Goal: Task Accomplishment & Management: Complete application form

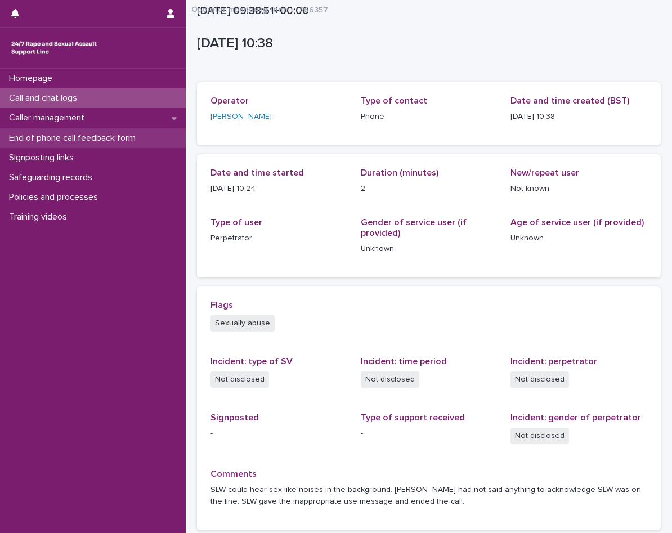
scroll to position [94, 0]
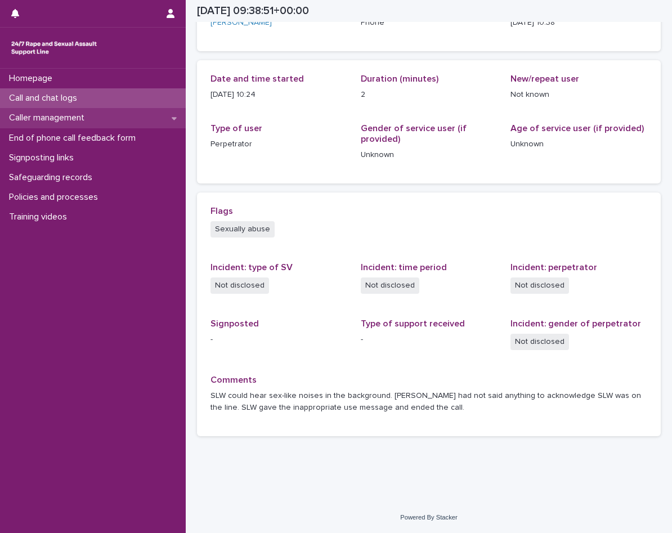
click at [87, 115] on p "Caller management" at bounding box center [48, 117] width 89 height 11
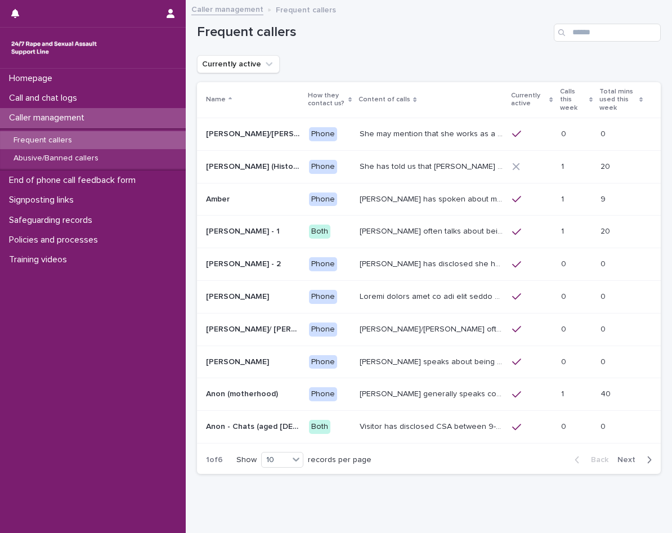
click at [71, 146] on div "Frequent callers" at bounding box center [93, 140] width 186 height 19
click at [620, 456] on span "Next" at bounding box center [629, 460] width 25 height 8
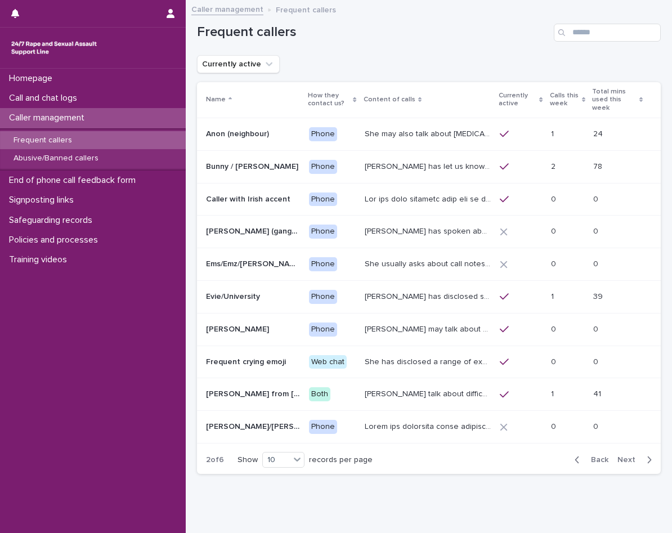
click at [620, 456] on span "Next" at bounding box center [629, 460] width 25 height 8
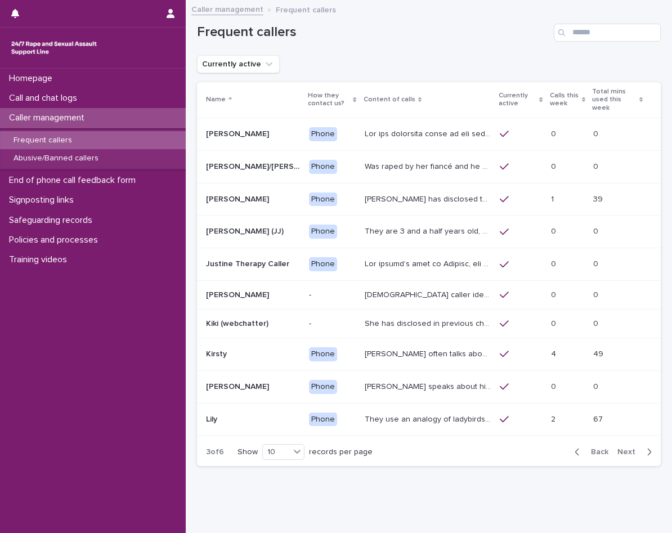
click at [620, 452] on span "Next" at bounding box center [629, 452] width 25 height 8
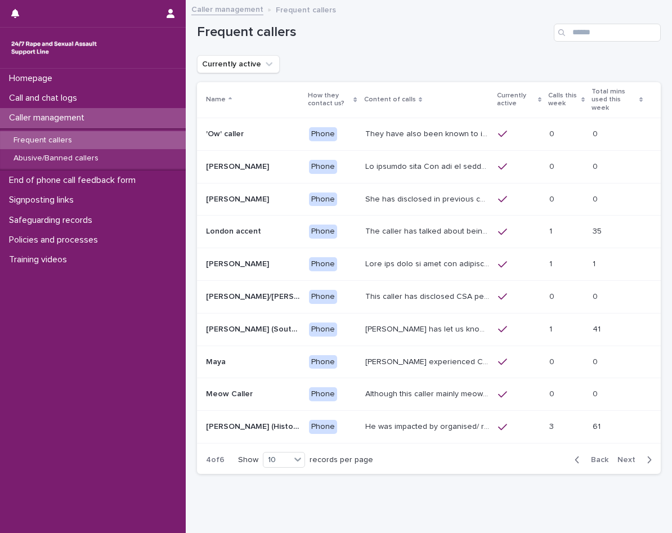
click at [620, 456] on span "Next" at bounding box center [629, 460] width 25 height 8
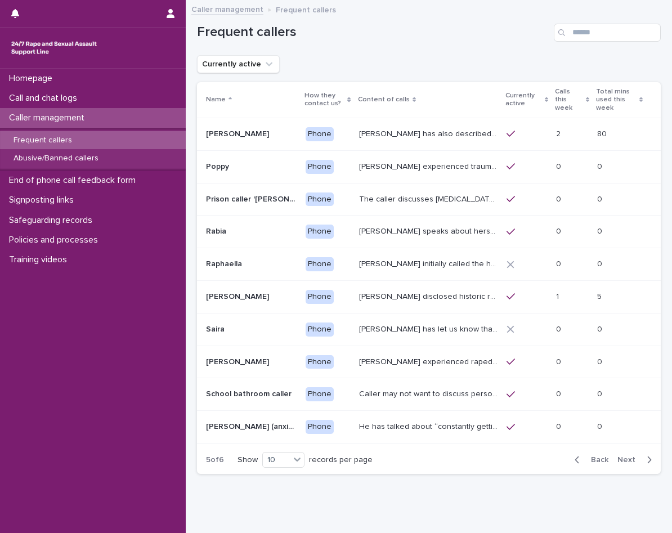
click at [620, 456] on span "Next" at bounding box center [629, 460] width 25 height 8
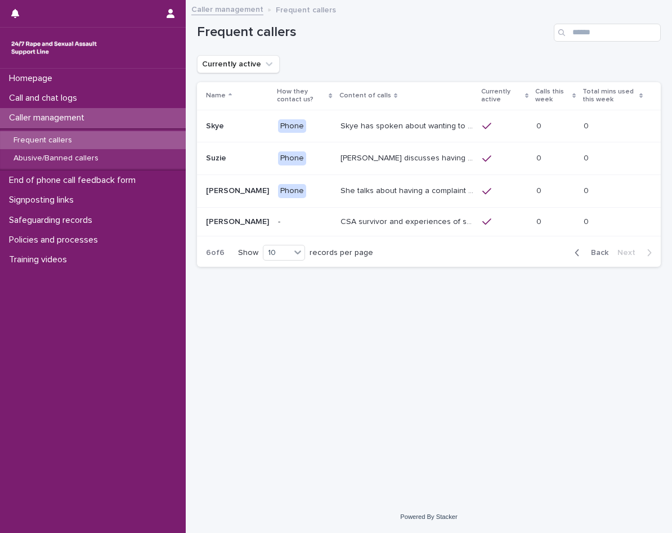
click at [588, 257] on button "Back" at bounding box center [588, 252] width 47 height 10
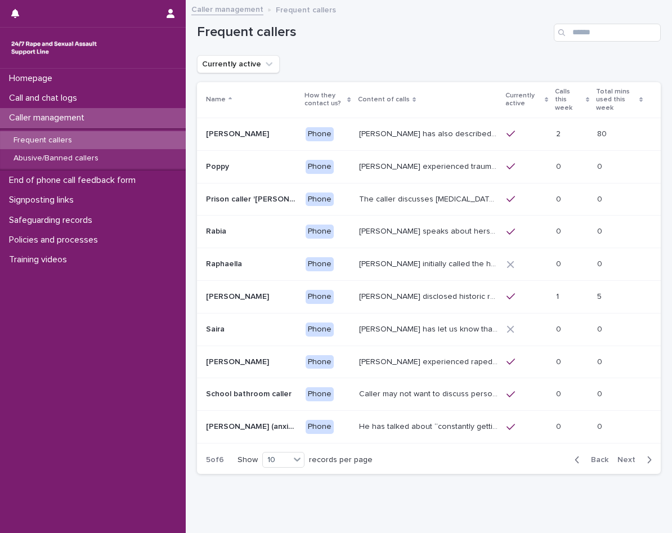
click at [250, 420] on p "[PERSON_NAME] (anxious [DEMOGRAPHIC_DATA])" at bounding box center [252, 426] width 93 height 12
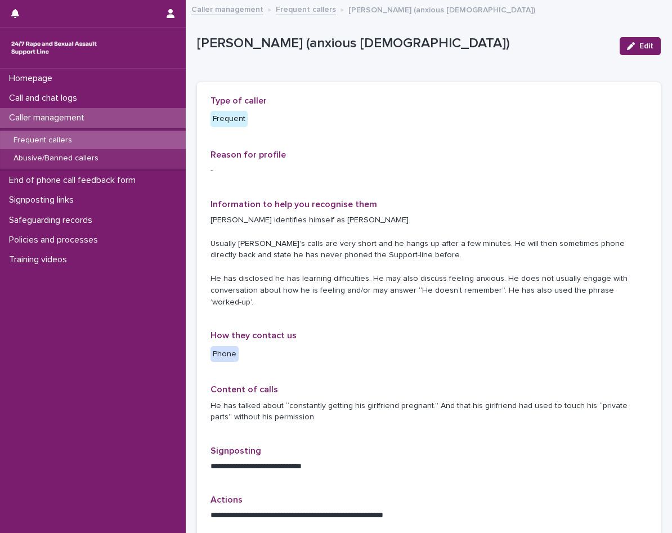
click at [74, 112] on p "Caller management" at bounding box center [48, 117] width 89 height 11
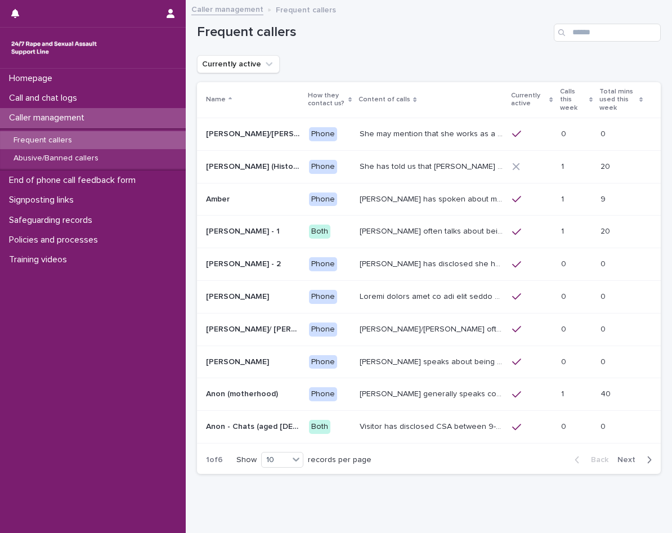
click at [623, 445] on div "Back Next" at bounding box center [612, 459] width 95 height 28
click at [620, 456] on span "Next" at bounding box center [629, 460] width 25 height 8
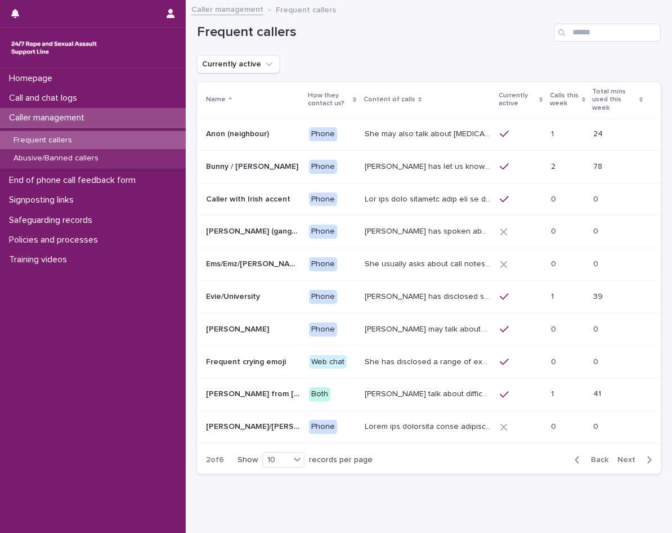
click at [592, 456] on span "Back" at bounding box center [596, 460] width 24 height 8
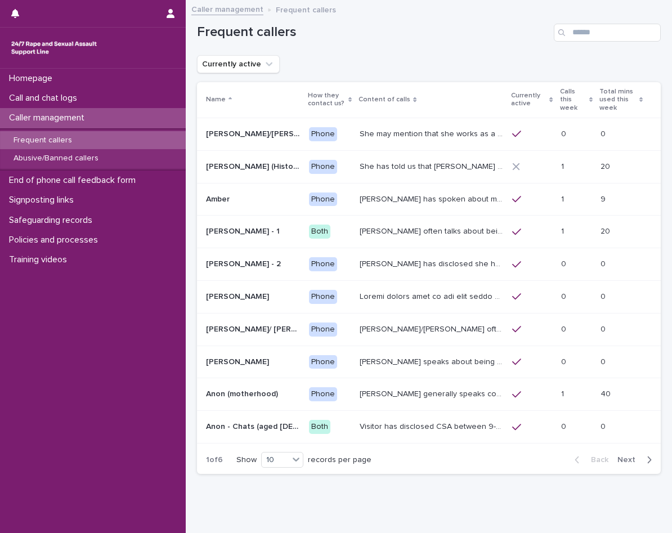
click at [324, 398] on td "Phone" at bounding box center [329, 394] width 51 height 33
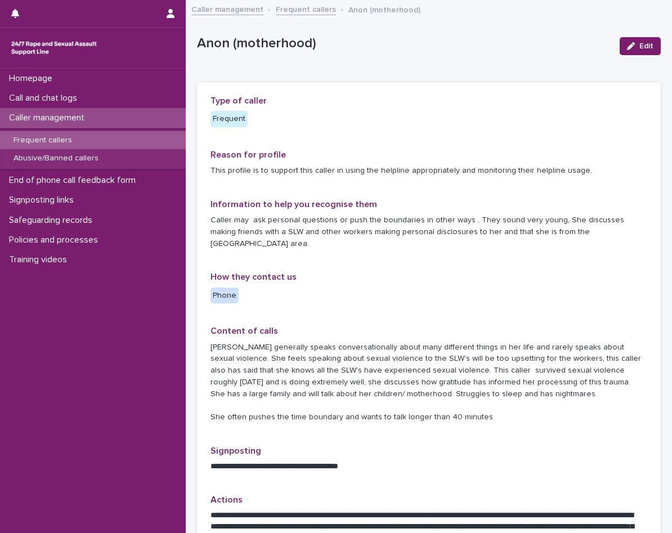
click at [85, 139] on div "Frequent callers" at bounding box center [93, 140] width 186 height 19
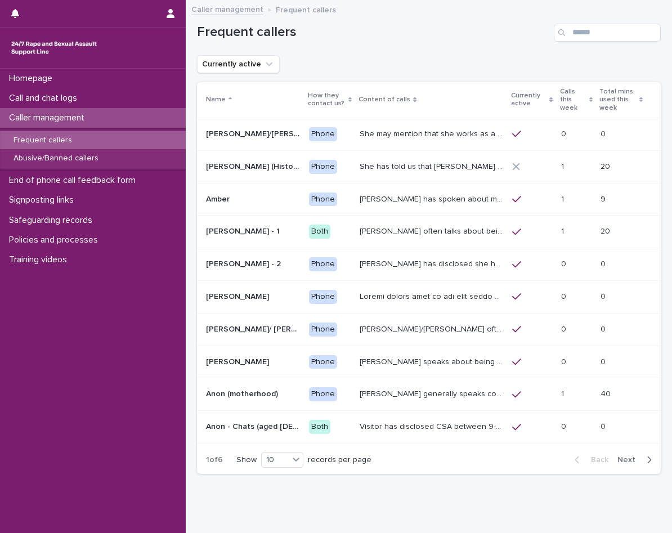
click at [623, 456] on span "Next" at bounding box center [629, 460] width 25 height 8
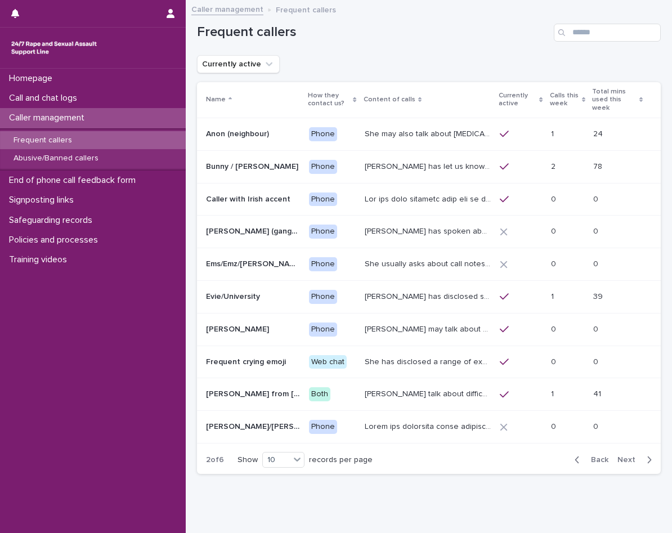
click at [402, 355] on p "She has disclosed a range of experiences of ongoing and past sexual violence, i…" at bounding box center [428, 361] width 129 height 12
click at [617, 456] on span "Next" at bounding box center [629, 460] width 25 height 8
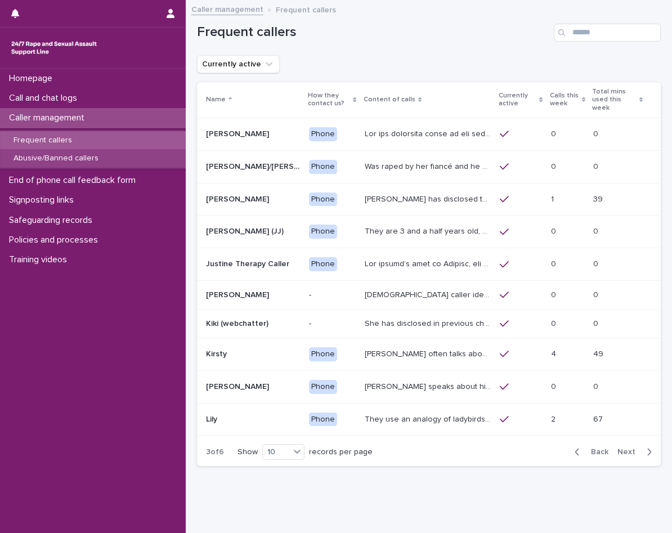
click at [136, 164] on div "Abusive/Banned callers" at bounding box center [93, 158] width 186 height 19
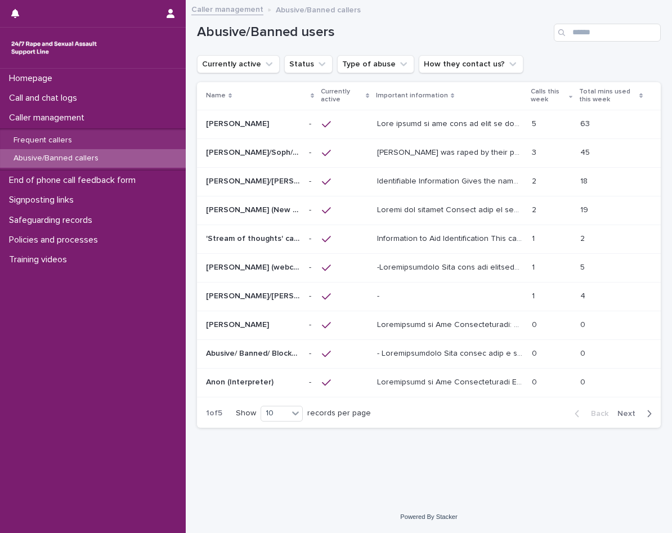
click at [600, 296] on p at bounding box center [603, 296] width 47 height 10
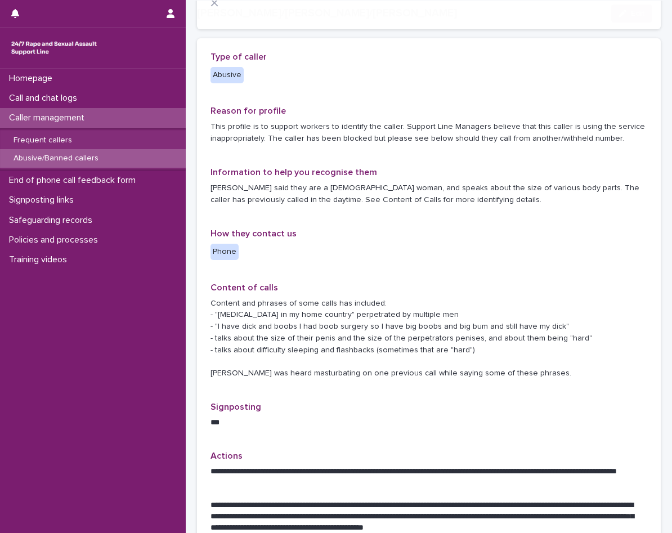
scroll to position [169, 0]
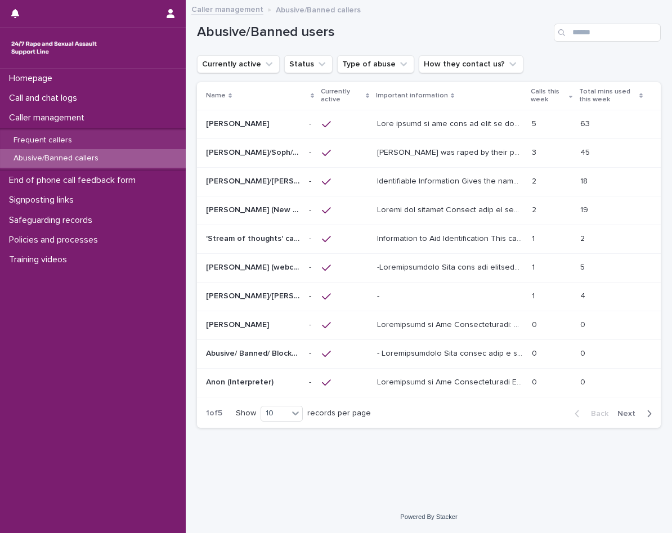
click at [629, 411] on span "Next" at bounding box center [629, 413] width 25 height 8
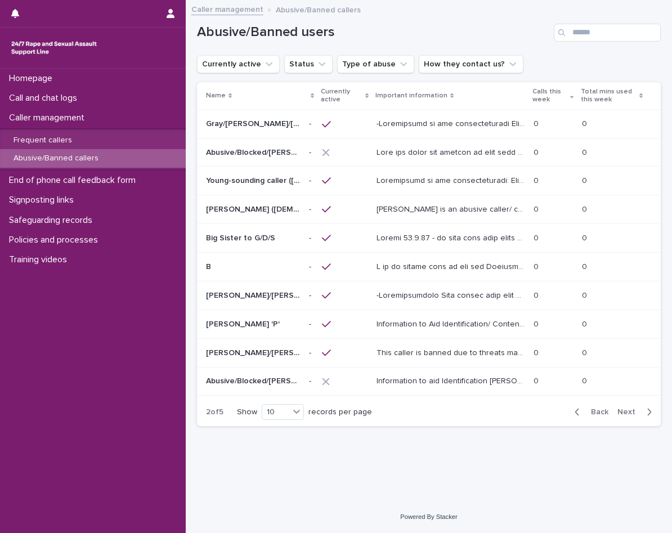
click at [629, 411] on span "Next" at bounding box center [629, 412] width 25 height 8
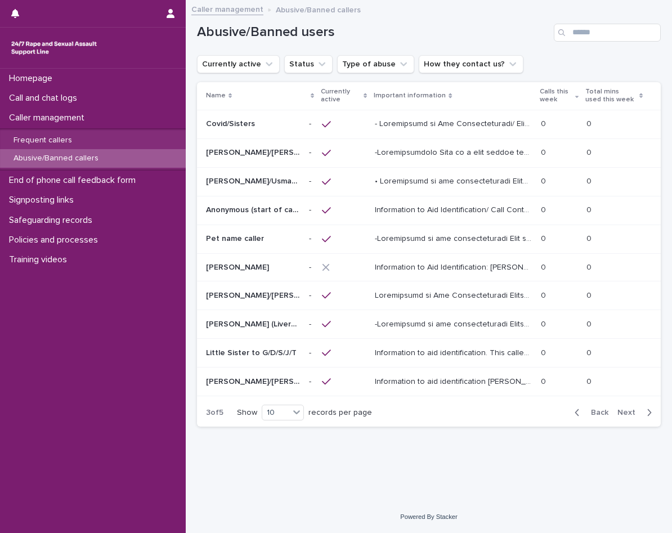
click at [629, 411] on span "Next" at bounding box center [629, 412] width 25 height 8
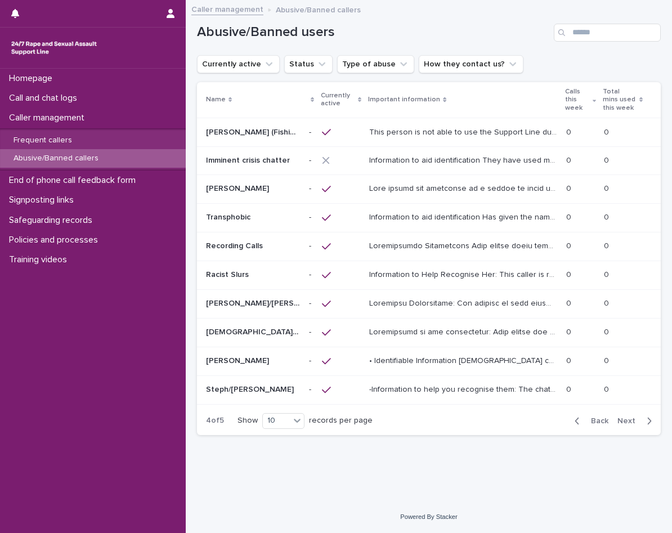
click at [629, 417] on span "Next" at bounding box center [629, 421] width 25 height 8
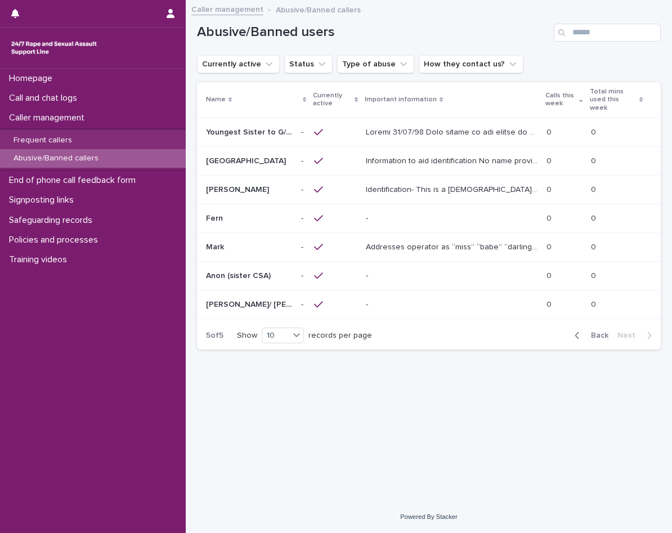
click at [227, 214] on p at bounding box center [249, 219] width 86 height 10
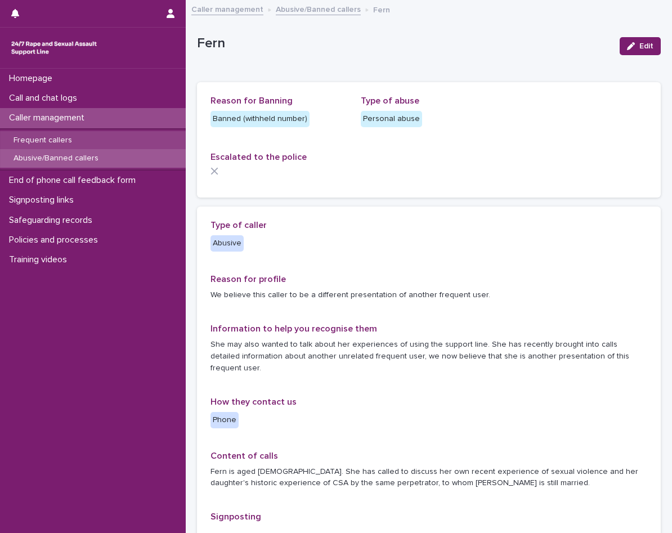
click at [71, 143] on p "Frequent callers" at bounding box center [42, 141] width 76 height 10
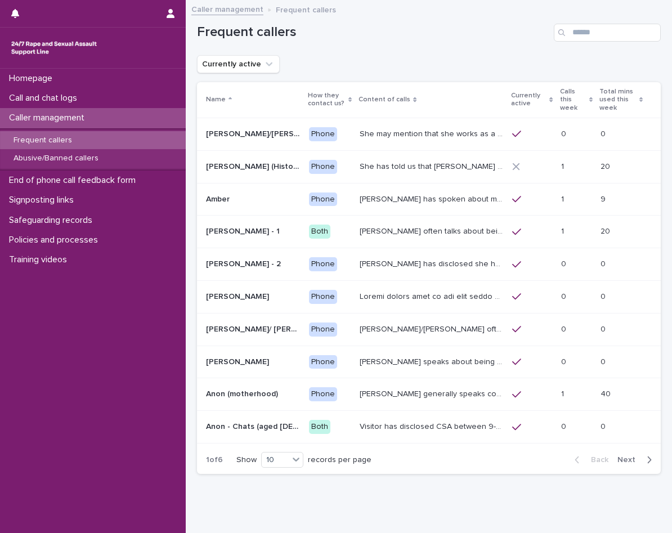
click at [632, 456] on span "Next" at bounding box center [629, 460] width 25 height 8
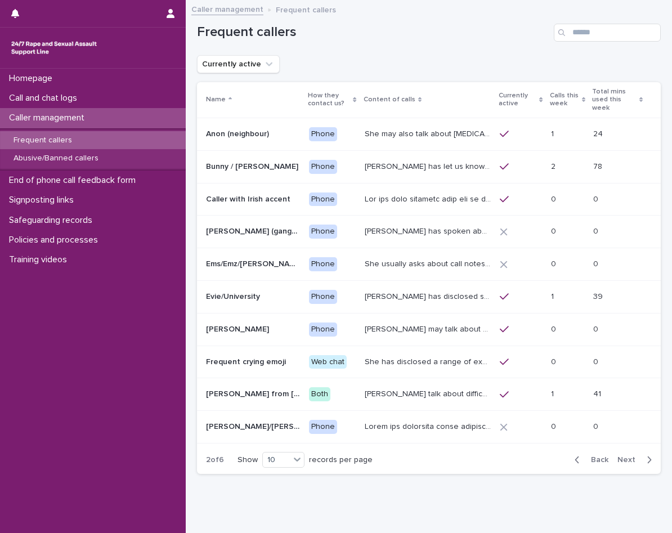
click at [632, 456] on span "Next" at bounding box center [629, 460] width 25 height 8
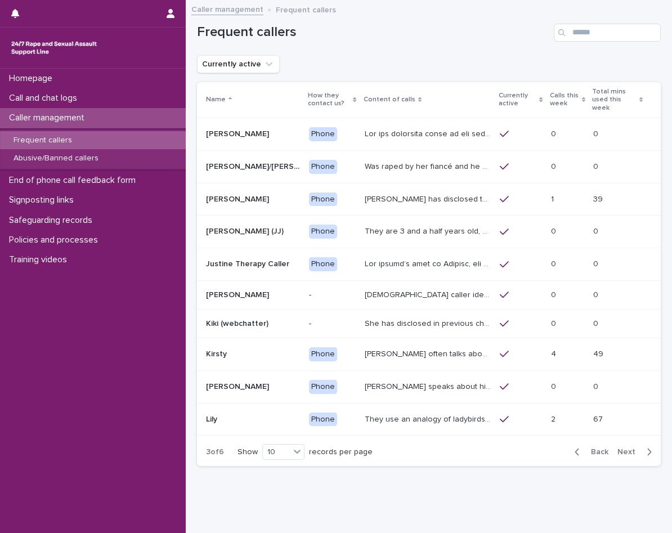
click at [632, 449] on span "Next" at bounding box center [629, 452] width 25 height 8
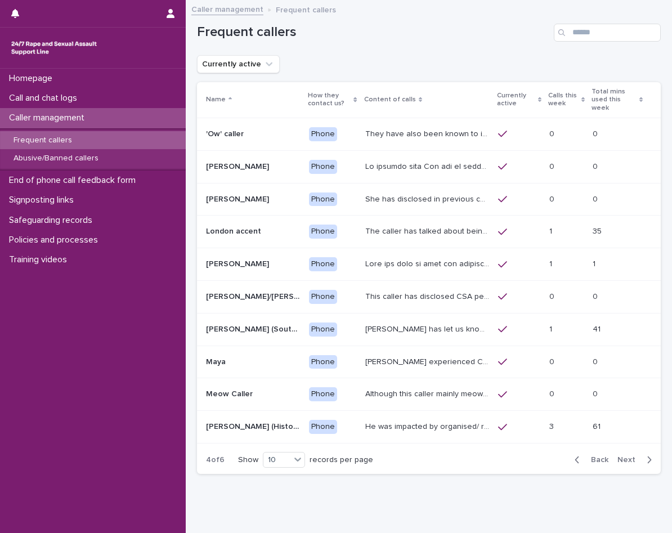
click at [632, 456] on span "Next" at bounding box center [629, 460] width 25 height 8
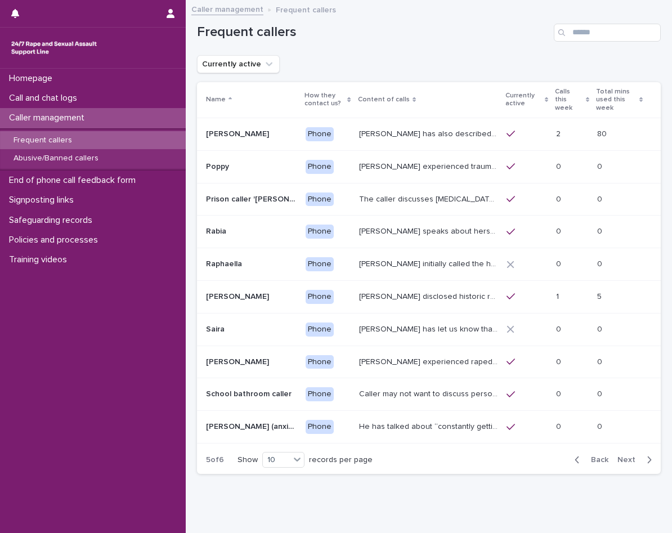
click at [556, 130] on p at bounding box center [572, 134] width 32 height 10
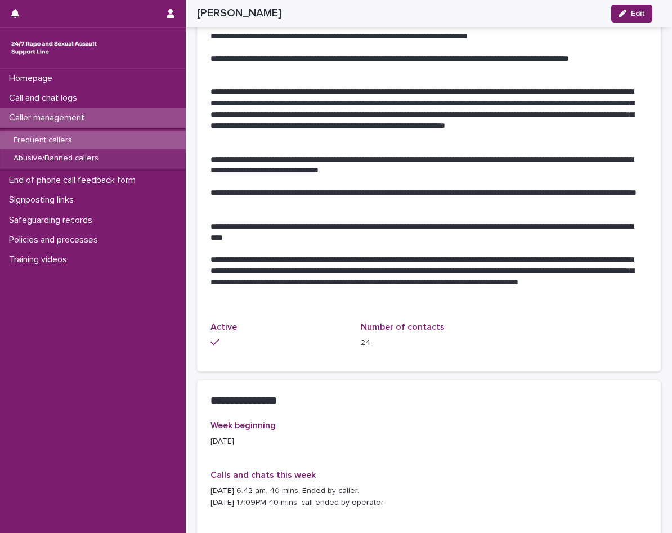
scroll to position [731, 0]
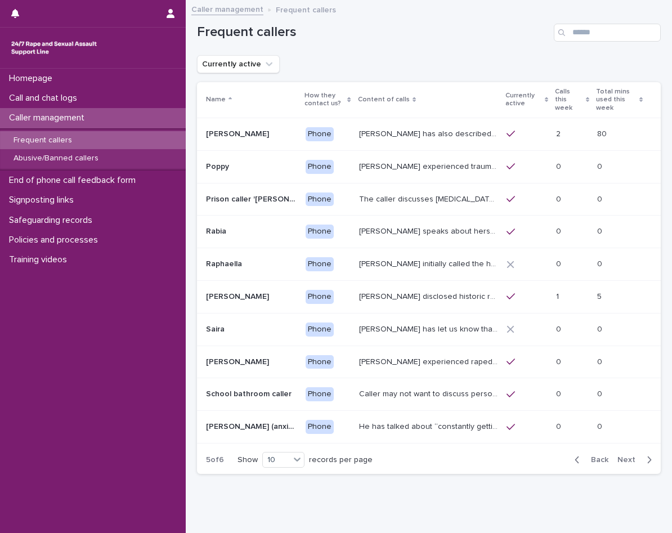
click at [525, 281] on td at bounding box center [526, 296] width 49 height 33
click at [89, 139] on div "Frequent callers" at bounding box center [93, 140] width 186 height 19
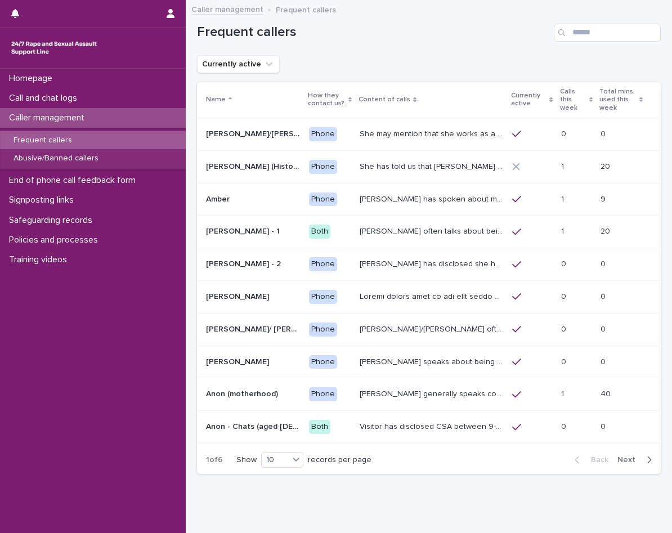
click at [75, 136] on p "Frequent callers" at bounding box center [42, 141] width 76 height 10
click at [71, 103] on p "Call and chat logs" at bounding box center [45, 98] width 82 height 11
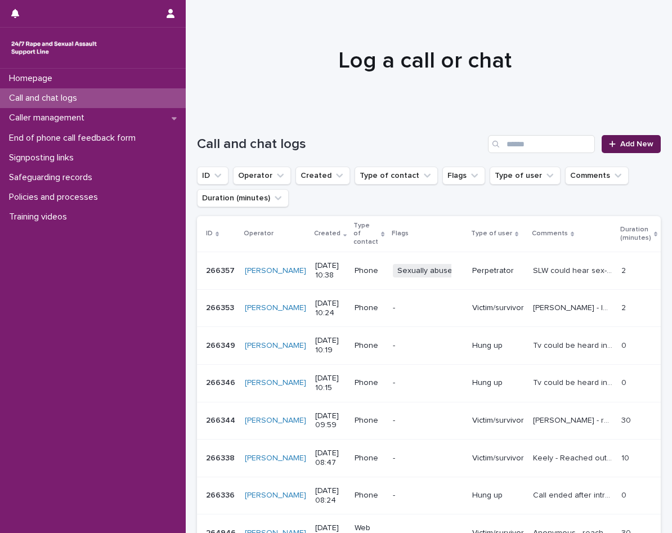
click at [632, 145] on span "Add New" at bounding box center [636, 144] width 33 height 8
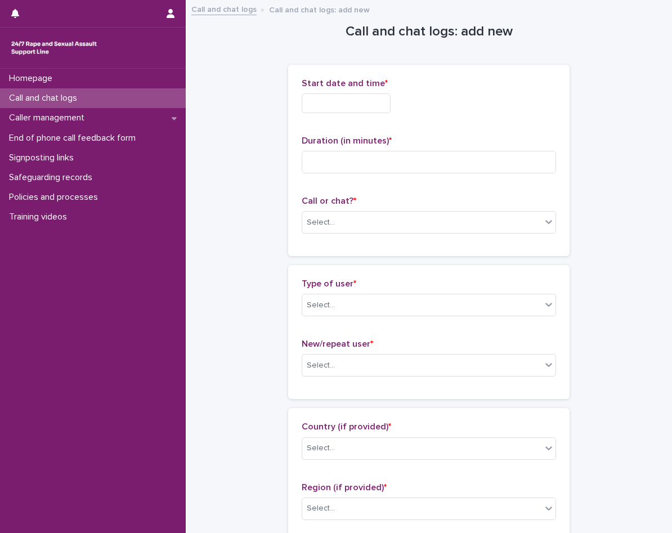
click at [322, 106] on input "text" at bounding box center [345, 103] width 89 height 20
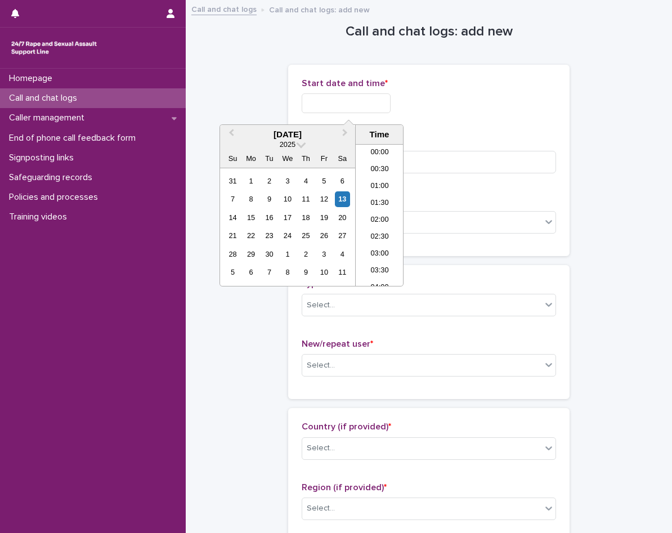
scroll to position [343, 0]
click at [384, 194] on li "11:30" at bounding box center [379, 198] width 48 height 17
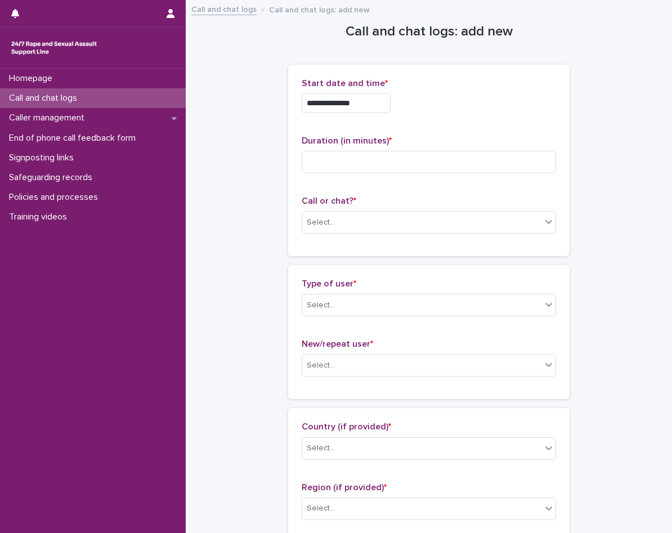
click at [382, 105] on input "**********" at bounding box center [345, 103] width 89 height 20
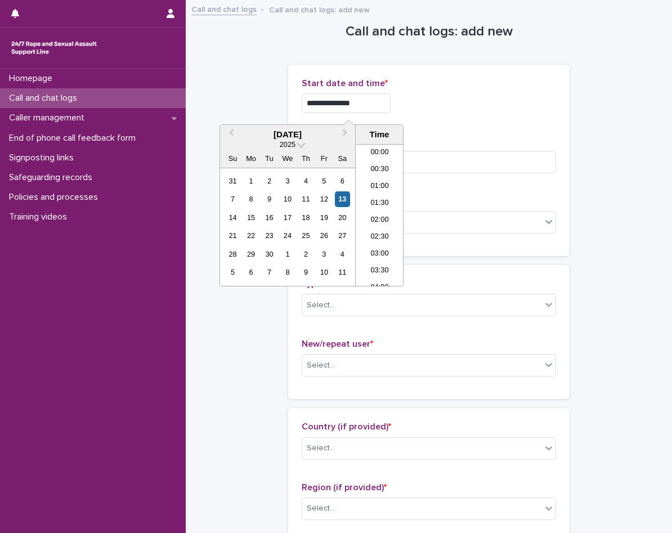
scroll to position [326, 0]
click at [384, 227] on li "12:00" at bounding box center [379, 231] width 48 height 17
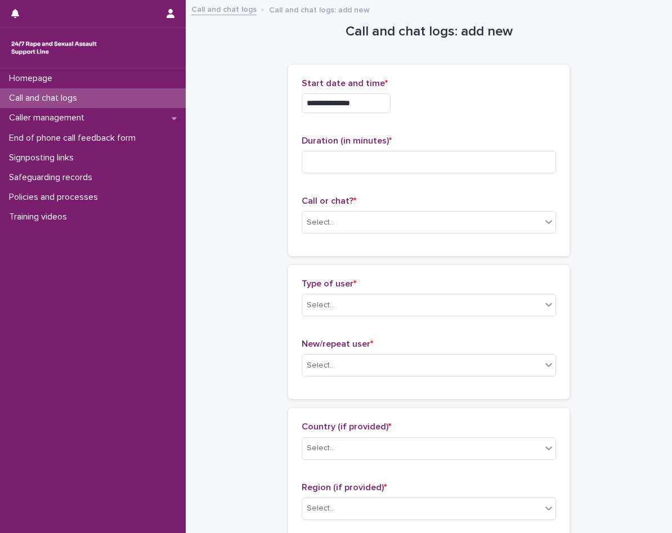
click at [378, 106] on input "**********" at bounding box center [345, 103] width 89 height 20
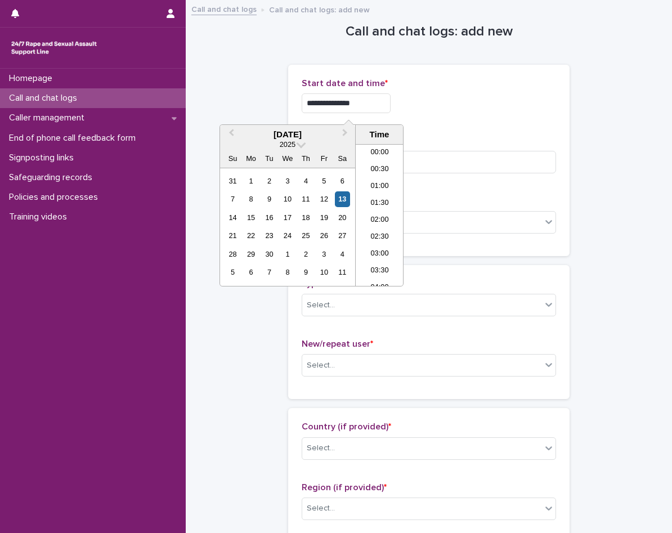
scroll to position [343, 0]
type input "**********"
click at [434, 121] on div "**********" at bounding box center [428, 100] width 254 height 44
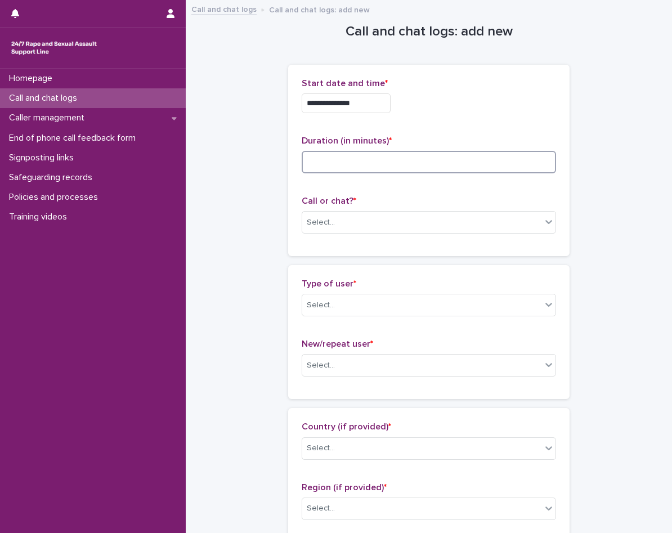
click at [413, 167] on input at bounding box center [428, 162] width 254 height 22
type input "*"
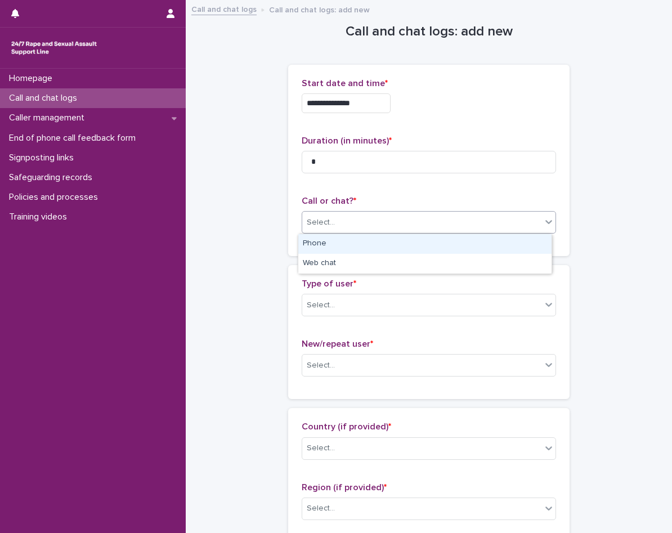
click at [369, 223] on div "Select..." at bounding box center [421, 222] width 239 height 19
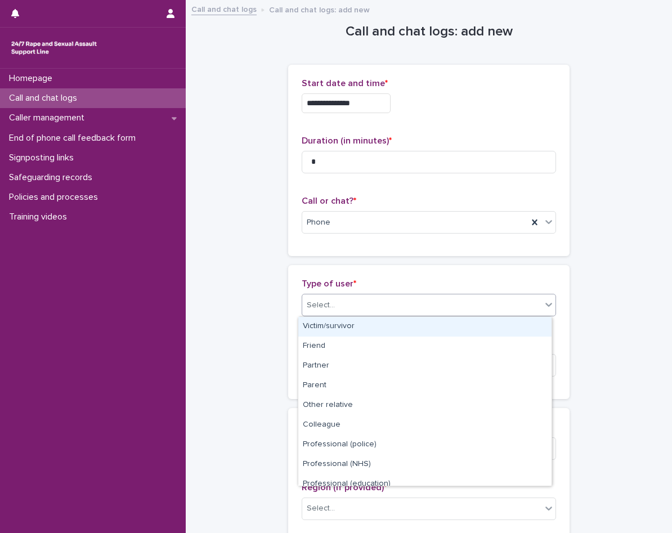
click at [358, 309] on div "Select..." at bounding box center [421, 305] width 239 height 19
click at [355, 323] on div "Victim/survivor" at bounding box center [424, 327] width 253 height 20
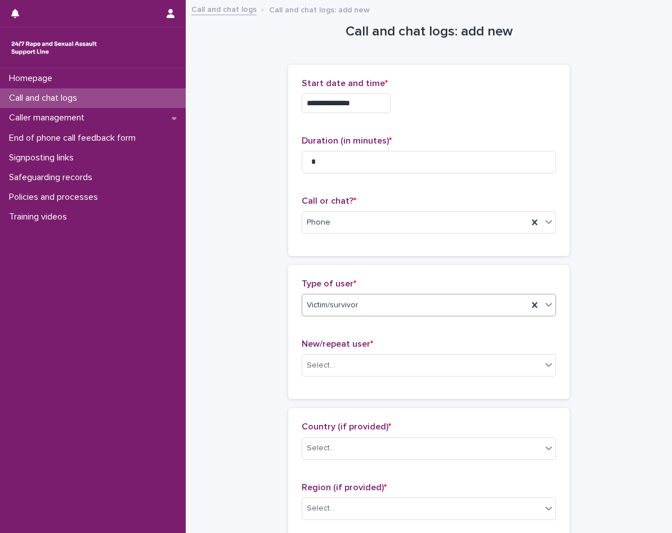
click at [356, 304] on div "Victim/survivor" at bounding box center [415, 305] width 226 height 19
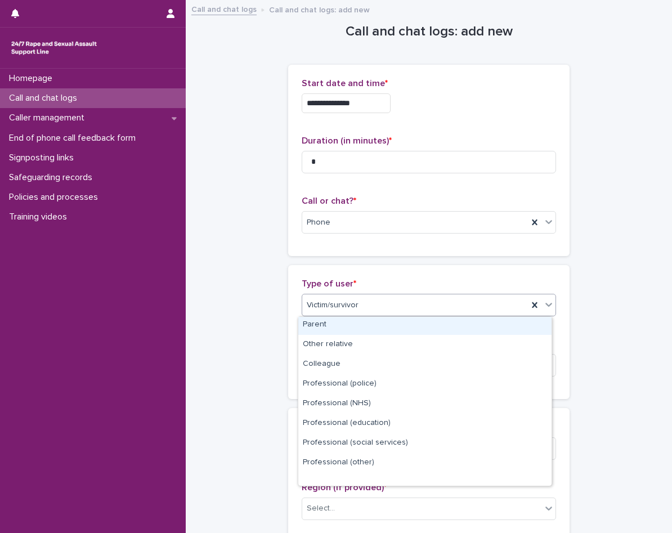
scroll to position [127, 0]
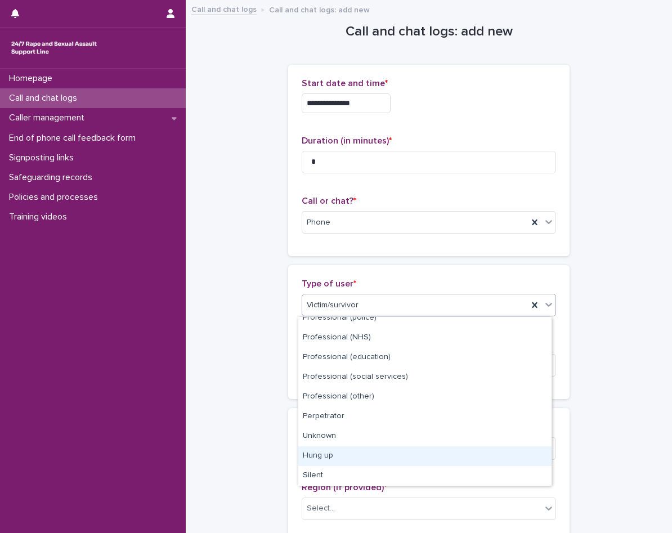
click at [354, 452] on div "Hung up" at bounding box center [424, 456] width 253 height 20
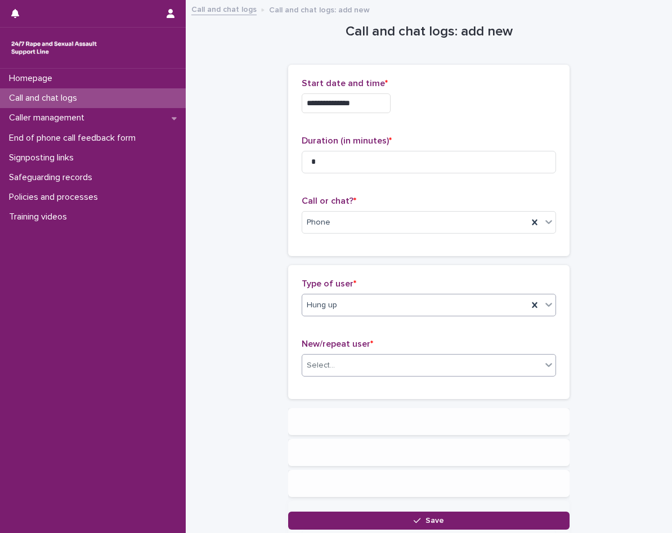
click at [373, 358] on div "Select..." at bounding box center [421, 365] width 239 height 19
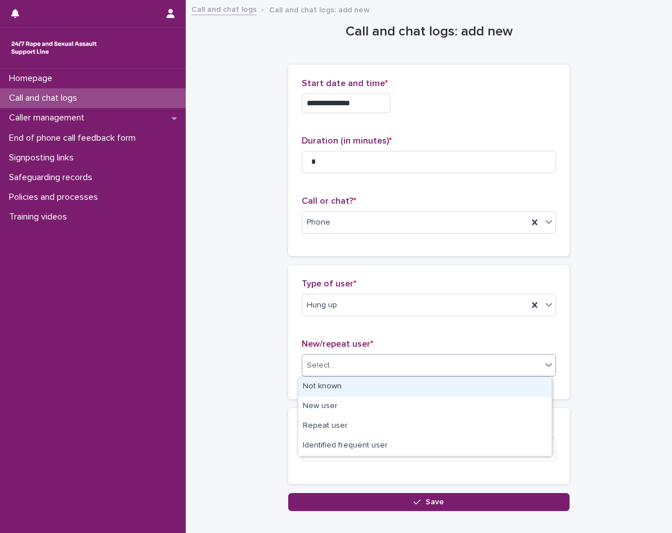
click at [372, 381] on div "Not known" at bounding box center [424, 387] width 253 height 20
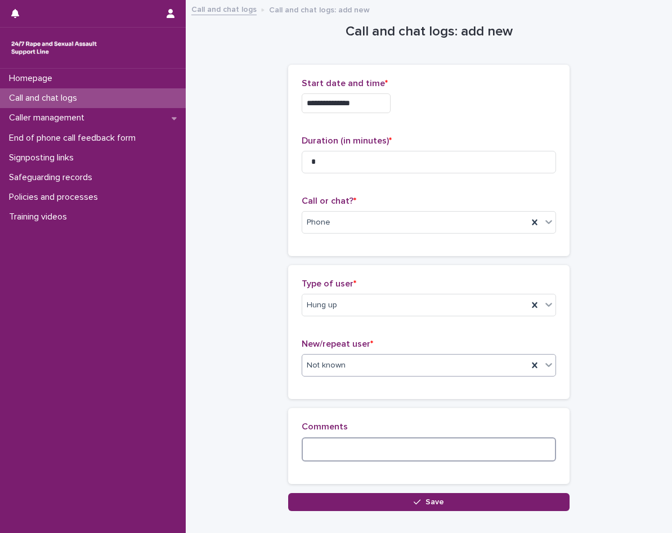
click at [338, 448] on textarea at bounding box center [428, 449] width 254 height 24
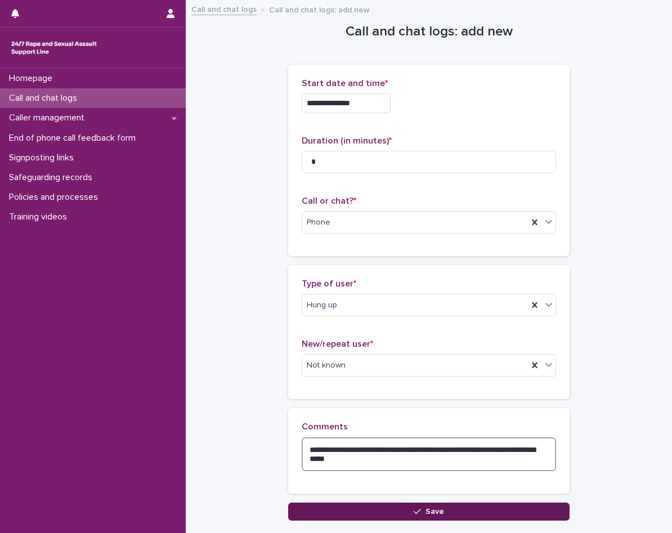
type textarea "**********"
click at [383, 507] on button "Save" at bounding box center [428, 511] width 281 height 18
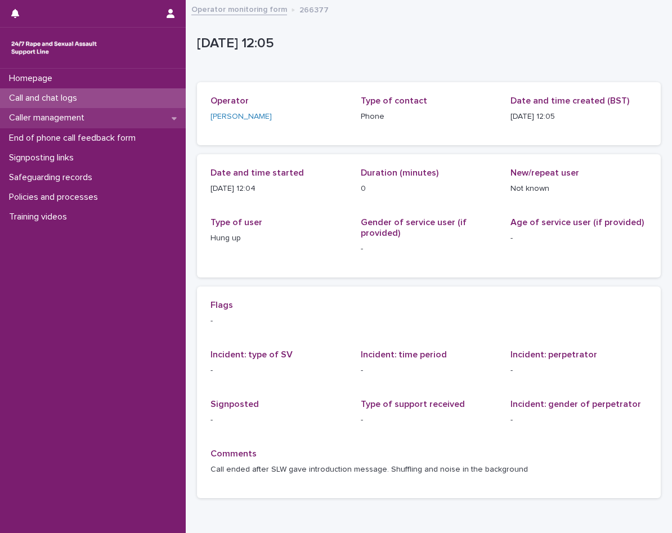
click at [117, 116] on div "Caller management" at bounding box center [93, 118] width 186 height 20
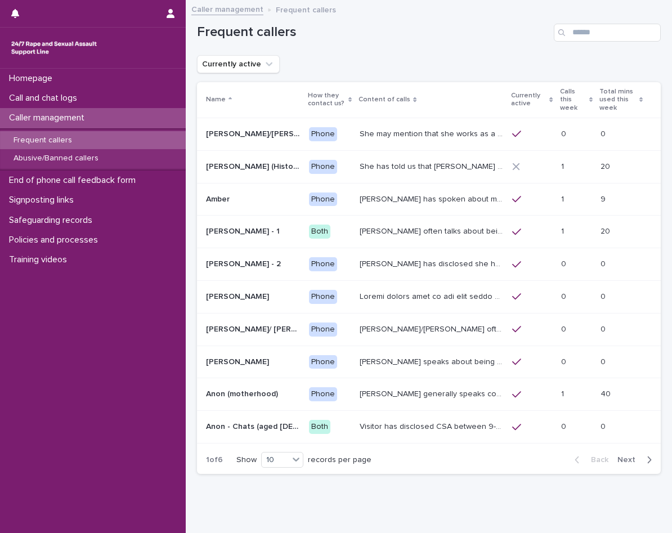
click at [106, 140] on div "Frequent callers" at bounding box center [93, 140] width 186 height 19
click at [623, 457] on div "Back Next" at bounding box center [612, 459] width 95 height 28
click at [617, 456] on span "Next" at bounding box center [629, 460] width 25 height 8
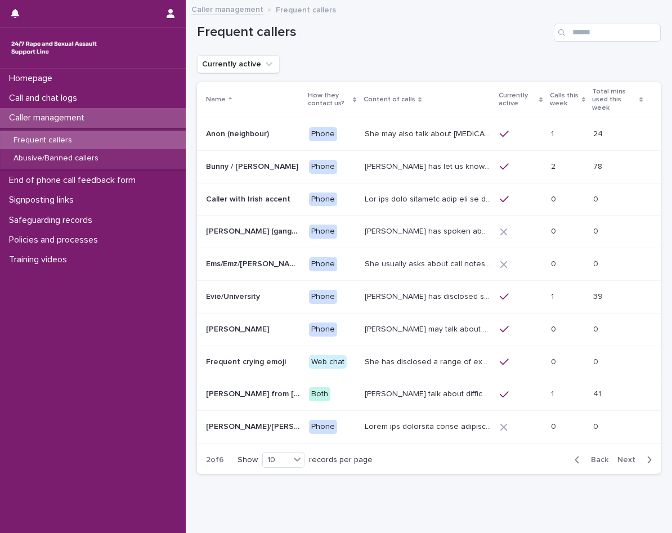
click at [617, 456] on span "Next" at bounding box center [629, 460] width 25 height 8
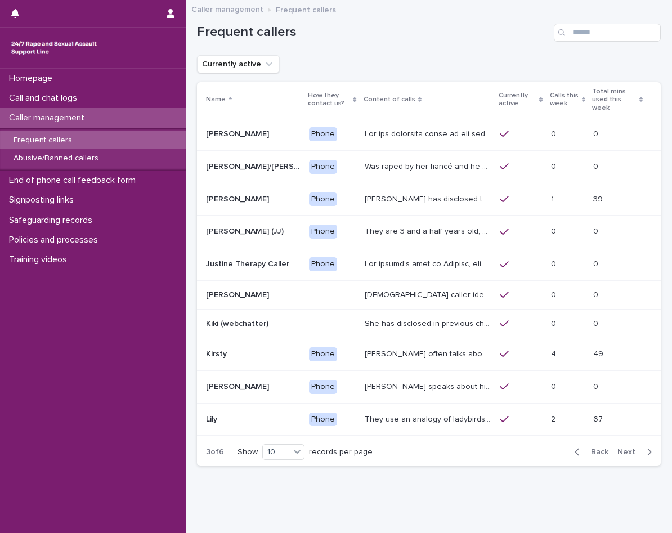
click at [534, 195] on div at bounding box center [520, 199] width 42 height 10
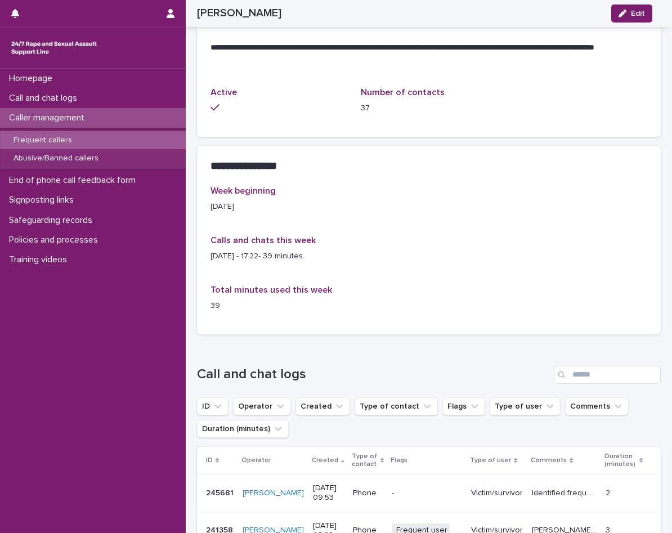
scroll to position [619, 0]
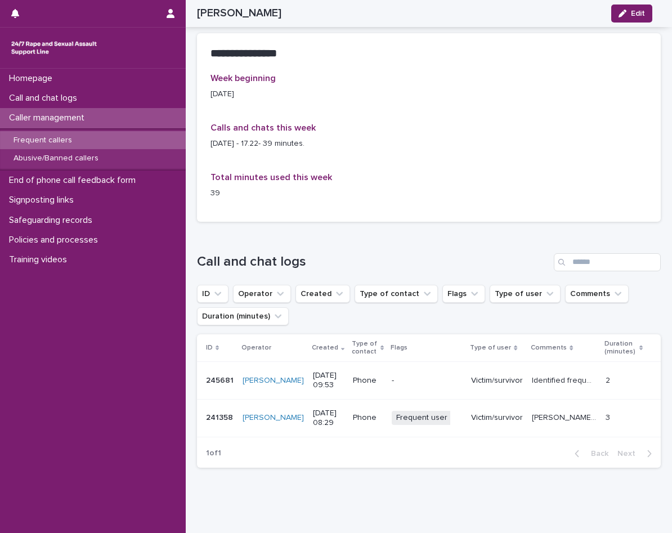
click at [487, 375] on div "Victim/survivor" at bounding box center [497, 380] width 52 height 19
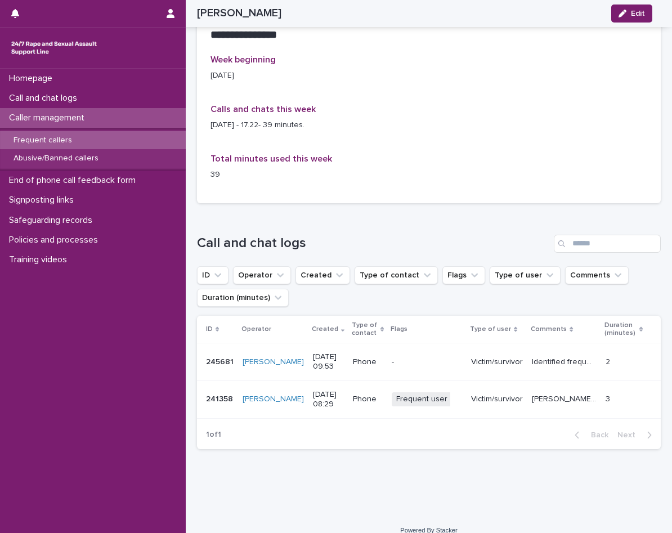
scroll to position [639, 0]
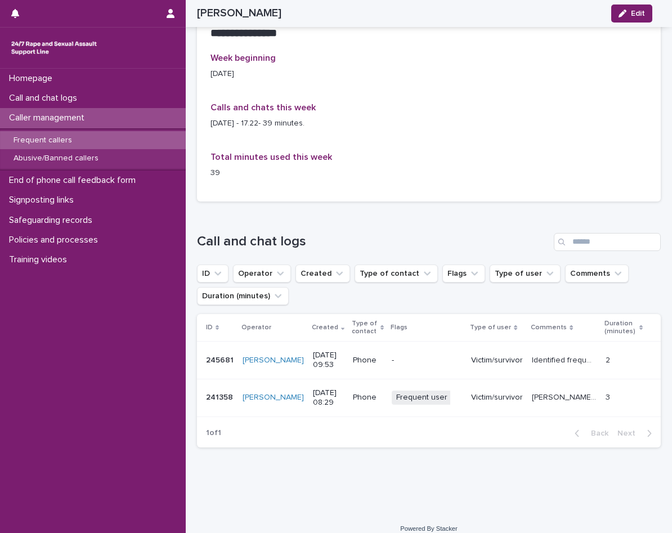
click at [506, 384] on td "Victim/survivor" at bounding box center [496, 398] width 61 height 38
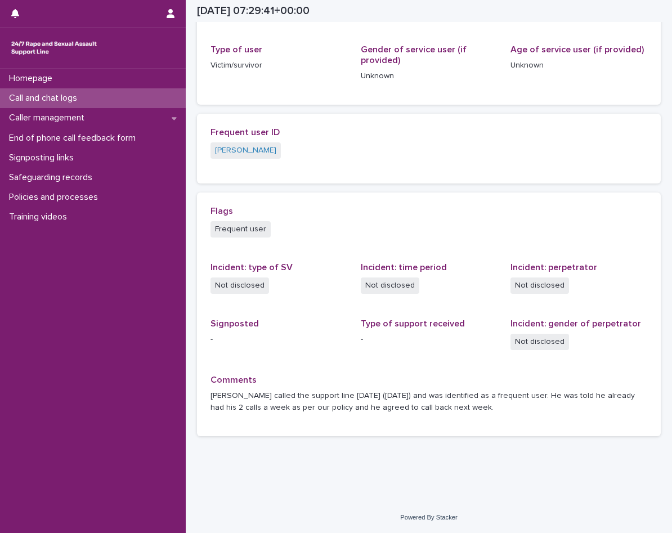
scroll to position [60, 0]
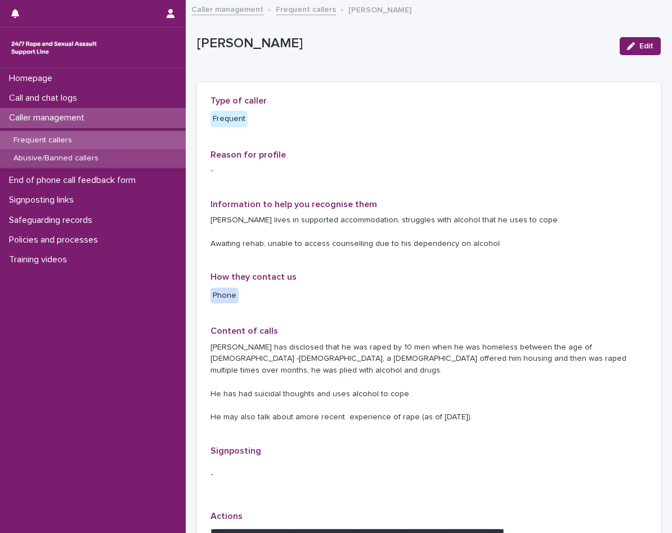
click at [65, 154] on p "Abusive/Banned callers" at bounding box center [55, 159] width 103 height 10
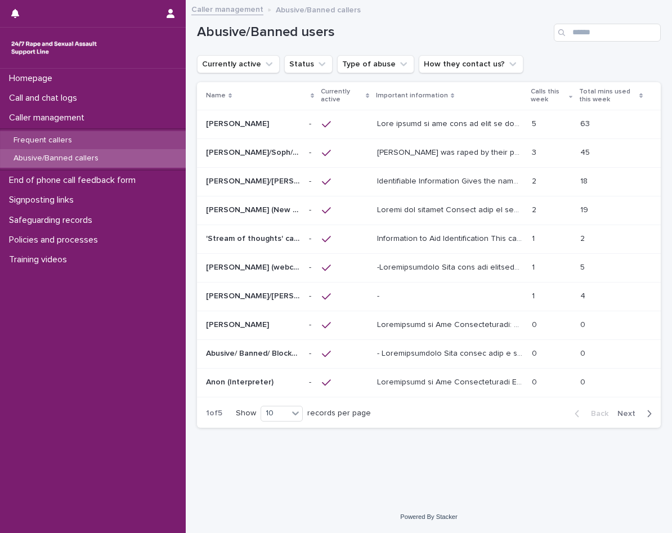
click at [106, 132] on div "Frequent callers" at bounding box center [93, 140] width 186 height 19
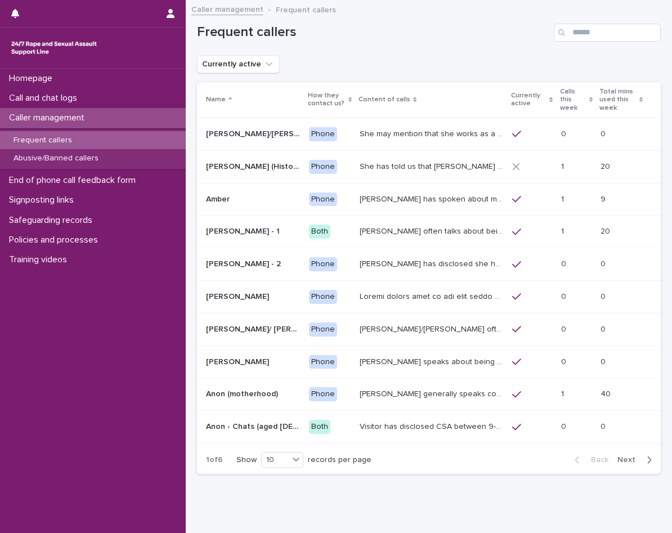
click at [624, 456] on span "Next" at bounding box center [629, 460] width 25 height 8
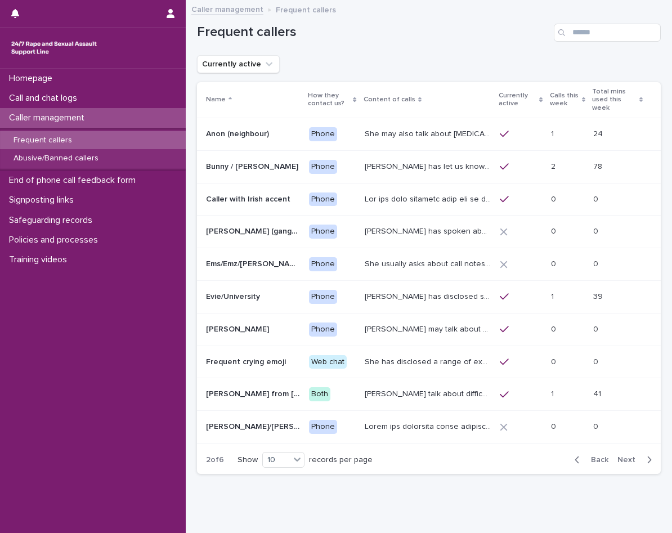
click at [620, 445] on div "Back Next" at bounding box center [612, 459] width 95 height 28
click at [66, 155] on p "Abusive/Banned callers" at bounding box center [55, 159] width 103 height 10
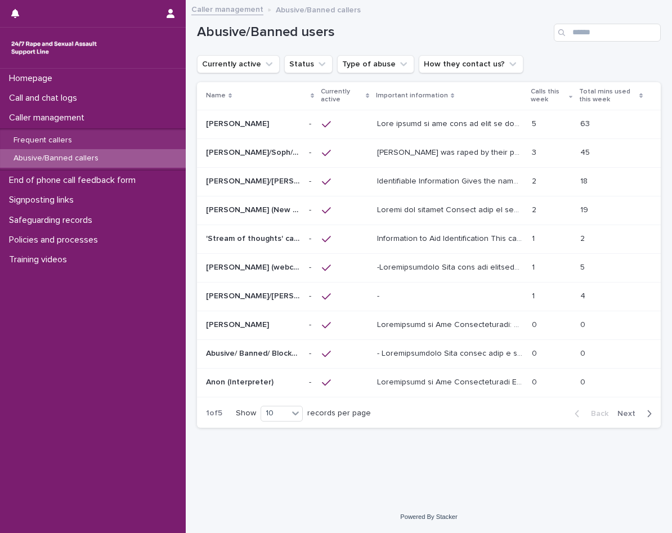
click at [624, 409] on span "Next" at bounding box center [629, 413] width 25 height 8
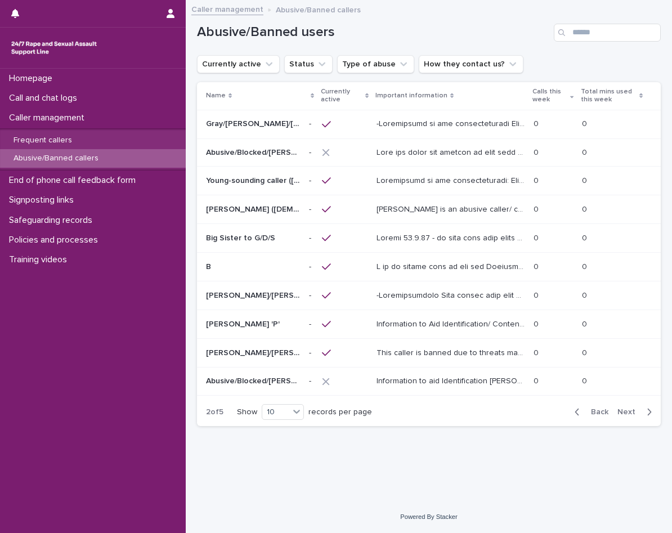
click at [638, 412] on span "Next" at bounding box center [629, 412] width 25 height 8
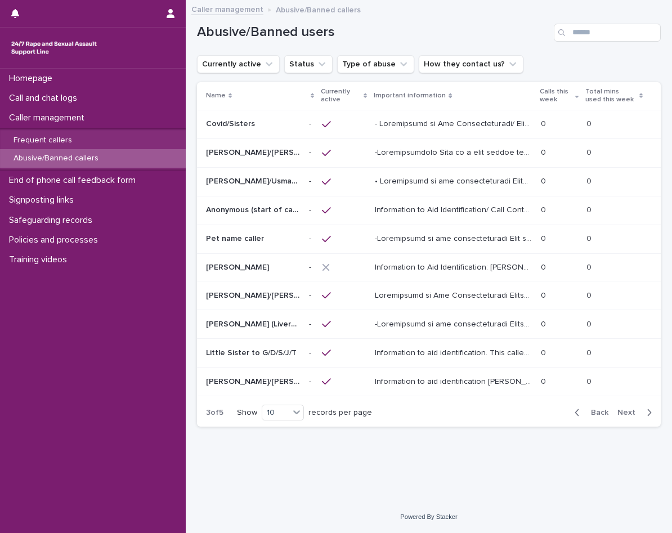
click at [638, 412] on span "Next" at bounding box center [629, 412] width 25 height 8
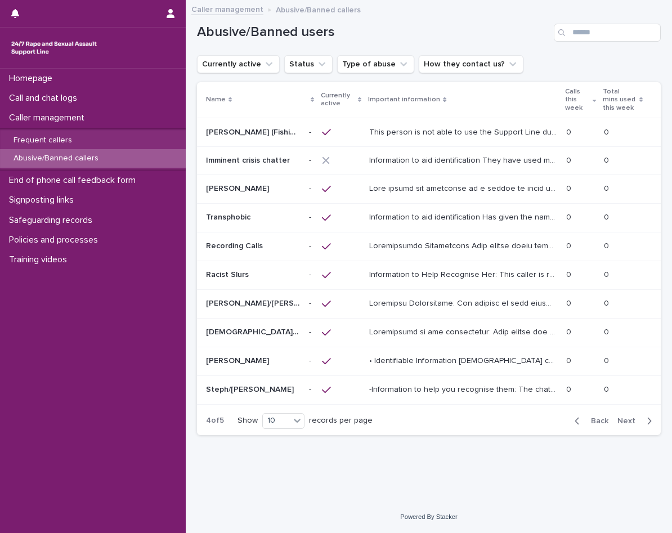
click at [638, 417] on span "Next" at bounding box center [629, 421] width 25 height 8
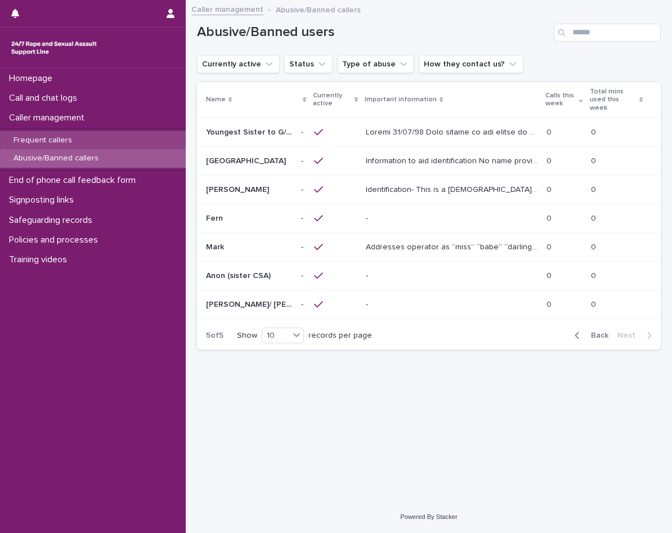
click at [88, 141] on div "Frequent callers" at bounding box center [93, 140] width 186 height 19
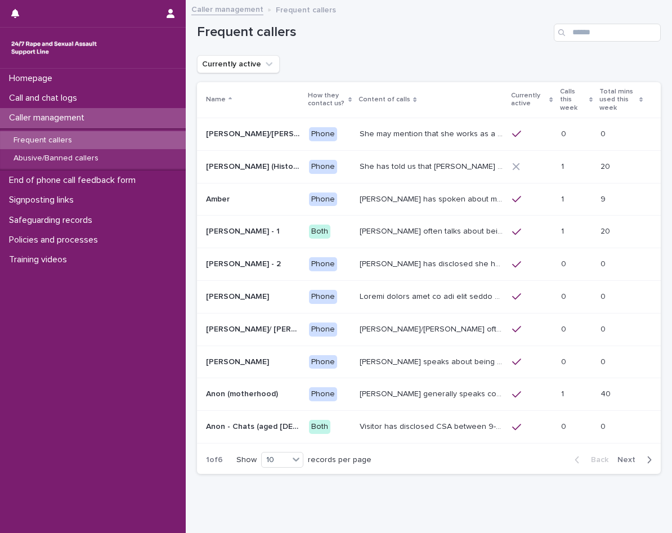
click at [624, 456] on span "Next" at bounding box center [629, 460] width 25 height 8
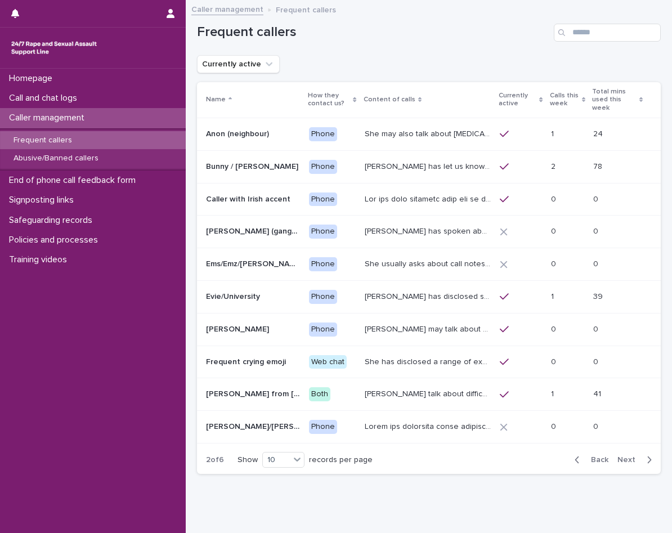
click at [621, 456] on span "Next" at bounding box center [629, 460] width 25 height 8
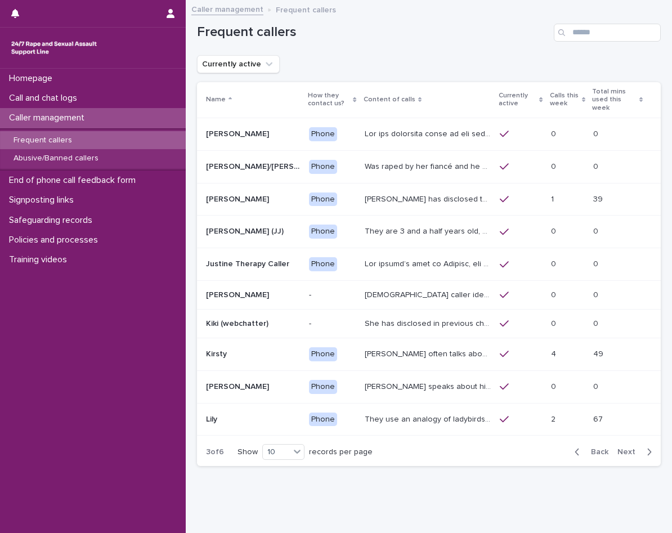
click at [265, 204] on p at bounding box center [253, 200] width 94 height 10
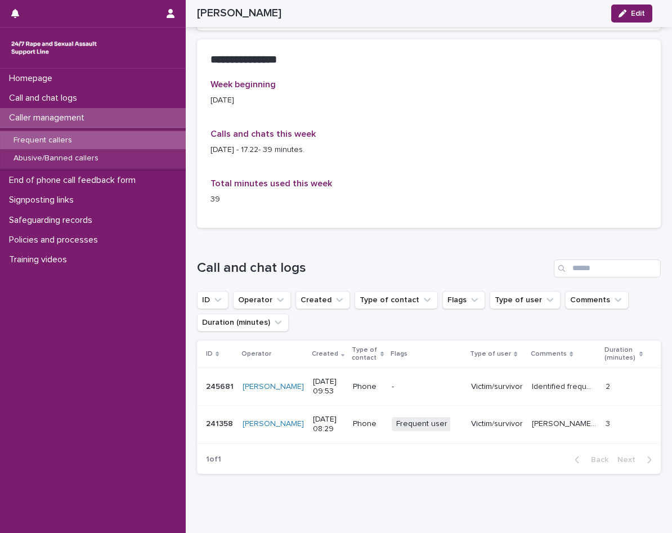
scroll to position [619, 0]
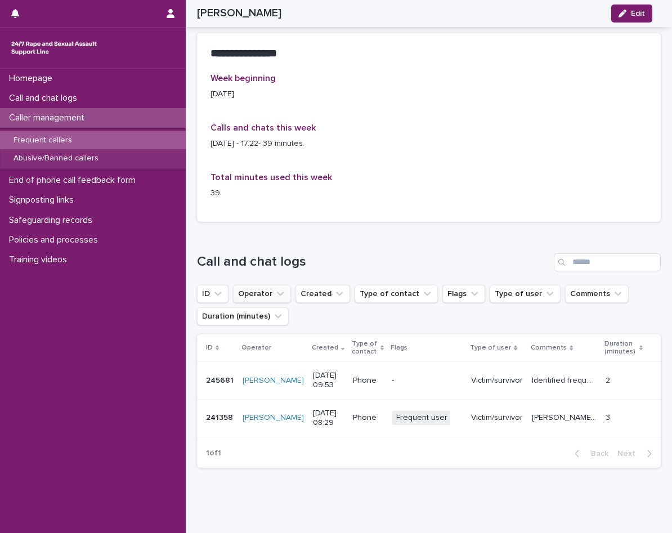
click at [265, 285] on button "Operator" at bounding box center [262, 294] width 58 height 18
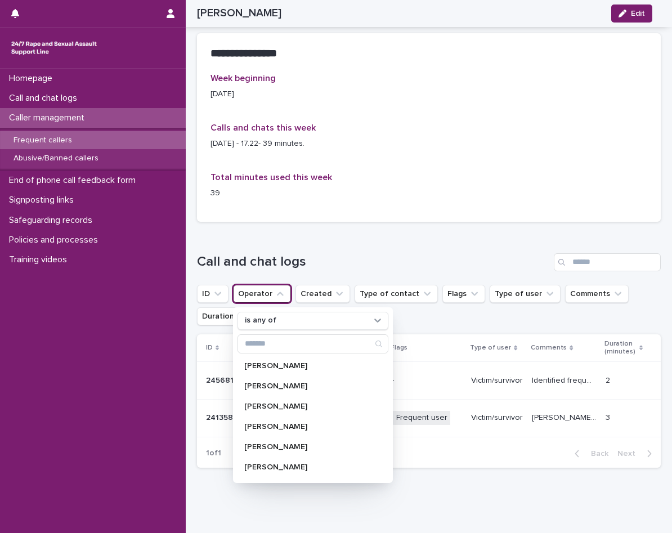
click at [265, 285] on button "Operator" at bounding box center [262, 294] width 58 height 18
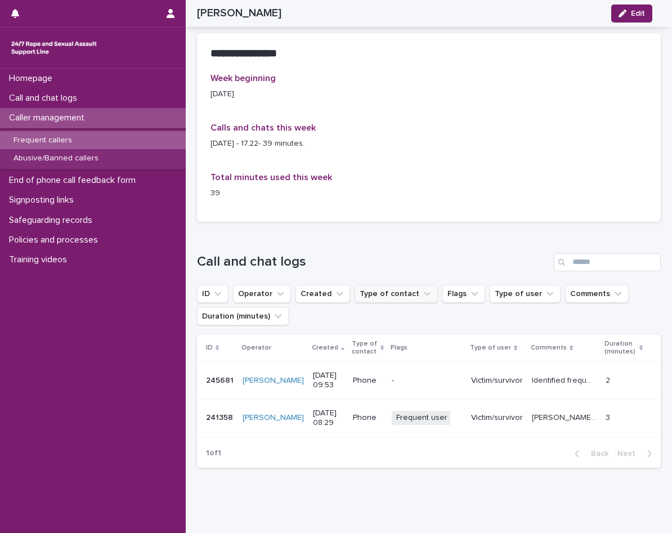
click at [354, 285] on button "Type of contact" at bounding box center [395, 294] width 83 height 18
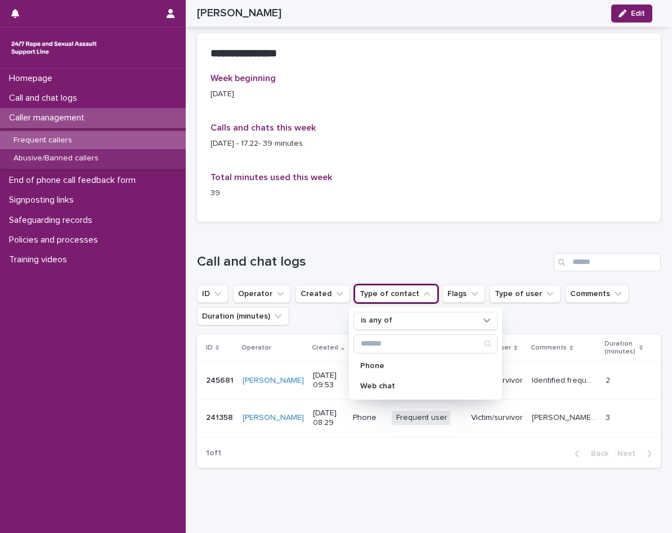
click at [359, 285] on button "Type of contact" at bounding box center [395, 294] width 83 height 18
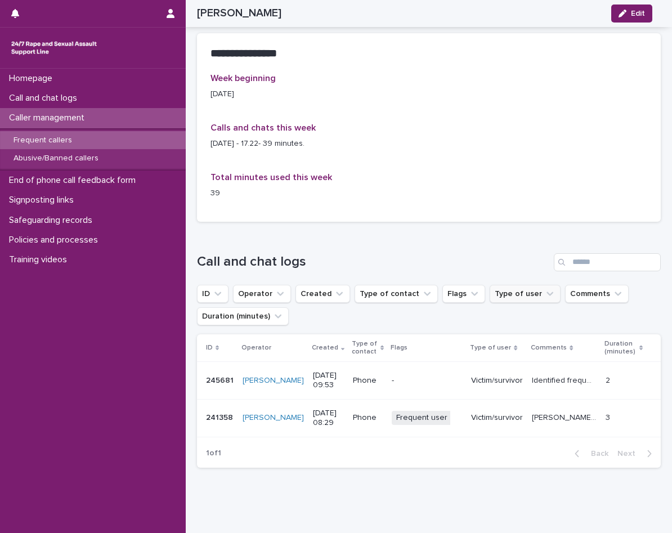
click at [519, 289] on button "Type of user" at bounding box center [524, 294] width 71 height 18
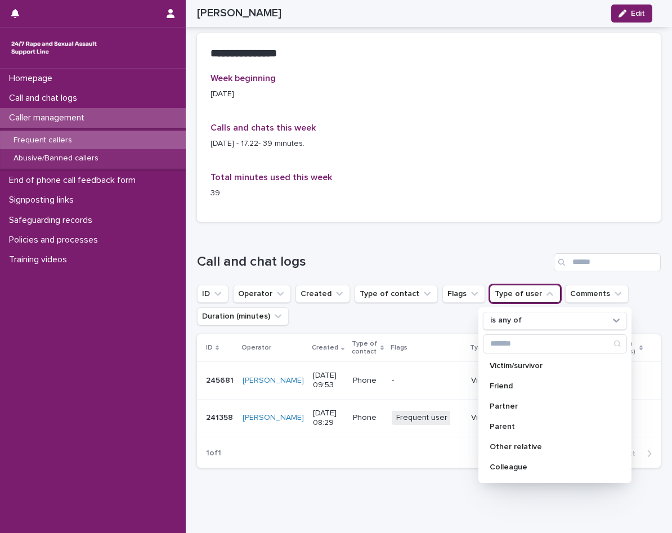
click at [519, 289] on button "Type of user" at bounding box center [524, 294] width 71 height 18
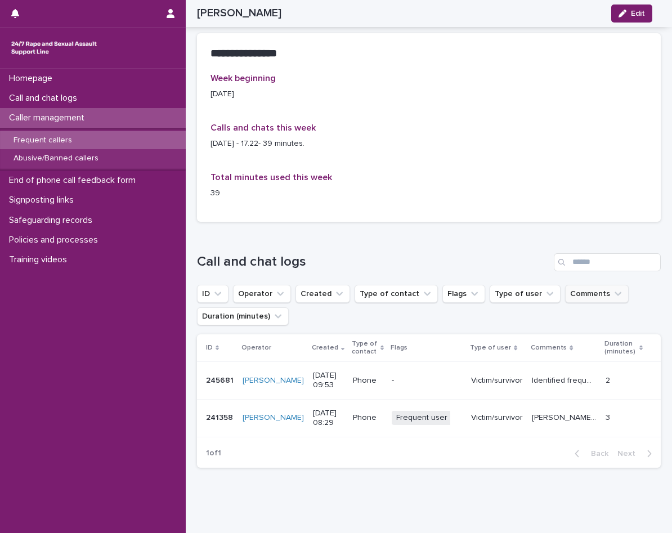
click at [566, 285] on button "Comments" at bounding box center [597, 294] width 64 height 18
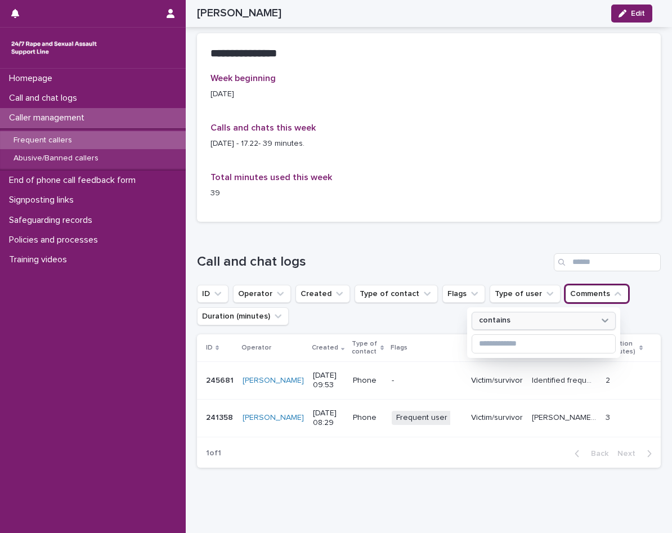
click at [560, 312] on div "contains" at bounding box center [543, 321] width 144 height 18
click at [589, 285] on button "Comments" at bounding box center [597, 294] width 64 height 18
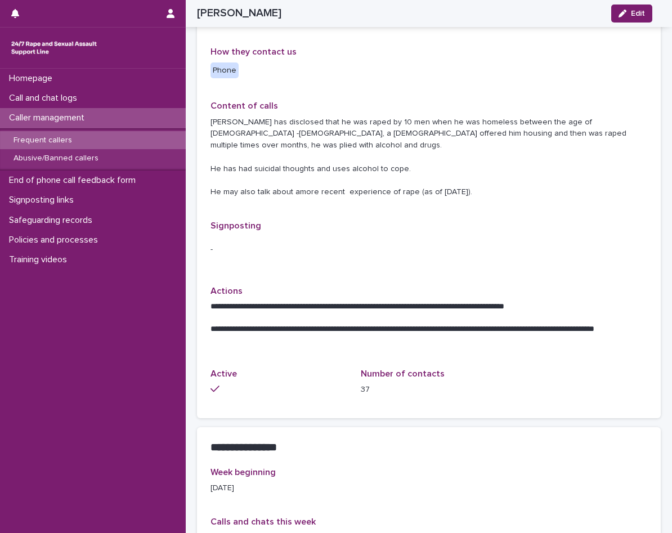
scroll to position [450, 0]
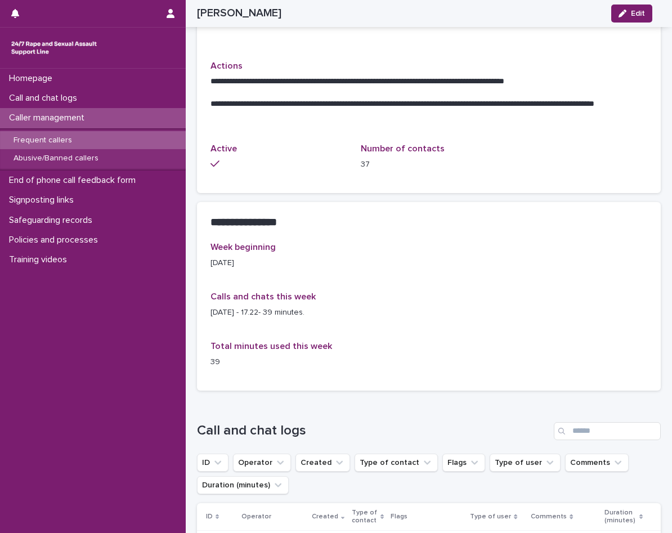
drag, startPoint x: 625, startPoint y: 15, endPoint x: 508, endPoint y: 147, distance: 177.3
click at [625, 15] on icon "button" at bounding box center [622, 14] width 8 height 8
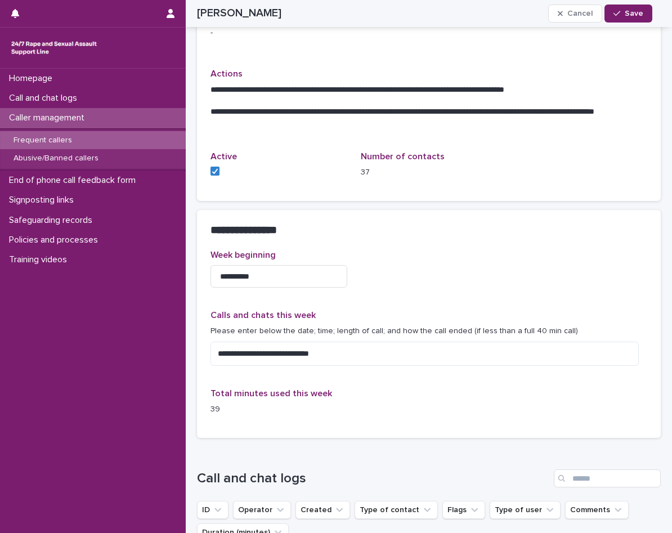
scroll to position [474, 0]
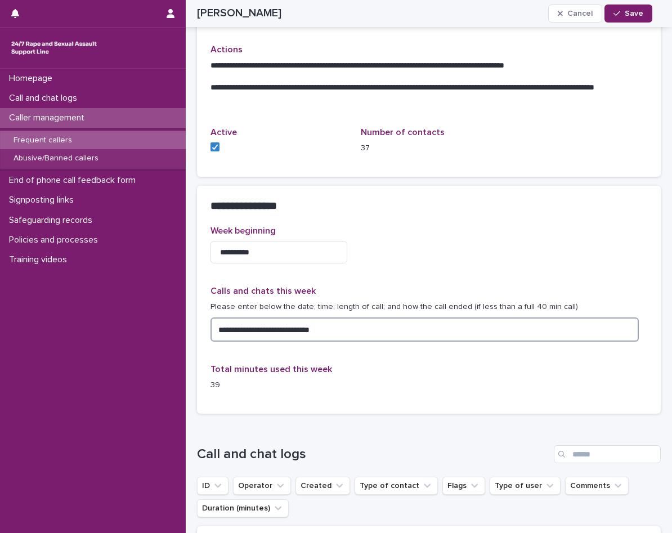
click at [343, 322] on textarea "**********" at bounding box center [424, 329] width 428 height 24
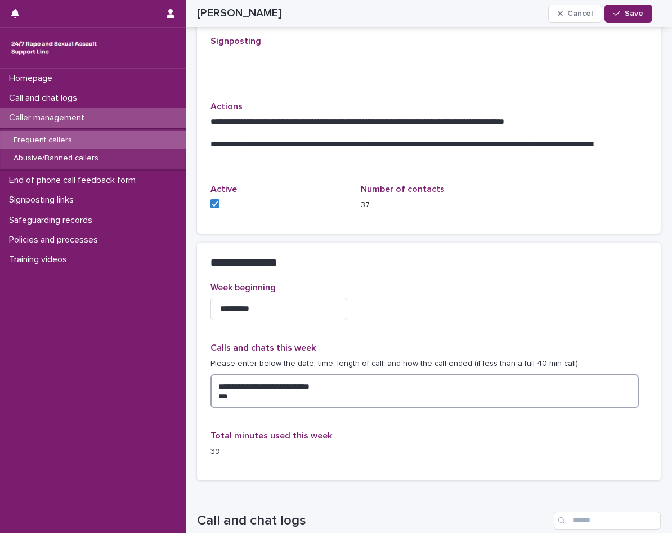
scroll to position [503, 0]
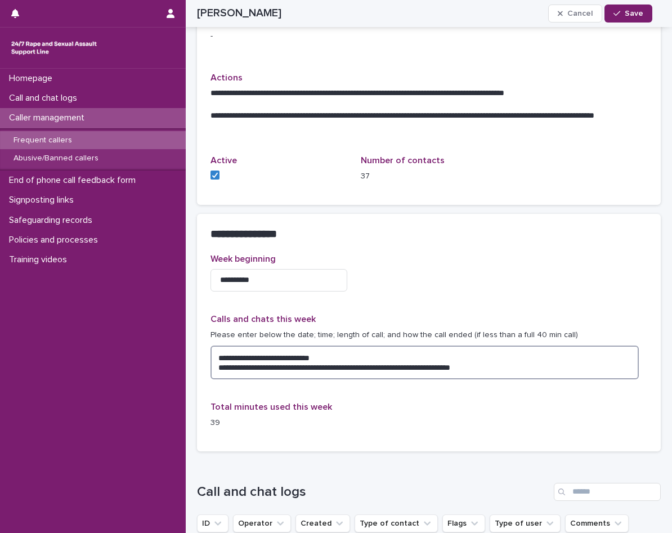
click at [433, 355] on textarea "**********" at bounding box center [424, 362] width 428 height 34
click at [442, 355] on textarea "**********" at bounding box center [424, 362] width 428 height 34
click at [564, 353] on textarea "**********" at bounding box center [424, 362] width 428 height 34
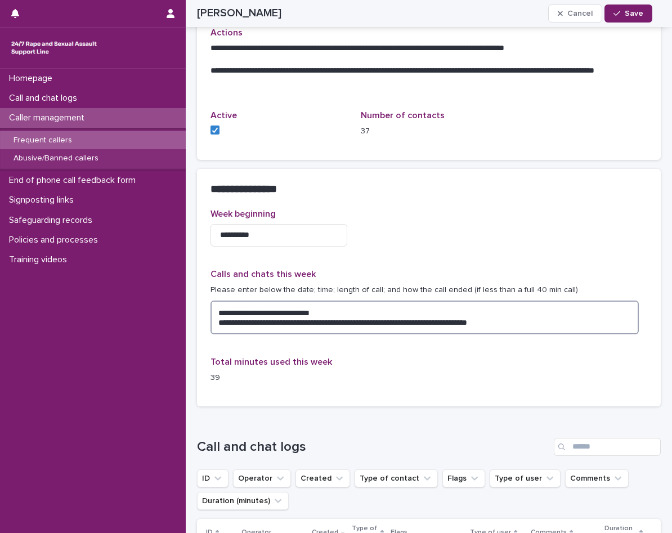
scroll to position [615, 0]
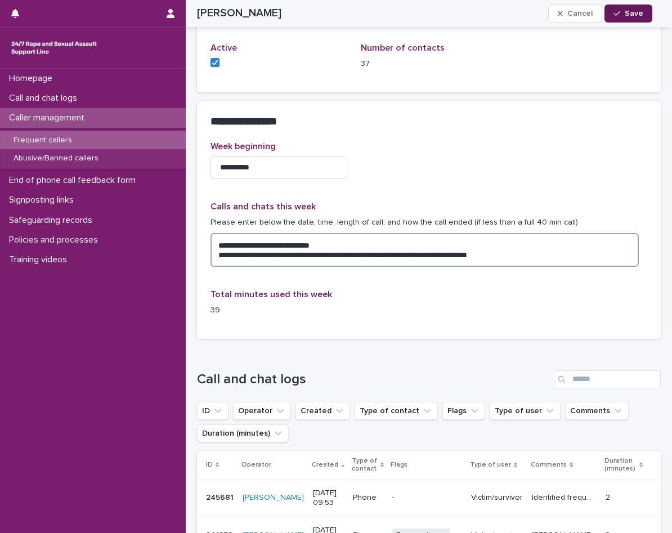
type textarea "**********"
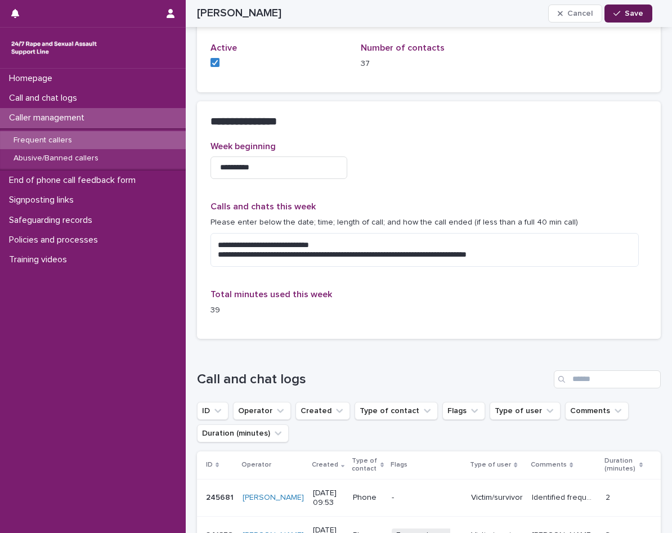
click at [645, 8] on button "Save" at bounding box center [628, 13] width 48 height 18
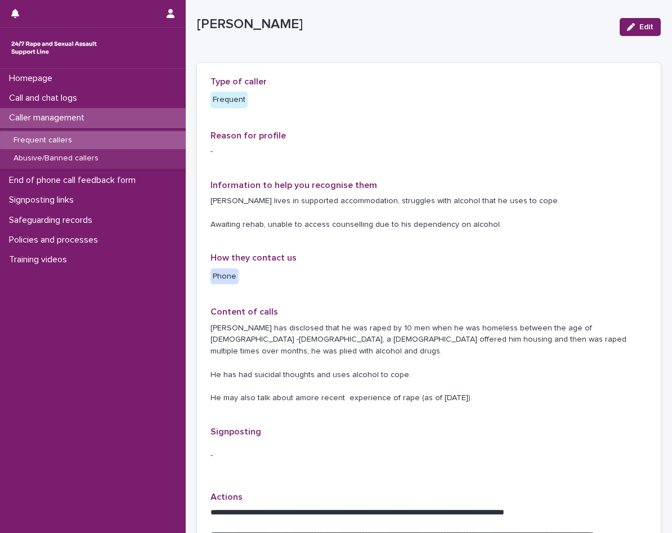
scroll to position [0, 0]
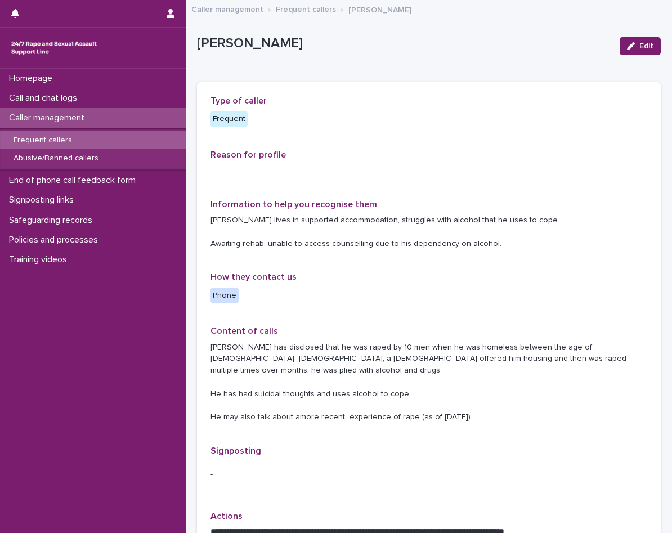
click at [71, 137] on p "Frequent callers" at bounding box center [42, 141] width 76 height 10
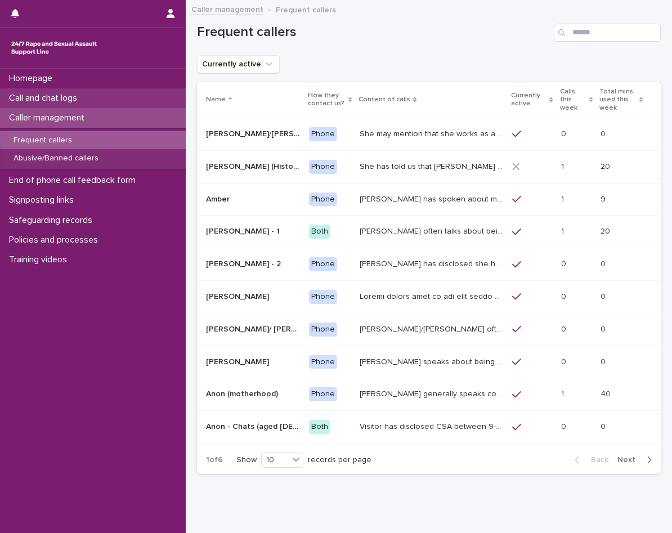
click at [75, 100] on p "Call and chat logs" at bounding box center [45, 98] width 82 height 11
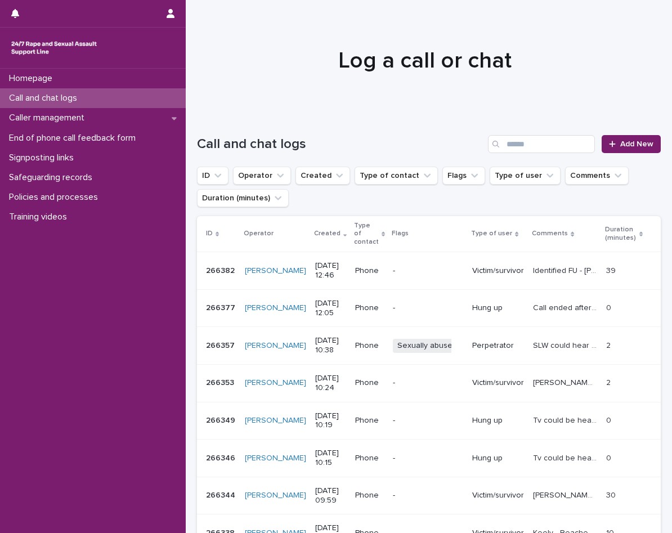
click at [418, 339] on span "Sexually abuse" at bounding box center [425, 346] width 64 height 14
click at [632, 146] on span "Add New" at bounding box center [636, 144] width 33 height 8
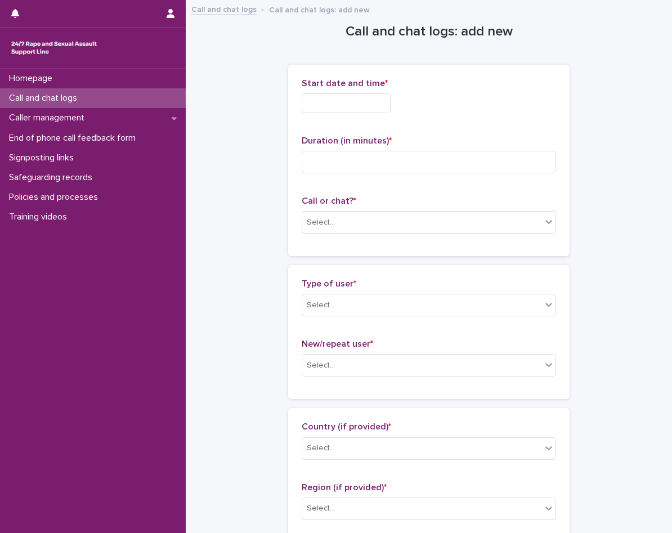
click at [309, 101] on input "text" at bounding box center [345, 103] width 89 height 20
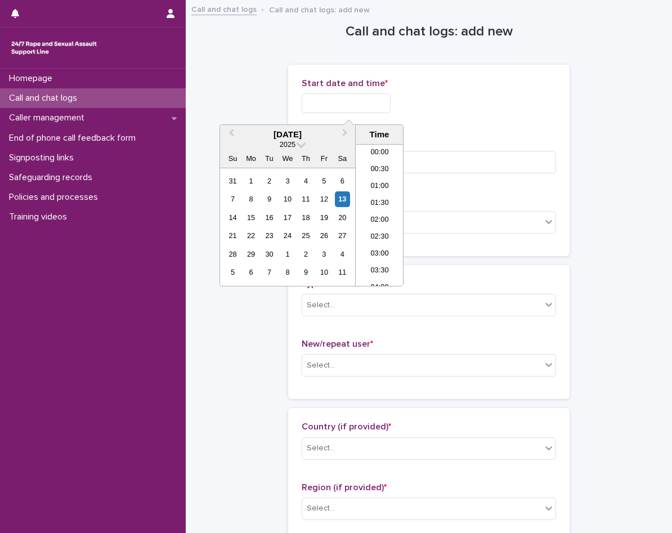
scroll to position [394, 0]
click at [380, 200] on li "13:00" at bounding box center [379, 198] width 48 height 17
click at [380, 104] on input "**********" at bounding box center [345, 103] width 89 height 20
click at [387, 198] on li "12:30" at bounding box center [379, 198] width 48 height 17
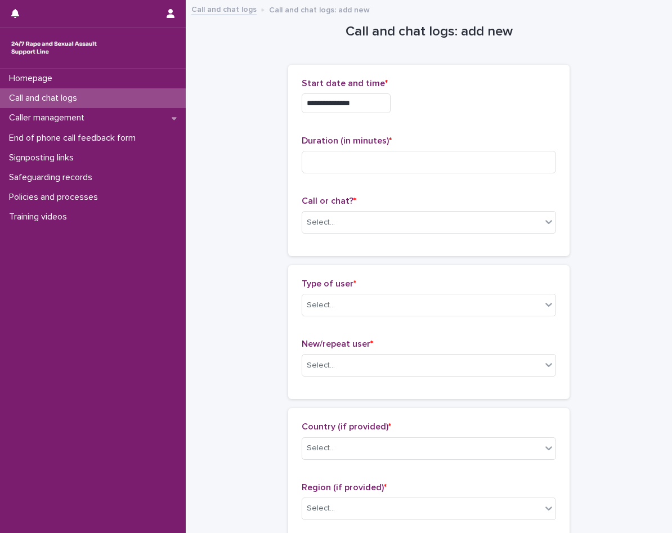
click at [384, 102] on input "**********" at bounding box center [345, 103] width 89 height 20
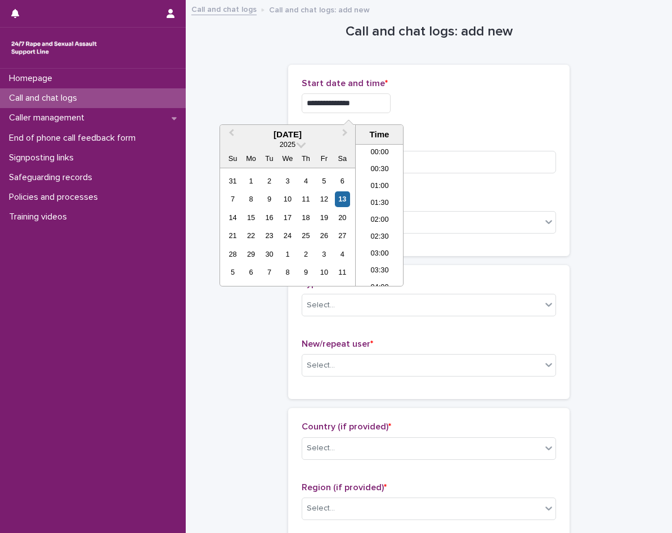
scroll to position [360, 0]
type input "**********"
click at [418, 110] on div "**********" at bounding box center [428, 103] width 254 height 20
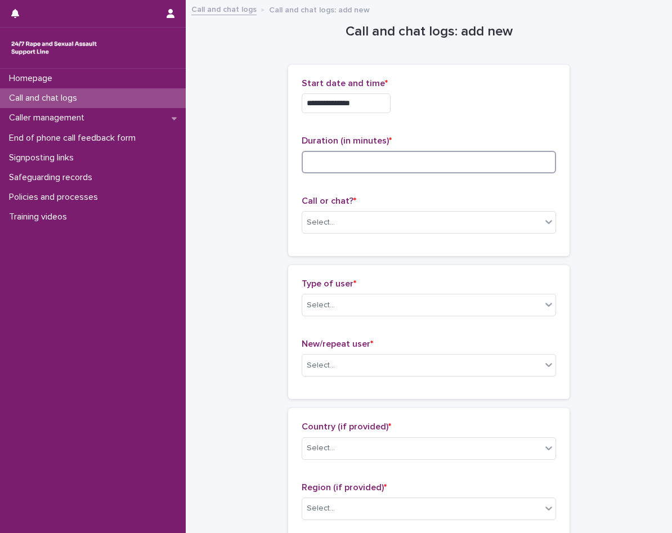
click at [398, 165] on input at bounding box center [428, 162] width 254 height 22
type input "**"
click at [345, 230] on div "Select..." at bounding box center [421, 222] width 239 height 19
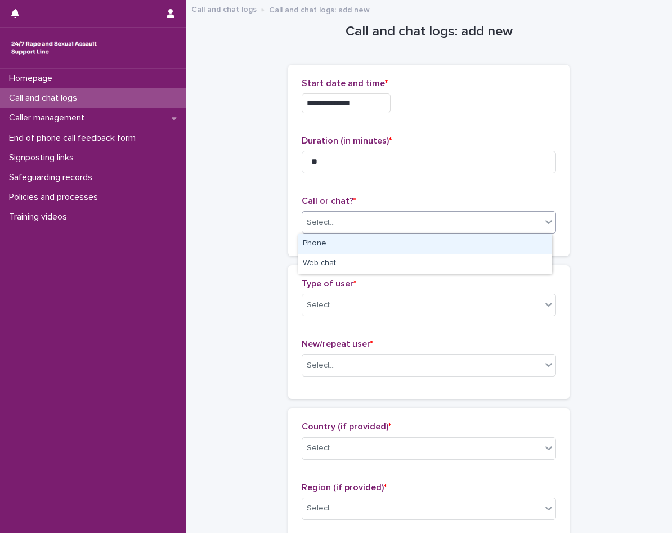
click at [335, 242] on div "Phone" at bounding box center [424, 244] width 253 height 20
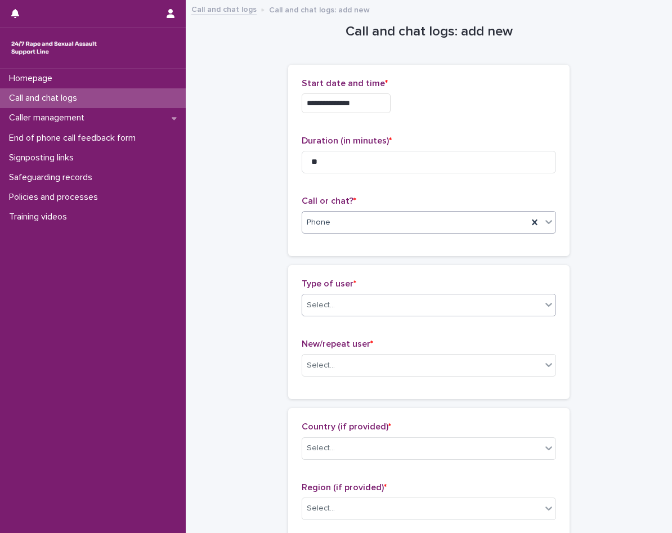
click at [363, 304] on div "Select..." at bounding box center [421, 305] width 239 height 19
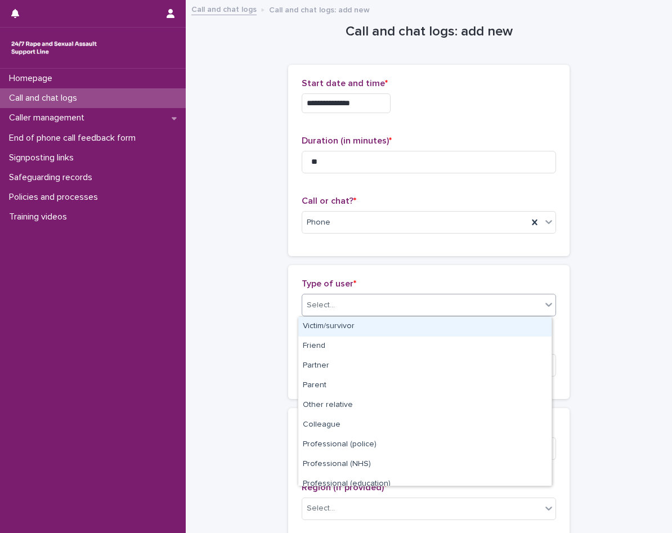
click at [345, 327] on div "Victim/survivor" at bounding box center [424, 327] width 253 height 20
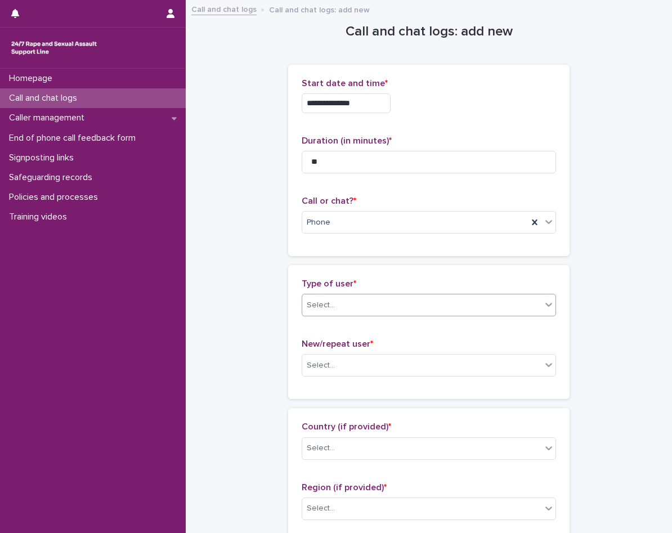
click at [348, 351] on div "New/repeat user * Select..." at bounding box center [428, 362] width 254 height 47
click at [347, 372] on div "Select..." at bounding box center [421, 365] width 239 height 19
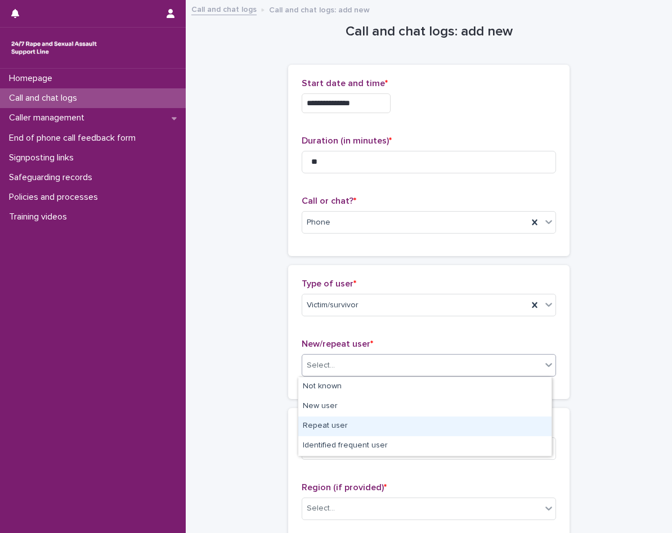
click at [339, 427] on div "Repeat user" at bounding box center [424, 426] width 253 height 20
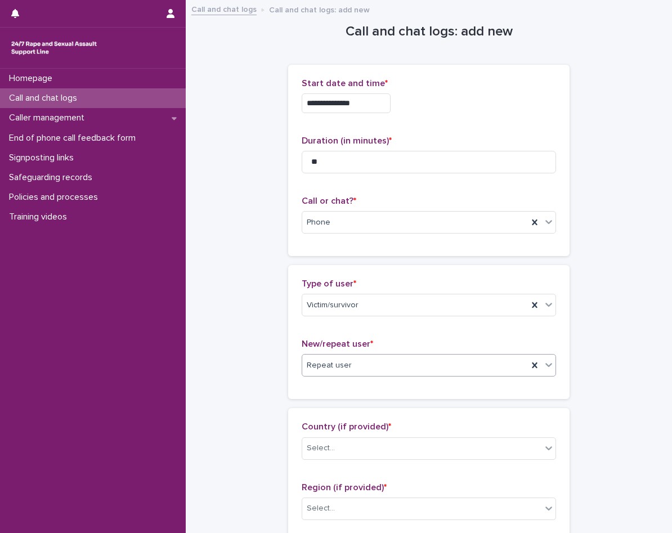
scroll to position [225, 0]
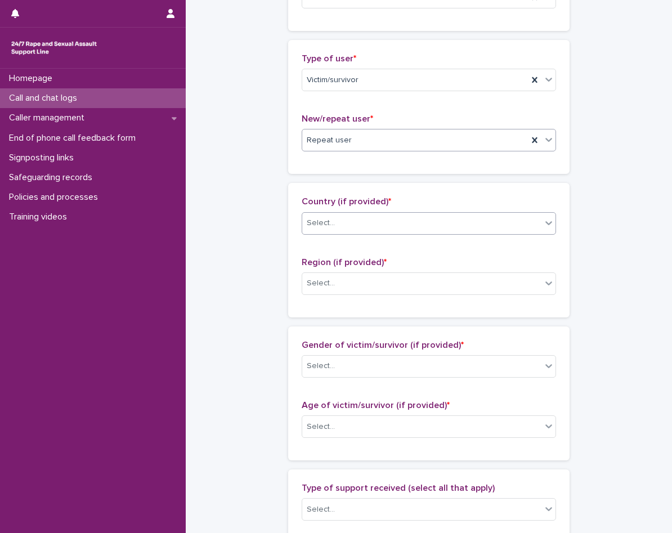
click at [352, 212] on div "Select..." at bounding box center [428, 223] width 254 height 22
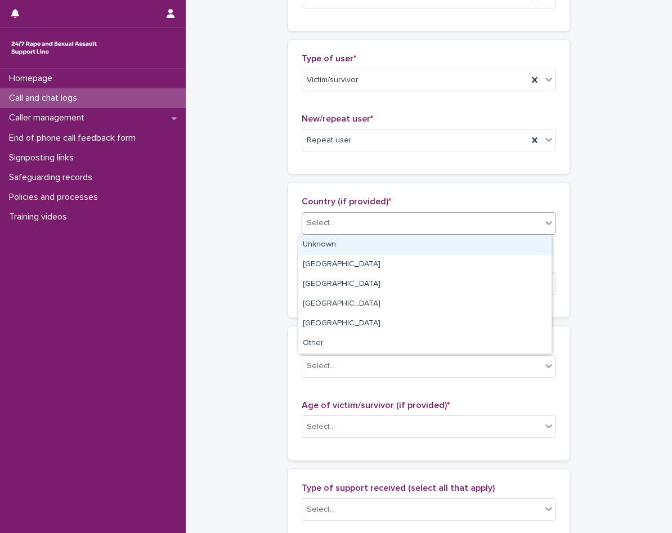
click at [350, 247] on div "Unknown" at bounding box center [424, 245] width 253 height 20
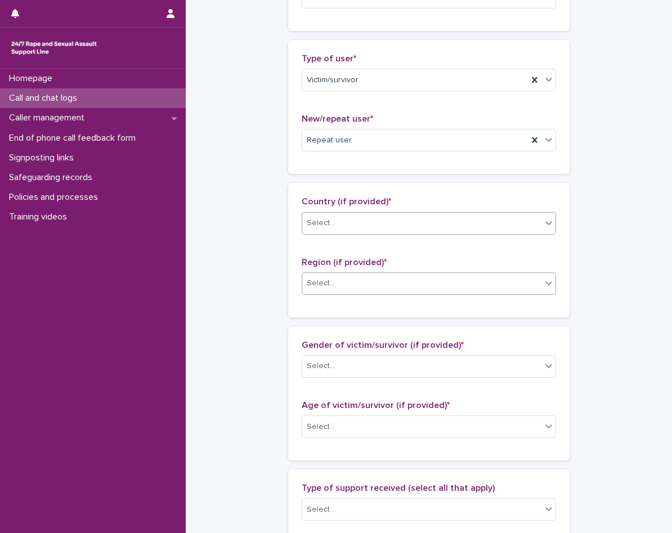
click at [349, 274] on div "Select..." at bounding box center [421, 283] width 239 height 19
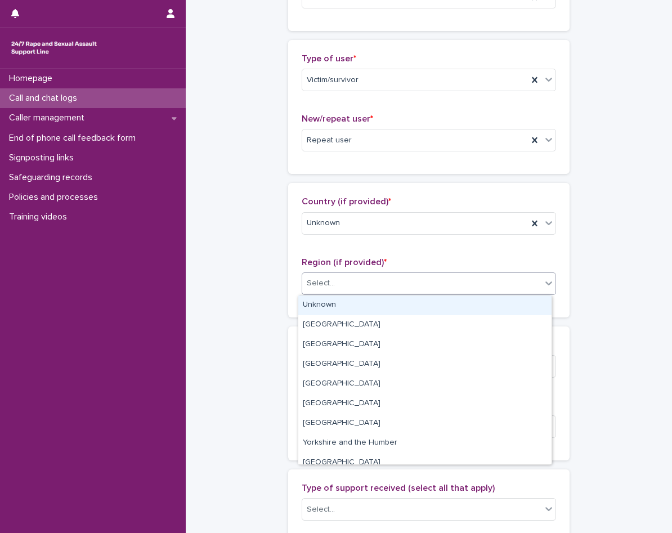
click at [349, 296] on div "Unknown" at bounding box center [424, 305] width 253 height 20
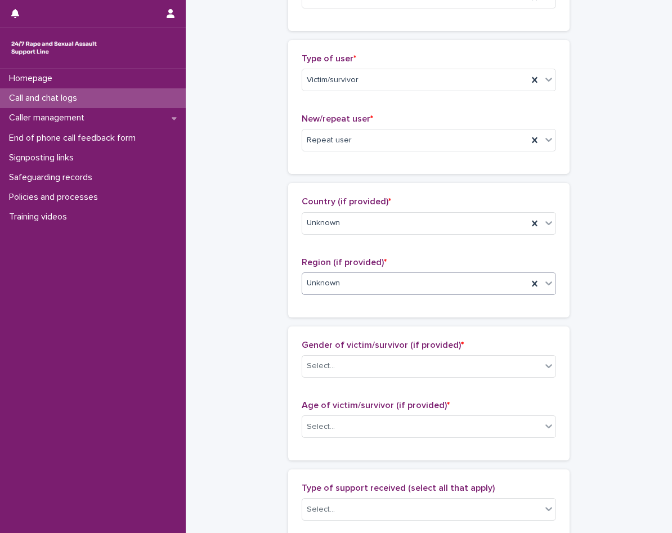
scroll to position [337, 0]
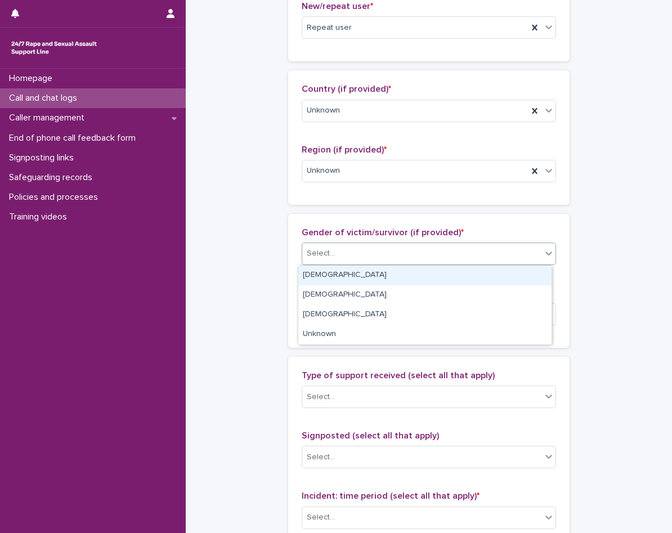
click at [344, 245] on div "Select..." at bounding box center [421, 253] width 239 height 19
click at [345, 277] on div "Female" at bounding box center [424, 275] width 253 height 20
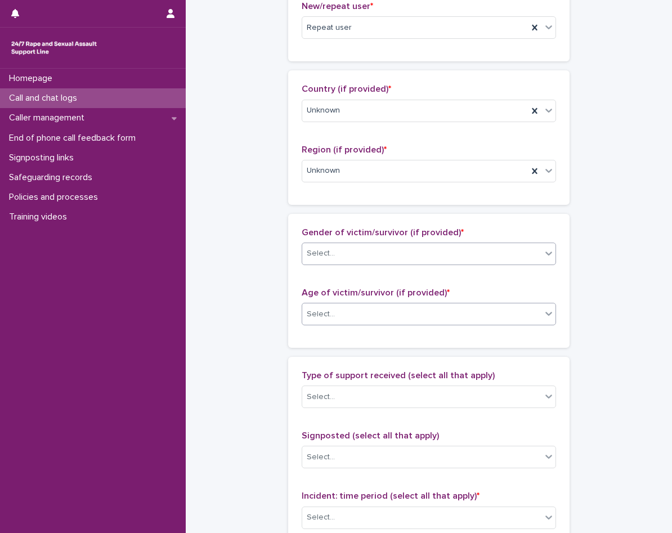
click at [343, 323] on div "Select..." at bounding box center [428, 314] width 254 height 22
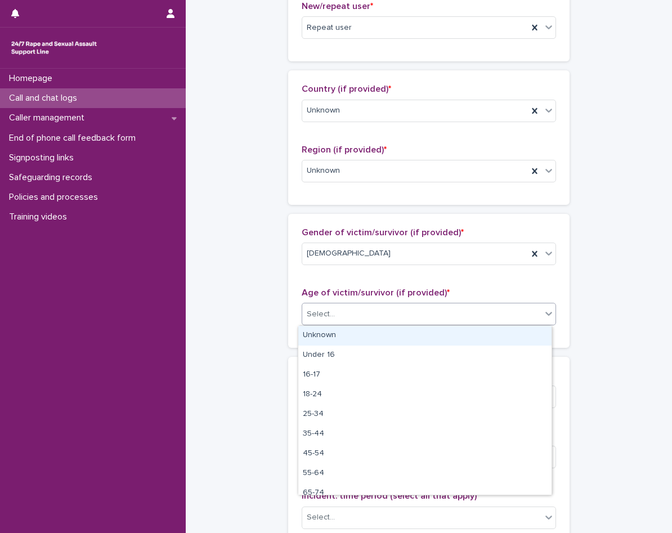
click at [341, 336] on div "Unknown" at bounding box center [424, 336] width 253 height 20
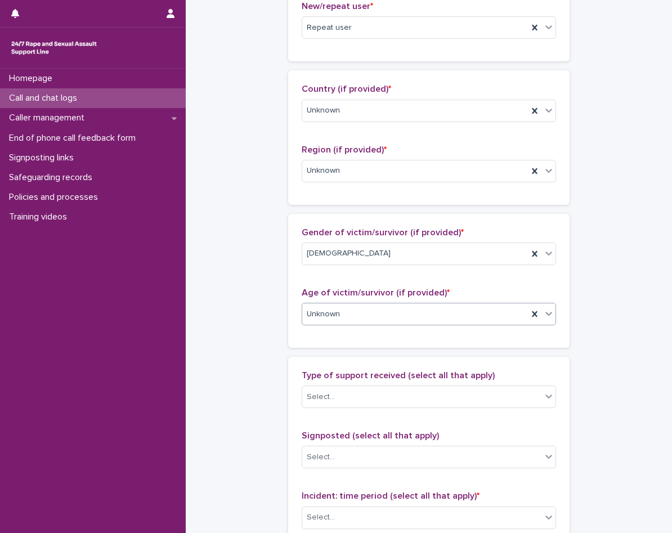
scroll to position [506, 0]
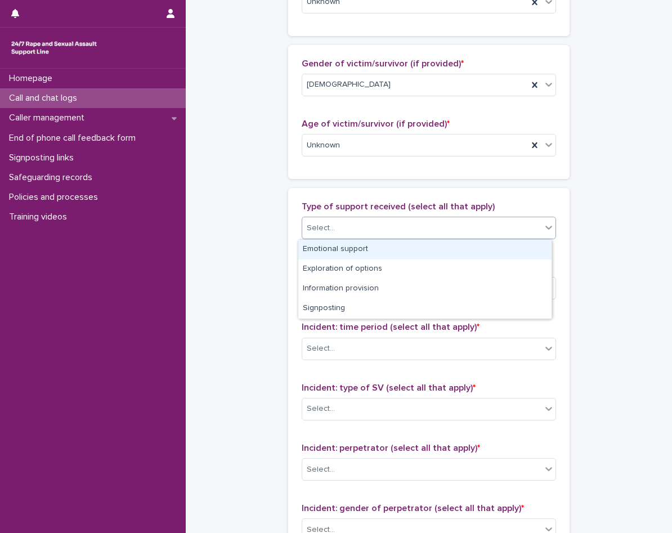
click at [356, 224] on div "Select..." at bounding box center [421, 228] width 239 height 19
click at [352, 243] on div "Emotional support" at bounding box center [424, 250] width 253 height 20
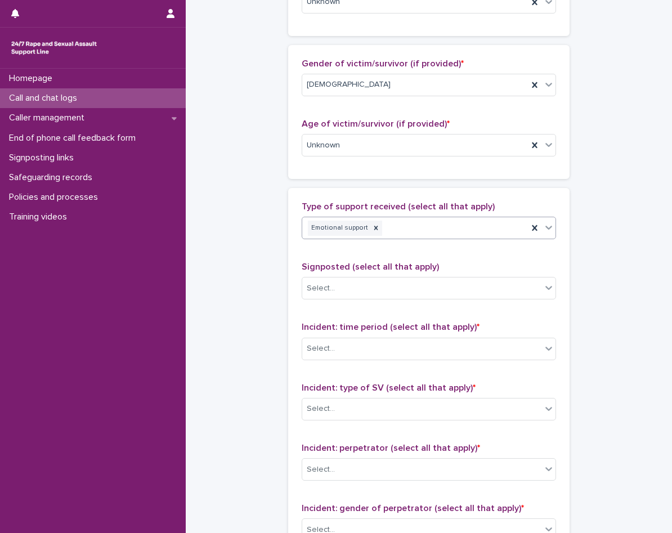
click at [384, 232] on input "text" at bounding box center [384, 228] width 1 height 10
click at [361, 285] on div "Select..." at bounding box center [421, 288] width 239 height 19
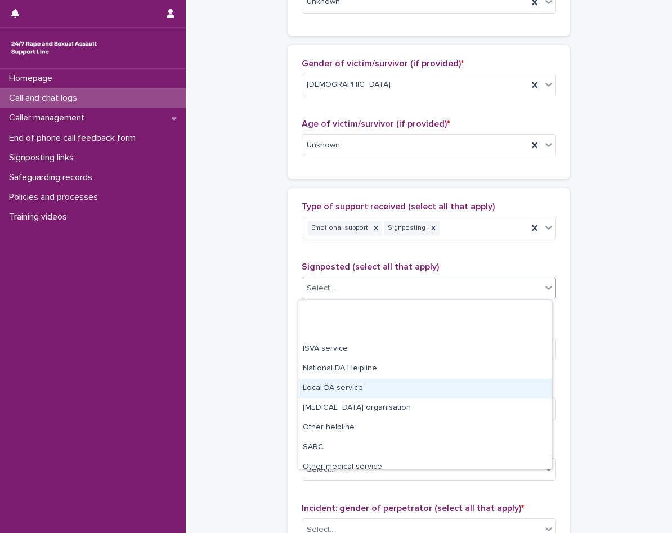
scroll to position [67, 0]
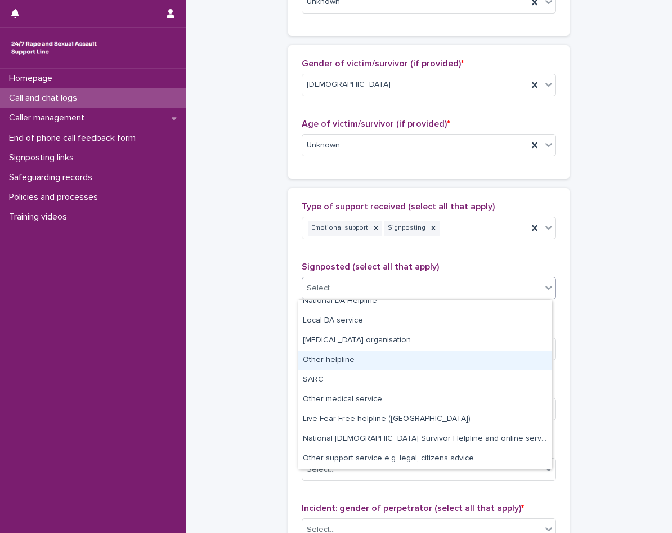
click at [346, 366] on div "Other helpline" at bounding box center [424, 360] width 253 height 20
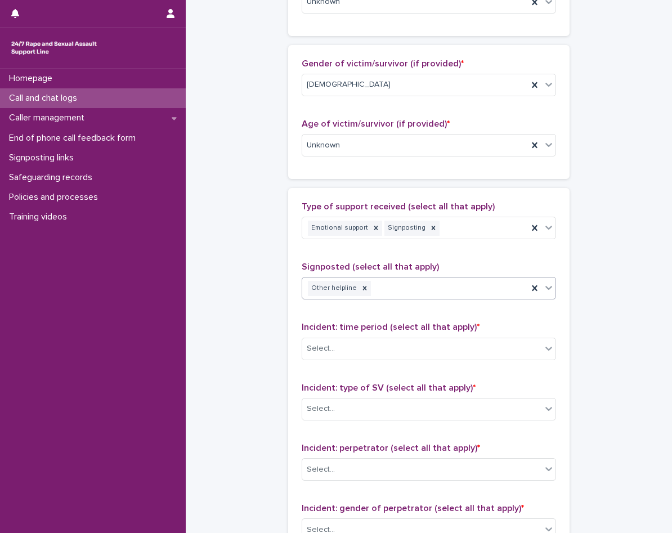
scroll to position [675, 0]
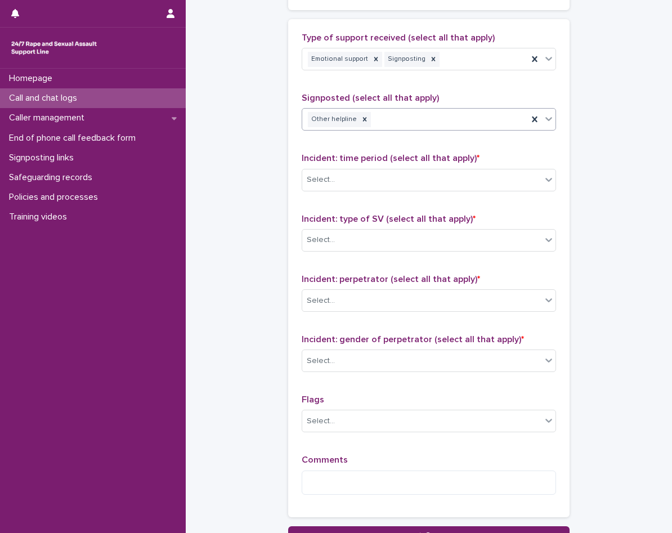
click at [431, 117] on div "Other helpline" at bounding box center [415, 120] width 226 height 20
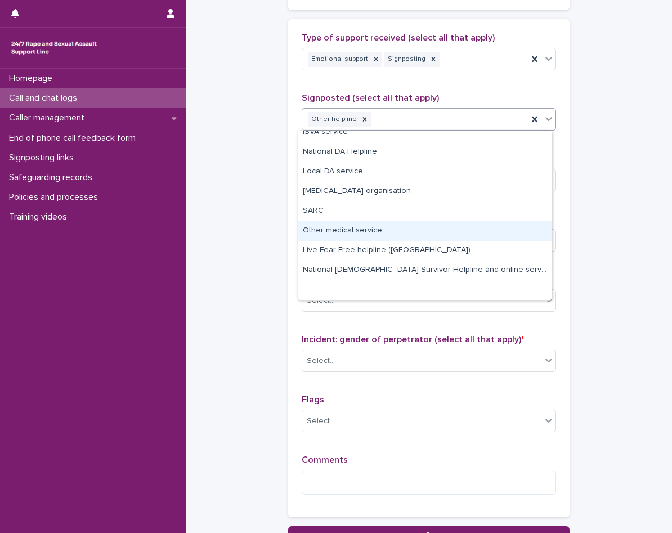
scroll to position [0, 0]
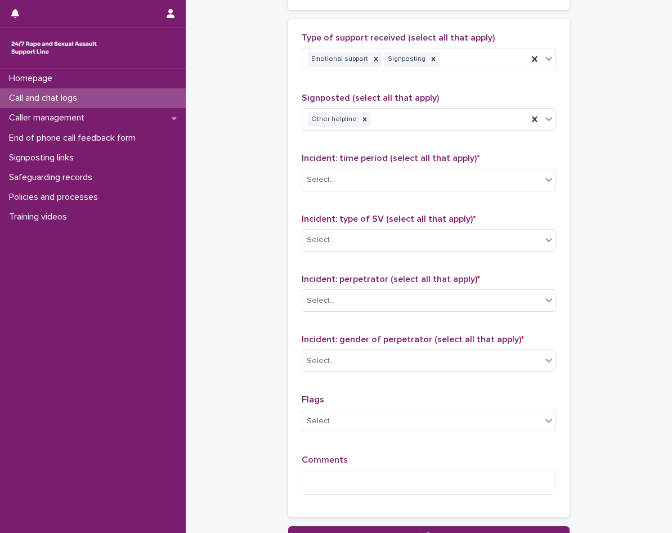
click at [349, 190] on div "Select..." at bounding box center [428, 180] width 254 height 22
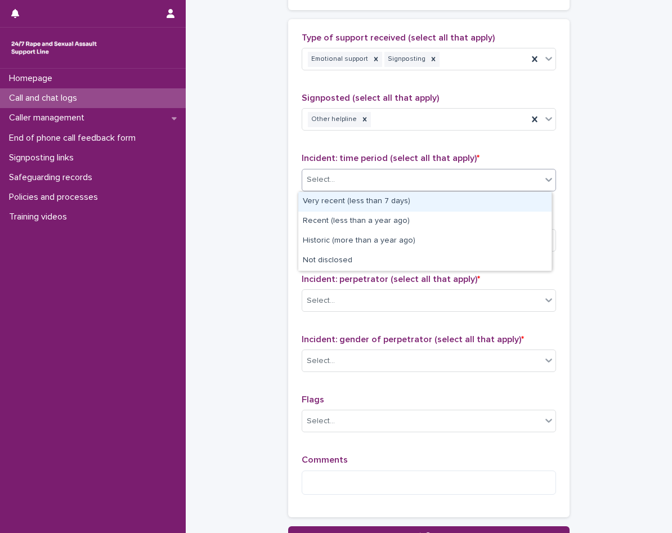
click at [372, 206] on div "Very recent (less than 7 days)" at bounding box center [424, 202] width 253 height 20
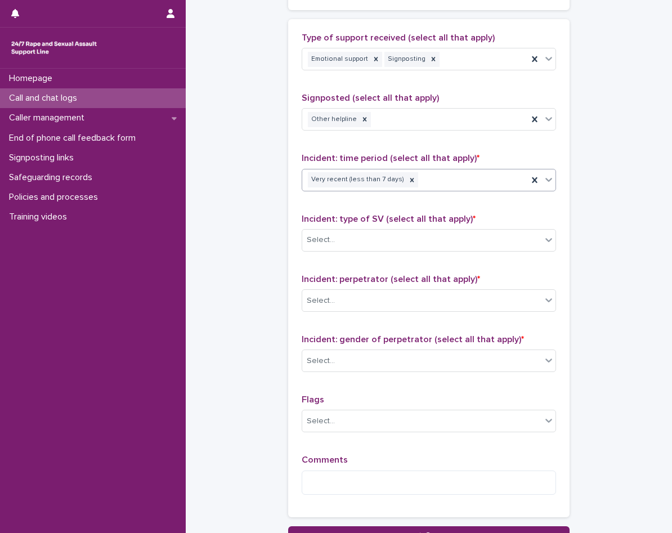
scroll to position [731, 0]
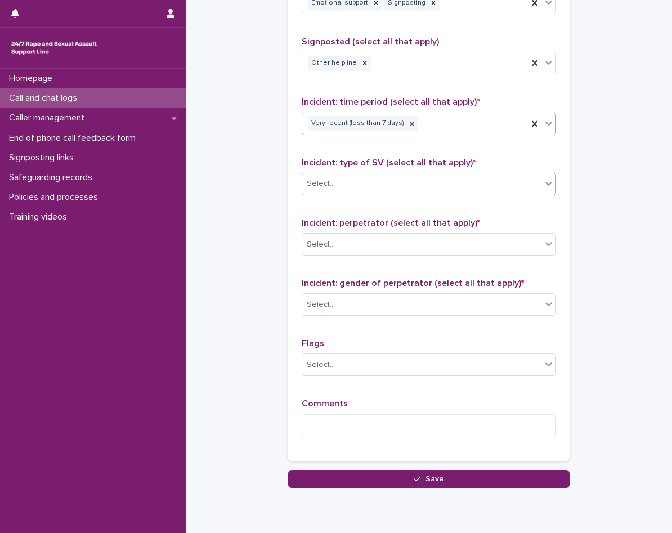
click at [374, 192] on div "Select..." at bounding box center [421, 183] width 239 height 19
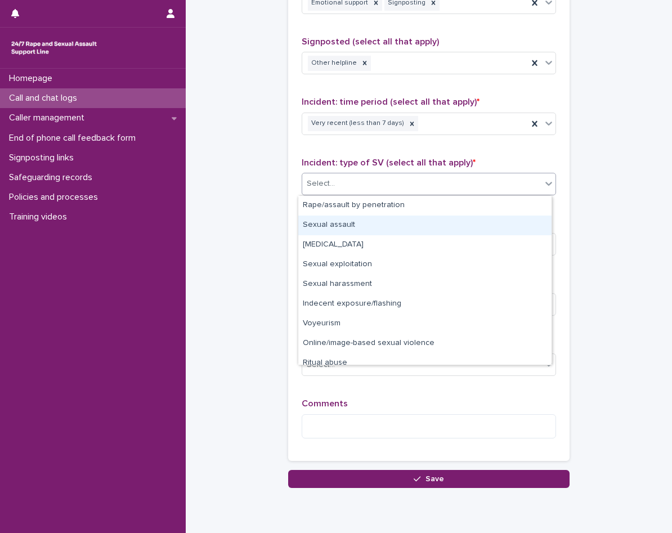
scroll to position [28, 0]
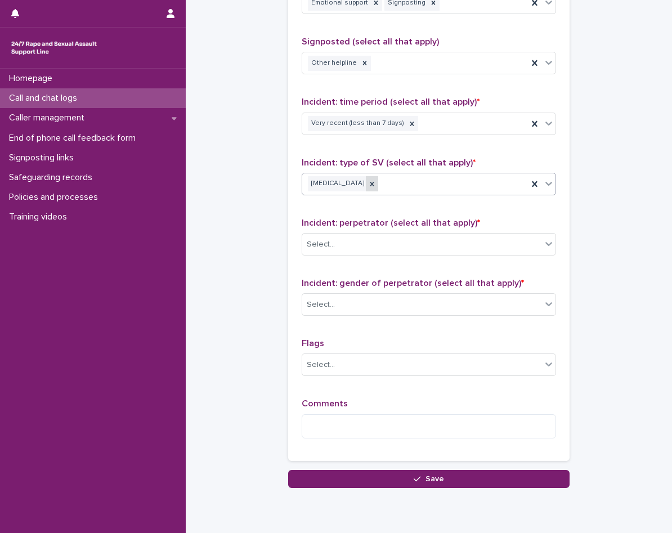
click at [372, 182] on icon at bounding box center [372, 184] width 4 height 4
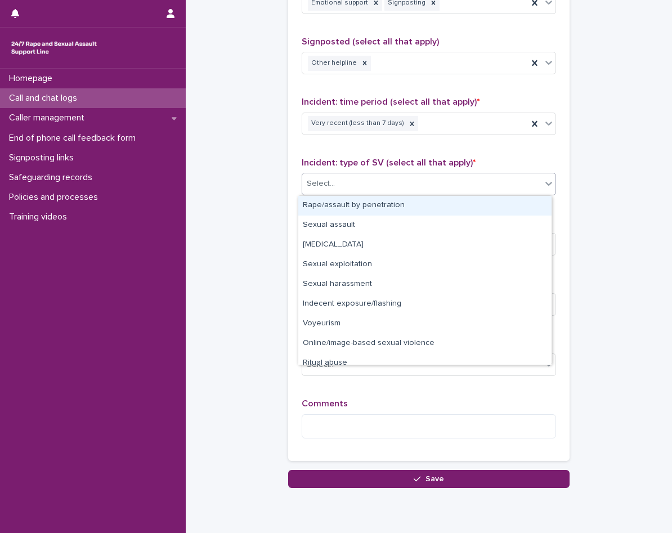
click at [393, 181] on div "Select..." at bounding box center [421, 183] width 239 height 19
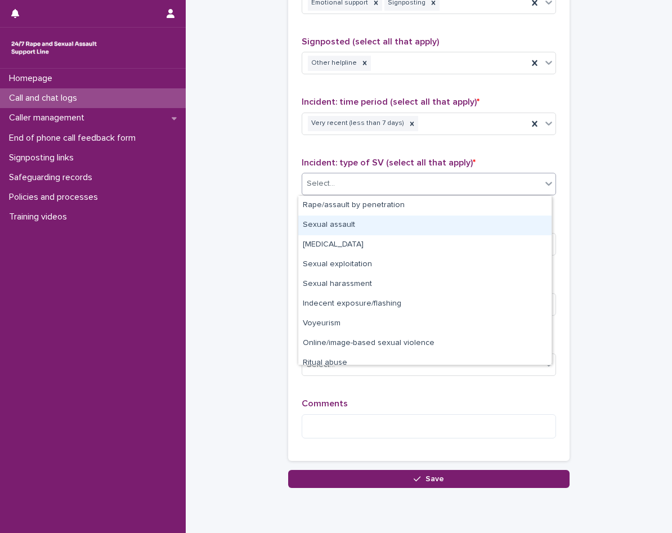
click at [372, 220] on div "Sexual assault" at bounding box center [424, 225] width 253 height 20
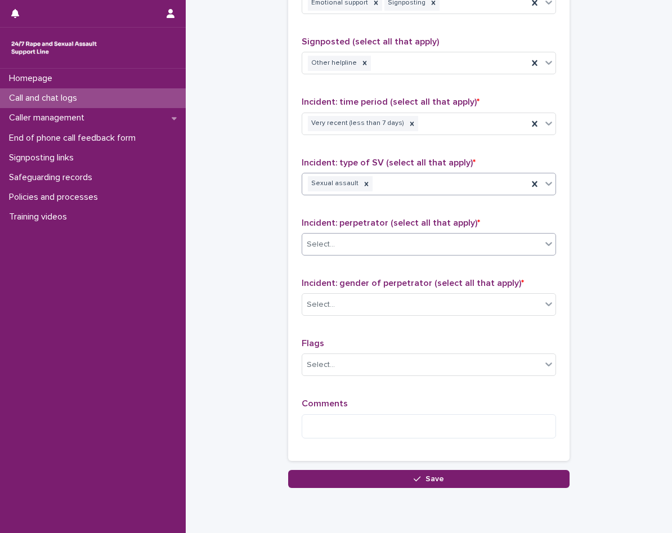
click at [341, 241] on div "Select..." at bounding box center [421, 244] width 239 height 19
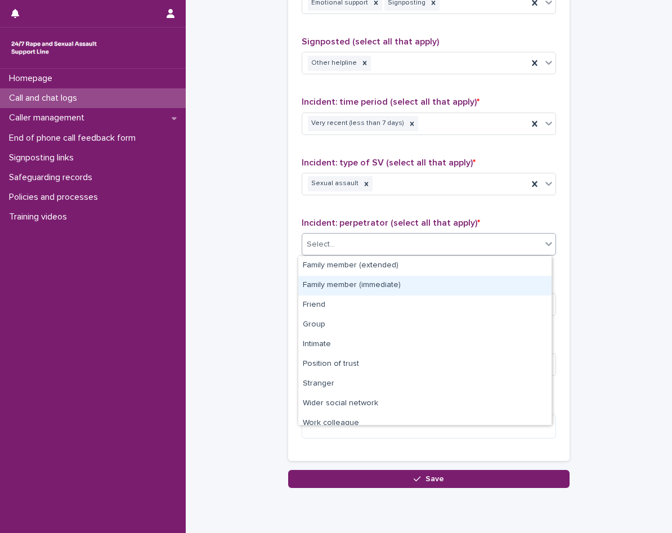
scroll to position [48, 0]
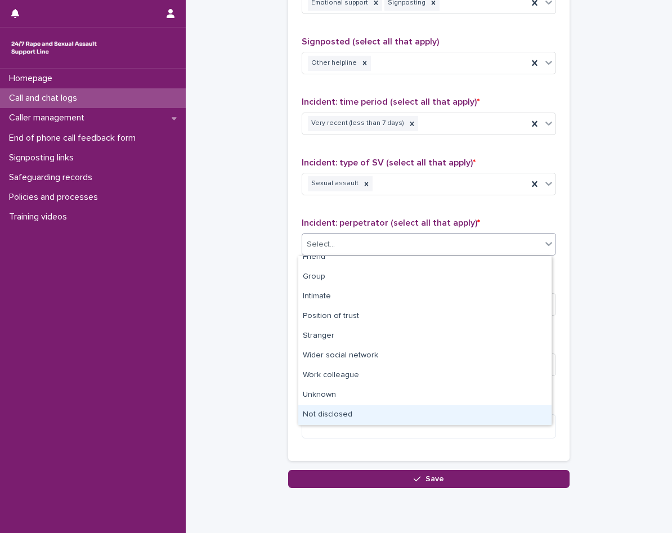
click at [348, 411] on div "Not disclosed" at bounding box center [424, 415] width 253 height 20
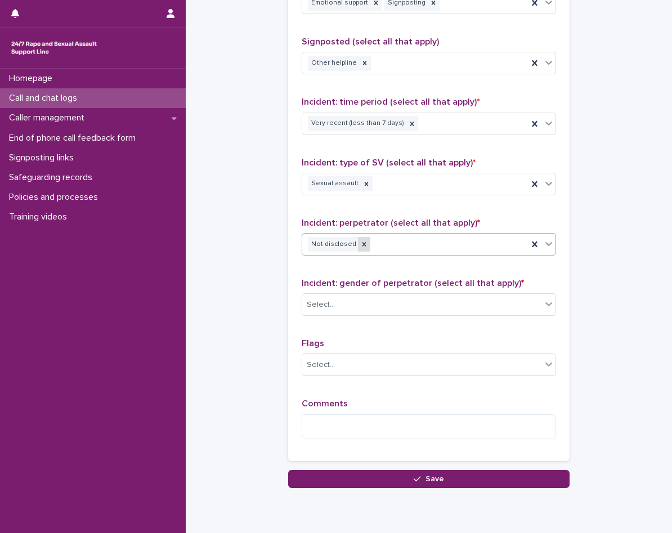
click at [360, 245] on icon at bounding box center [364, 244] width 8 height 8
click at [406, 241] on div "Not disclosed" at bounding box center [415, 245] width 226 height 20
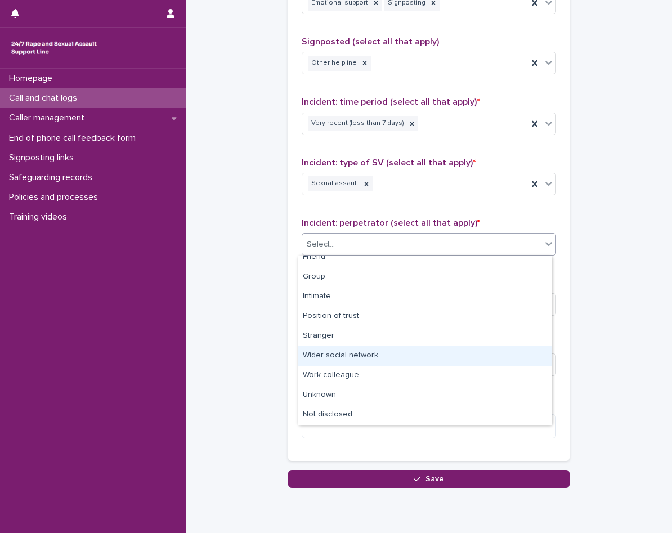
click at [355, 357] on div "Wider social network" at bounding box center [424, 356] width 253 height 20
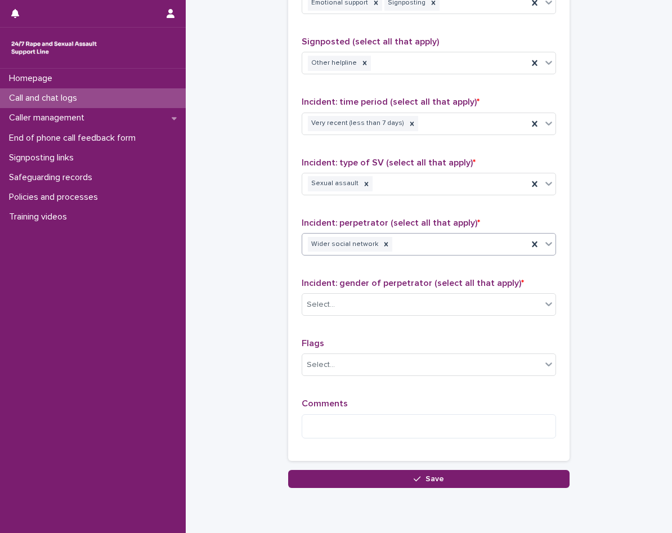
scroll to position [774, 0]
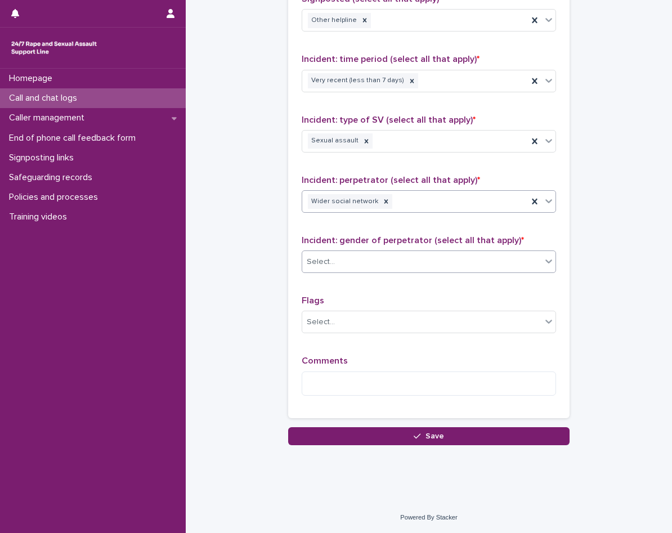
click at [364, 255] on div "Select..." at bounding box center [421, 262] width 239 height 19
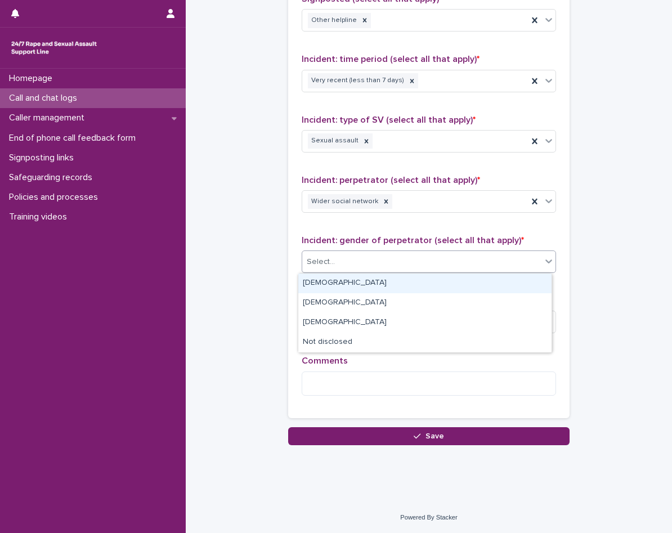
click at [363, 280] on div "Male" at bounding box center [424, 283] width 253 height 20
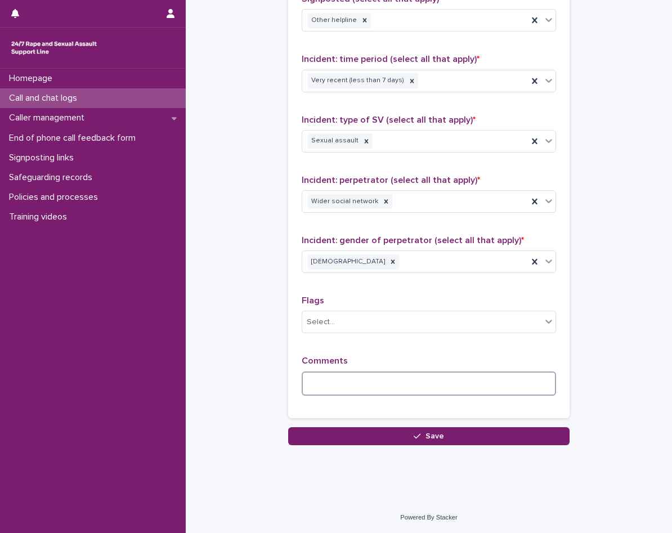
click at [343, 378] on textarea at bounding box center [428, 383] width 254 height 24
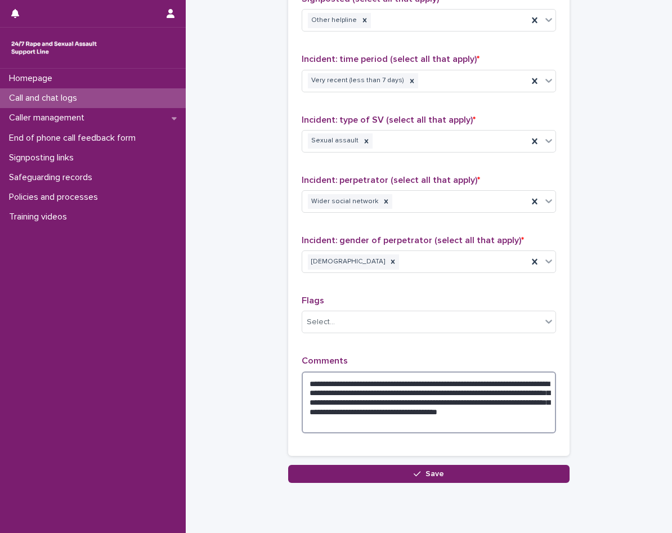
click at [488, 406] on textarea "**********" at bounding box center [428, 402] width 254 height 62
click at [489, 413] on textarea "**********" at bounding box center [428, 402] width 254 height 62
click at [473, 423] on textarea "**********" at bounding box center [428, 402] width 254 height 62
click at [386, 409] on textarea "**********" at bounding box center [428, 402] width 254 height 62
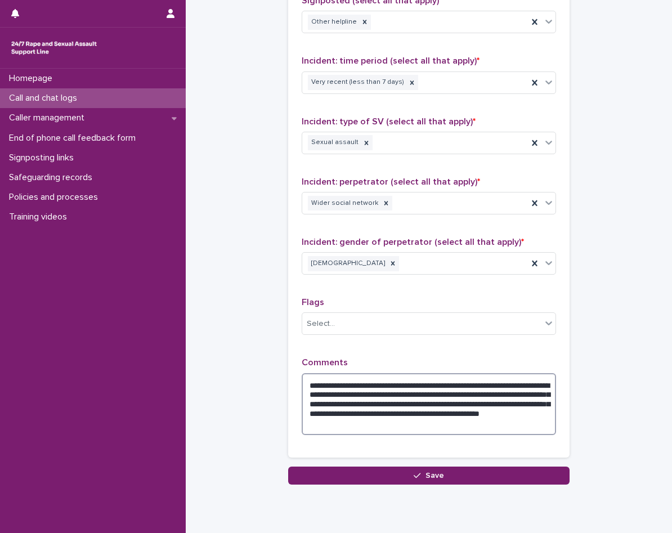
scroll to position [812, 0]
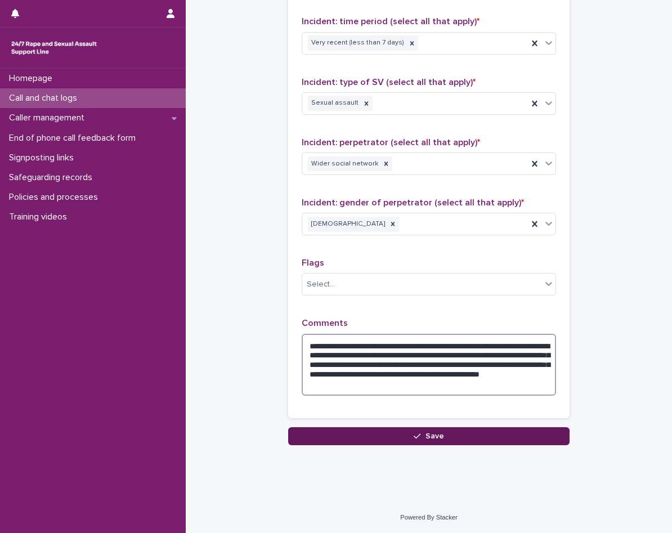
type textarea "**********"
click at [448, 435] on button "Save" at bounding box center [428, 436] width 281 height 18
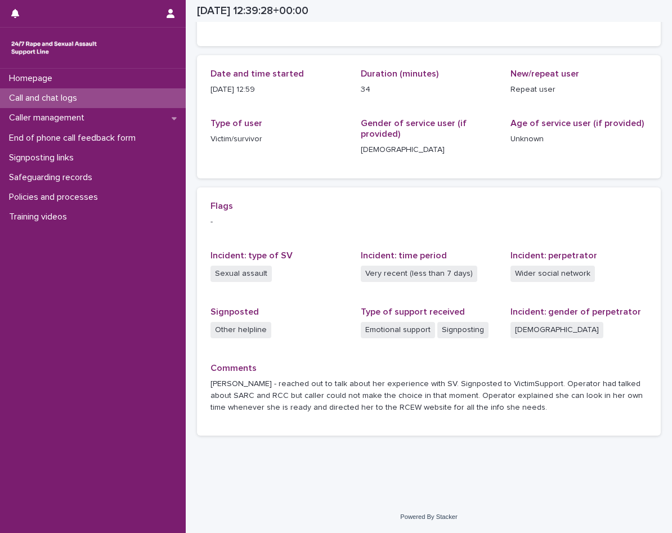
scroll to position [99, 0]
click at [75, 133] on p "End of phone call feedback form" at bounding box center [74, 138] width 140 height 11
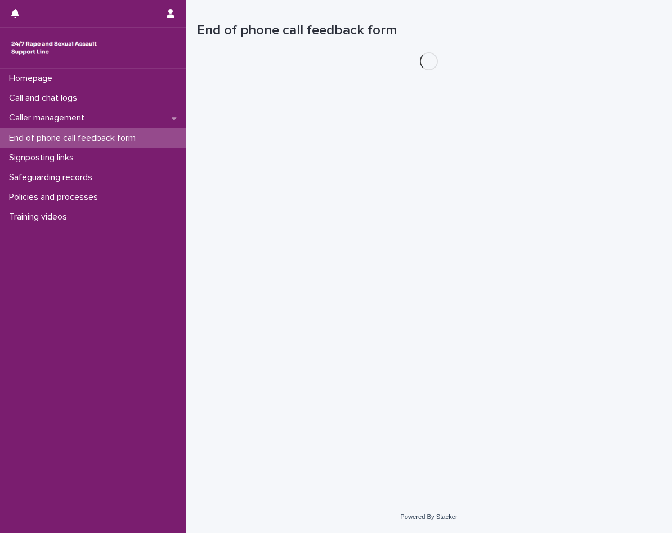
click at [70, 124] on div "Caller management" at bounding box center [93, 118] width 186 height 20
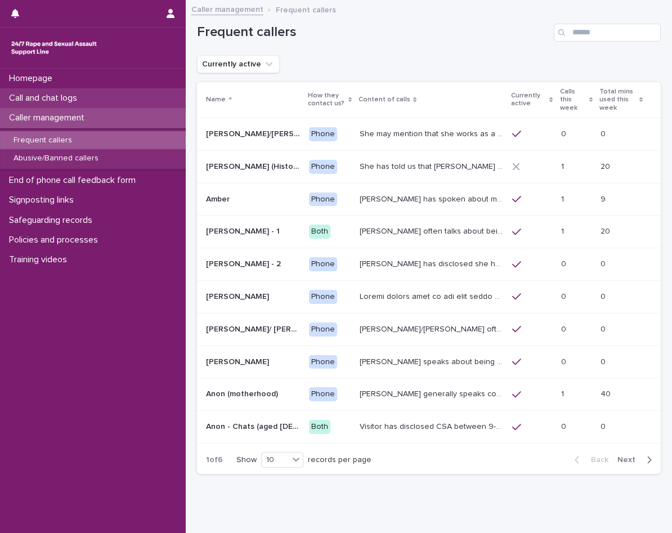
click at [79, 94] on p "Call and chat logs" at bounding box center [45, 98] width 82 height 11
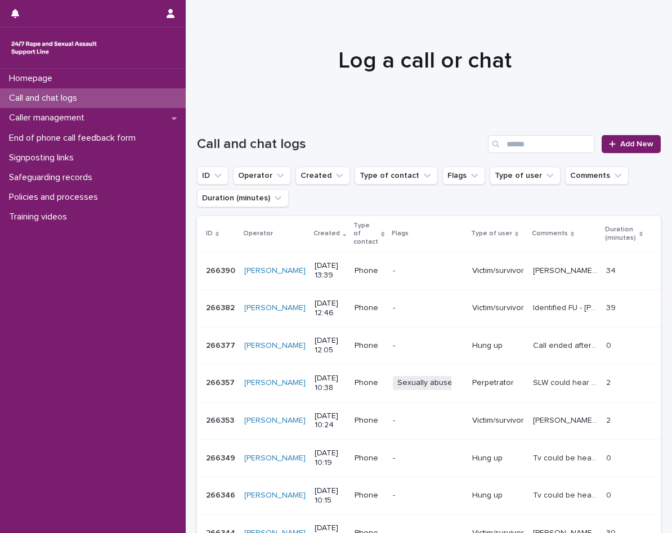
click at [622, 134] on div "Call and chat logs Add New" at bounding box center [428, 139] width 463 height 54
click at [618, 152] on link "Add New" at bounding box center [630, 144] width 59 height 18
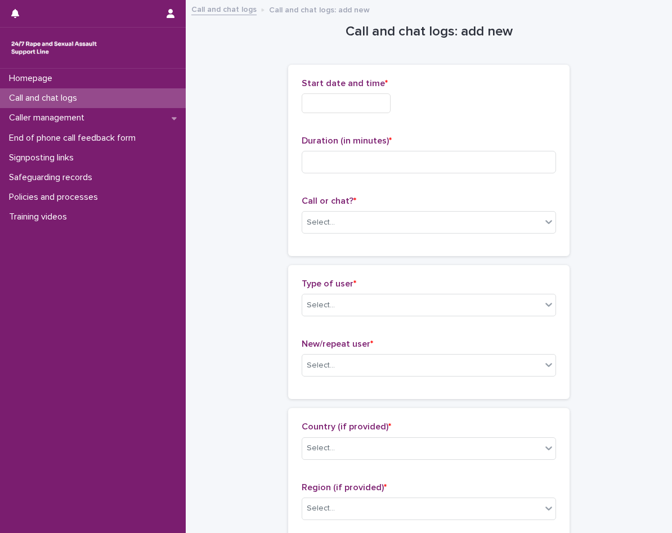
click at [356, 99] on input "text" at bounding box center [345, 103] width 89 height 20
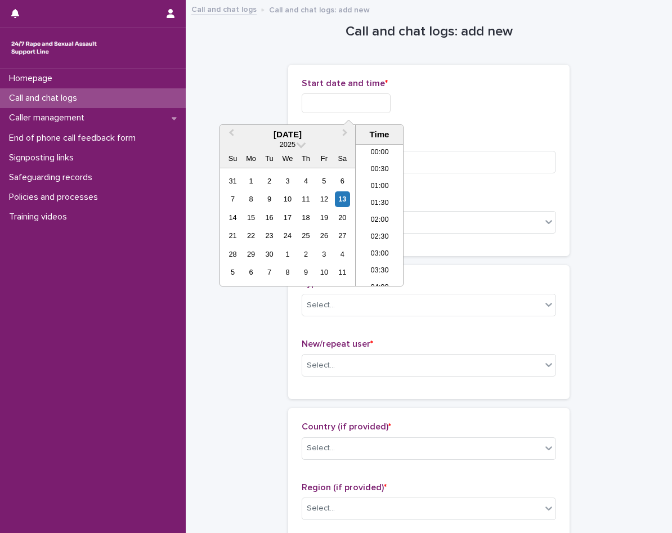
scroll to position [394, 0]
click at [379, 213] on li "13:30" at bounding box center [379, 214] width 48 height 17
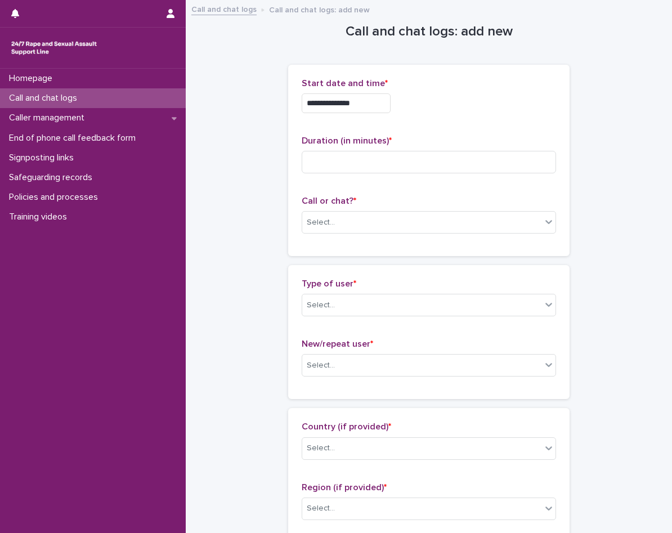
click at [372, 117] on div "**********" at bounding box center [428, 100] width 254 height 44
click at [372, 116] on div "**********" at bounding box center [428, 100] width 254 height 44
drag, startPoint x: 372, startPoint y: 116, endPoint x: 361, endPoint y: 97, distance: 21.4
click at [361, 97] on input "**********" at bounding box center [345, 103] width 89 height 20
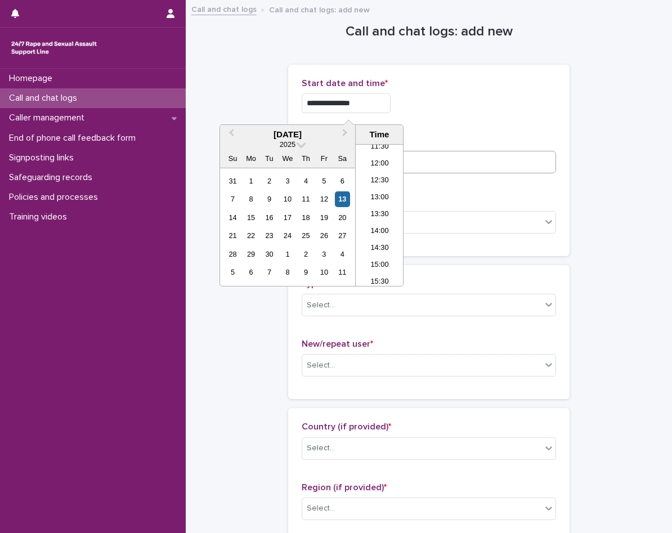
type input "**********"
click at [504, 152] on input at bounding box center [428, 162] width 254 height 22
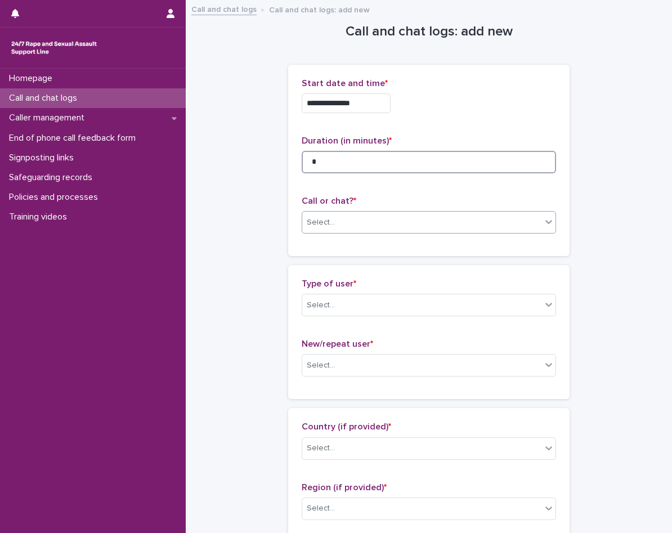
type input "*"
click at [335, 208] on div "Call or chat? * Select..." at bounding box center [428, 219] width 254 height 47
click at [325, 224] on div "Select..." at bounding box center [321, 223] width 28 height 12
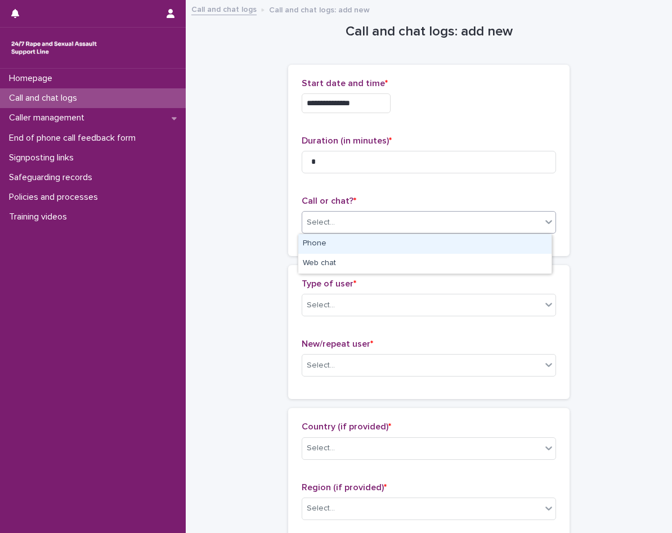
click at [323, 250] on div "Phone" at bounding box center [424, 244] width 253 height 20
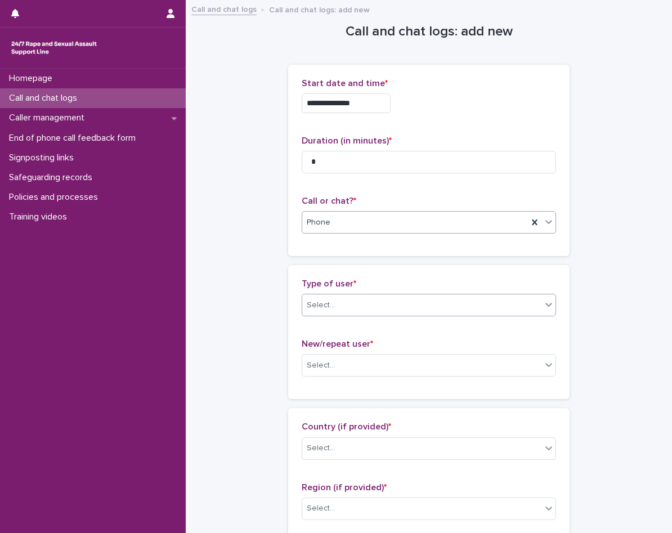
click at [336, 299] on div at bounding box center [336, 305] width 1 height 12
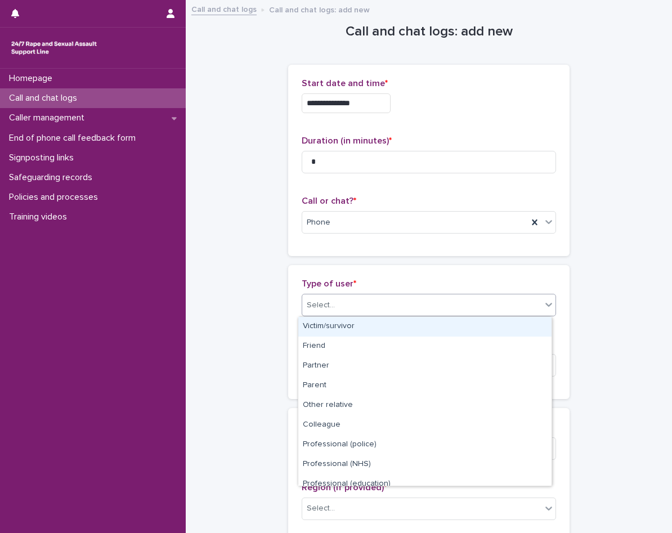
click at [331, 328] on div "Victim/survivor" at bounding box center [424, 327] width 253 height 20
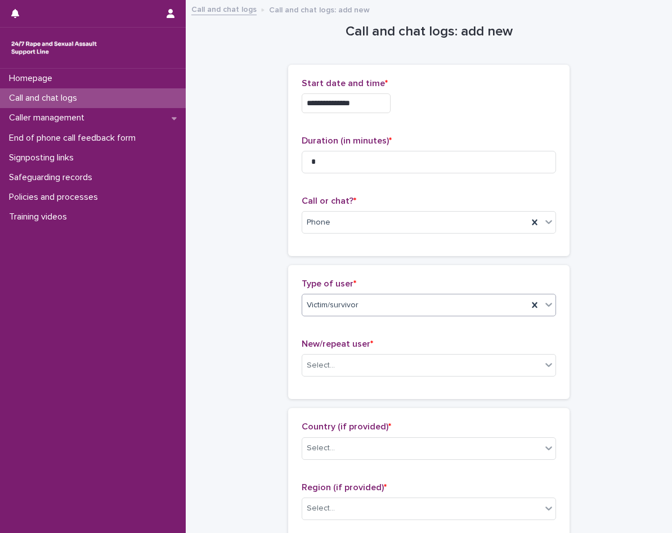
click at [338, 300] on span "Victim/survivor" at bounding box center [333, 305] width 52 height 12
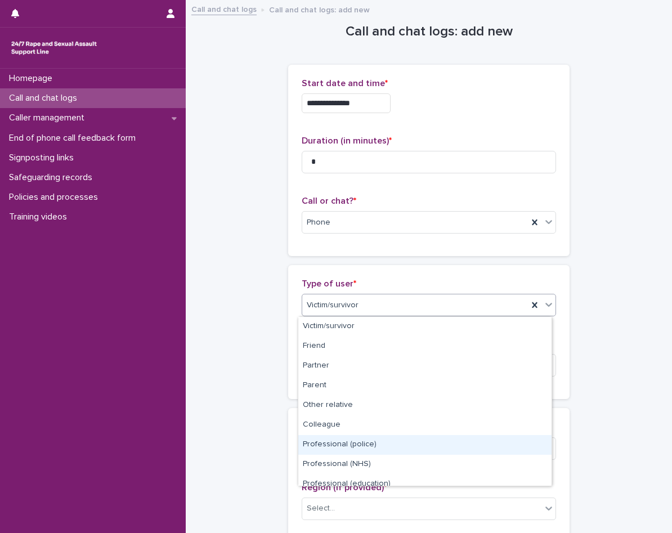
scroll to position [127, 0]
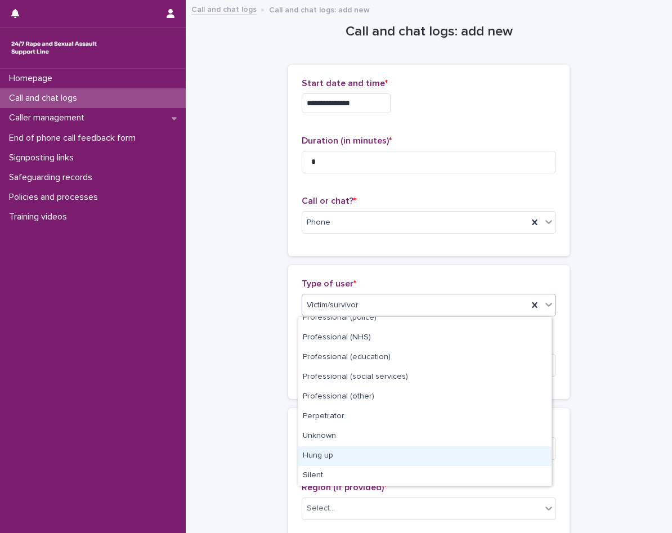
click at [327, 461] on div "Hung up" at bounding box center [424, 456] width 253 height 20
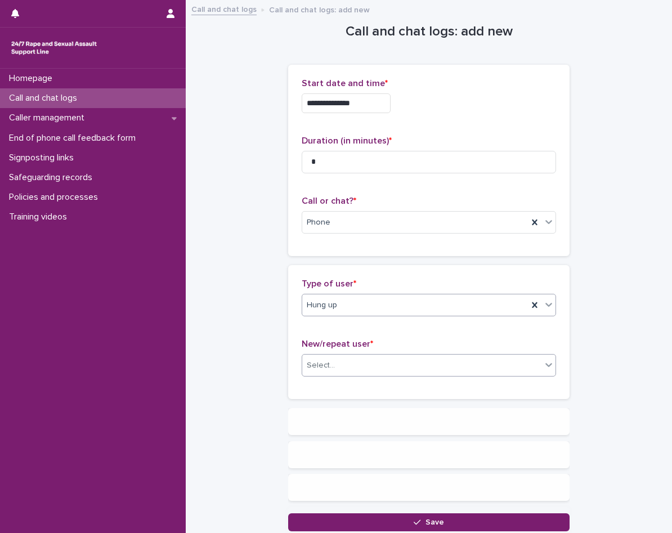
click at [337, 371] on div "Select..." at bounding box center [421, 365] width 239 height 19
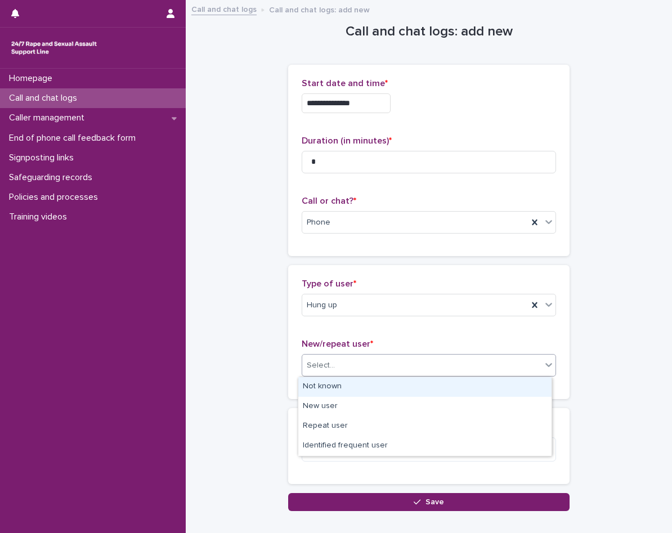
click at [338, 389] on div "Not known" at bounding box center [424, 387] width 253 height 20
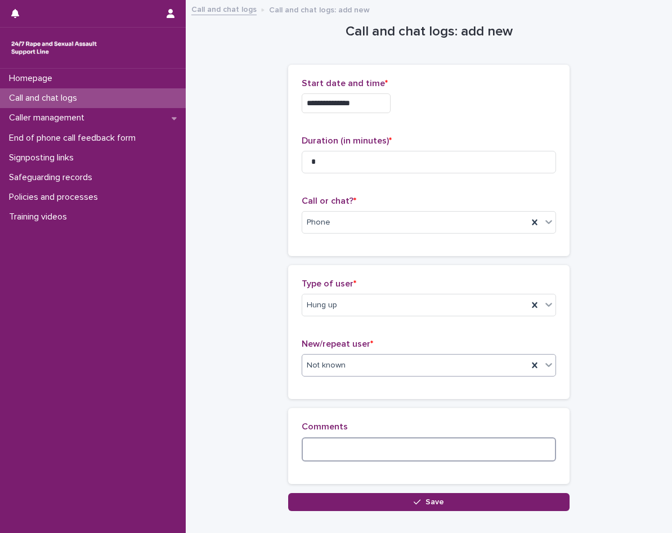
click at [324, 446] on textarea at bounding box center [428, 449] width 254 height 24
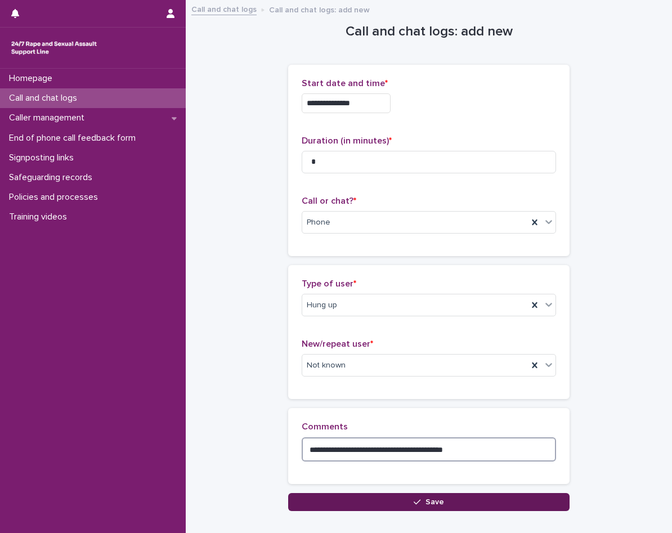
type textarea "**********"
click at [316, 505] on button "Save" at bounding box center [428, 502] width 281 height 18
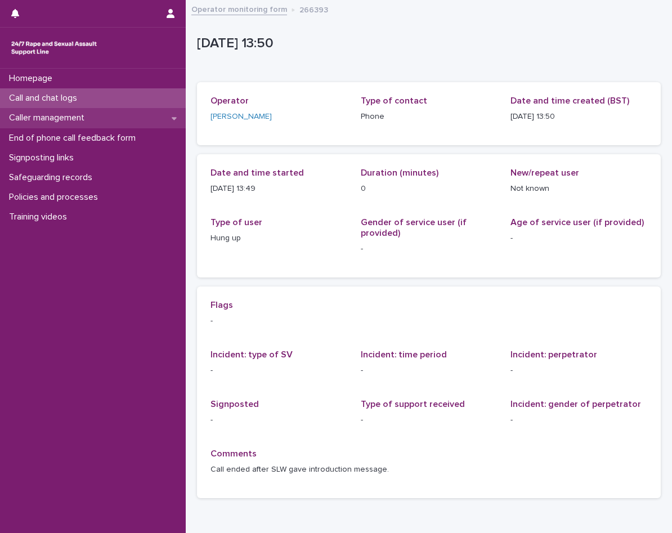
click at [87, 123] on p "Caller management" at bounding box center [48, 117] width 89 height 11
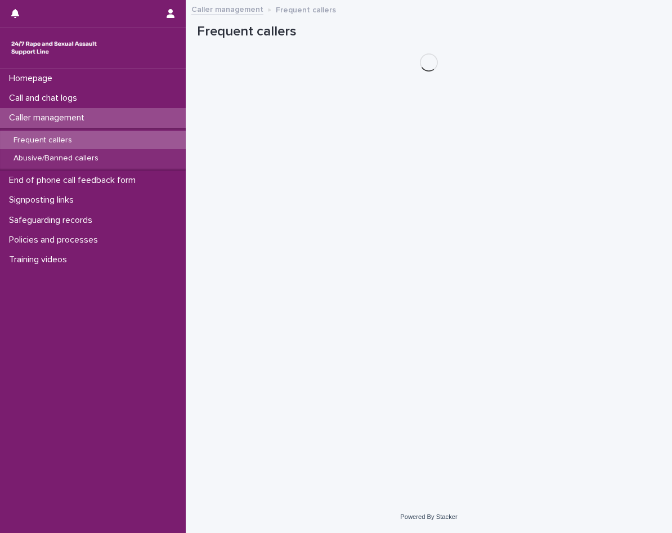
click at [101, 141] on div "Frequent callers" at bounding box center [93, 140] width 186 height 19
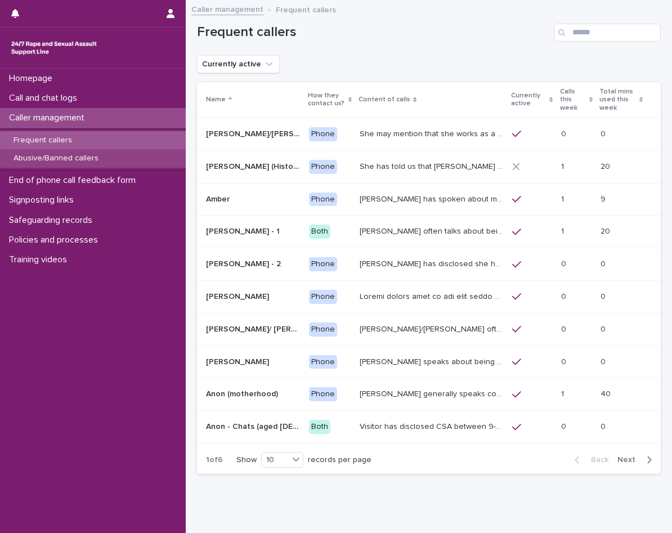
click at [96, 160] on p "Abusive/Banned callers" at bounding box center [55, 159] width 103 height 10
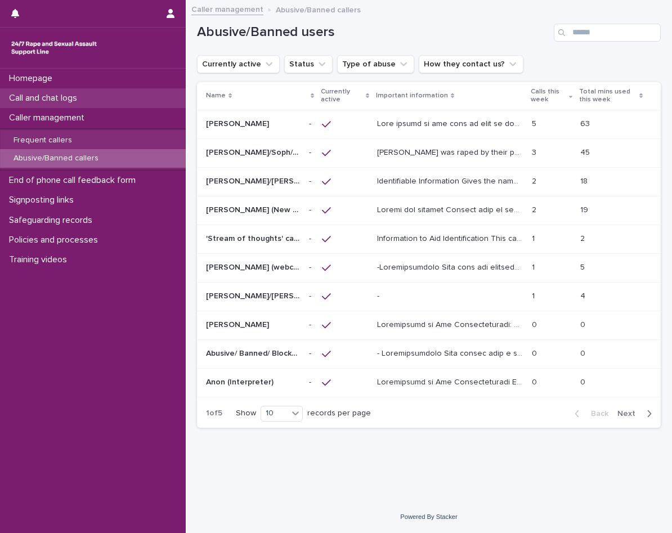
click at [57, 94] on p "Call and chat logs" at bounding box center [45, 98] width 82 height 11
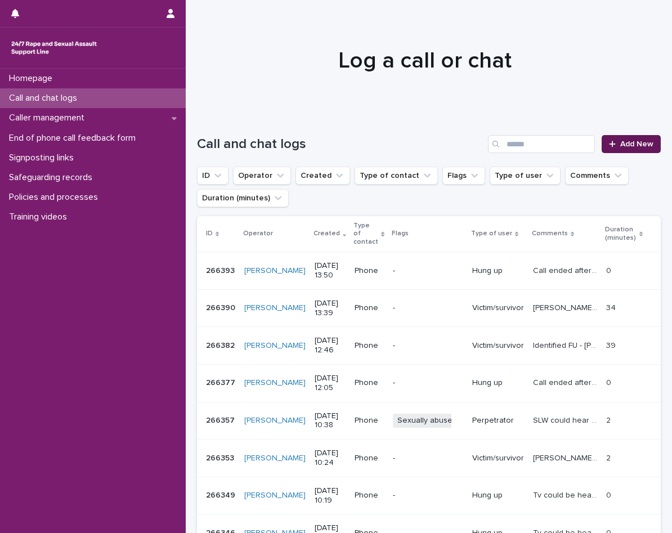
click at [609, 146] on icon at bounding box center [612, 144] width 7 height 8
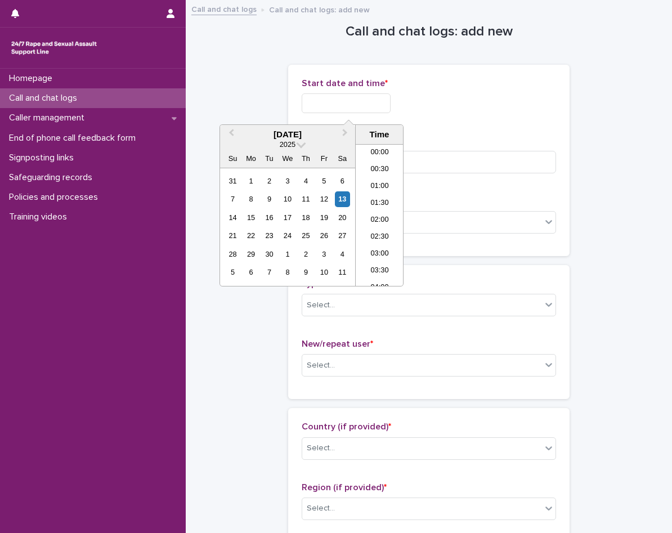
click at [320, 105] on input "text" at bounding box center [345, 103] width 89 height 20
click at [379, 183] on li "13:30" at bounding box center [379, 181] width 48 height 17
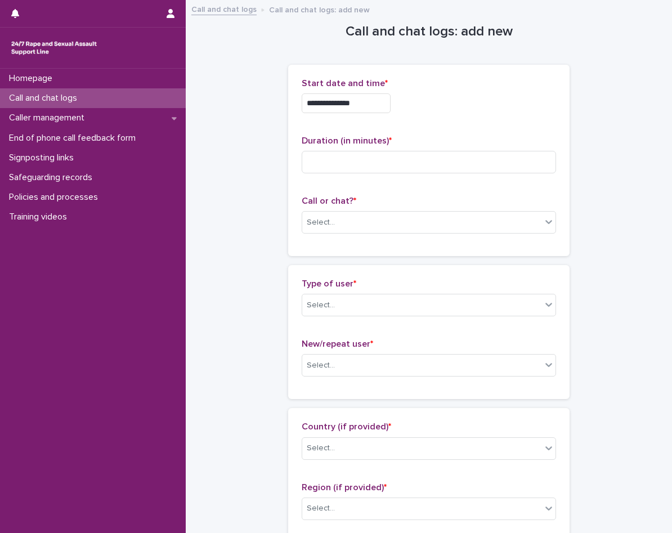
click at [381, 111] on input "**********" at bounding box center [345, 103] width 89 height 20
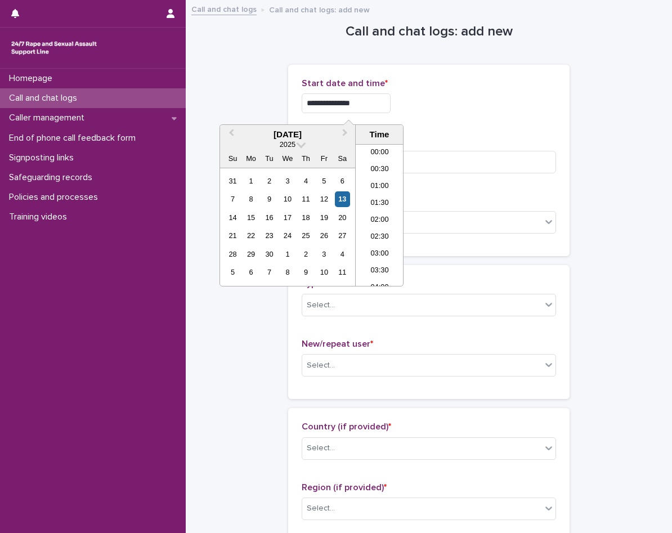
scroll to position [394, 0]
type input "**********"
click at [434, 78] on p "Start date and time *" at bounding box center [428, 83] width 254 height 11
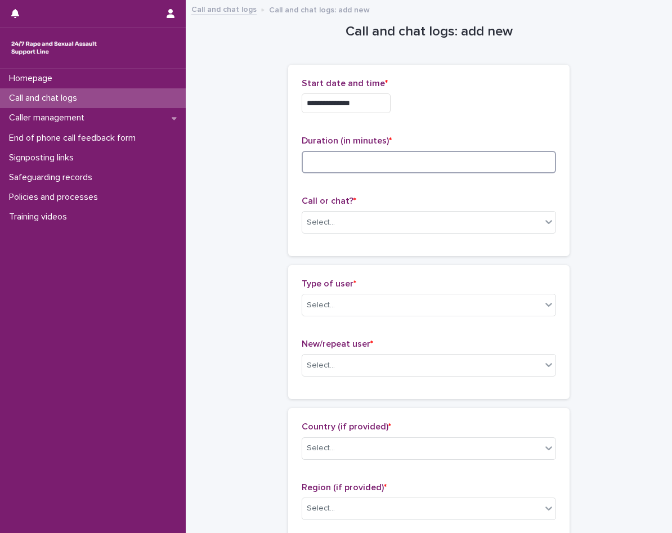
click at [391, 159] on input at bounding box center [428, 162] width 254 height 22
type input "**"
click at [332, 236] on div "Call or chat? * Select..." at bounding box center [428, 219] width 254 height 47
click at [339, 231] on div "Select..." at bounding box center [421, 222] width 239 height 19
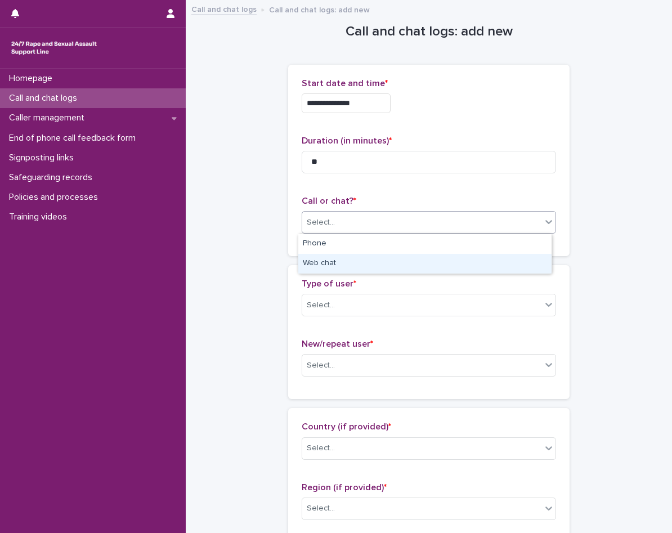
click at [341, 258] on div "Web chat" at bounding box center [424, 264] width 253 height 20
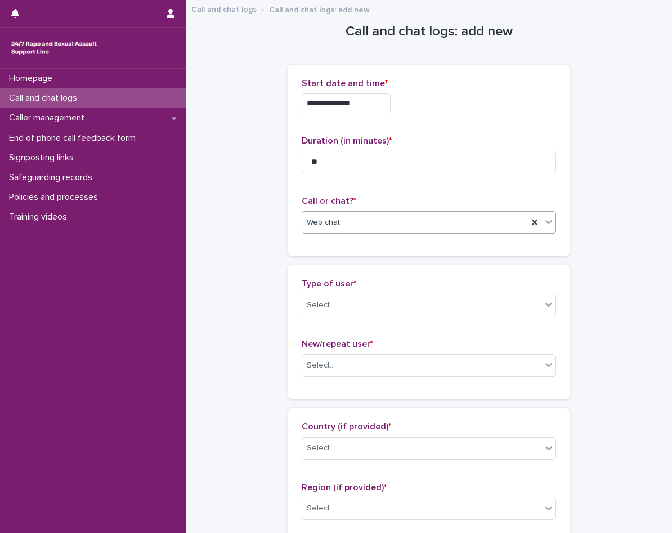
click at [341, 221] on input "text" at bounding box center [341, 223] width 1 height 10
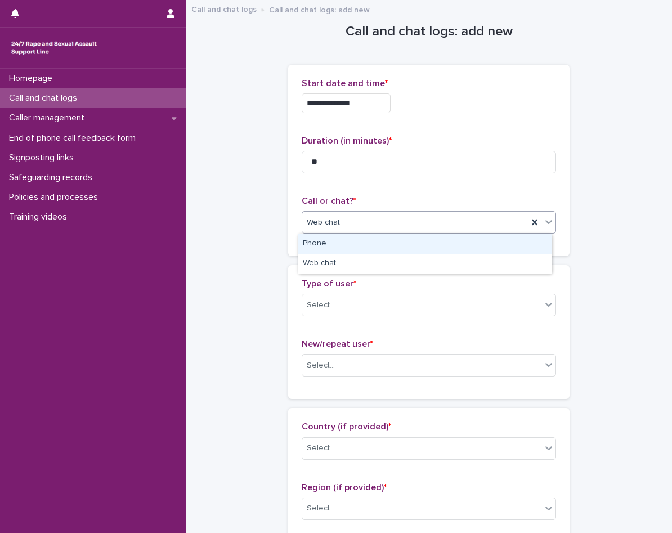
click at [331, 249] on div "Phone" at bounding box center [424, 244] width 253 height 20
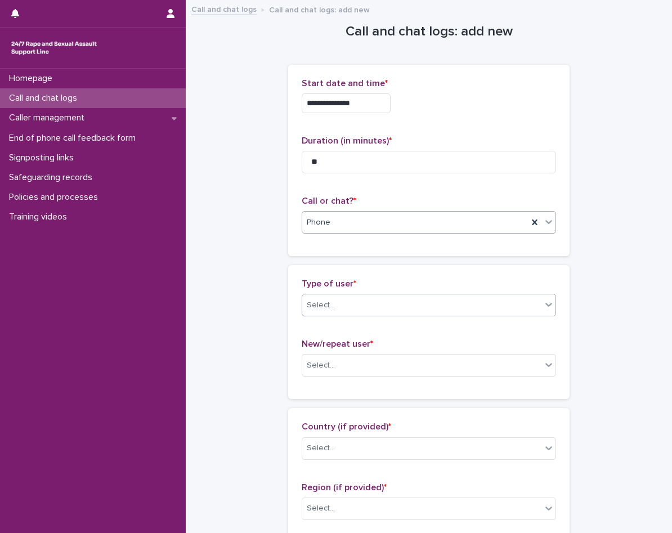
click at [332, 304] on div "Select..." at bounding box center [421, 305] width 239 height 19
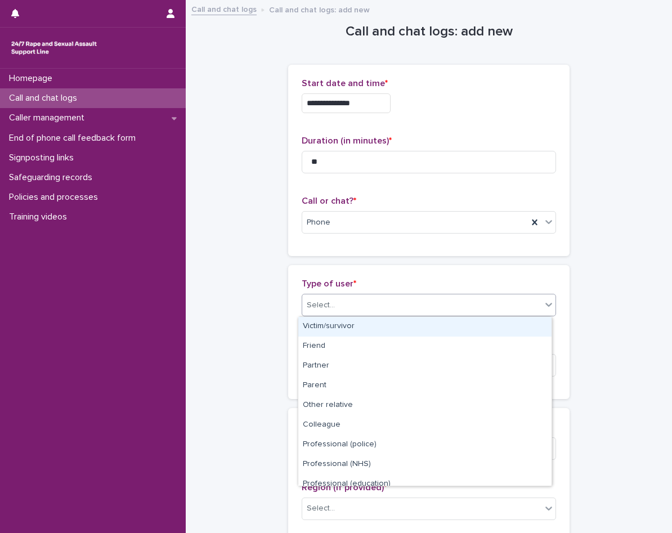
click at [370, 322] on div "Victim/survivor" at bounding box center [424, 327] width 253 height 20
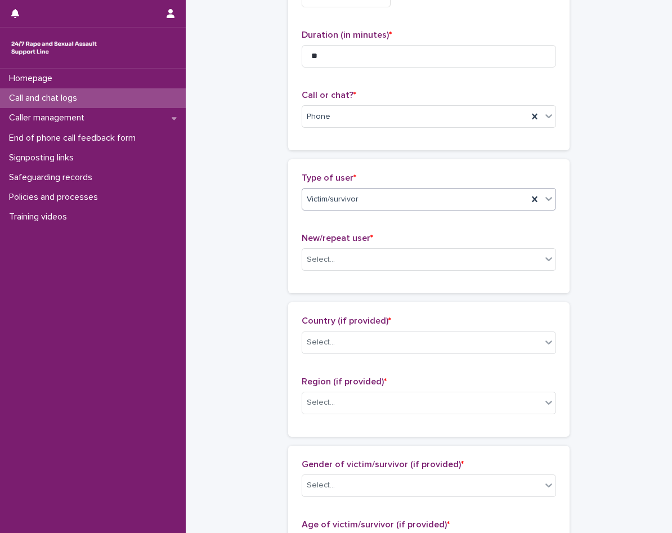
scroll to position [112, 0]
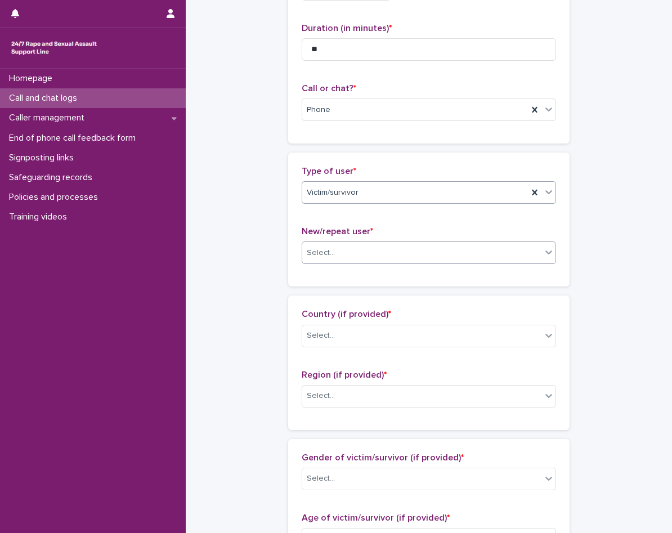
click at [368, 258] on div "Select..." at bounding box center [421, 253] width 239 height 19
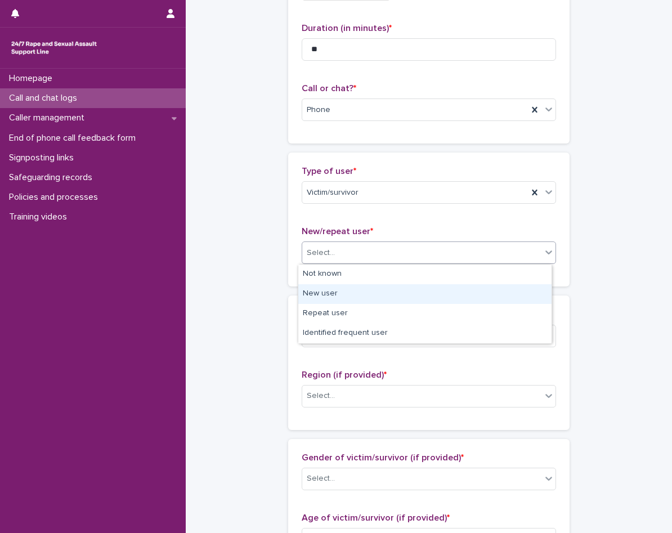
click at [354, 298] on div "New user" at bounding box center [424, 294] width 253 height 20
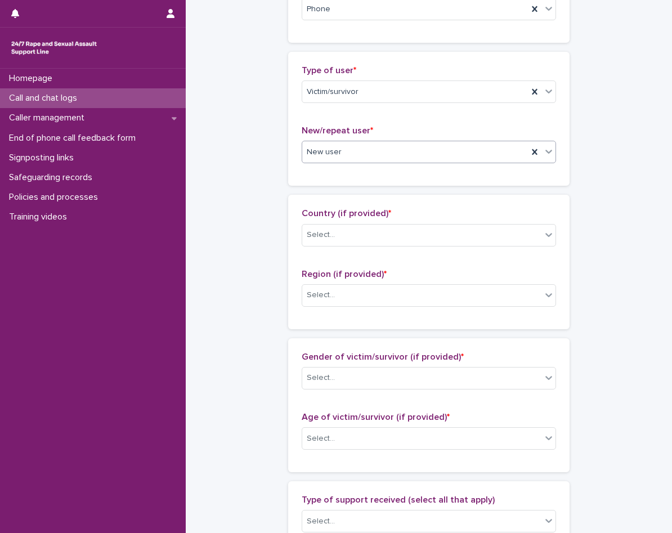
scroll to position [225, 0]
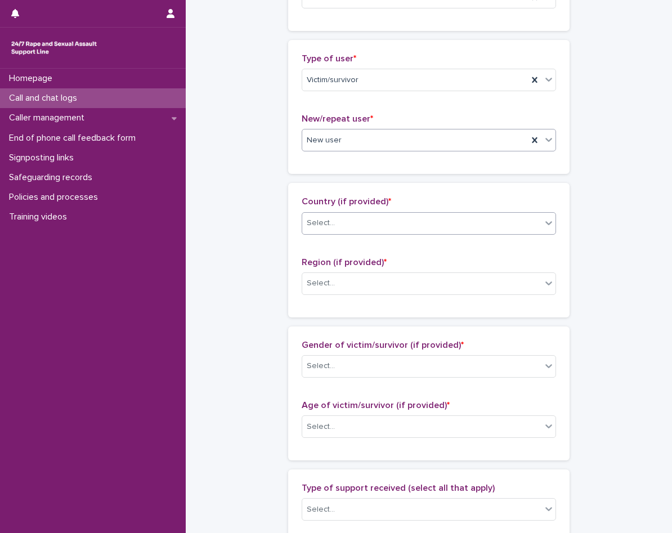
click at [368, 232] on div "Select..." at bounding box center [428, 223] width 254 height 22
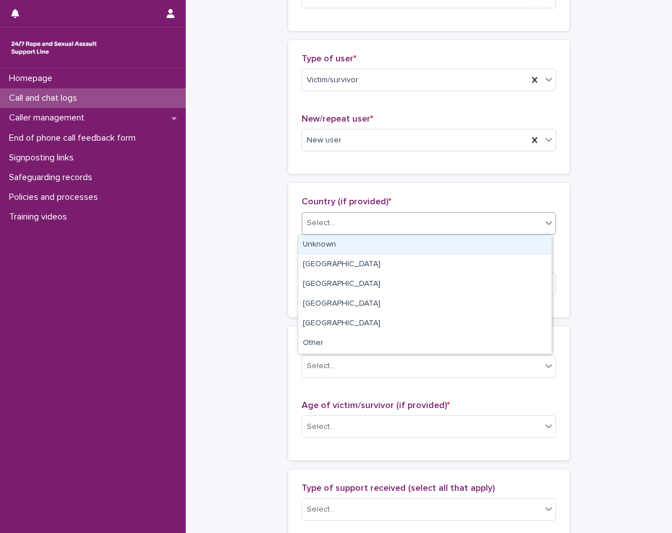
click at [368, 243] on div "Unknown" at bounding box center [424, 245] width 253 height 20
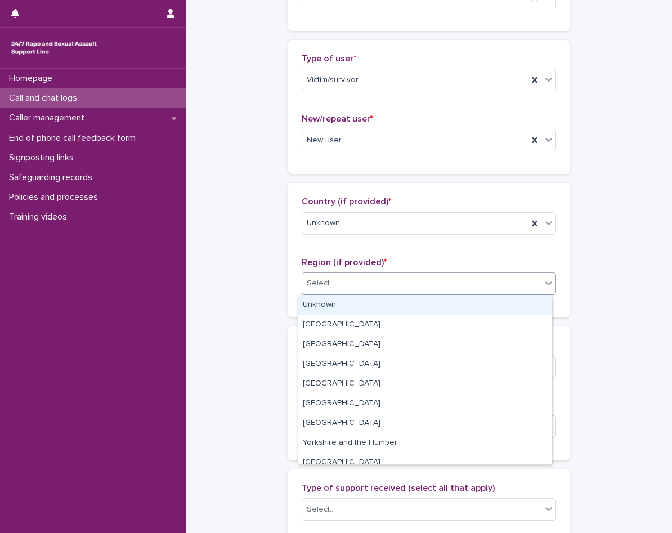
click at [371, 276] on div "Select..." at bounding box center [421, 283] width 239 height 19
click at [371, 299] on div "Unknown" at bounding box center [424, 305] width 253 height 20
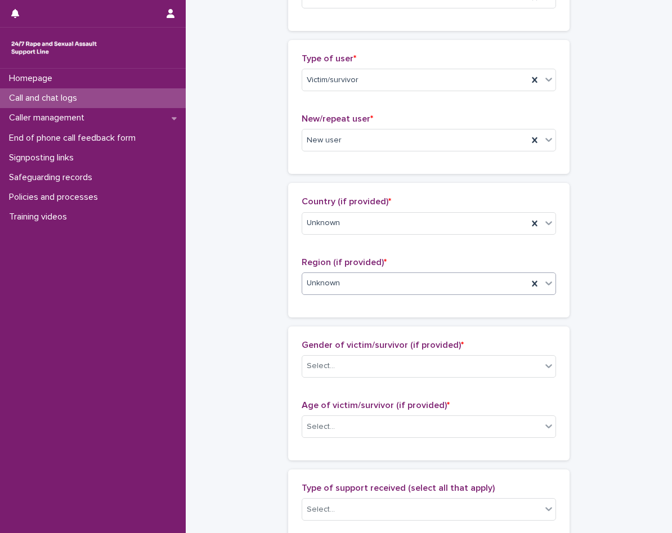
scroll to position [394, 0]
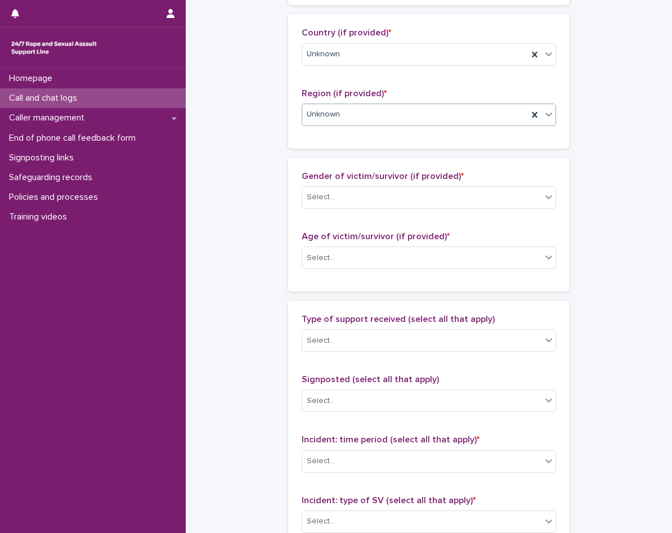
click at [373, 215] on div "Gender of victim/survivor (if provided) * Select..." at bounding box center [428, 194] width 254 height 47
click at [373, 201] on div "Select..." at bounding box center [421, 197] width 239 height 19
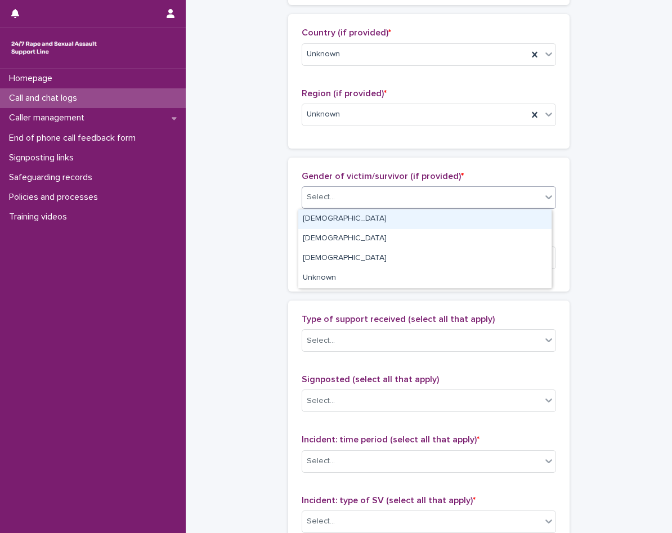
click at [374, 215] on div "Female" at bounding box center [424, 219] width 253 height 20
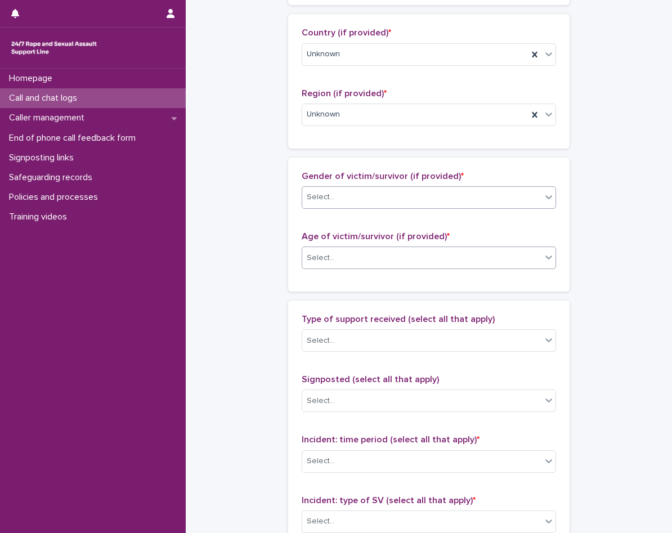
click at [369, 252] on div "Select..." at bounding box center [421, 258] width 239 height 19
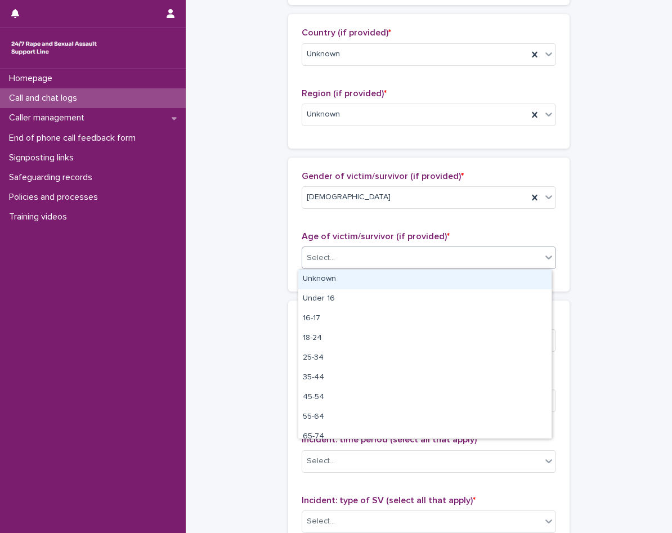
click at [362, 277] on div "Unknown" at bounding box center [424, 279] width 253 height 20
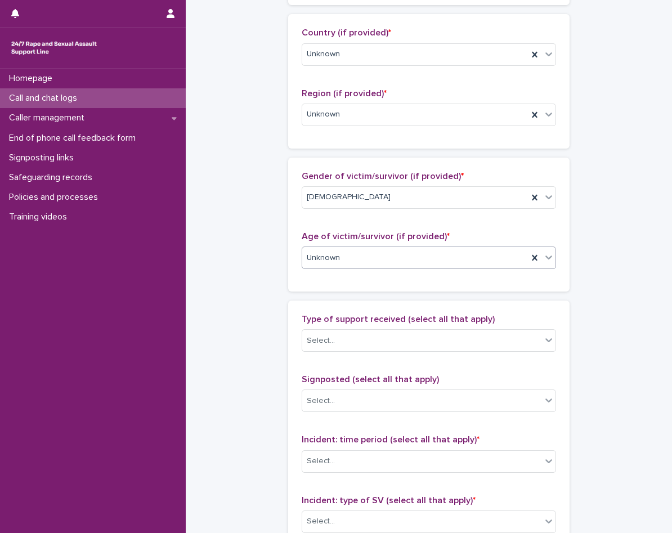
scroll to position [562, 0]
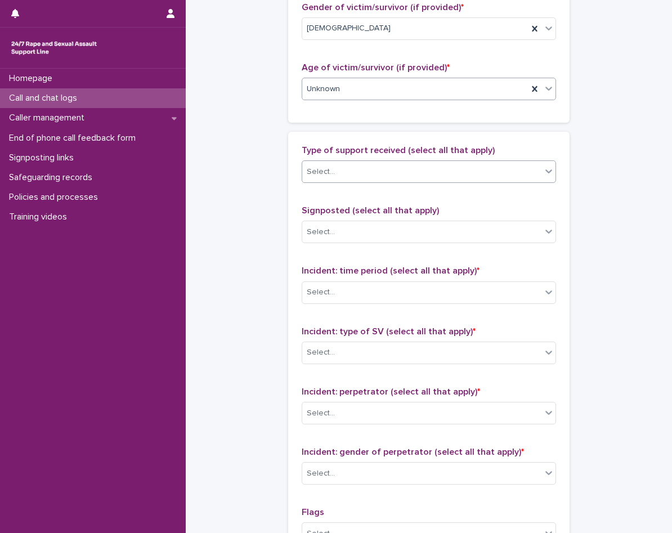
click at [391, 170] on div "Select..." at bounding box center [421, 172] width 239 height 19
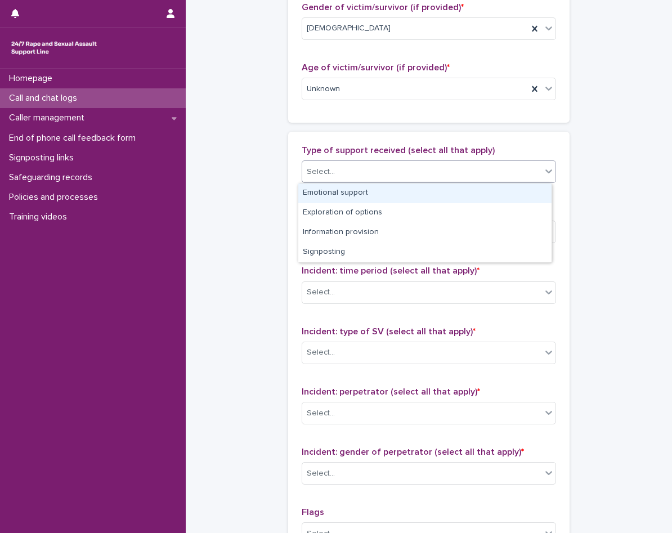
click at [389, 188] on div "Emotional support" at bounding box center [424, 193] width 253 height 20
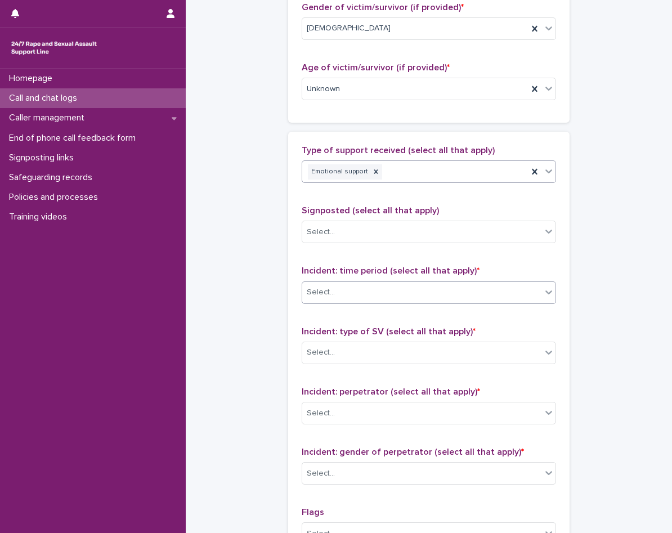
click at [366, 297] on div "Select..." at bounding box center [421, 292] width 239 height 19
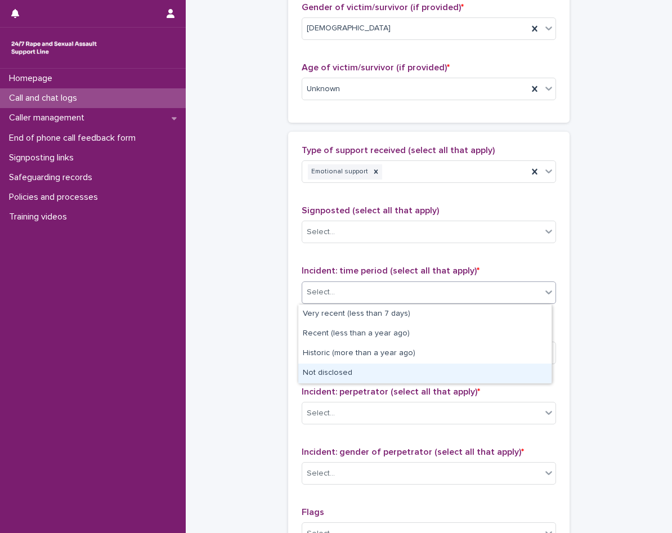
click at [342, 374] on div "Not disclosed" at bounding box center [424, 373] width 253 height 20
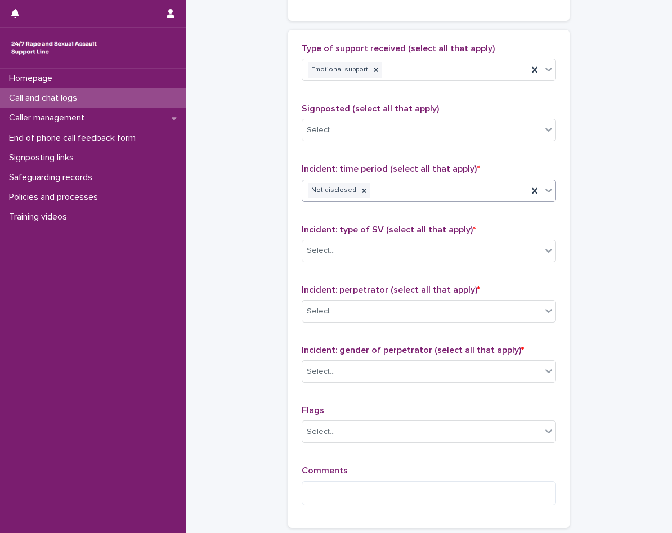
scroll to position [675, 0]
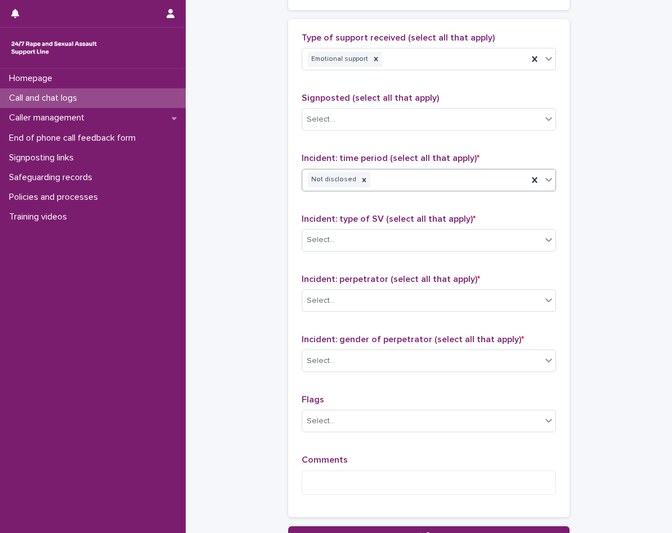
click at [361, 251] on div "Incident: type of SV (select all that apply) * Select..." at bounding box center [428, 237] width 254 height 47
click at [362, 243] on div "Select..." at bounding box center [421, 240] width 239 height 19
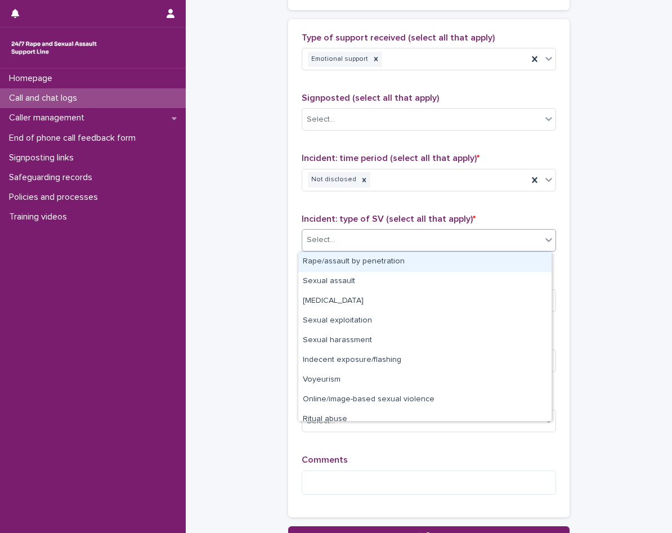
drag, startPoint x: 361, startPoint y: 267, endPoint x: 362, endPoint y: 284, distance: 16.9
click at [361, 267] on div "Rape/assault by penetration" at bounding box center [424, 262] width 253 height 20
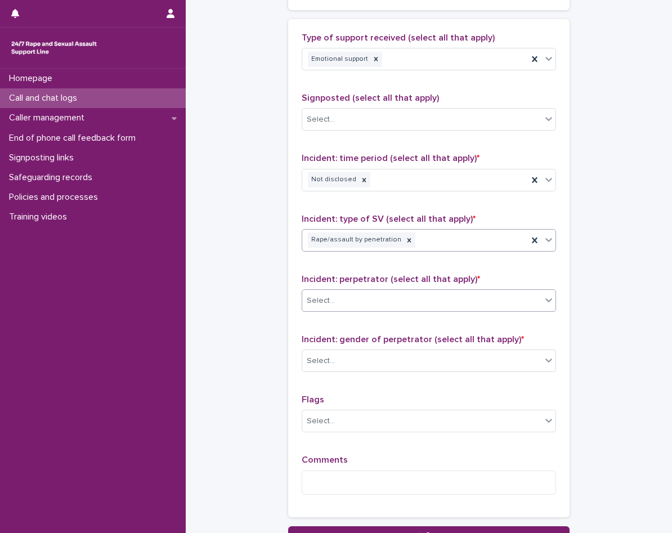
click at [362, 296] on div "Select..." at bounding box center [421, 300] width 239 height 19
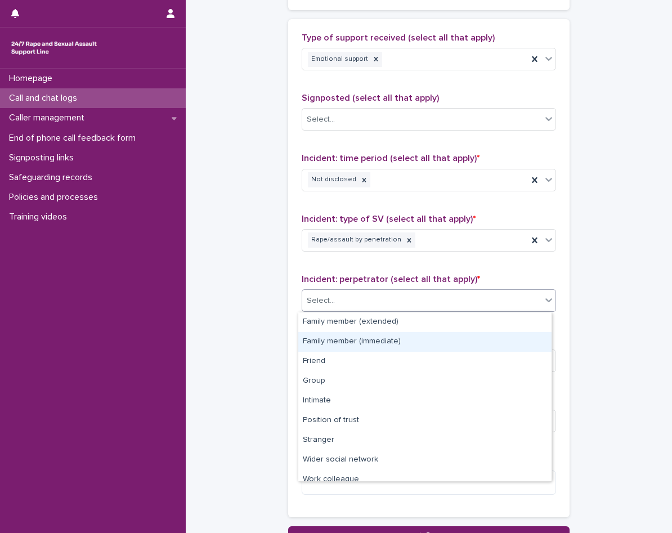
scroll to position [48, 0]
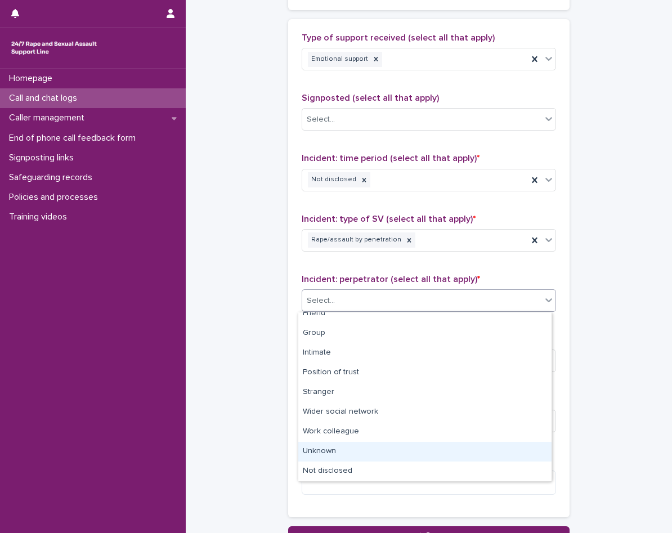
click at [339, 452] on div "Unknown" at bounding box center [424, 452] width 253 height 20
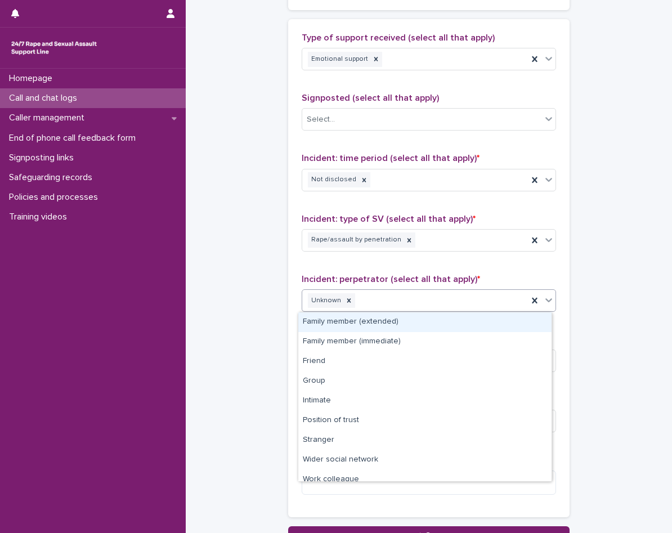
click at [370, 309] on div "Unknown" at bounding box center [415, 301] width 226 height 20
click at [346, 293] on div at bounding box center [349, 300] width 12 height 15
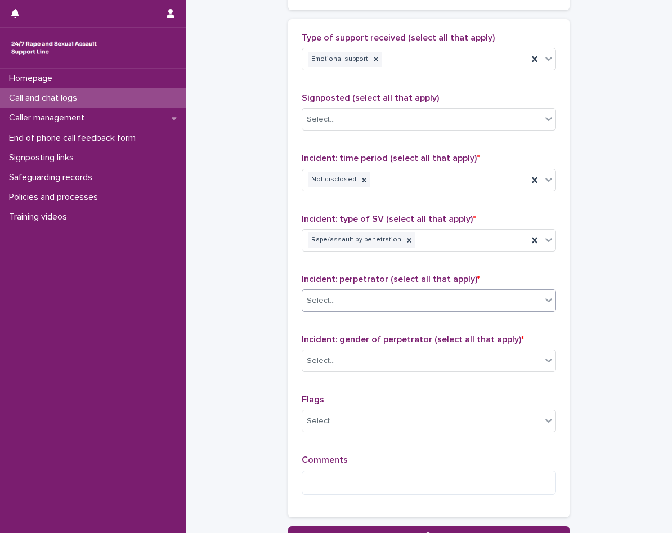
click at [359, 301] on div "Select..." at bounding box center [421, 300] width 239 height 19
click at [342, 310] on div "Select..." at bounding box center [428, 300] width 254 height 22
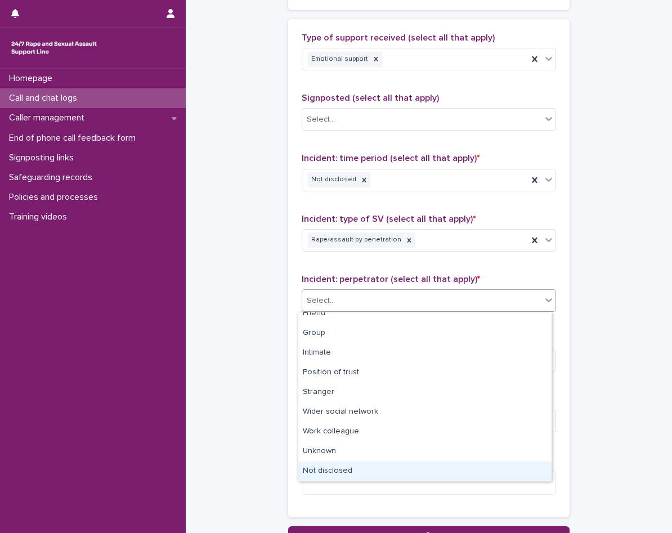
click at [344, 465] on div "Not disclosed" at bounding box center [424, 471] width 253 height 20
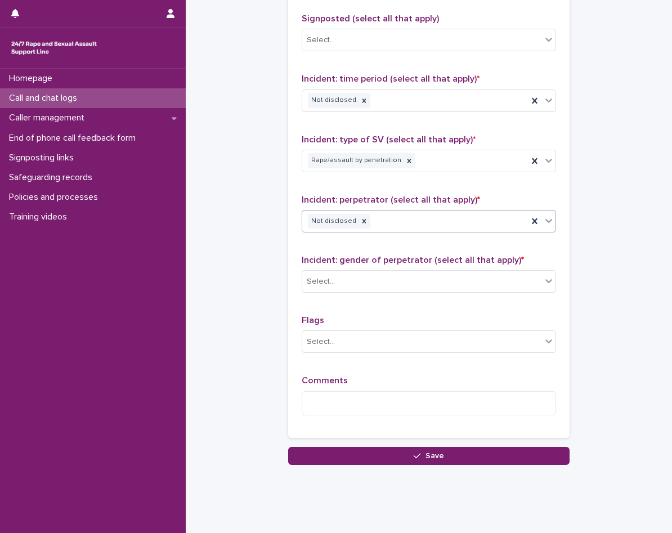
scroll to position [774, 0]
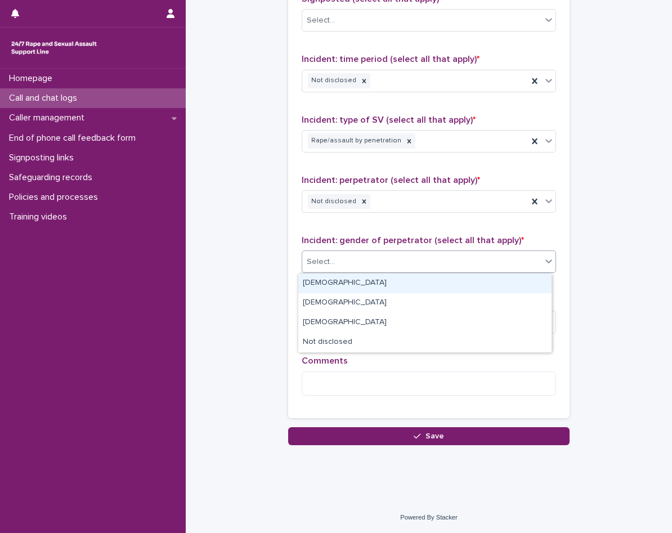
click at [377, 254] on div "Select..." at bounding box center [421, 262] width 239 height 19
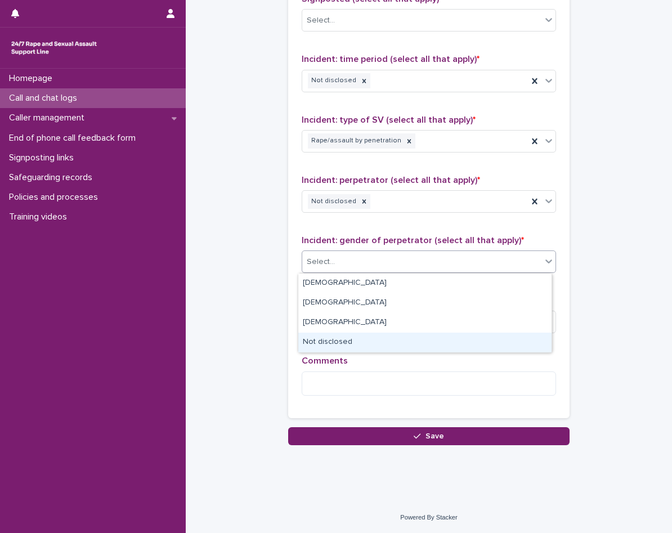
click at [359, 345] on div "Not disclosed" at bounding box center [424, 342] width 253 height 20
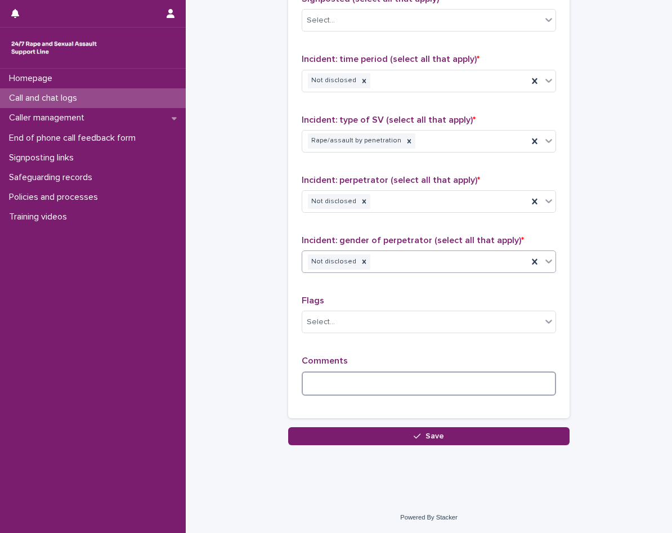
click at [359, 382] on textarea at bounding box center [428, 383] width 254 height 24
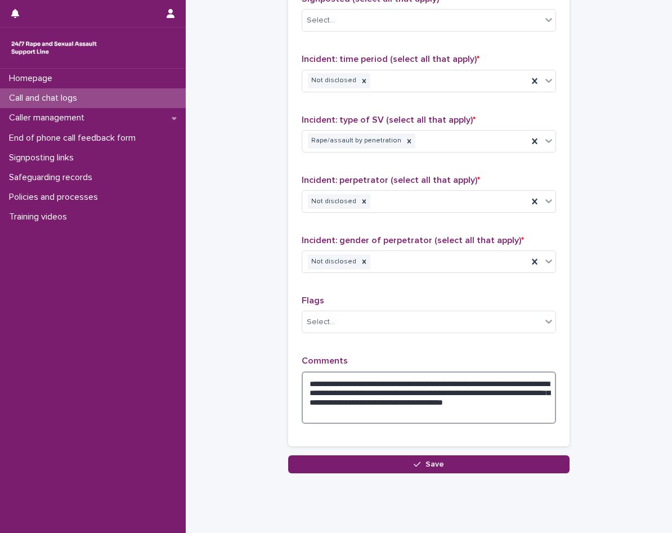
scroll to position [802, 0]
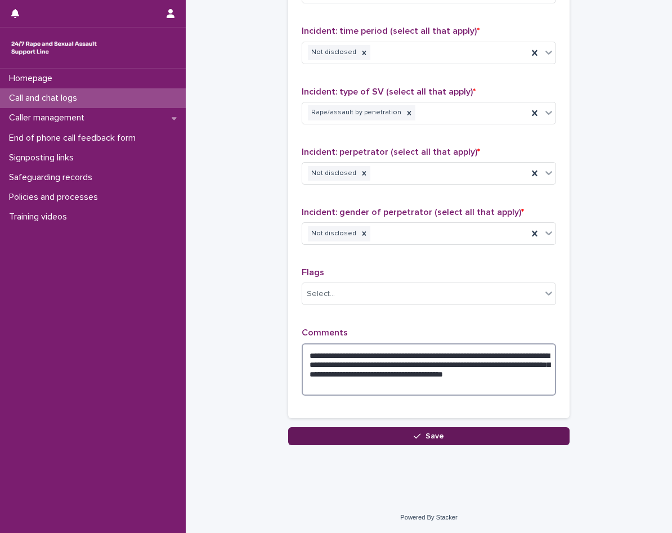
type textarea "**********"
click at [398, 435] on button "Save" at bounding box center [428, 436] width 281 height 18
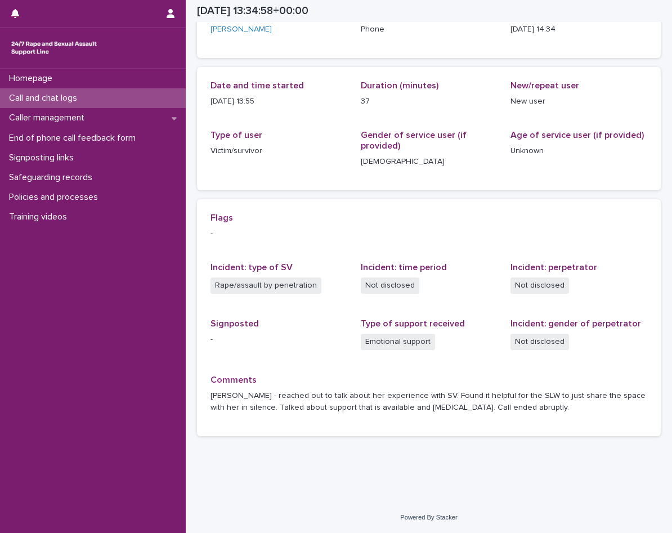
scroll to position [87, 0]
click at [116, 97] on div "Call and chat logs" at bounding box center [93, 98] width 186 height 20
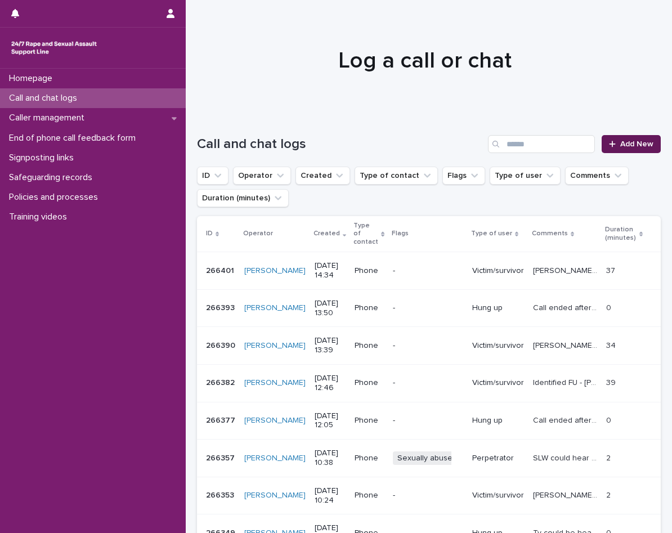
click at [633, 146] on span "Add New" at bounding box center [636, 144] width 33 height 8
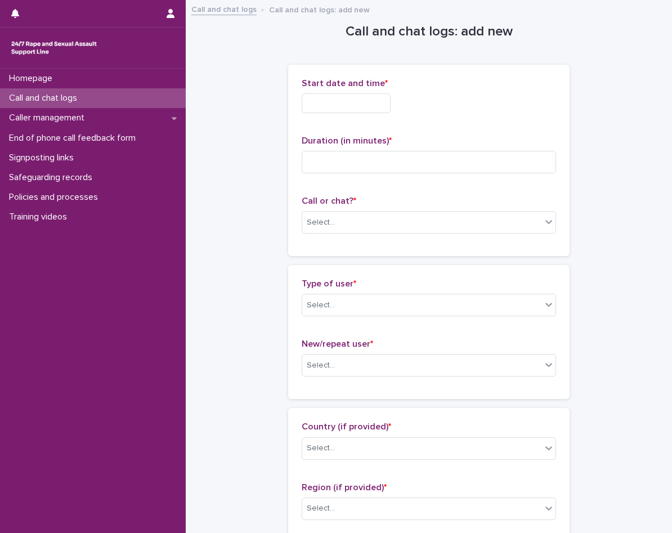
click at [337, 108] on input "text" at bounding box center [345, 103] width 89 height 20
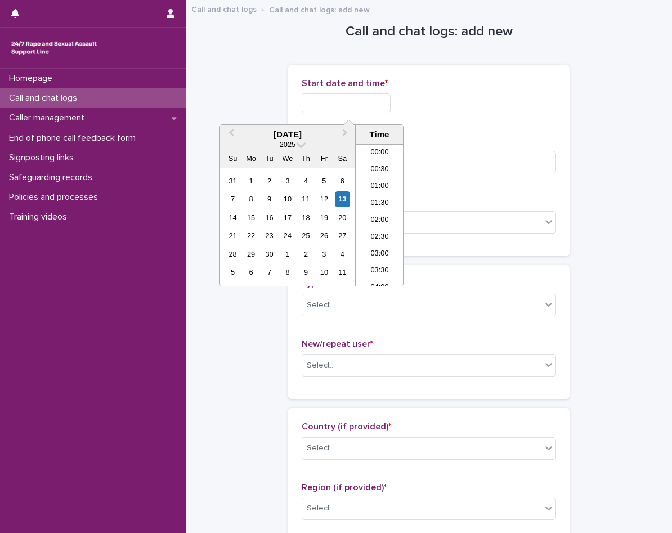
scroll to position [427, 0]
click at [377, 196] on li "14:00" at bounding box center [379, 198] width 48 height 17
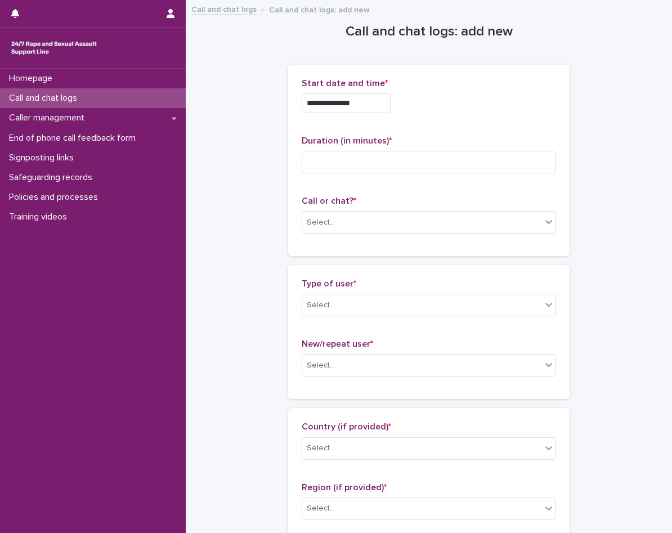
click at [378, 109] on input "**********" at bounding box center [345, 103] width 89 height 20
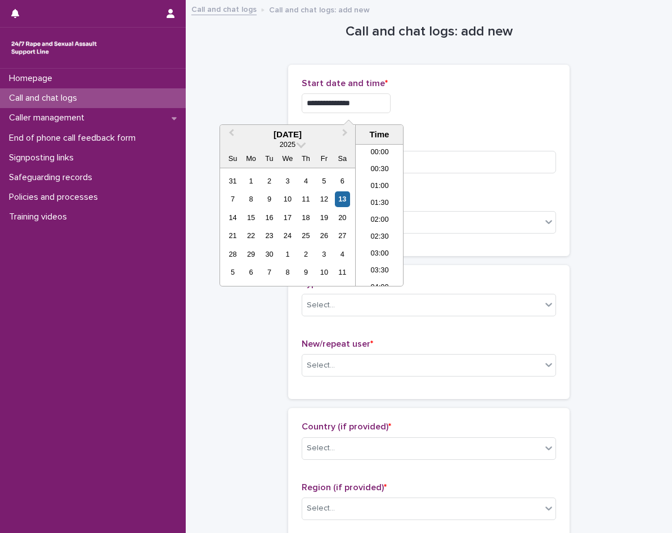
scroll to position [411, 0]
type input "**********"
click at [427, 124] on div "**********" at bounding box center [428, 160] width 254 height 164
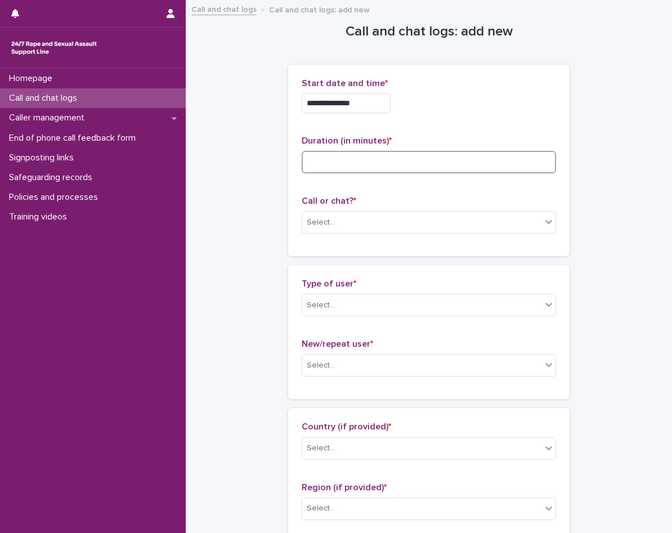
click at [412, 153] on input at bounding box center [428, 162] width 254 height 22
type input "*"
click at [375, 216] on div "Select..." at bounding box center [421, 222] width 239 height 19
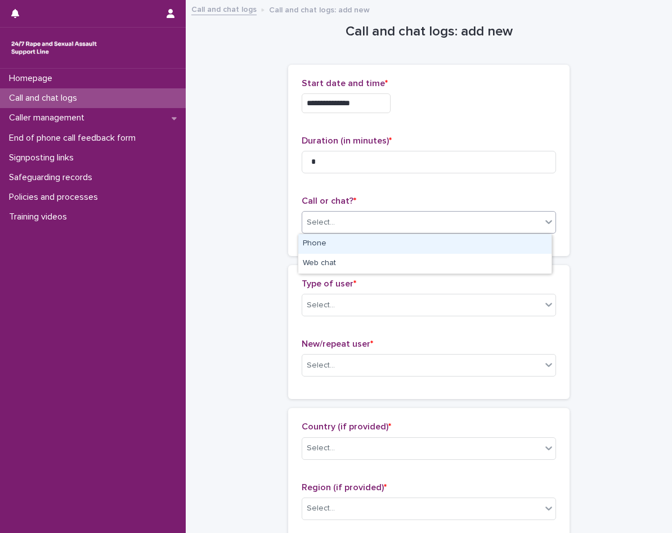
click at [343, 244] on div "Phone" at bounding box center [424, 244] width 253 height 20
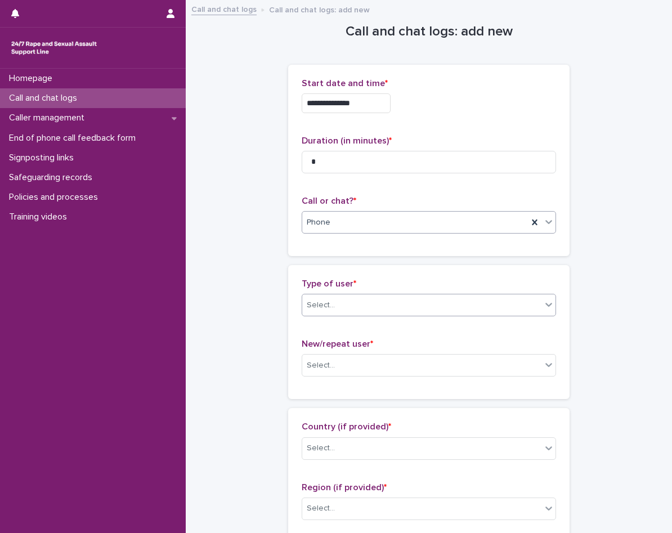
click at [355, 309] on div "Select..." at bounding box center [421, 305] width 239 height 19
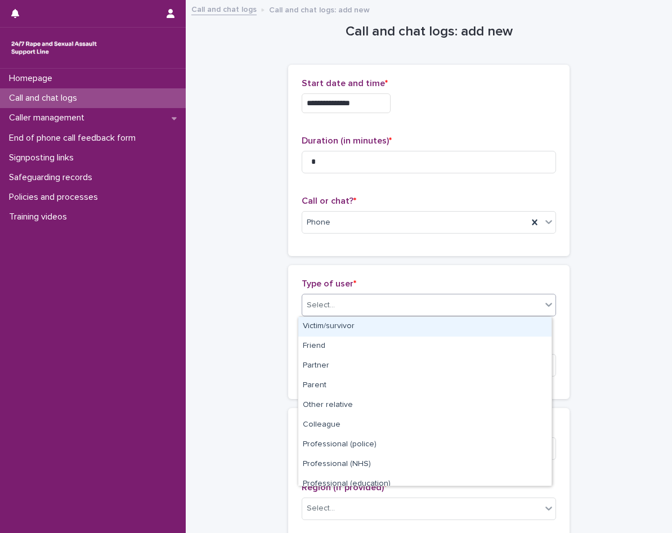
click at [354, 327] on div "Victim/survivor" at bounding box center [424, 327] width 253 height 20
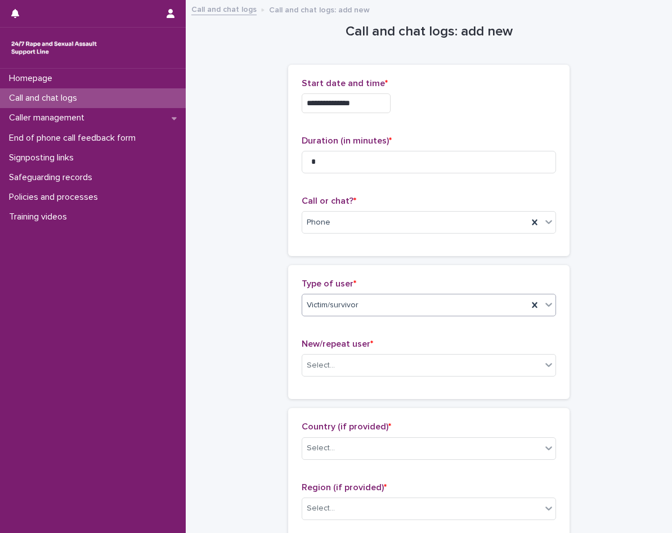
click at [353, 305] on div "Victim/survivor" at bounding box center [415, 305] width 226 height 19
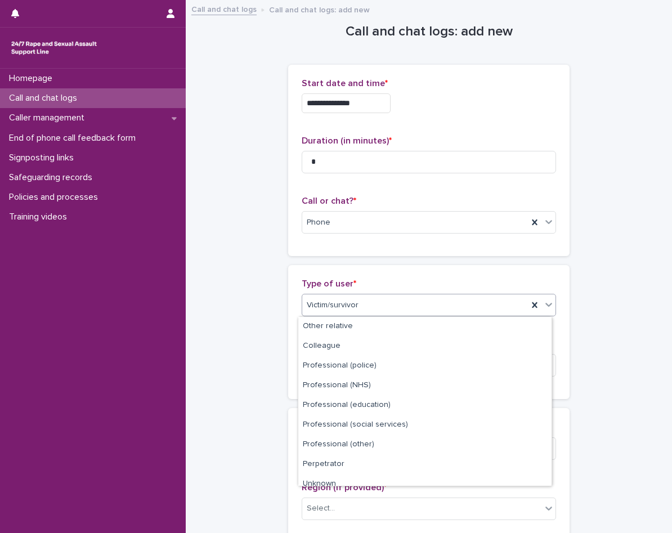
scroll to position [127, 0]
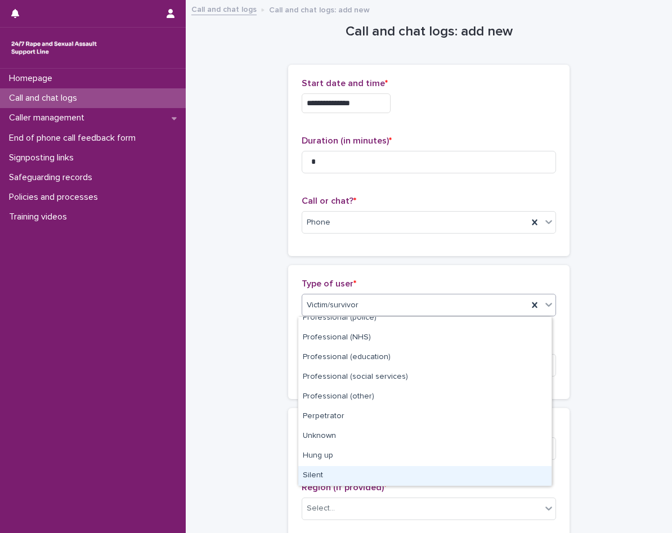
click at [352, 470] on div "Silent" at bounding box center [424, 476] width 253 height 20
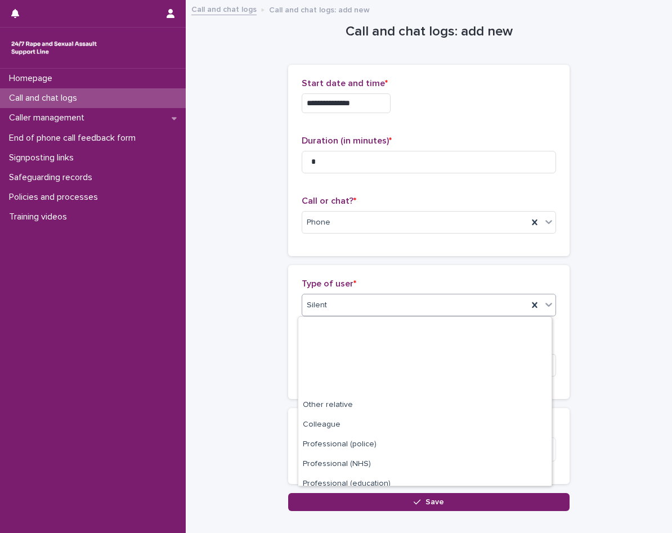
click at [366, 309] on div "Silent" at bounding box center [415, 305] width 226 height 19
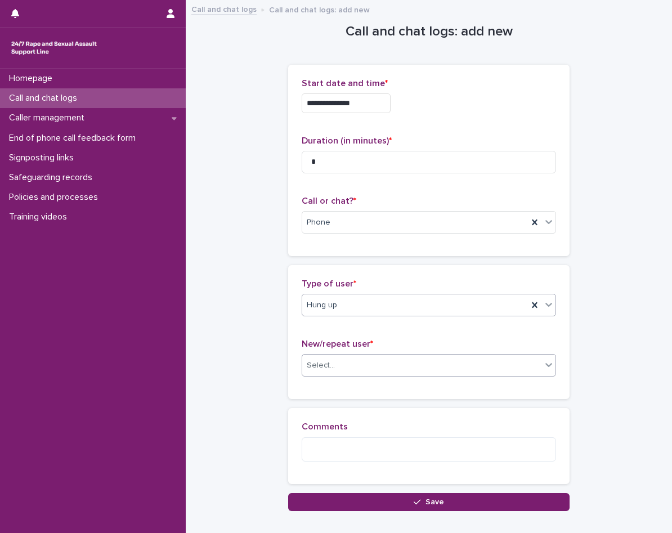
click at [354, 371] on div "Select..." at bounding box center [421, 365] width 239 height 19
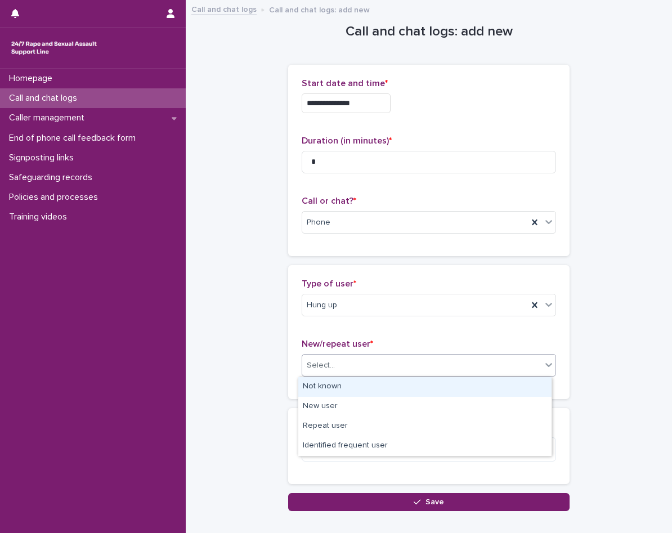
click at [348, 388] on div "Not known" at bounding box center [424, 387] width 253 height 20
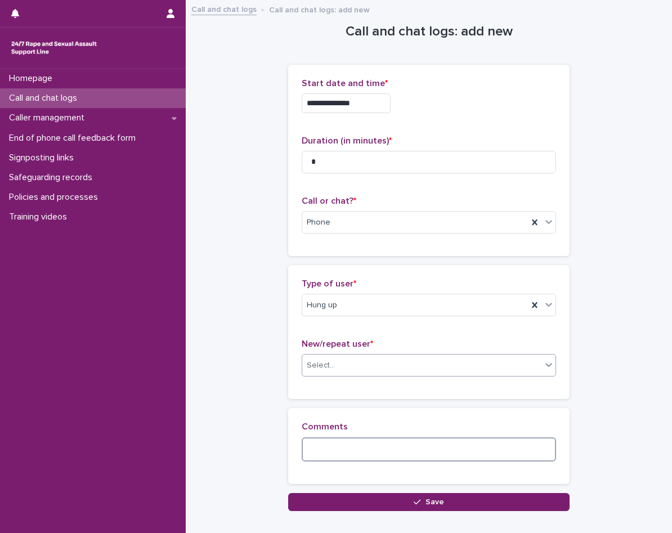
click at [349, 448] on textarea at bounding box center [428, 449] width 254 height 24
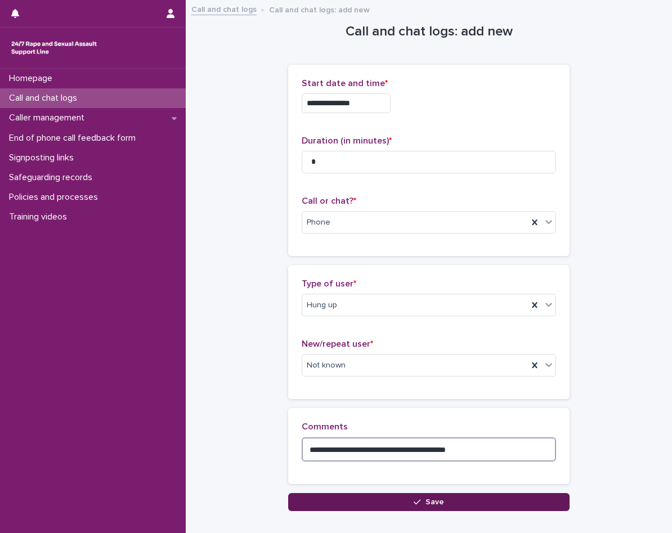
type textarea "**********"
click at [346, 504] on button "Save" at bounding box center [428, 502] width 281 height 18
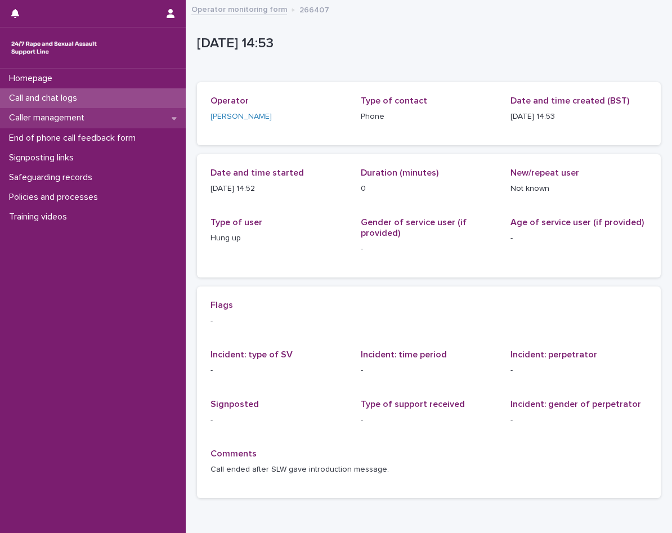
click at [103, 116] on div "Caller management" at bounding box center [93, 118] width 186 height 20
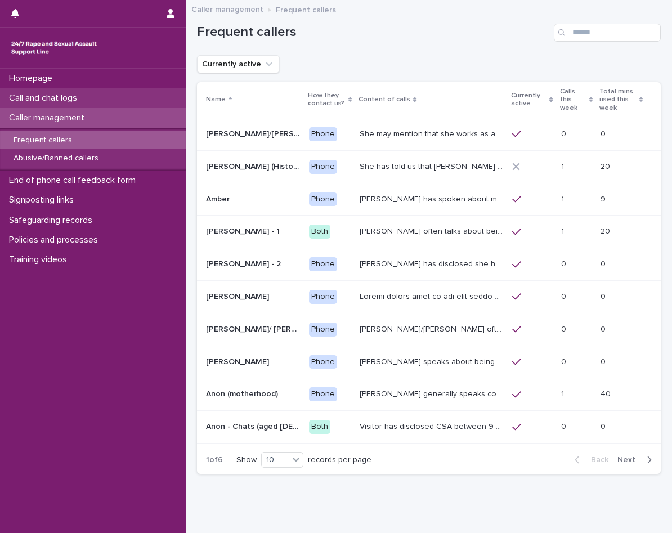
click at [94, 96] on div "Call and chat logs" at bounding box center [93, 98] width 186 height 20
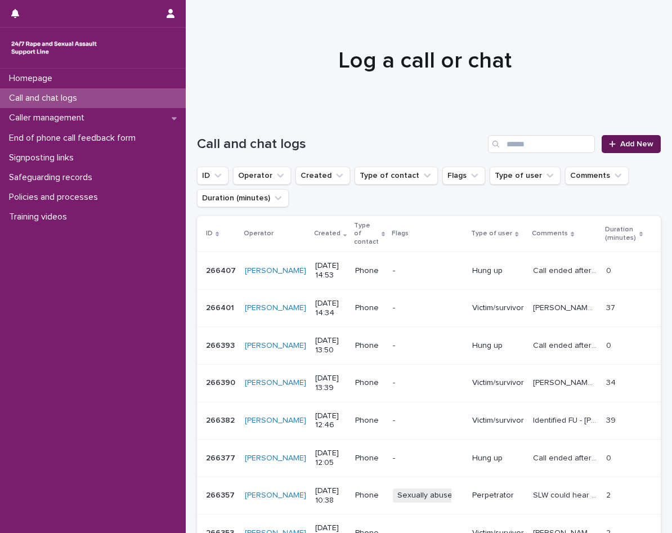
click at [609, 149] on link "Add New" at bounding box center [630, 144] width 59 height 18
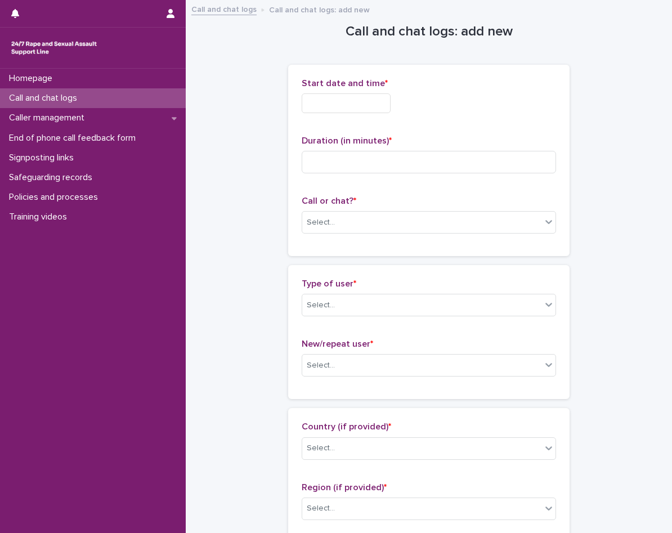
drag, startPoint x: 336, startPoint y: 114, endPoint x: 336, endPoint y: 103, distance: 11.3
click at [336, 114] on div "Start date and time *" at bounding box center [428, 100] width 254 height 44
click at [336, 103] on input "text" at bounding box center [345, 103] width 89 height 20
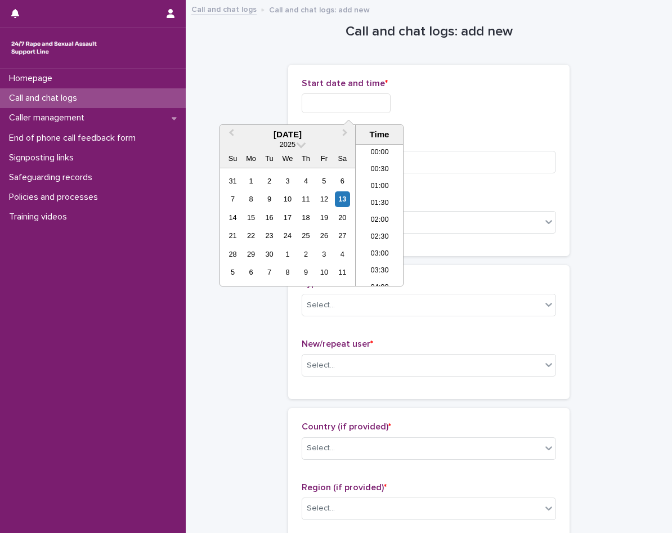
scroll to position [427, 0]
click at [380, 195] on li "14:00" at bounding box center [379, 198] width 48 height 17
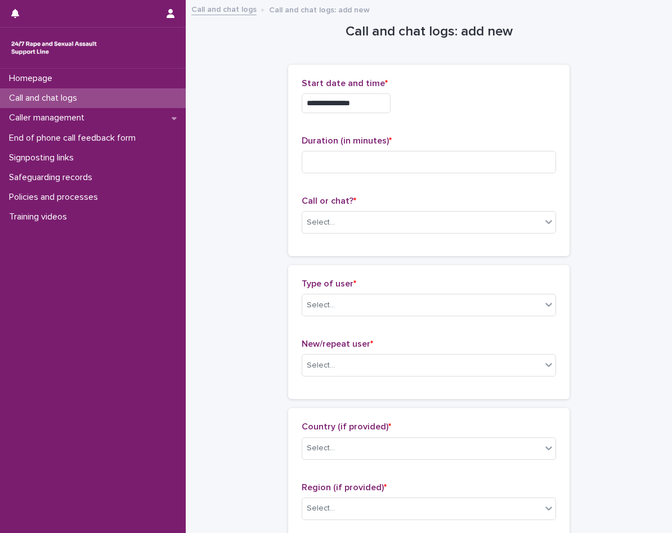
click at [371, 118] on div "**********" at bounding box center [428, 100] width 254 height 44
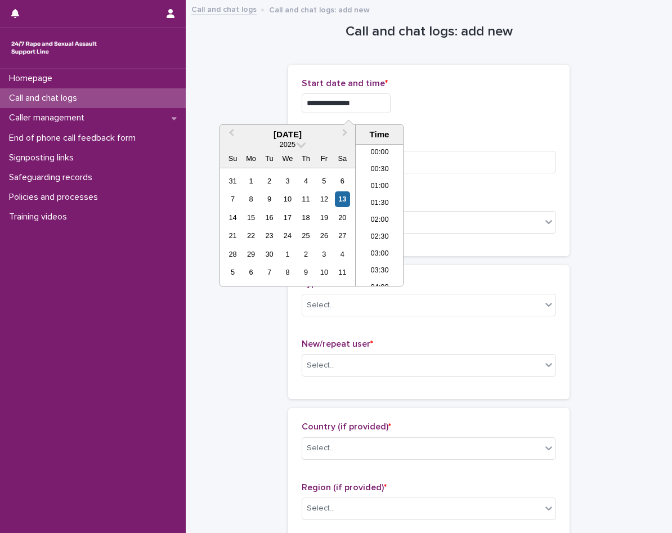
click at [372, 104] on input "**********" at bounding box center [345, 103] width 89 height 20
type input "**********"
click at [466, 74] on div "**********" at bounding box center [428, 160] width 281 height 191
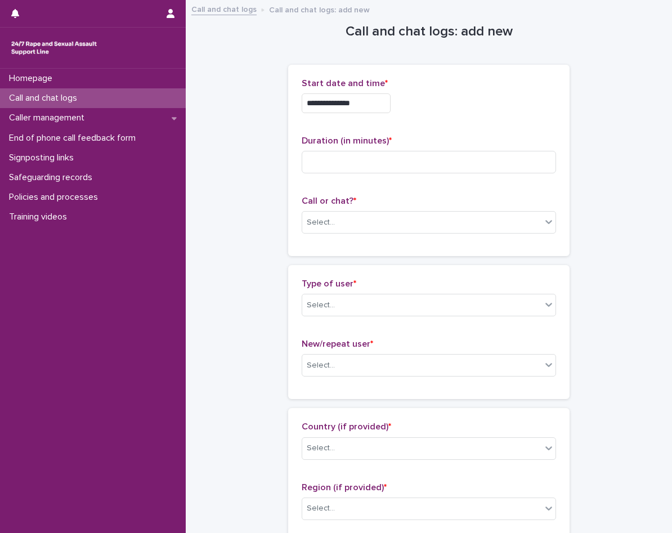
click at [372, 177] on div "Duration (in minutes) *" at bounding box center [428, 159] width 254 height 47
click at [372, 156] on input at bounding box center [428, 162] width 254 height 22
type input "*"
click at [358, 226] on div "Select..." at bounding box center [421, 222] width 239 height 19
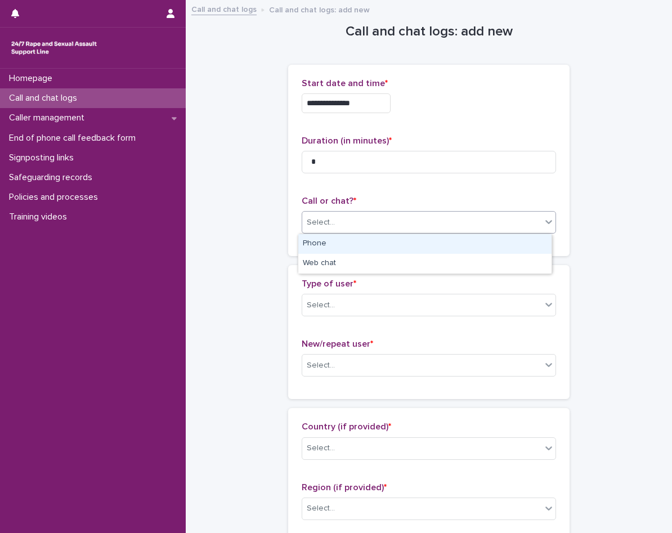
click at [326, 247] on div "Phone" at bounding box center [424, 244] width 253 height 20
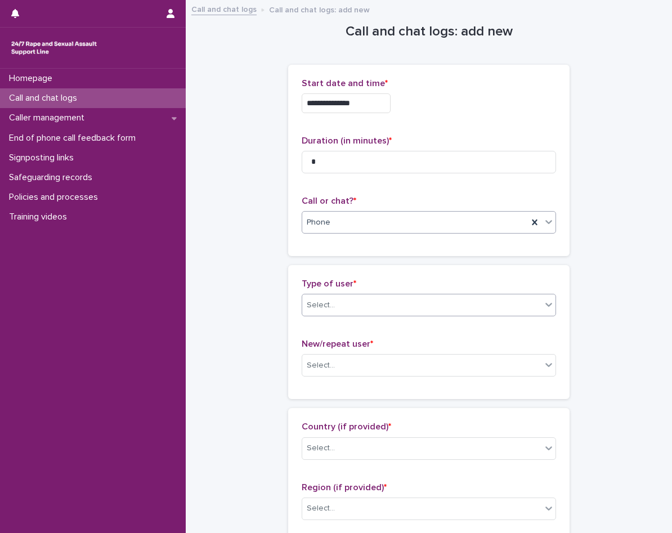
click at [328, 305] on div "Select..." at bounding box center [321, 305] width 28 height 12
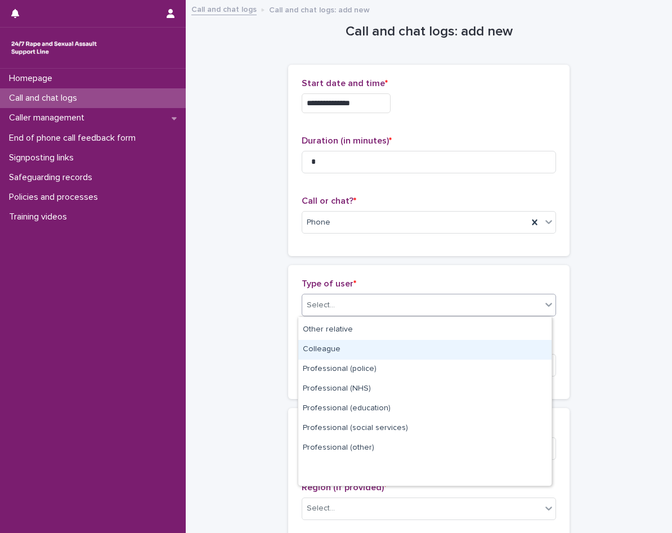
scroll to position [127, 0]
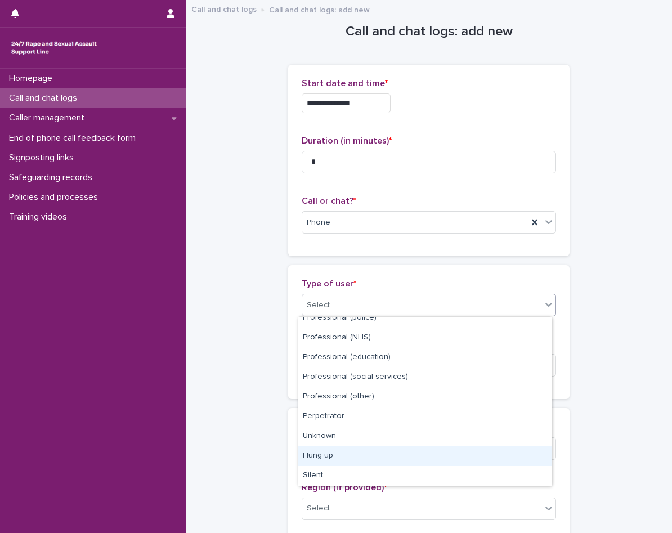
click at [341, 454] on div "Hung up" at bounding box center [424, 456] width 253 height 20
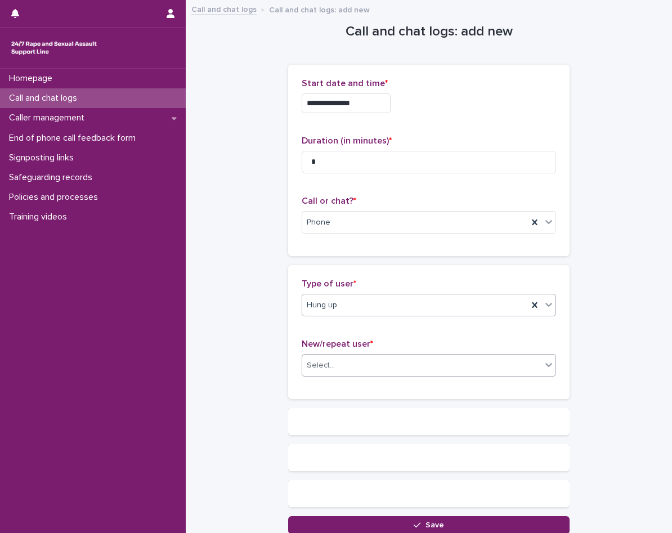
click at [336, 366] on input "text" at bounding box center [336, 366] width 1 height 10
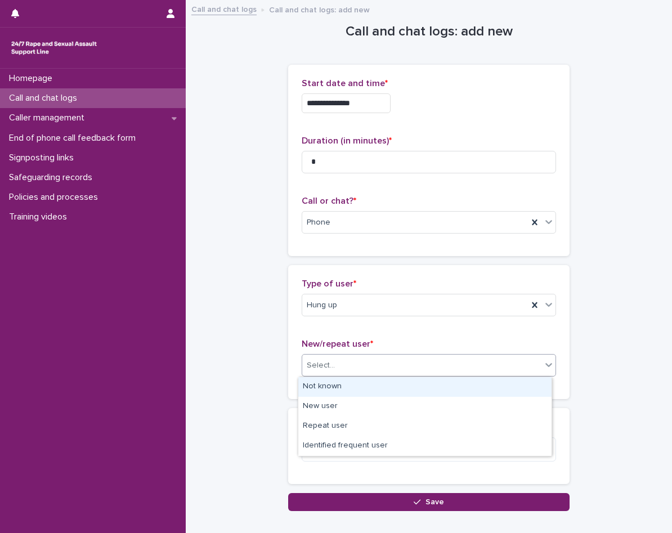
click at [340, 393] on div "Not known" at bounding box center [424, 387] width 253 height 20
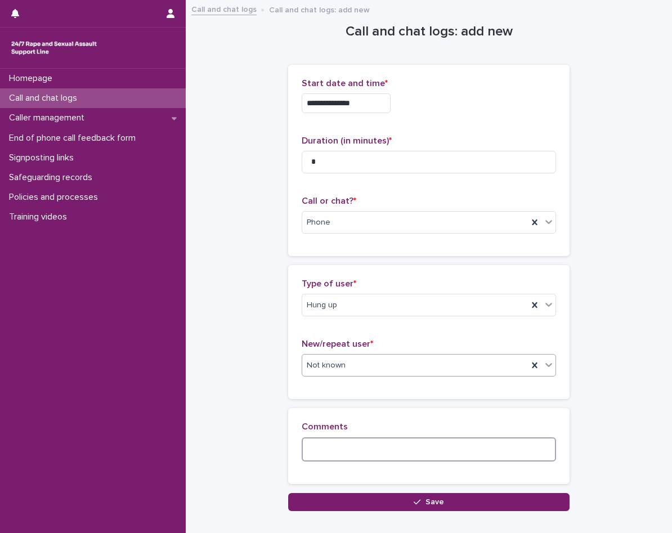
click at [341, 447] on textarea at bounding box center [428, 449] width 254 height 24
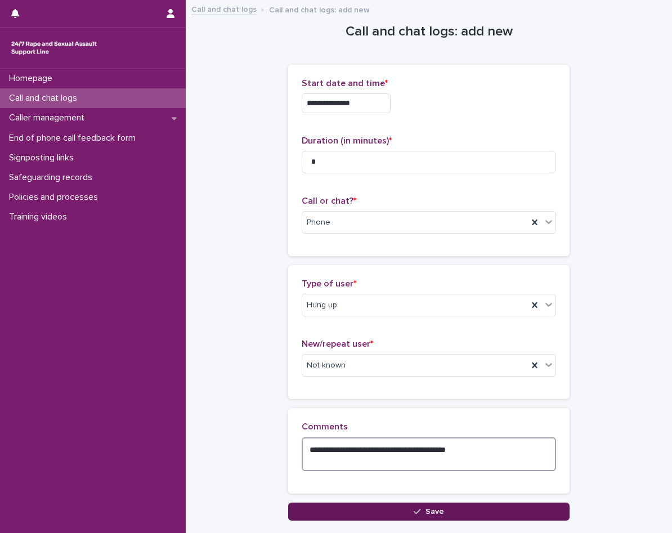
type textarea "**********"
click at [390, 516] on button "Save" at bounding box center [428, 511] width 281 height 18
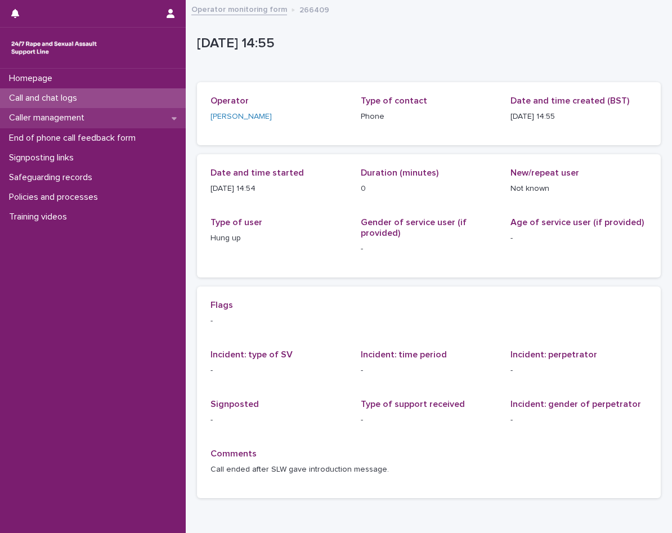
click at [91, 116] on p "Caller management" at bounding box center [48, 117] width 89 height 11
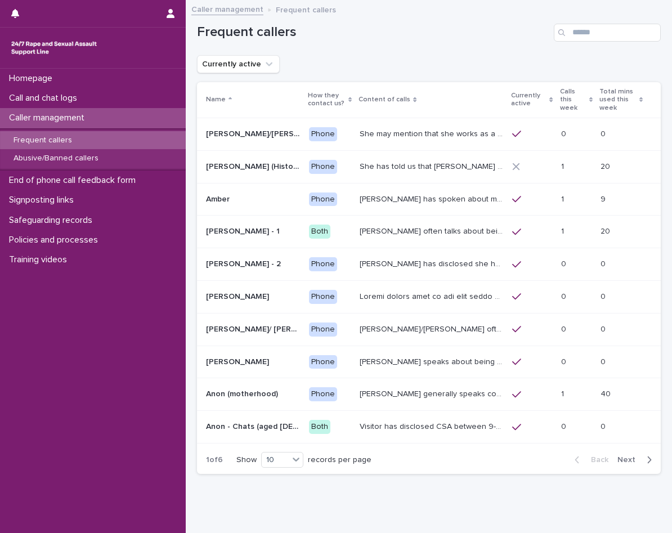
click at [91, 116] on p "Caller management" at bounding box center [48, 117] width 89 height 11
click at [90, 96] on div "Call and chat logs" at bounding box center [93, 98] width 186 height 20
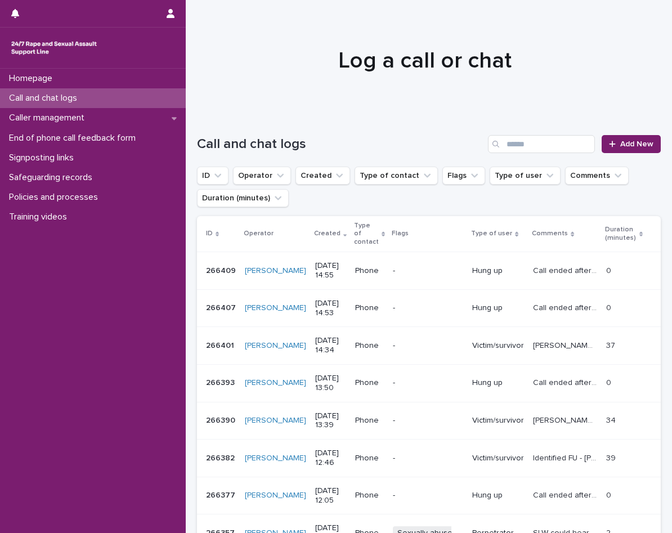
click at [116, 94] on div "Call and chat logs" at bounding box center [93, 98] width 186 height 20
click at [105, 115] on div "Caller management" at bounding box center [93, 118] width 186 height 20
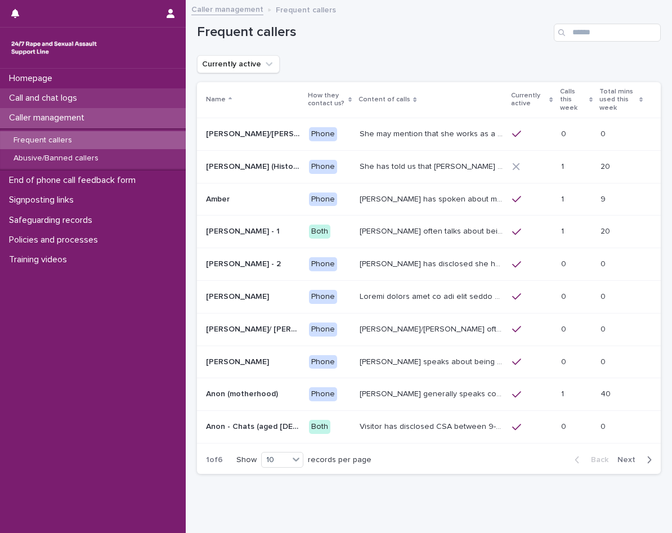
click at [91, 95] on div "Call and chat logs" at bounding box center [93, 98] width 186 height 20
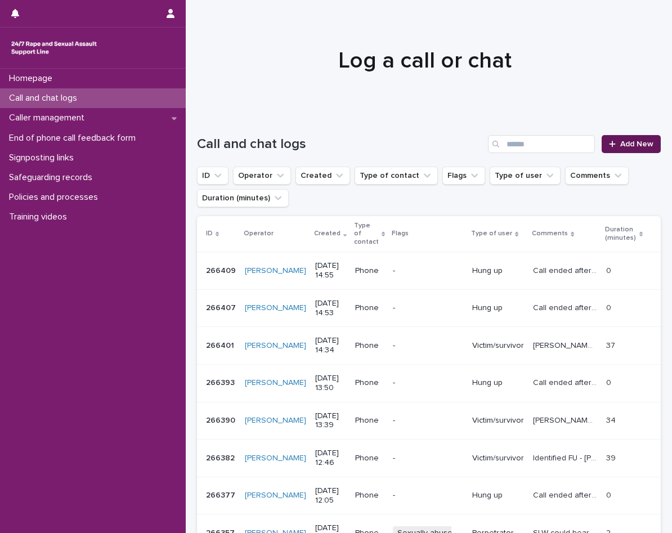
click at [626, 142] on span "Add New" at bounding box center [636, 144] width 33 height 8
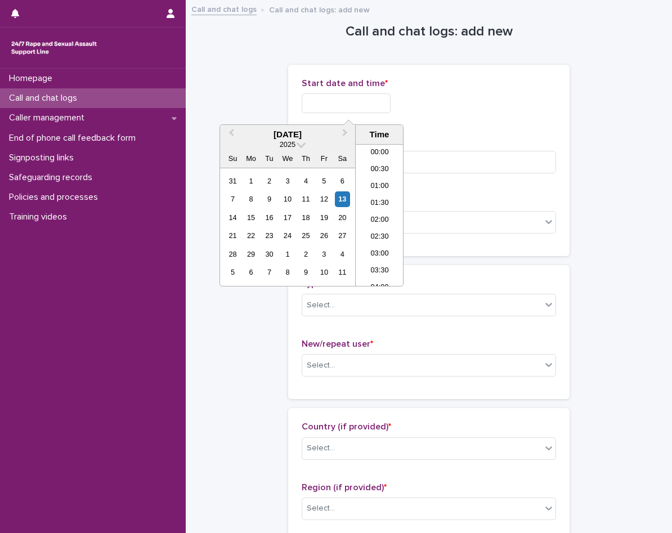
click at [335, 97] on input "text" at bounding box center [345, 103] width 89 height 20
click at [381, 215] on li "15:00" at bounding box center [379, 214] width 48 height 17
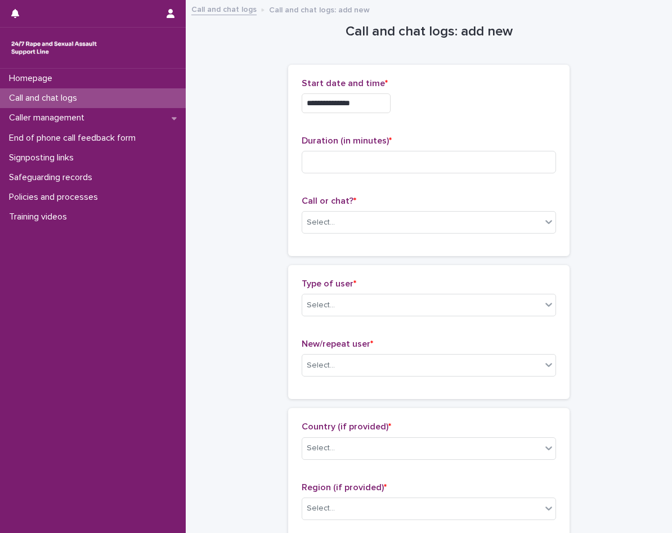
click at [368, 105] on input "**********" at bounding box center [345, 103] width 89 height 20
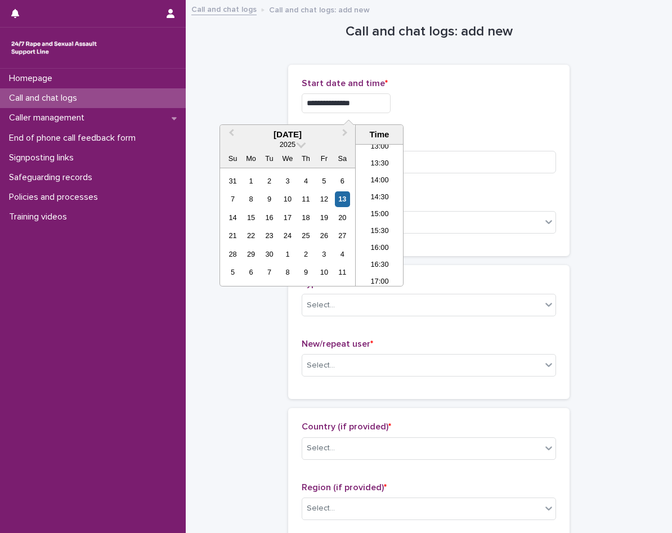
type input "**********"
click at [430, 118] on div "**********" at bounding box center [428, 100] width 254 height 44
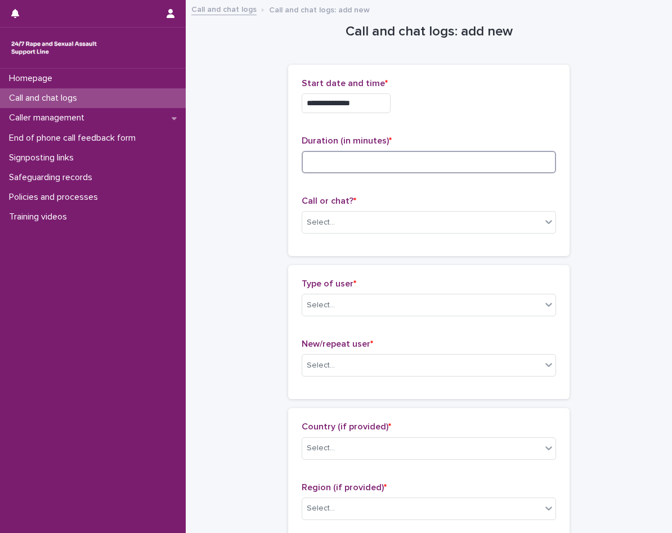
click at [411, 172] on input at bounding box center [428, 162] width 254 height 22
type input "*"
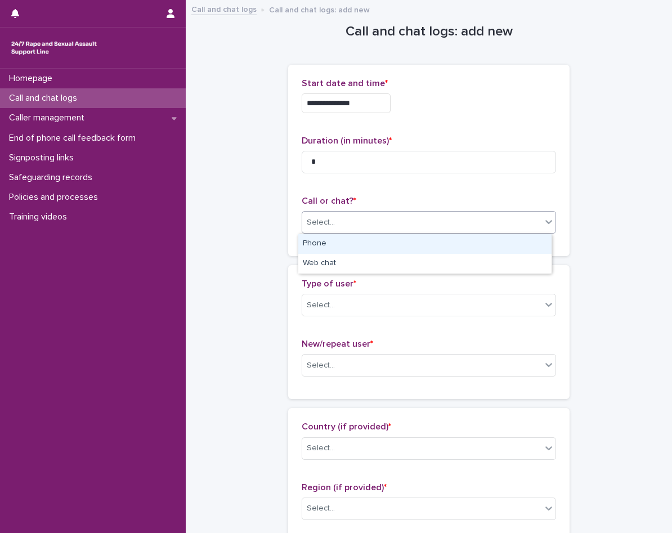
click at [359, 218] on div "Select..." at bounding box center [421, 222] width 239 height 19
click at [337, 246] on div "Phone" at bounding box center [424, 244] width 253 height 20
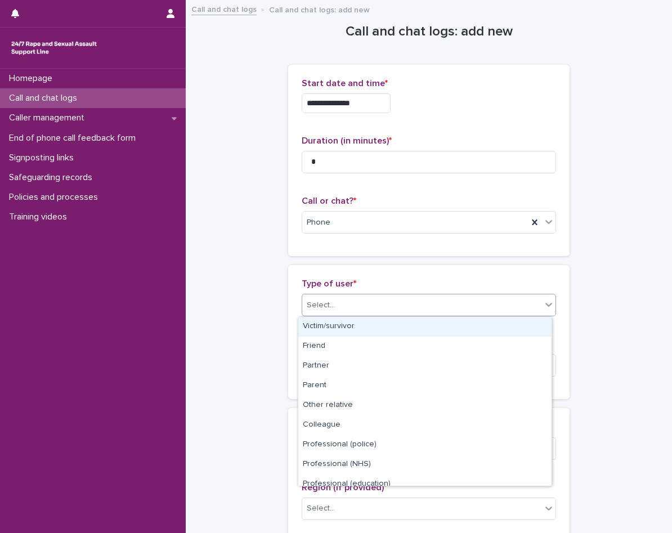
click at [354, 305] on div "Select..." at bounding box center [421, 305] width 239 height 19
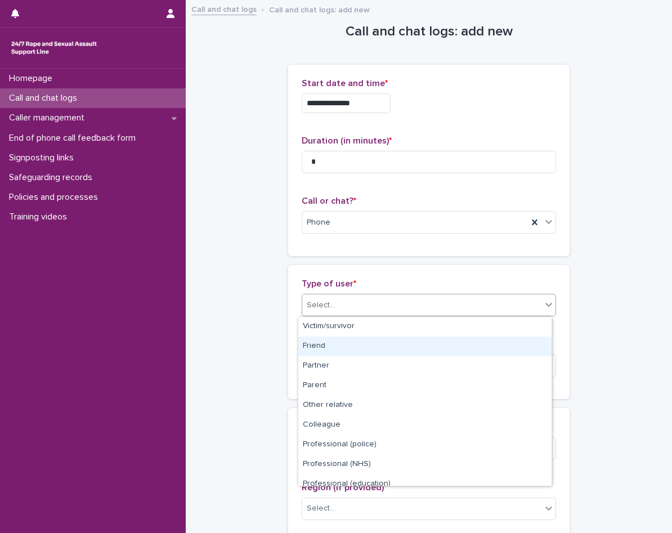
scroll to position [127, 0]
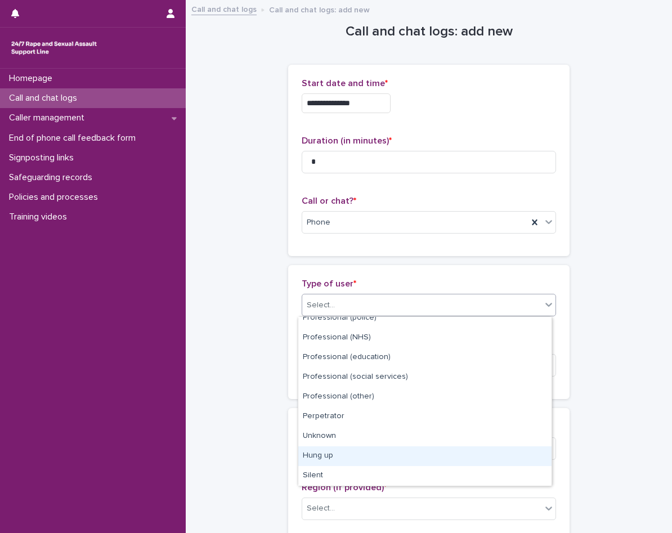
click at [349, 458] on div "Hung up" at bounding box center [424, 456] width 253 height 20
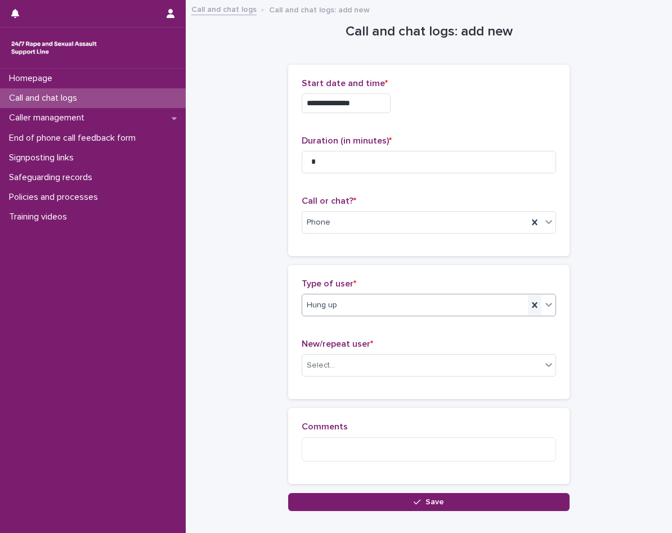
click at [529, 305] on icon at bounding box center [534, 304] width 11 height 11
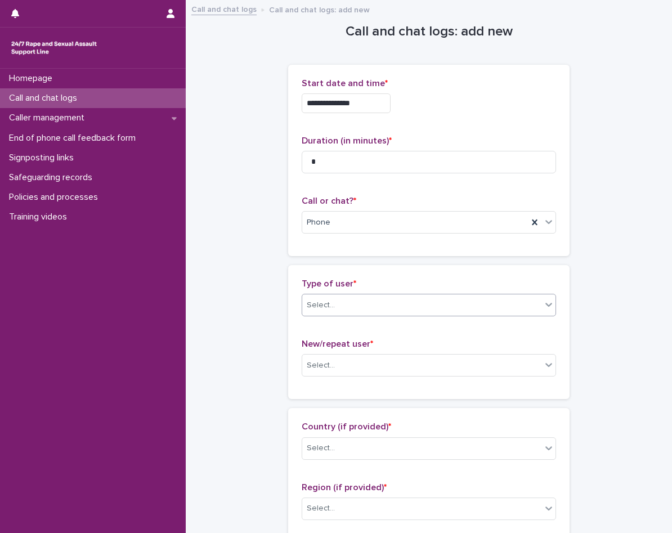
click at [420, 304] on div "Select..." at bounding box center [421, 305] width 239 height 19
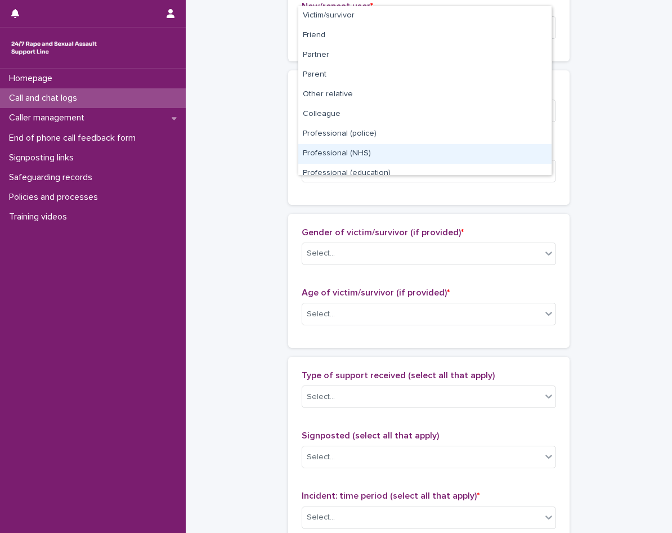
click at [268, 205] on div "**********" at bounding box center [428, 273] width 463 height 1218
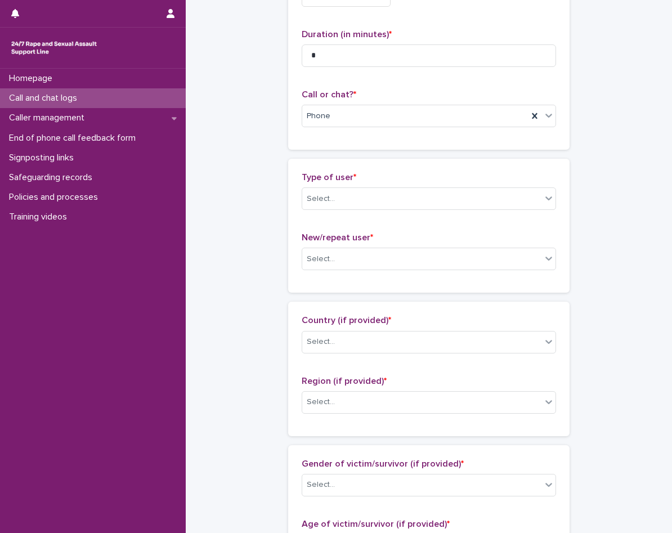
scroll to position [0, 0]
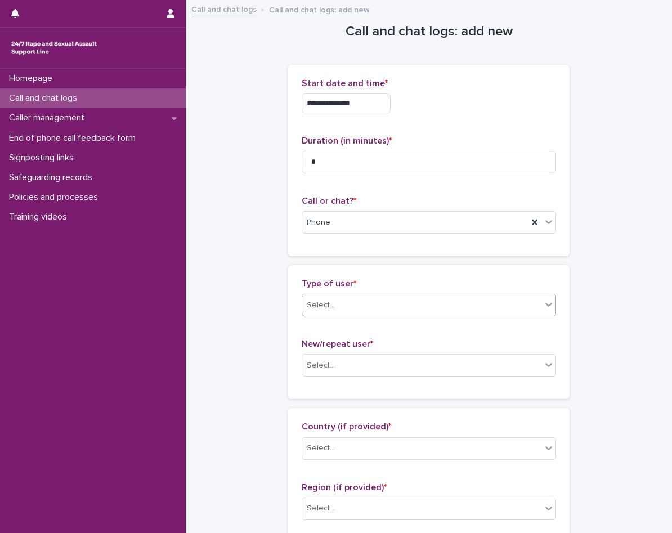
click at [370, 300] on div "Select..." at bounding box center [421, 305] width 239 height 19
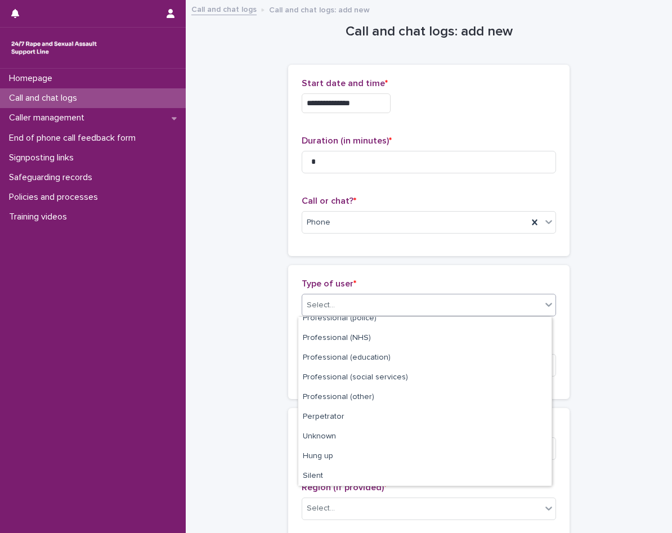
scroll to position [127, 0]
click at [341, 441] on div "Unknown" at bounding box center [424, 436] width 253 height 20
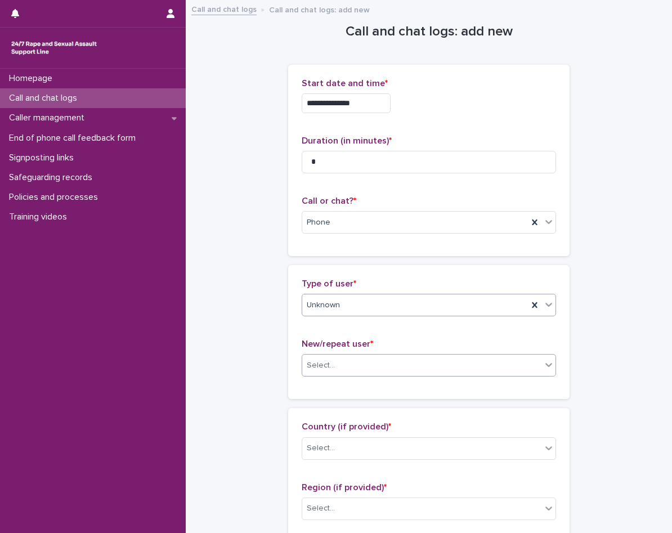
click at [347, 362] on div "Select..." at bounding box center [421, 365] width 239 height 19
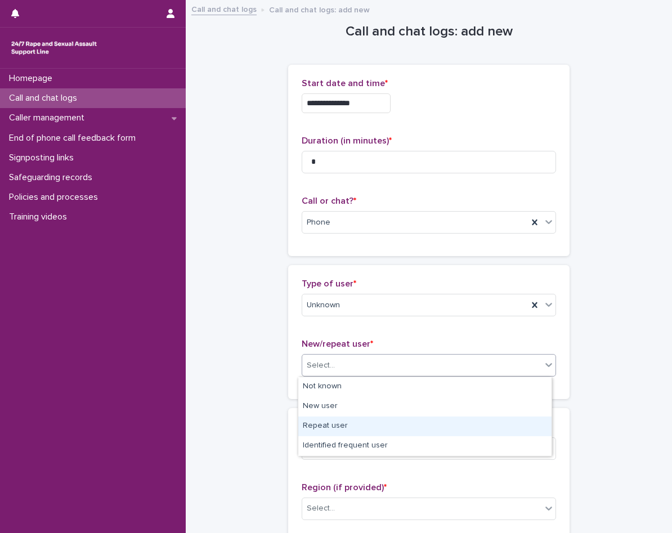
click at [344, 421] on div "Repeat user" at bounding box center [424, 426] width 253 height 20
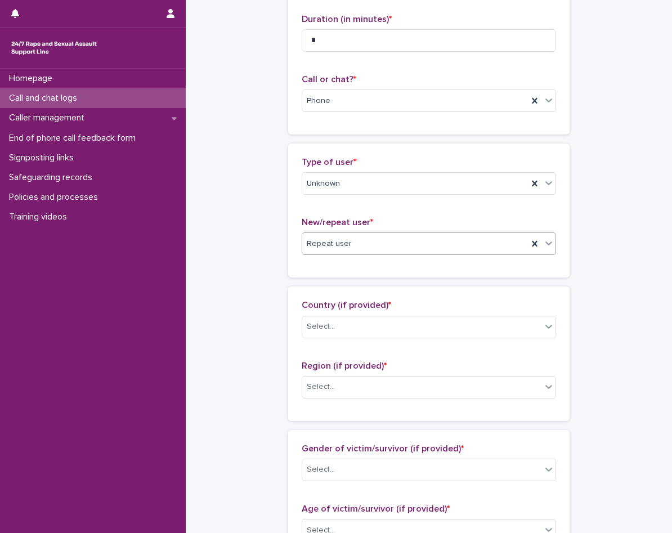
scroll to position [169, 0]
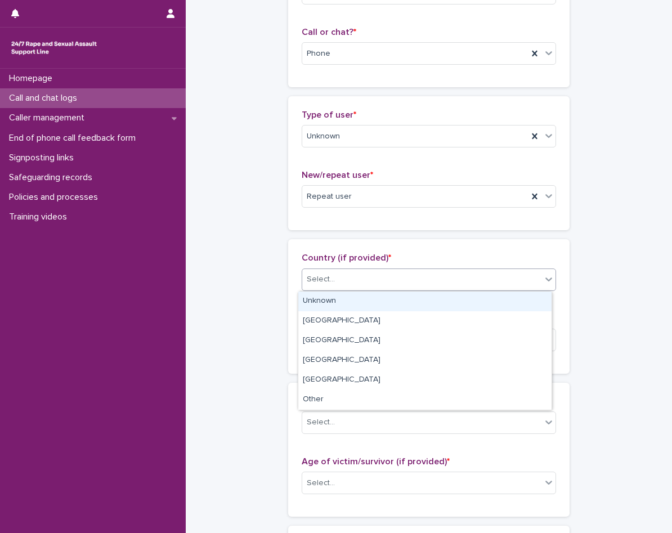
click at [358, 289] on div "Select..." at bounding box center [428, 279] width 254 height 22
click at [355, 298] on div "Unknown" at bounding box center [424, 301] width 253 height 20
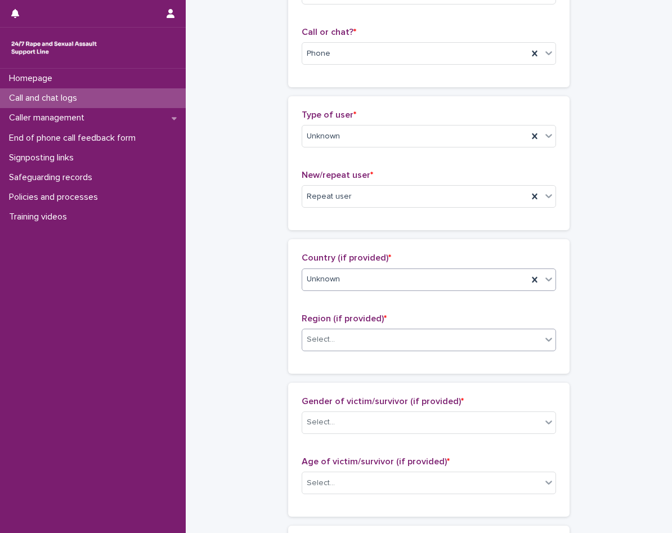
click at [354, 330] on div "Select..." at bounding box center [421, 339] width 239 height 19
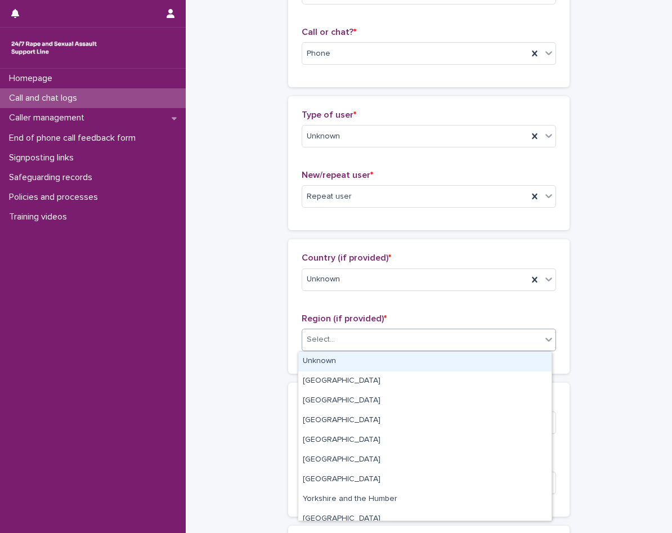
click at [348, 361] on div "Unknown" at bounding box center [424, 362] width 253 height 20
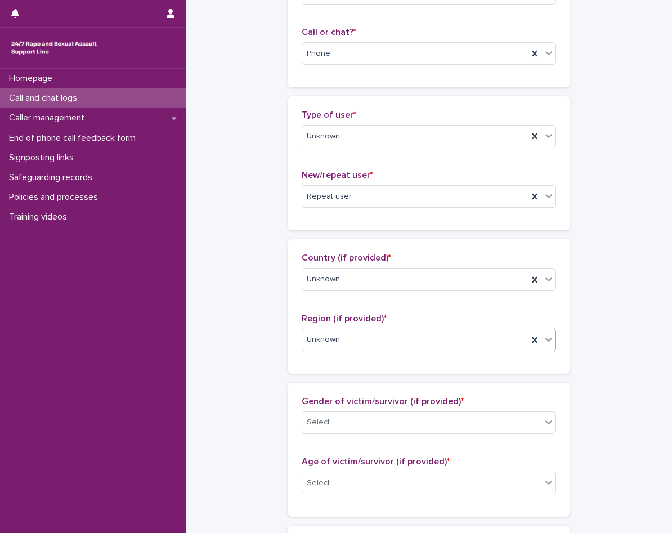
scroll to position [394, 0]
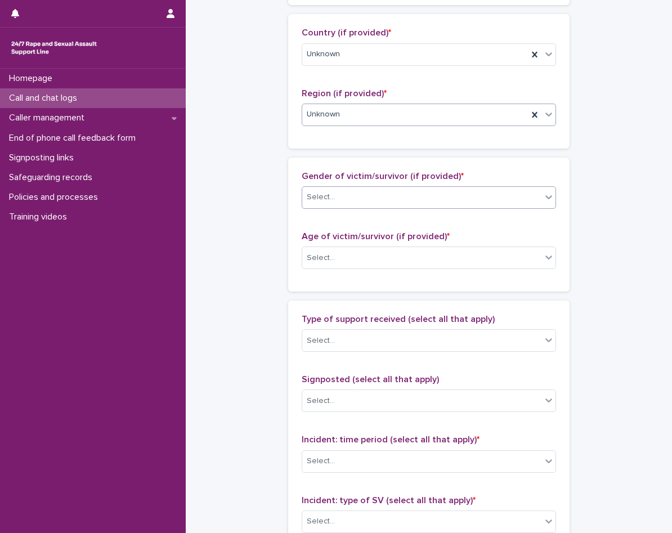
click at [365, 192] on div "Select..." at bounding box center [421, 197] width 239 height 19
click at [347, 264] on div "Select..." at bounding box center [421, 258] width 239 height 19
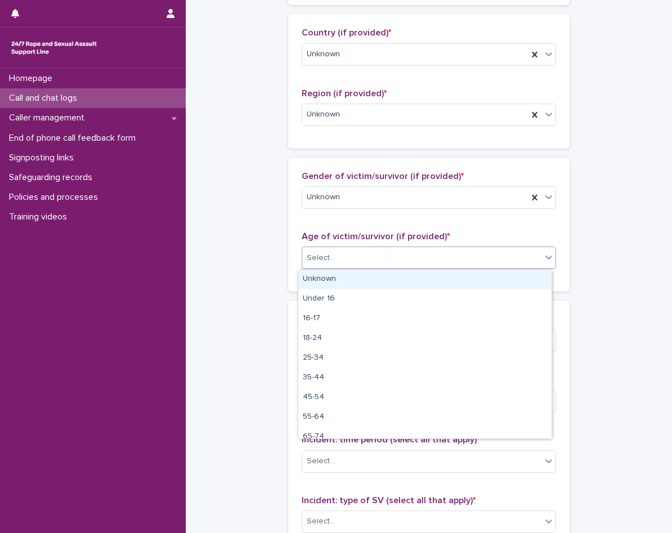
click at [347, 269] on div "Unknown" at bounding box center [424, 279] width 253 height 20
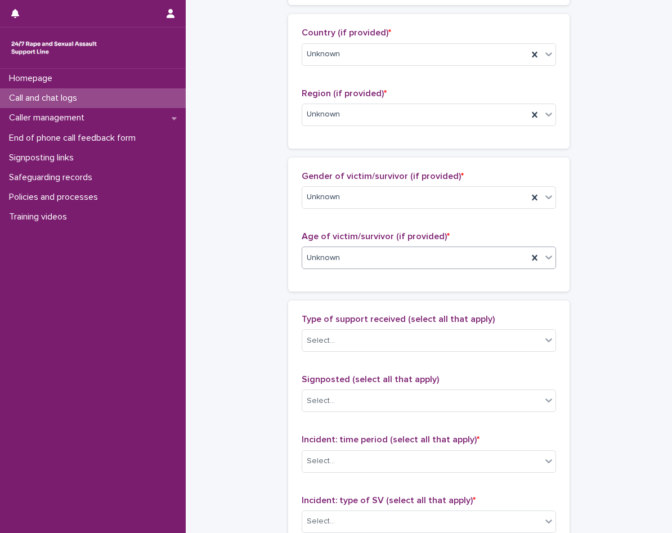
scroll to position [562, 0]
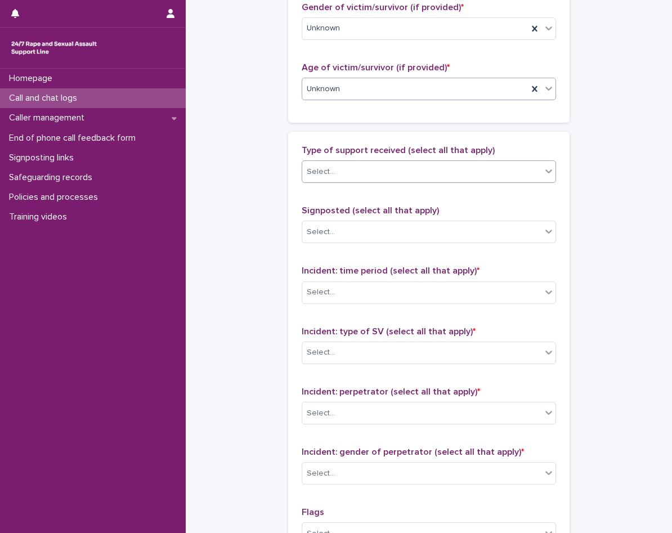
click at [366, 177] on div "Select..." at bounding box center [421, 172] width 239 height 19
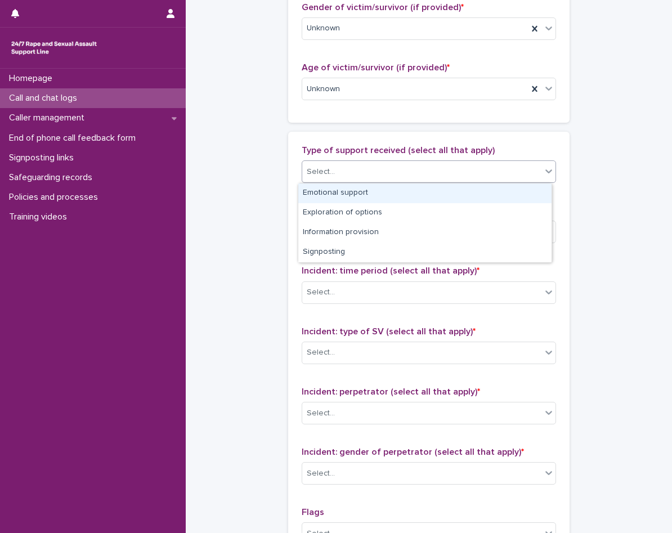
click at [366, 177] on div "Select..." at bounding box center [421, 172] width 239 height 19
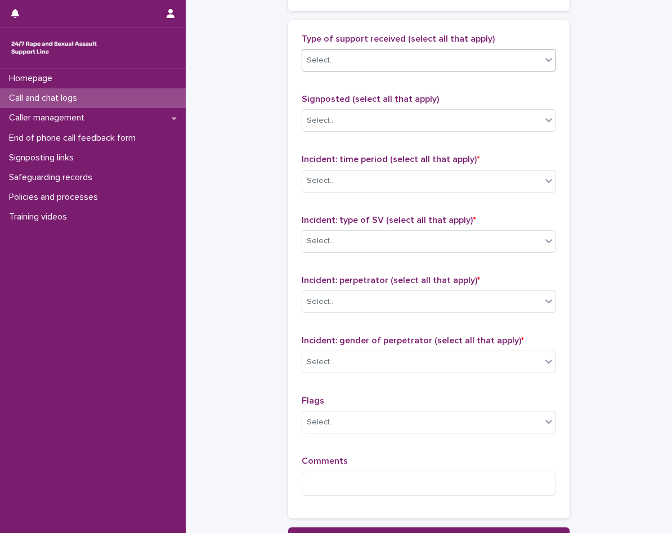
scroll to position [675, 0]
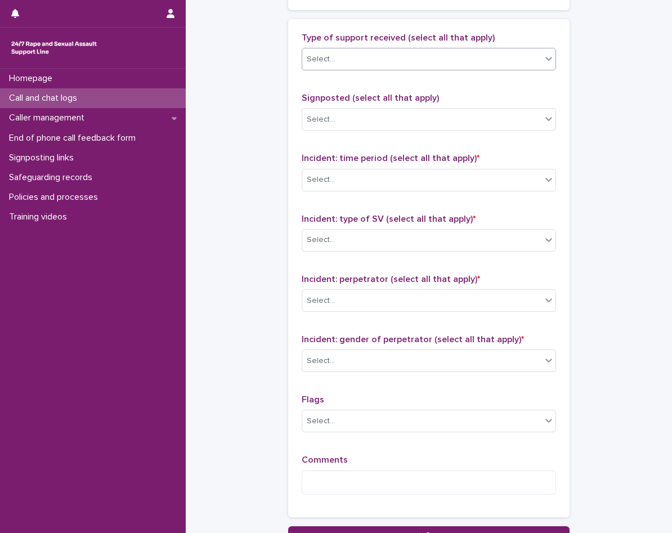
click at [366, 177] on div "Select..." at bounding box center [421, 179] width 239 height 19
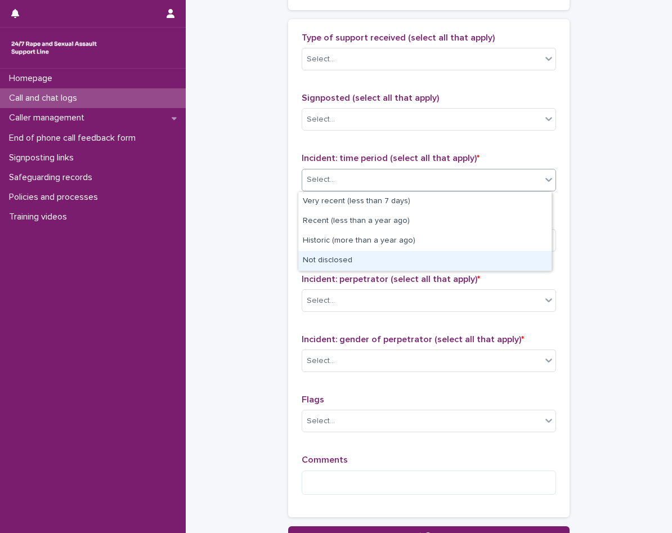
click at [362, 258] on div "Not disclosed" at bounding box center [424, 261] width 253 height 20
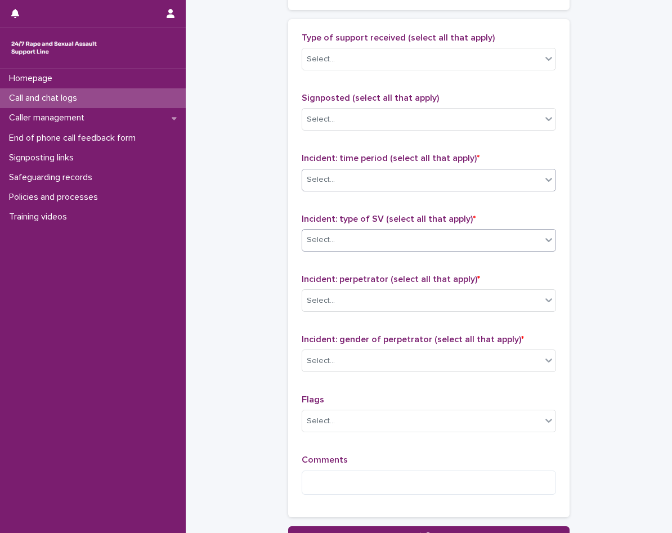
click at [368, 236] on div "Select..." at bounding box center [421, 240] width 239 height 19
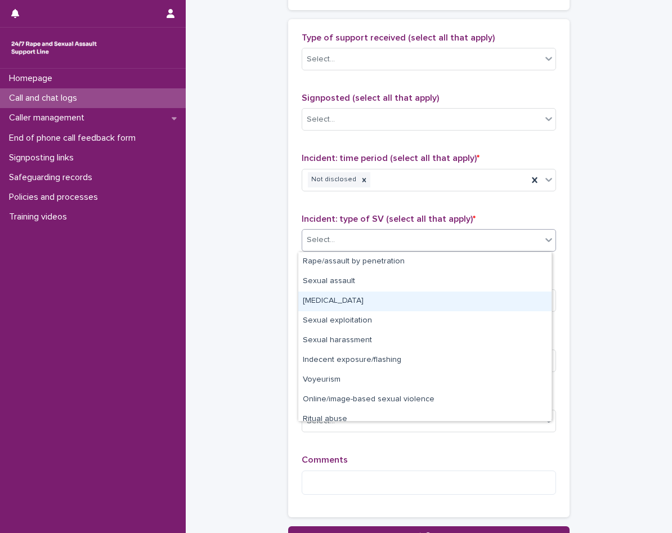
scroll to position [28, 0]
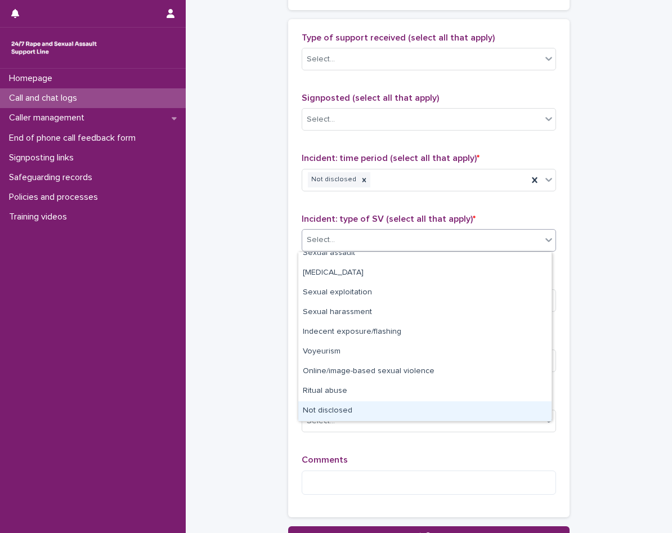
click at [338, 416] on div "Not disclosed" at bounding box center [424, 411] width 253 height 20
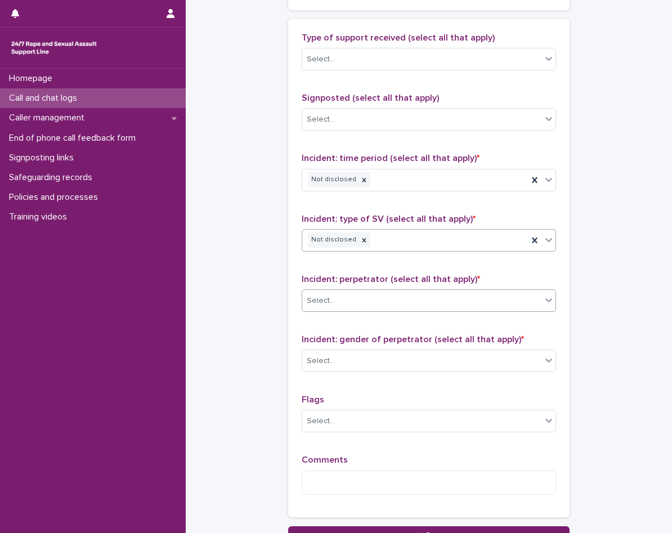
click at [341, 300] on div "Select..." at bounding box center [421, 300] width 239 height 19
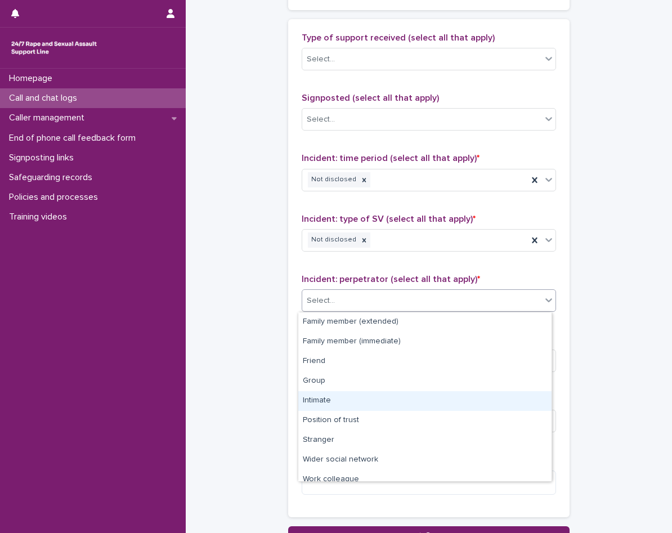
scroll to position [48, 0]
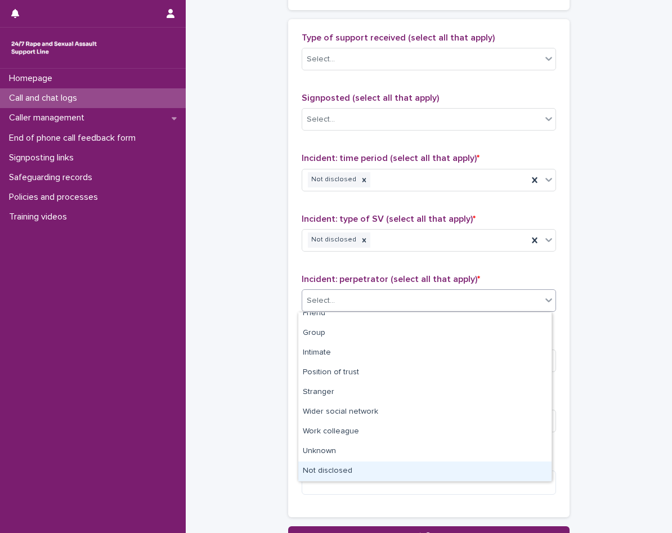
click at [339, 475] on div "Not disclosed" at bounding box center [424, 471] width 253 height 20
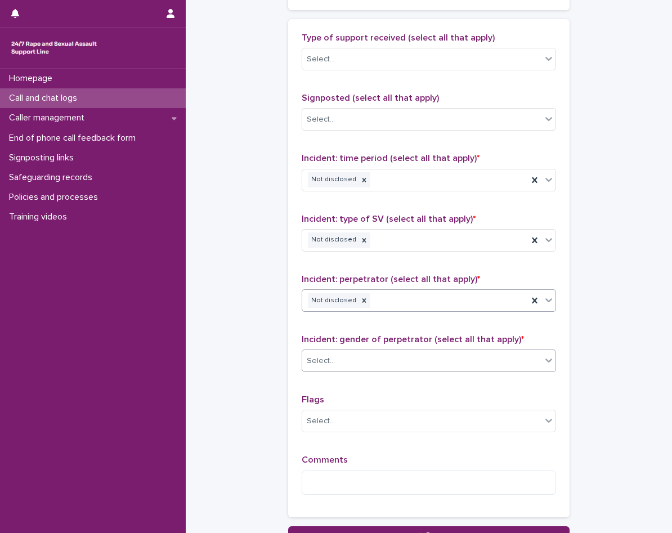
click at [355, 361] on div "Select..." at bounding box center [421, 361] width 239 height 19
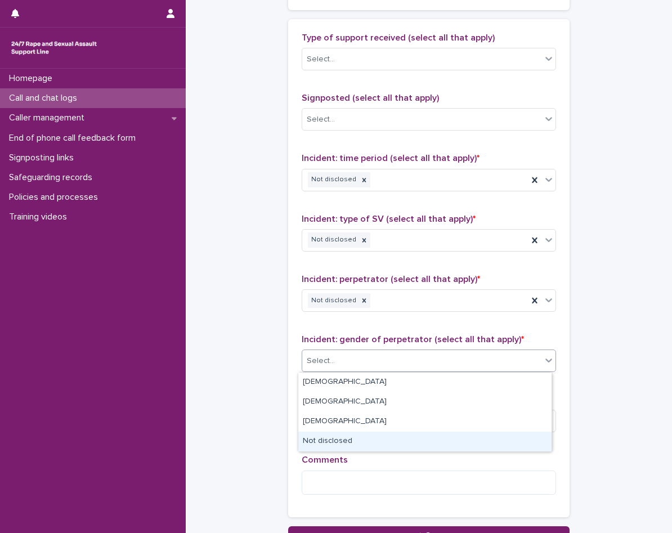
click at [350, 442] on div "Not disclosed" at bounding box center [424, 441] width 253 height 20
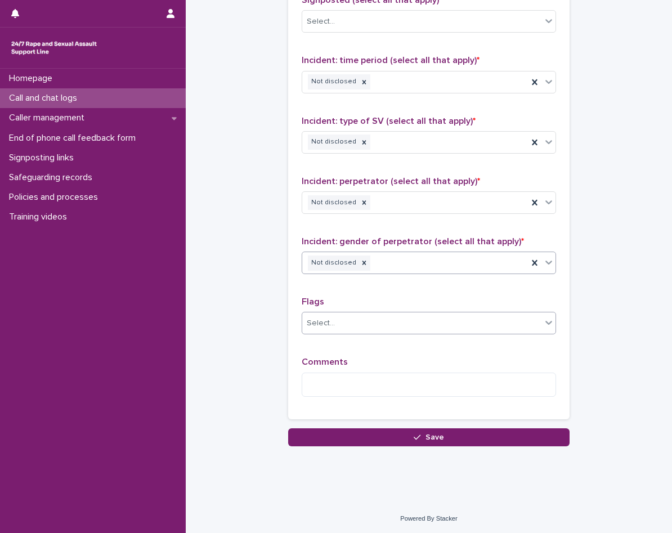
scroll to position [774, 0]
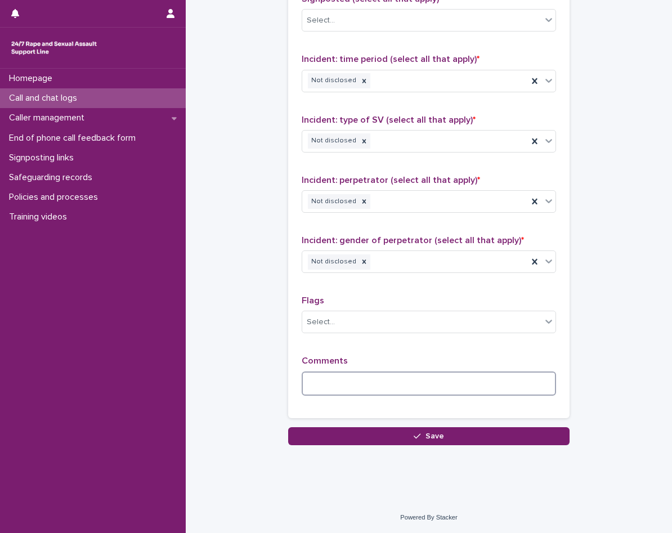
drag, startPoint x: 367, startPoint y: 389, endPoint x: 262, endPoint y: 316, distance: 128.2
click at [363, 389] on textarea at bounding box center [428, 383] width 254 height 24
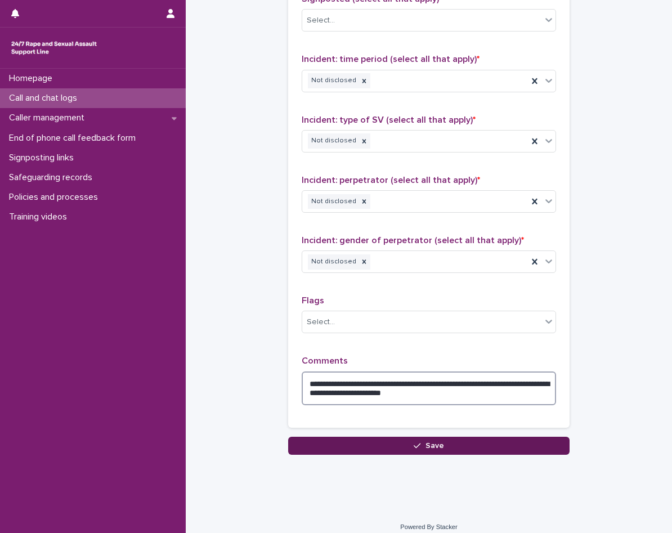
type textarea "**********"
click at [435, 440] on button "Save" at bounding box center [428, 445] width 281 height 18
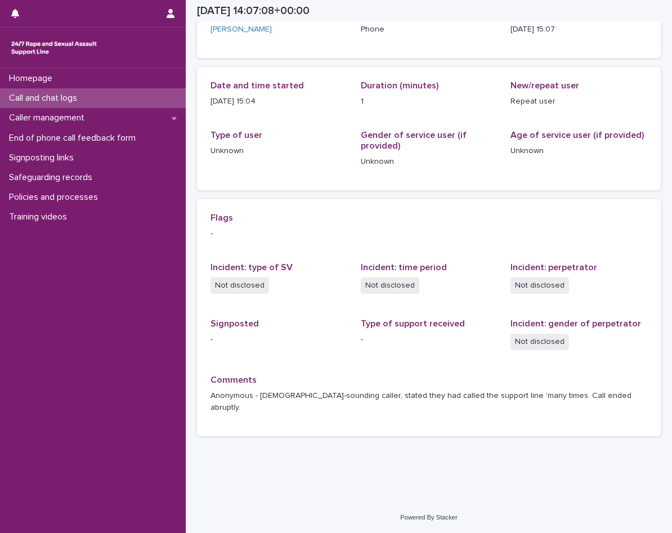
scroll to position [76, 0]
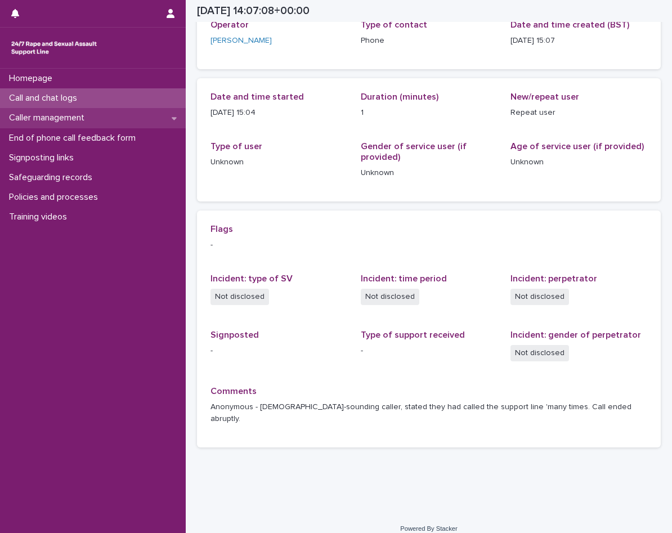
click at [98, 118] on div "Caller management" at bounding box center [93, 118] width 186 height 20
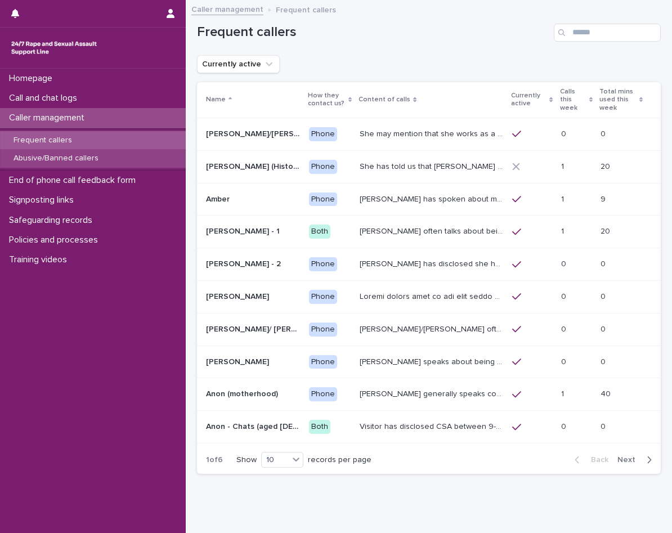
click at [97, 158] on p "Abusive/Banned callers" at bounding box center [55, 159] width 103 height 10
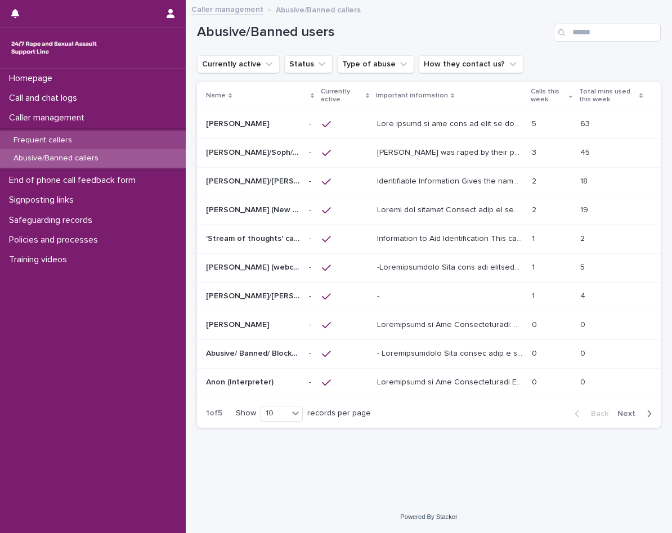
click at [67, 139] on p "Frequent callers" at bounding box center [42, 141] width 76 height 10
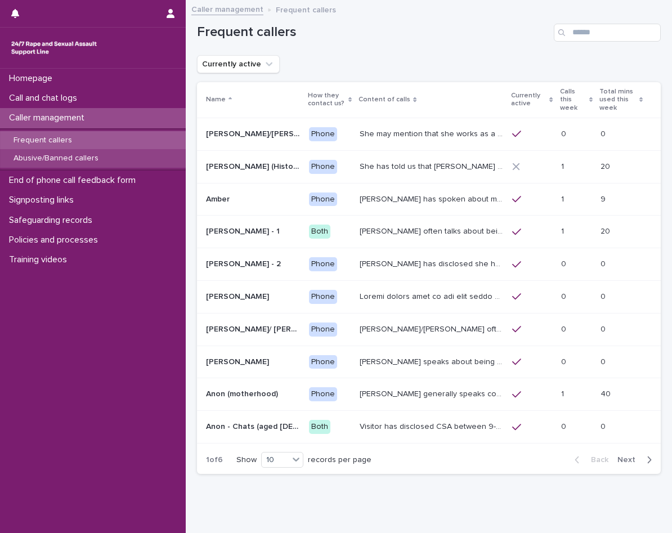
click at [87, 164] on div "Abusive/Banned callers" at bounding box center [93, 158] width 186 height 19
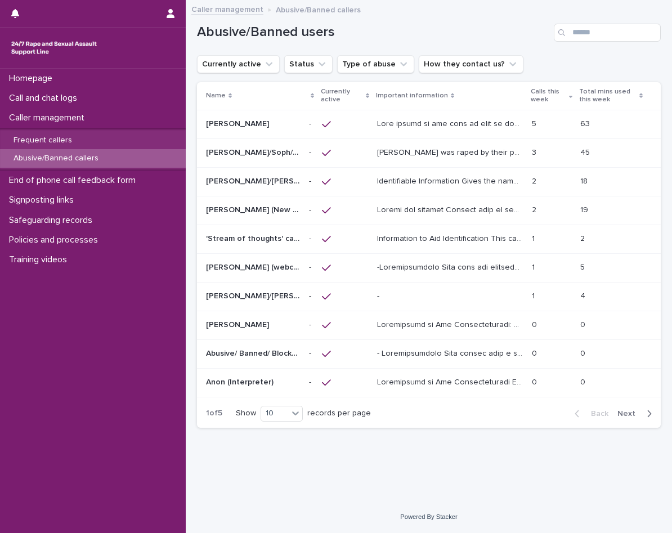
click at [269, 125] on p at bounding box center [253, 124] width 94 height 10
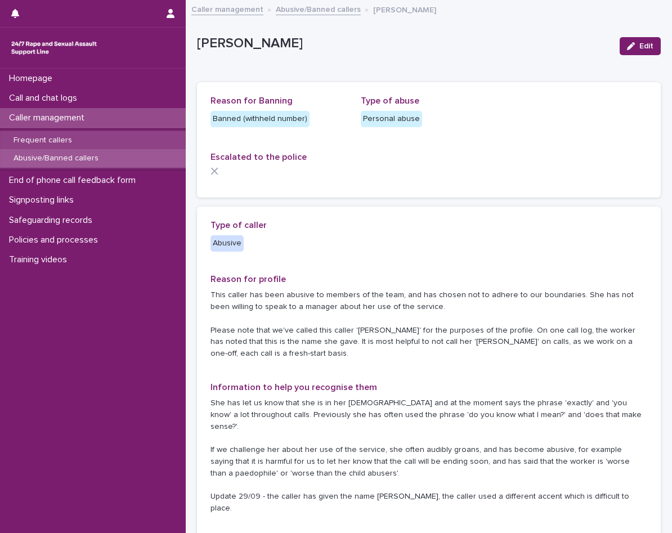
click at [96, 143] on div "Frequent callers" at bounding box center [93, 140] width 186 height 19
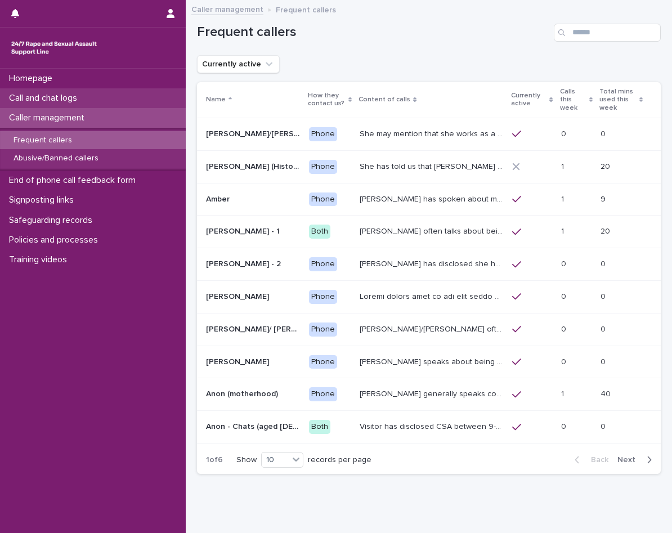
click at [91, 90] on div "Call and chat logs" at bounding box center [93, 98] width 186 height 20
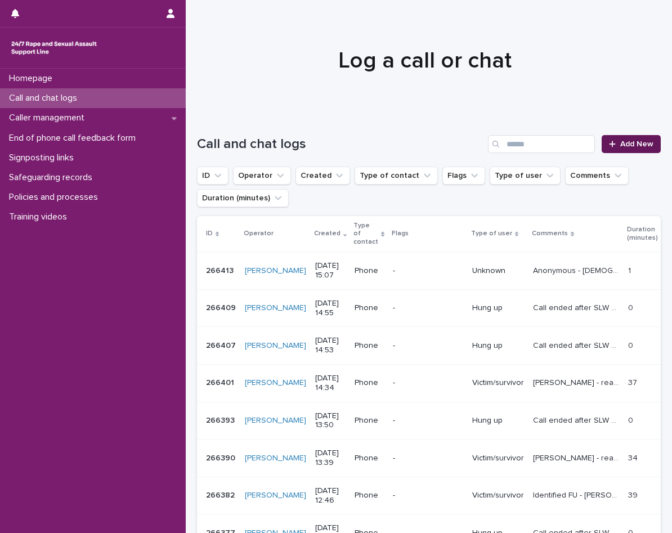
click at [627, 138] on link "Add New" at bounding box center [630, 144] width 59 height 18
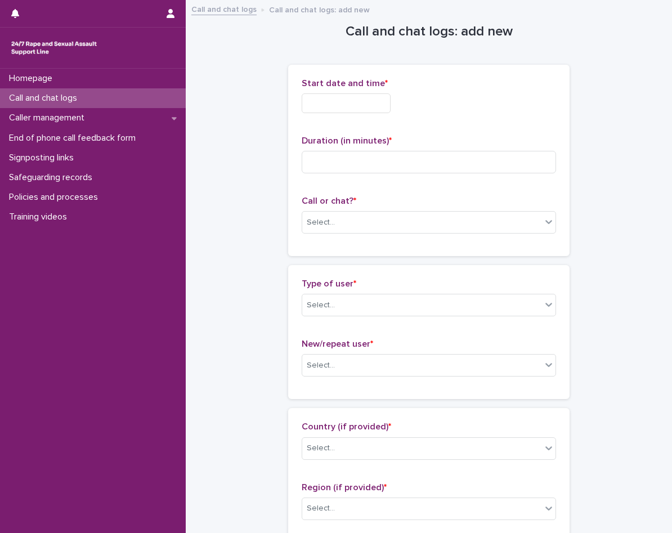
click at [330, 107] on input "text" at bounding box center [345, 103] width 89 height 20
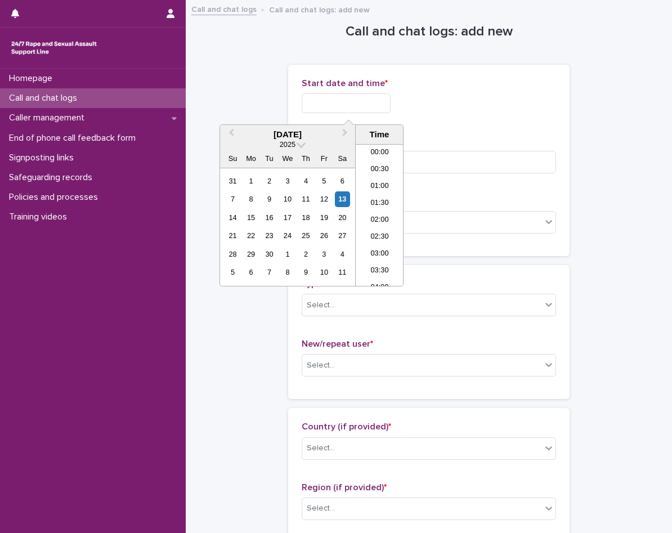
scroll to position [444, 0]
click at [385, 213] on li "15:00" at bounding box center [379, 214] width 48 height 17
click at [386, 103] on input "**********" at bounding box center [345, 103] width 89 height 20
type input "**********"
click at [499, 124] on div "**********" at bounding box center [428, 160] width 254 height 164
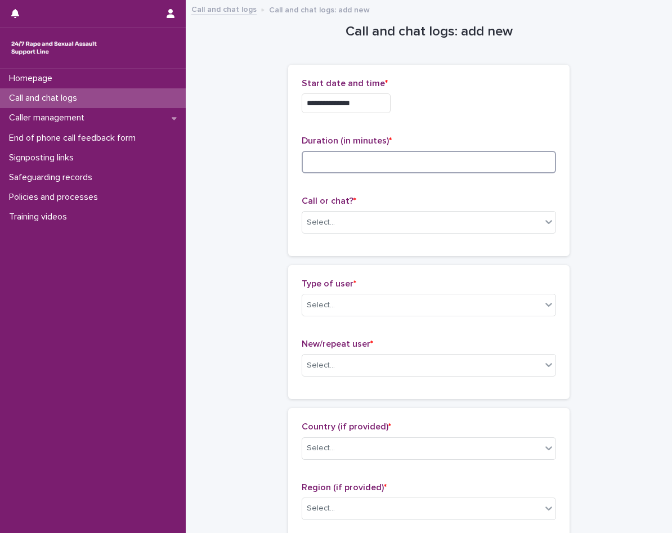
click at [438, 161] on input at bounding box center [428, 162] width 254 height 22
type input "*"
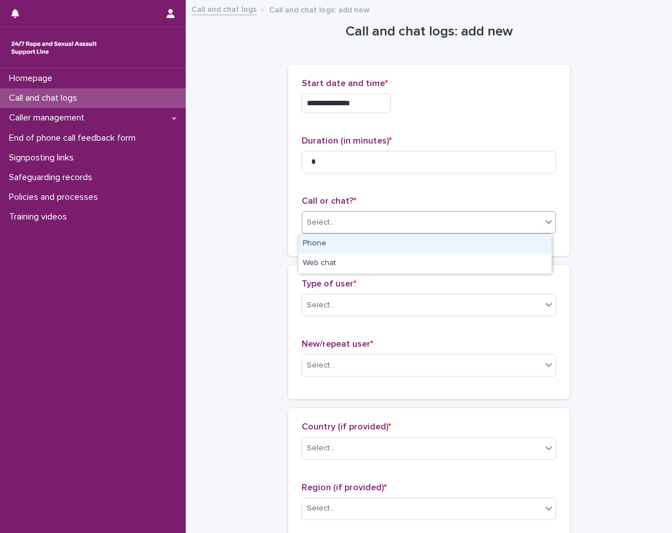
click at [408, 225] on div "Select..." at bounding box center [421, 222] width 239 height 19
click at [377, 251] on div "Phone" at bounding box center [424, 244] width 253 height 20
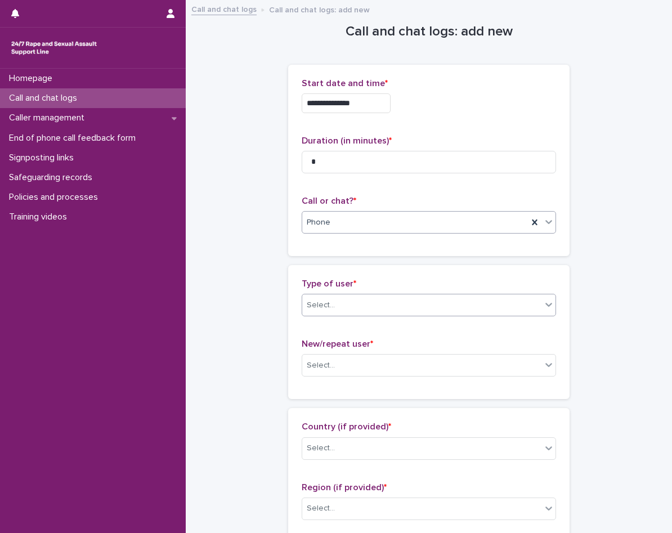
click at [379, 307] on div "Select..." at bounding box center [421, 305] width 239 height 19
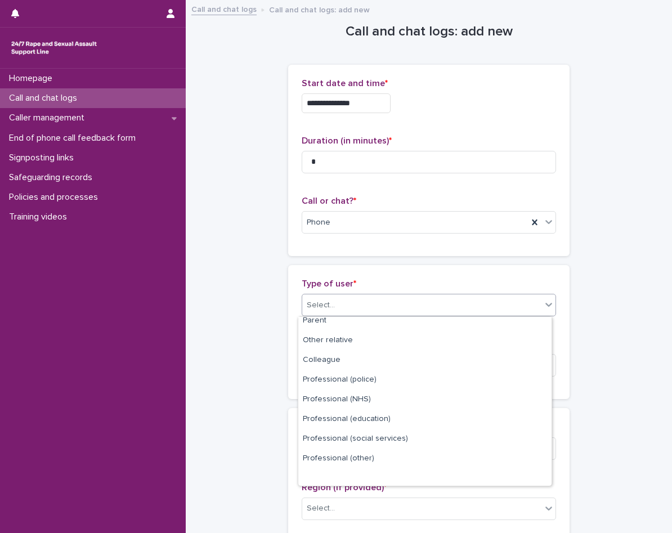
scroll to position [0, 0]
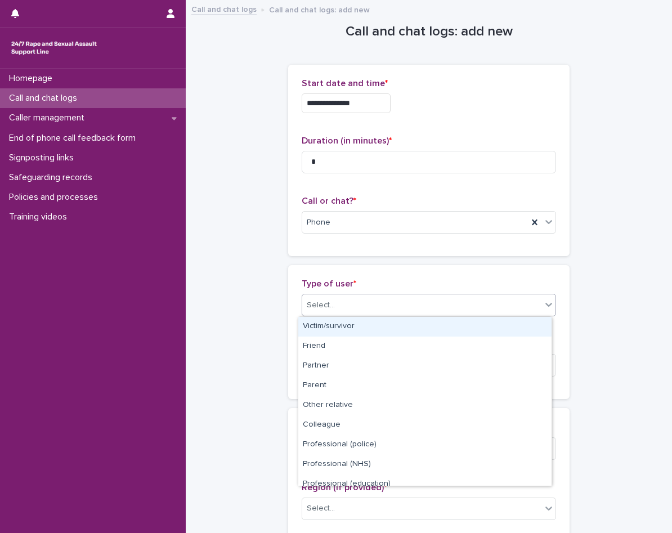
click at [378, 327] on div "Victim/survivor" at bounding box center [424, 327] width 253 height 20
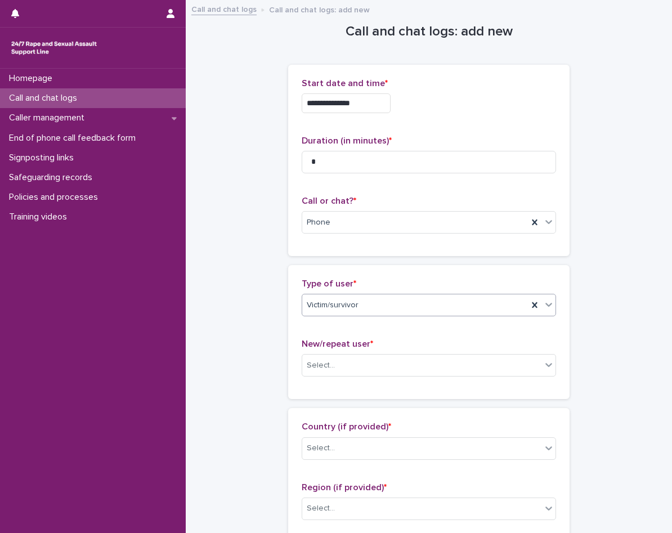
scroll to position [112, 0]
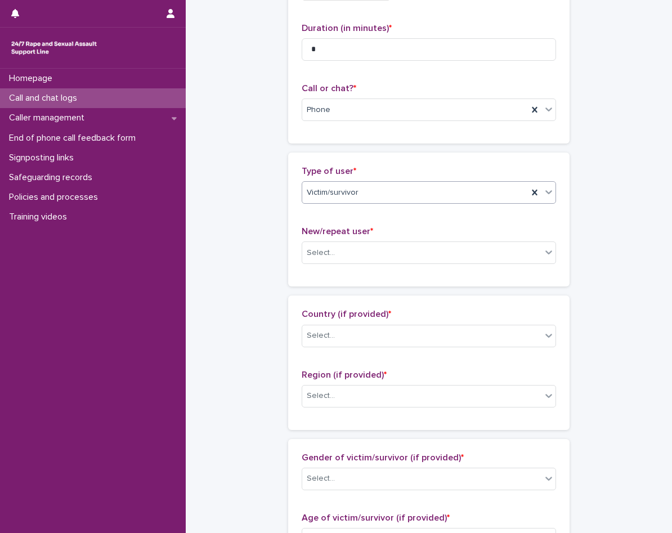
click at [372, 265] on div "New/repeat user * Select..." at bounding box center [428, 249] width 254 height 47
click at [372, 256] on div "Select..." at bounding box center [421, 253] width 239 height 19
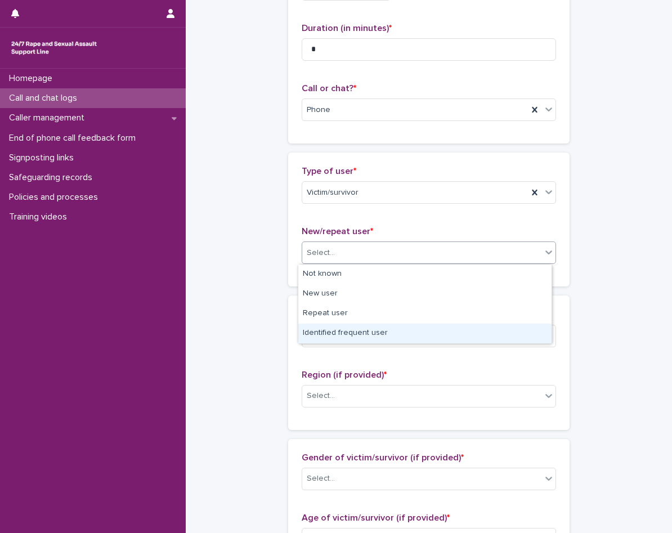
click at [371, 332] on div "Identified frequent user" at bounding box center [424, 333] width 253 height 20
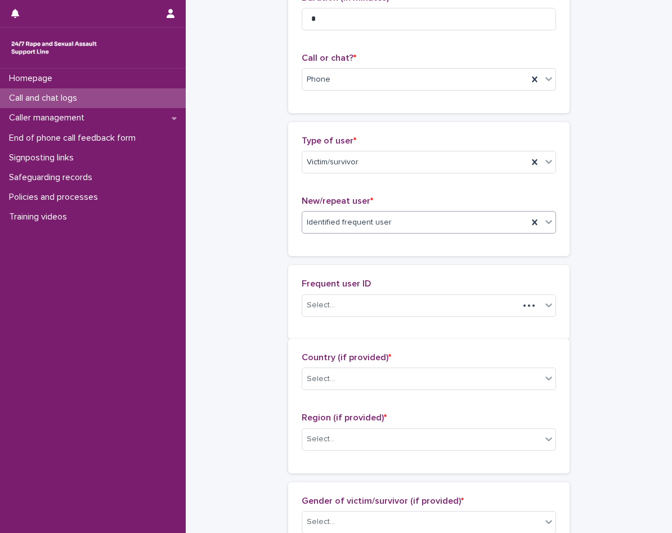
scroll to position [154, 0]
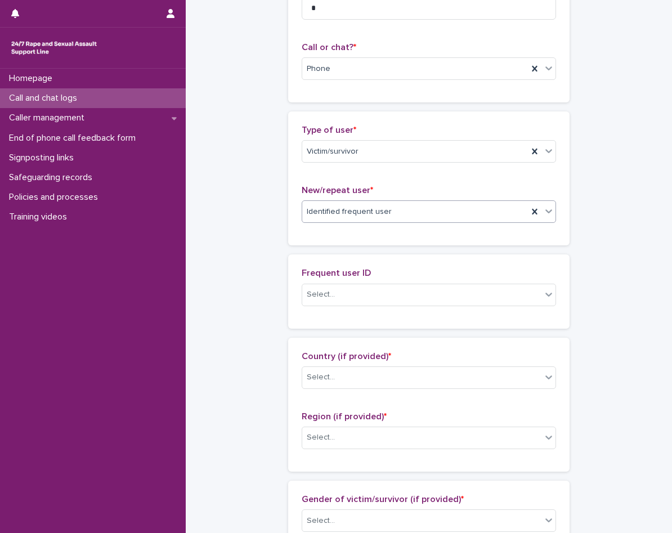
click at [395, 307] on div "Frequent user ID Select..." at bounding box center [428, 291] width 254 height 47
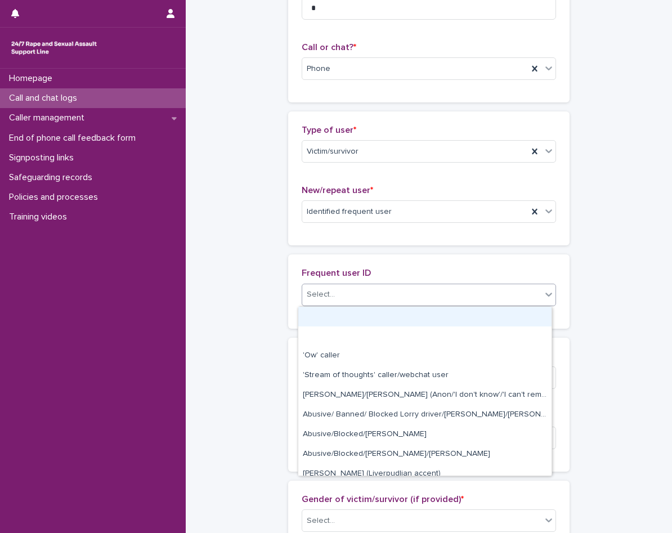
click at [391, 295] on div "Select..." at bounding box center [421, 294] width 239 height 19
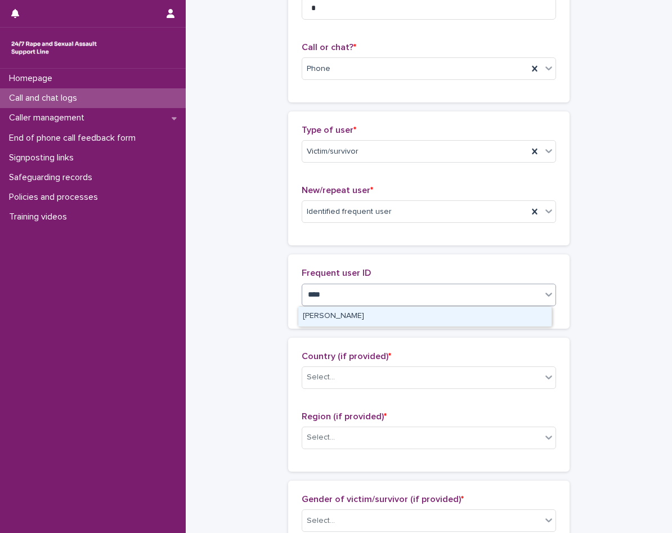
type input "*****"
click at [365, 324] on div "[PERSON_NAME]" at bounding box center [424, 317] width 253 height 20
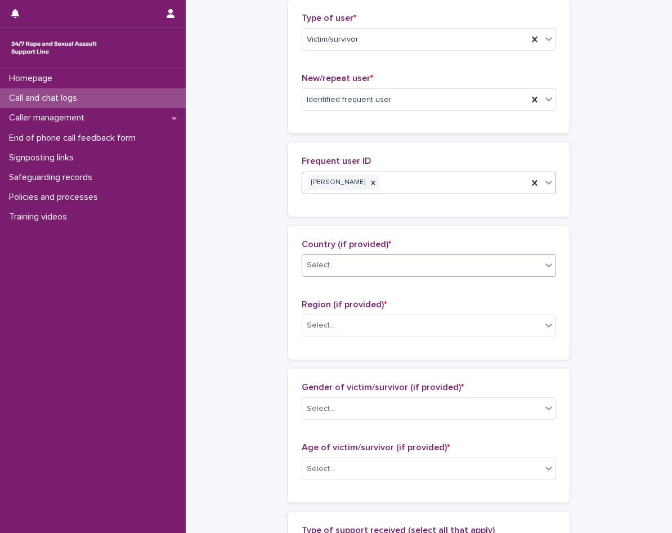
scroll to position [266, 0]
click at [372, 271] on div "Select..." at bounding box center [421, 264] width 239 height 19
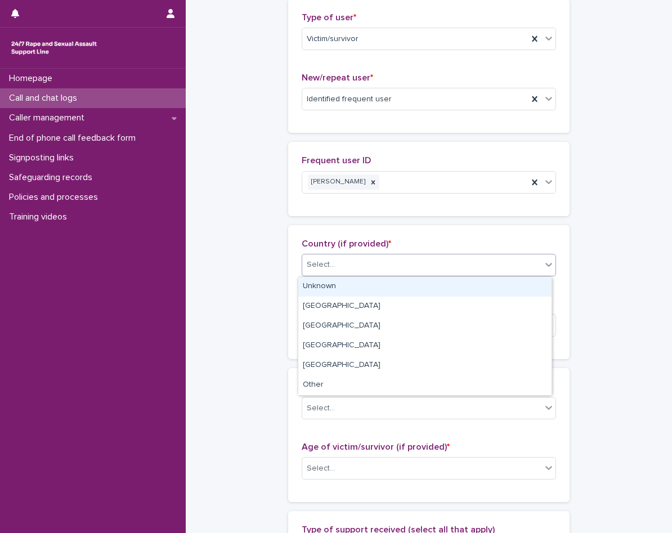
click at [361, 283] on div "Unknown" at bounding box center [424, 287] width 253 height 20
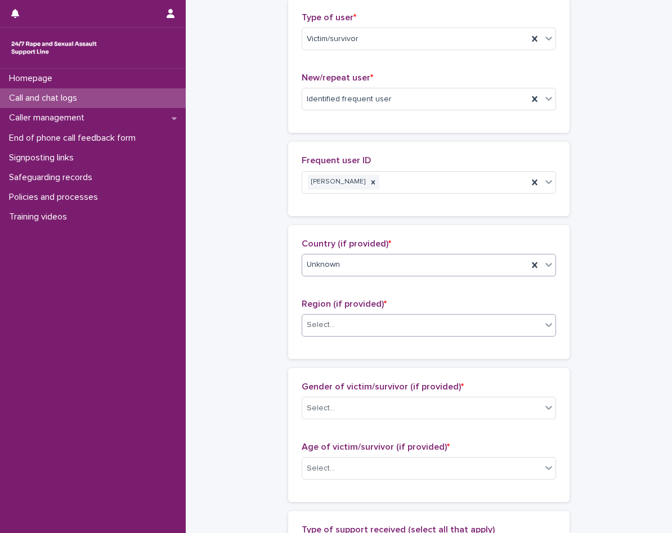
click at [352, 331] on div "Select..." at bounding box center [421, 325] width 239 height 19
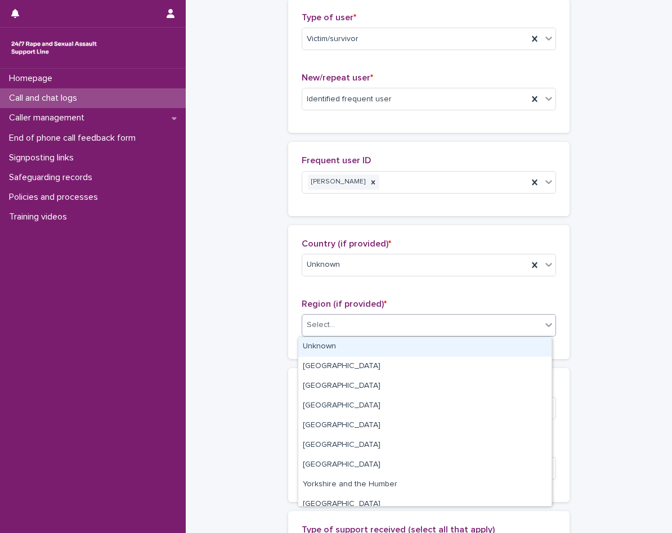
click at [352, 345] on div "Unknown" at bounding box center [424, 347] width 253 height 20
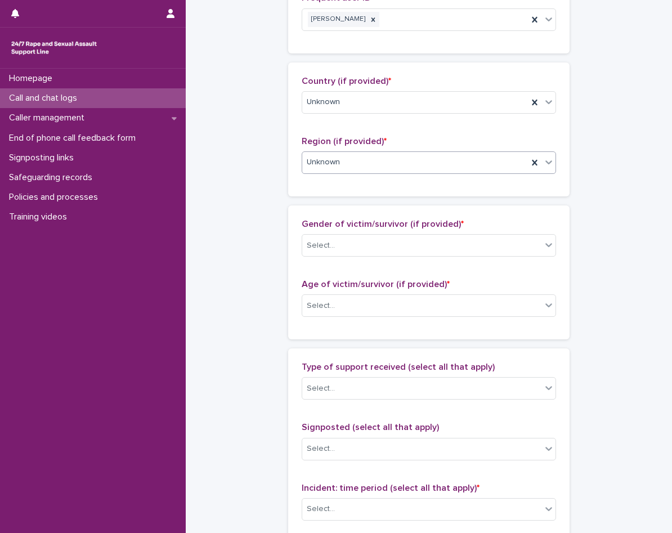
scroll to position [435, 0]
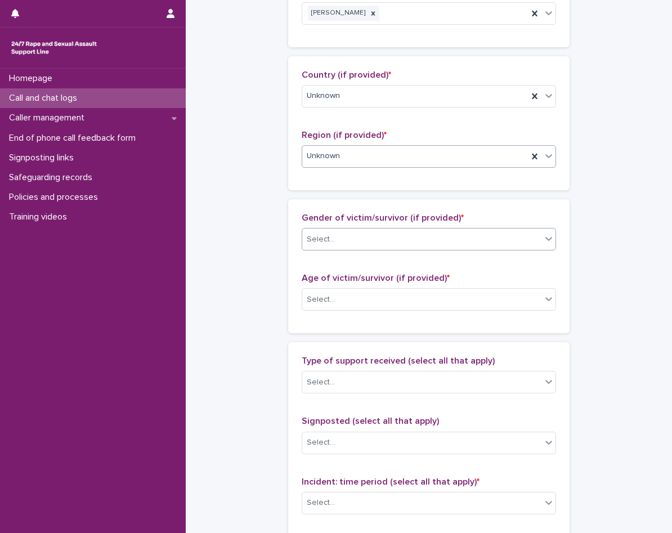
click at [361, 246] on div "Select..." at bounding box center [421, 239] width 239 height 19
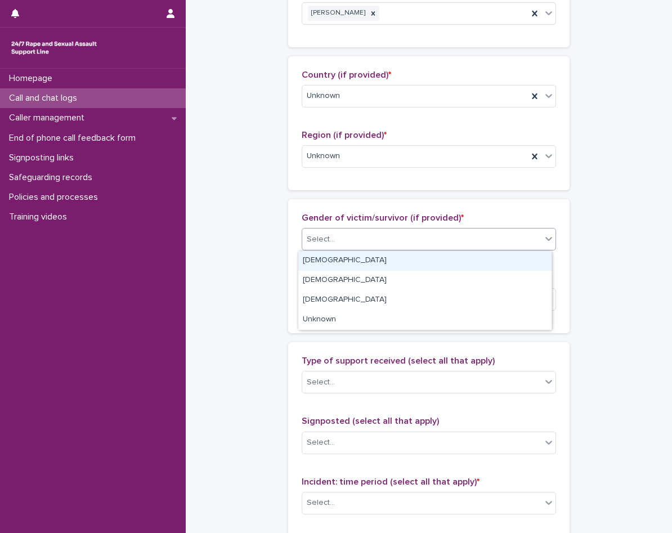
click at [354, 260] on div "Female" at bounding box center [424, 261] width 253 height 20
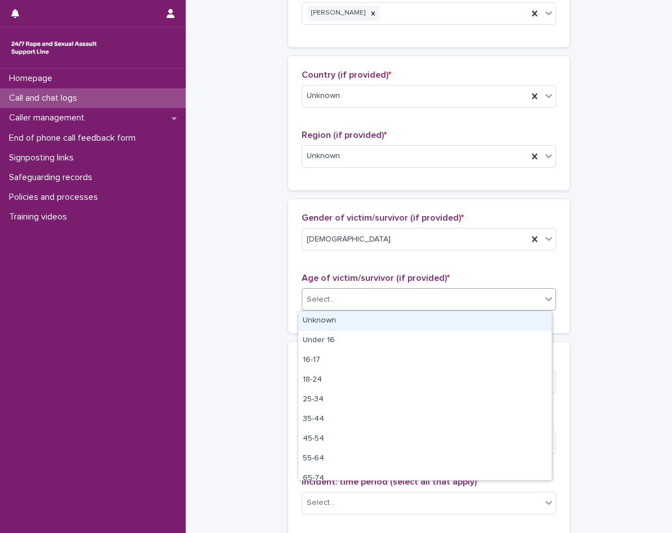
click at [354, 296] on div "Select..." at bounding box center [421, 299] width 239 height 19
click at [351, 317] on div "Unknown" at bounding box center [424, 321] width 253 height 20
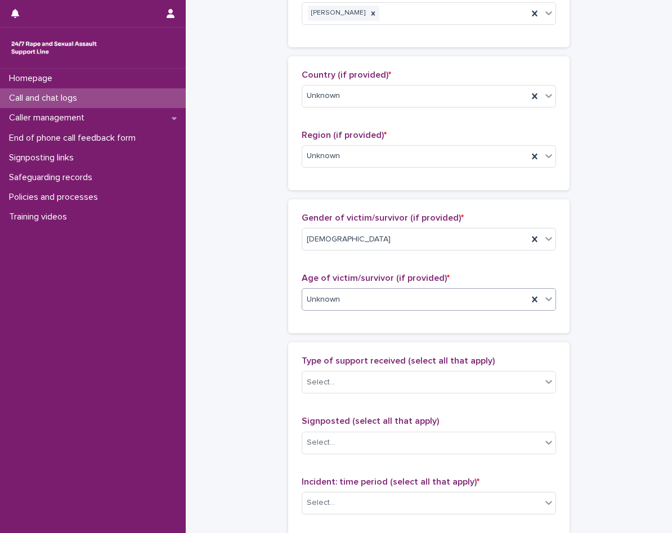
scroll to position [547, 0]
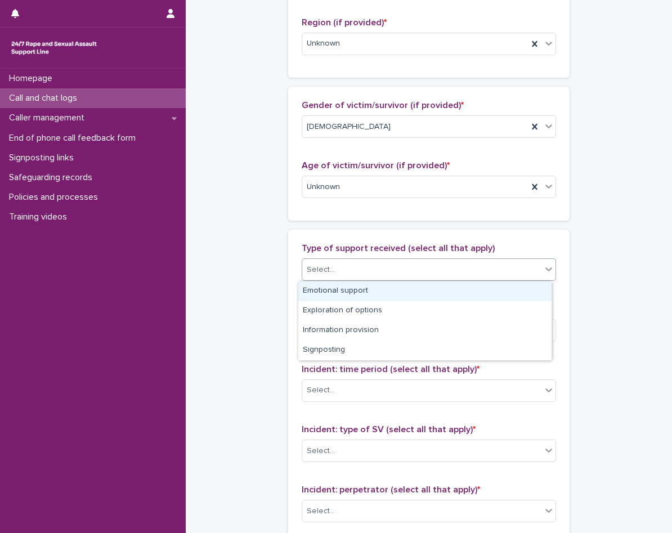
click at [357, 280] on div "Select..." at bounding box center [428, 269] width 254 height 22
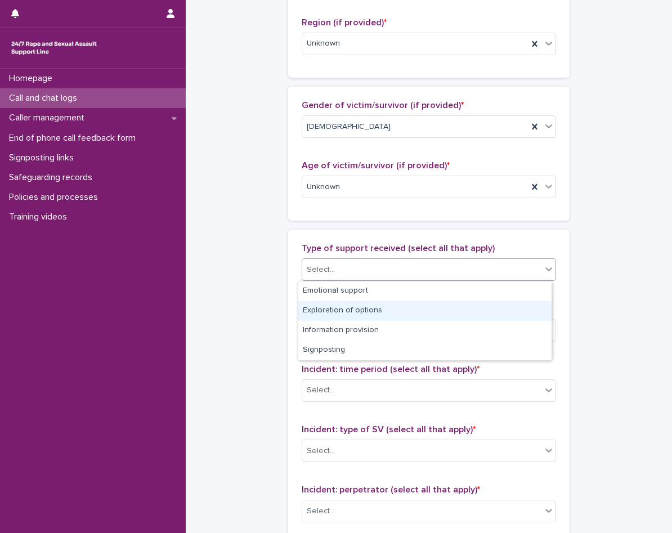
click at [274, 301] on div "**********" at bounding box center [428, 104] width 463 height 1300
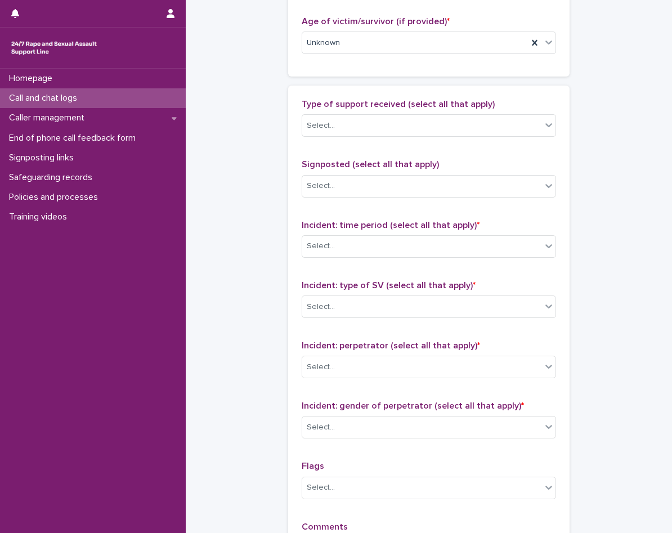
scroll to position [716, 0]
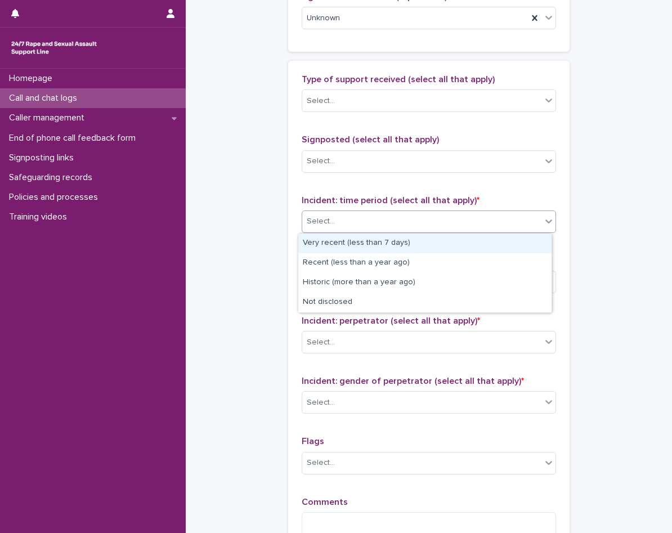
click at [375, 222] on div "Select..." at bounding box center [421, 221] width 239 height 19
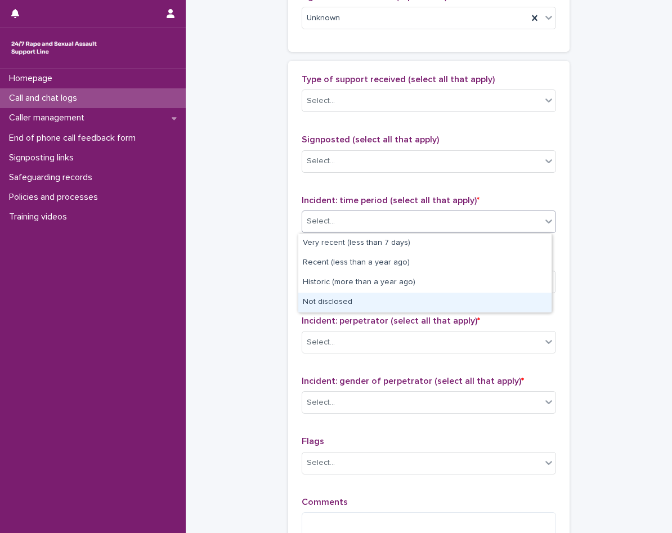
click at [366, 300] on div "Not disclosed" at bounding box center [424, 302] width 253 height 20
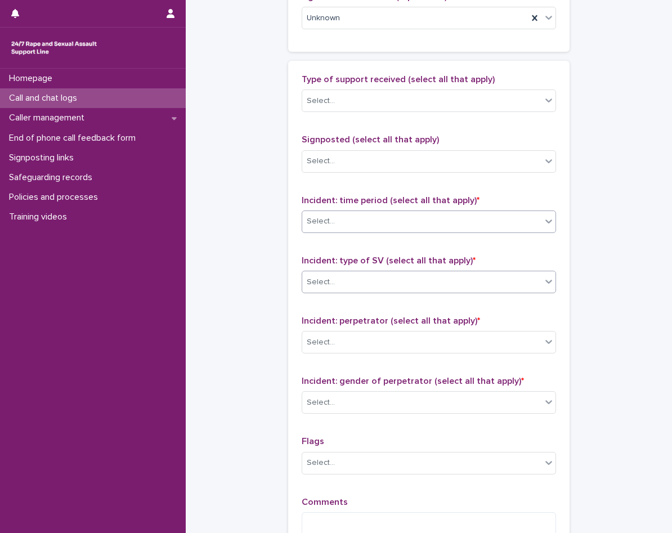
click at [386, 273] on div "Select..." at bounding box center [421, 282] width 239 height 19
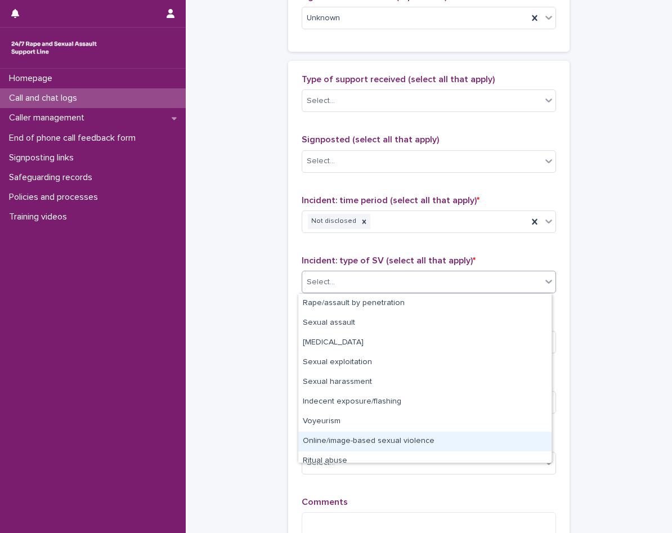
scroll to position [28, 0]
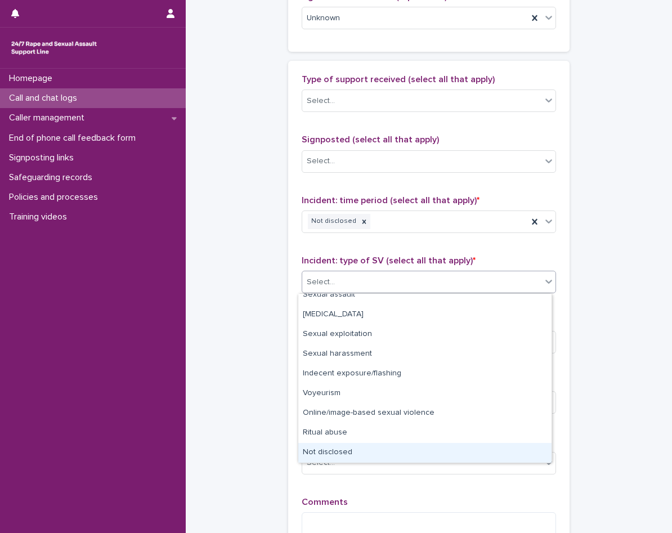
click at [358, 446] on div "Not disclosed" at bounding box center [424, 453] width 253 height 20
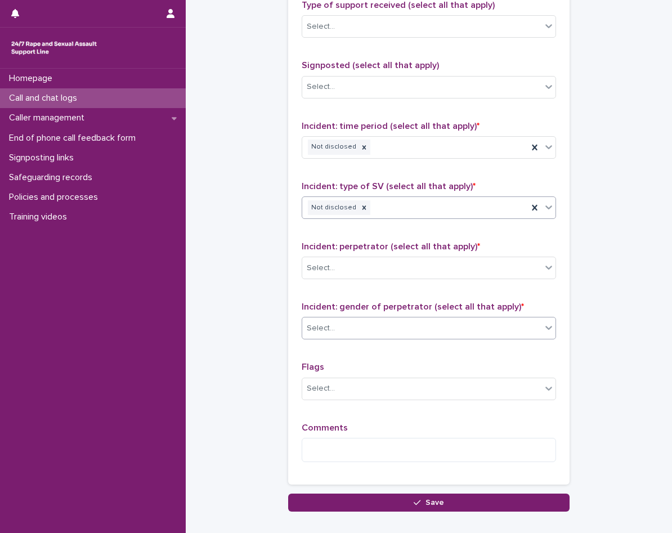
scroll to position [829, 0]
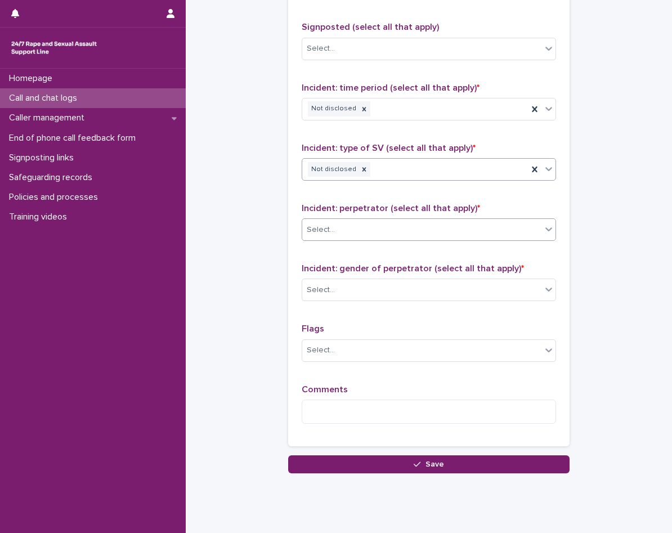
click at [407, 226] on div "Select..." at bounding box center [421, 229] width 239 height 19
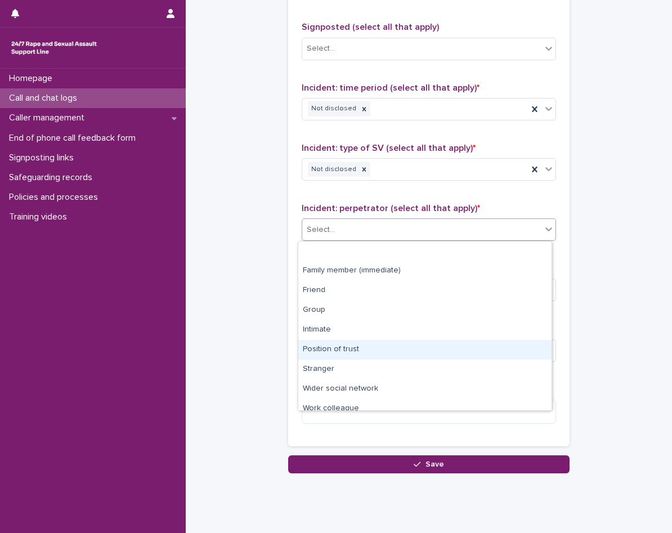
scroll to position [48, 0]
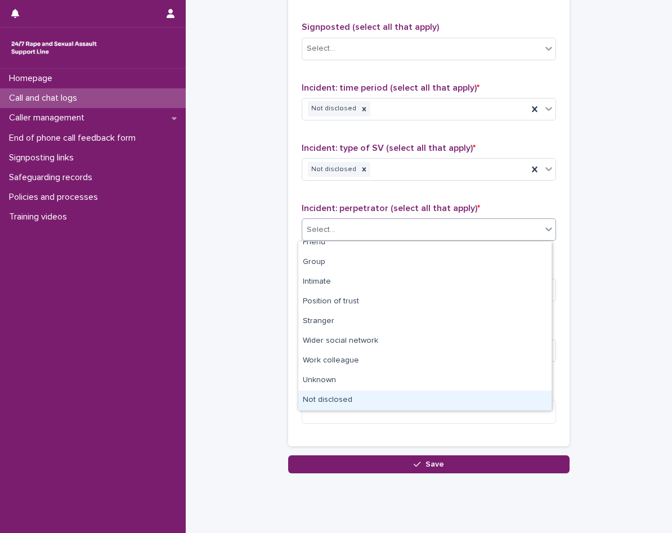
click at [398, 398] on div "Not disclosed" at bounding box center [424, 400] width 253 height 20
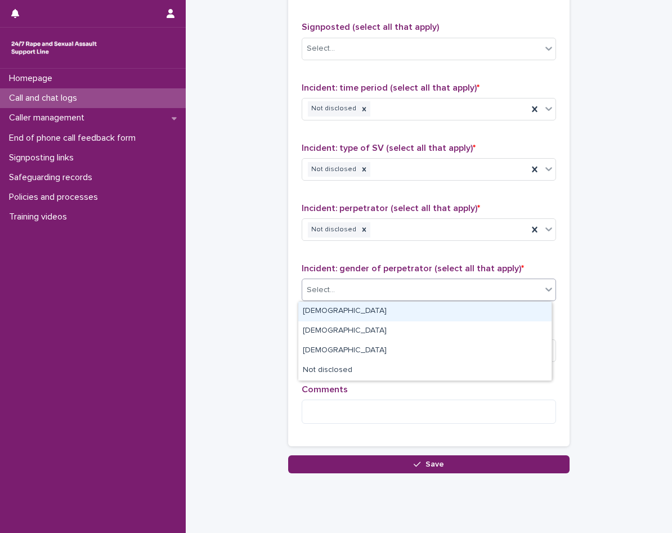
click at [416, 291] on div "Select..." at bounding box center [421, 290] width 239 height 19
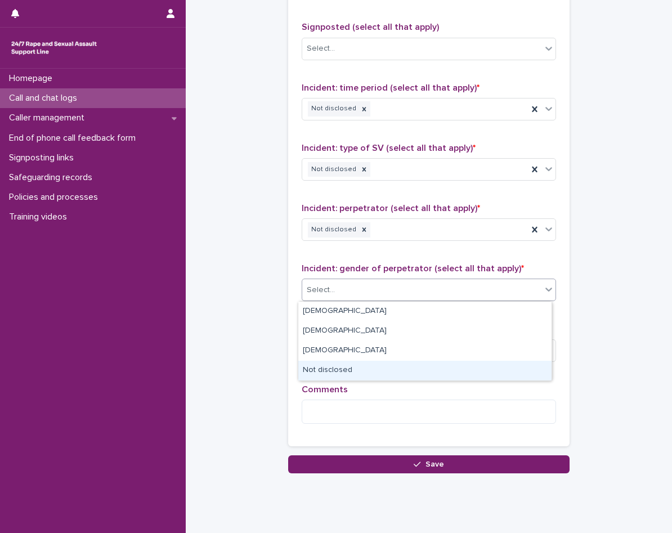
click at [403, 370] on div "Not disclosed" at bounding box center [424, 371] width 253 height 20
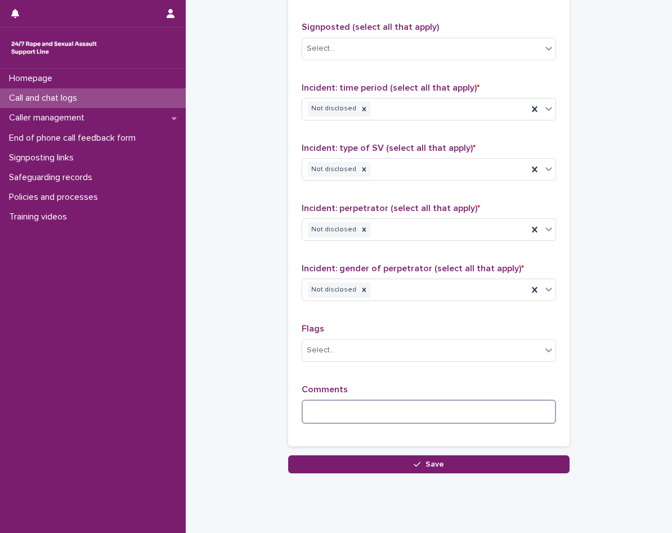
click at [331, 408] on textarea at bounding box center [428, 411] width 254 height 24
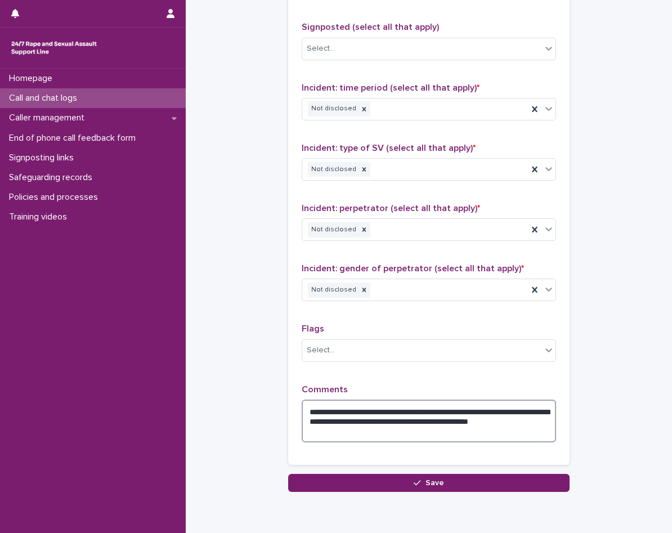
drag, startPoint x: 367, startPoint y: 423, endPoint x: 382, endPoint y: 434, distance: 18.6
click at [382, 434] on textarea "**********" at bounding box center [428, 420] width 254 height 43
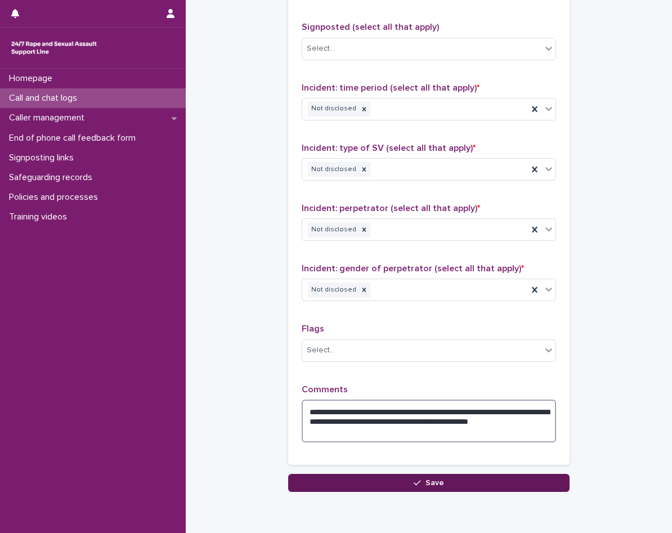
type textarea "**********"
click at [398, 479] on button "Save" at bounding box center [428, 483] width 281 height 18
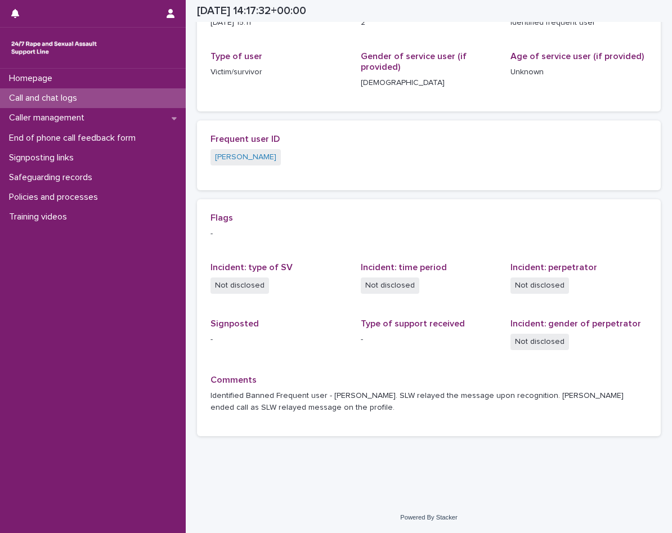
scroll to position [166, 0]
click at [121, 117] on div "Caller management" at bounding box center [93, 118] width 186 height 20
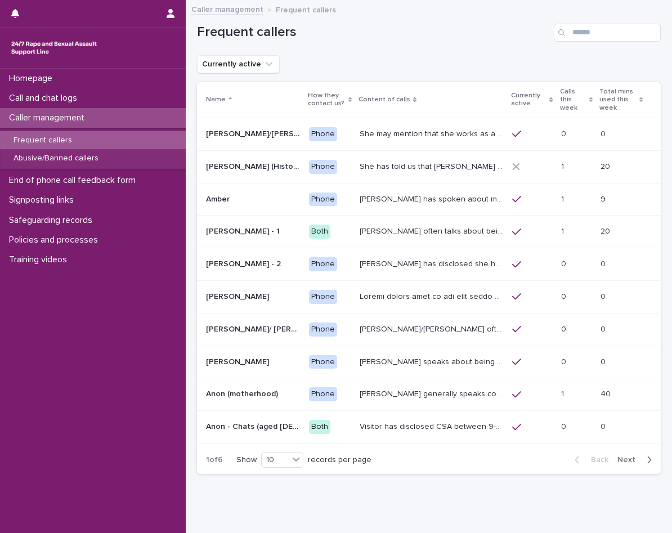
click at [79, 143] on div "Frequent callers" at bounding box center [93, 140] width 186 height 19
click at [75, 97] on p "Call and chat logs" at bounding box center [45, 98] width 82 height 11
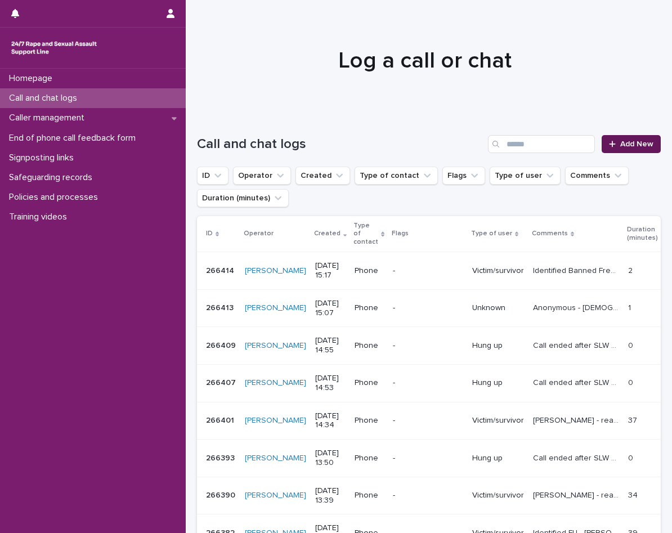
click at [647, 138] on link "Add New" at bounding box center [630, 144] width 59 height 18
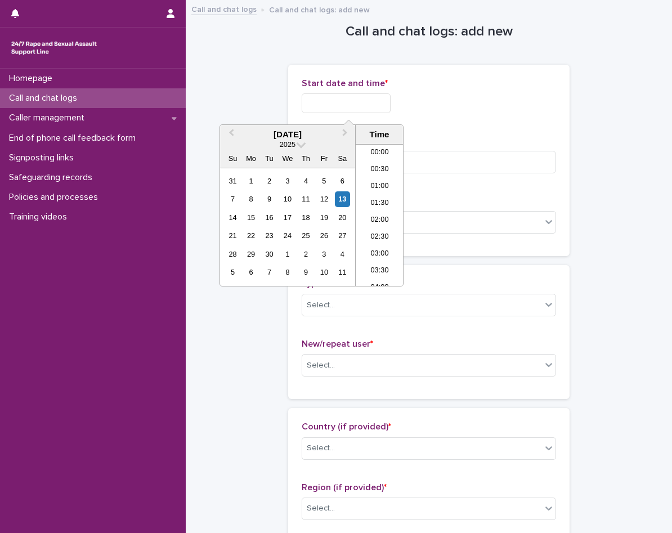
click at [366, 108] on input "text" at bounding box center [345, 103] width 89 height 20
click at [388, 217] on li "15:00" at bounding box center [379, 214] width 48 height 17
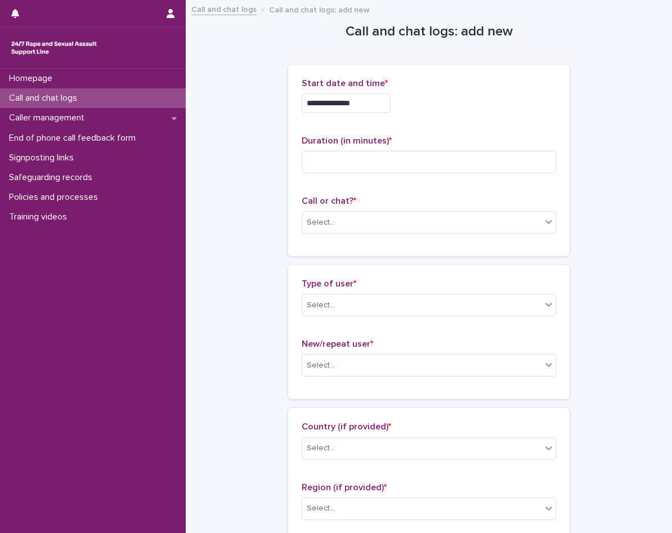
click at [386, 102] on input "**********" at bounding box center [345, 103] width 89 height 20
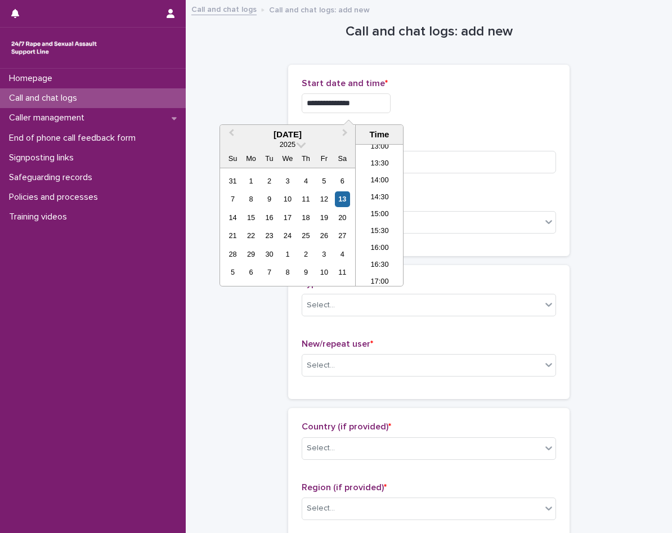
type input "**********"
click at [442, 119] on div "**********" at bounding box center [428, 100] width 254 height 44
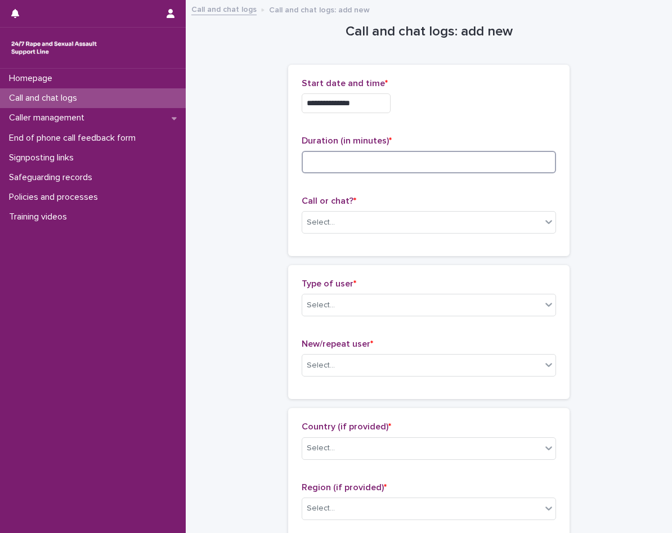
click at [394, 172] on input at bounding box center [428, 162] width 254 height 22
type input "*"
click at [346, 218] on div "Select..." at bounding box center [421, 222] width 239 height 19
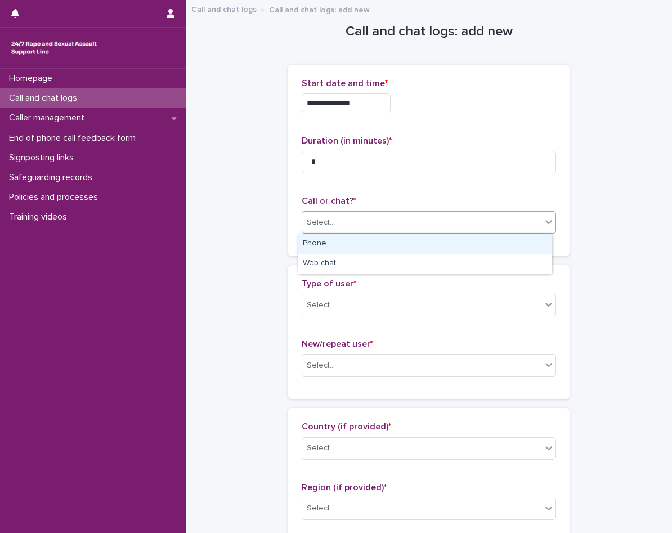
click at [351, 241] on div "Phone" at bounding box center [424, 244] width 253 height 20
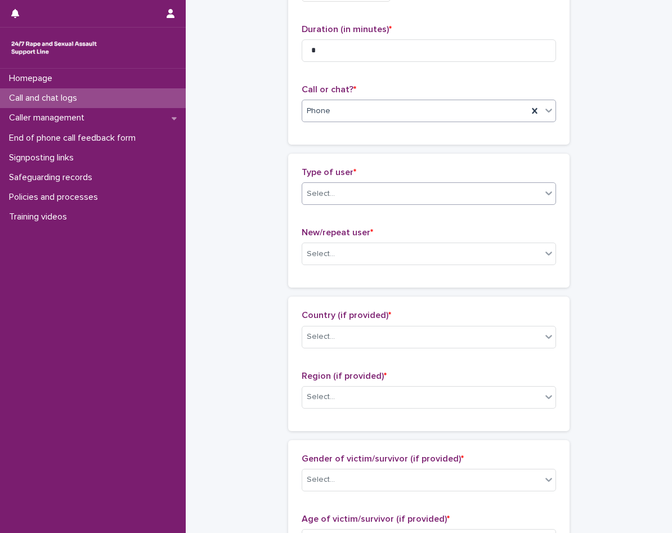
scroll to position [112, 0]
click at [363, 193] on div "Select..." at bounding box center [421, 192] width 239 height 19
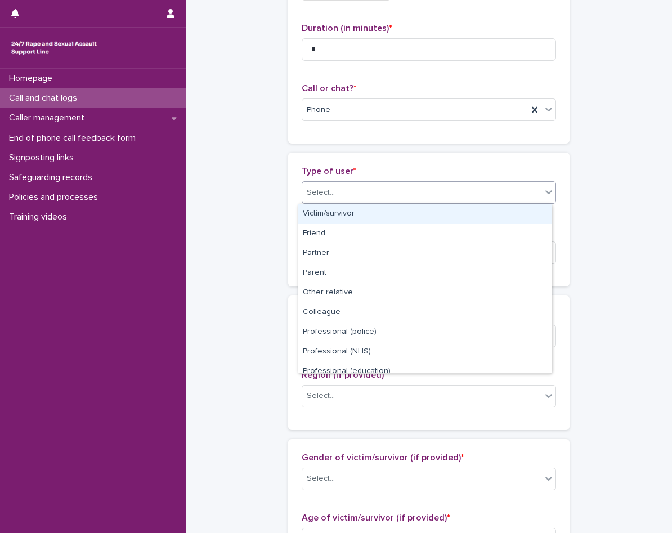
click at [345, 214] on div "Victim/survivor" at bounding box center [424, 214] width 253 height 20
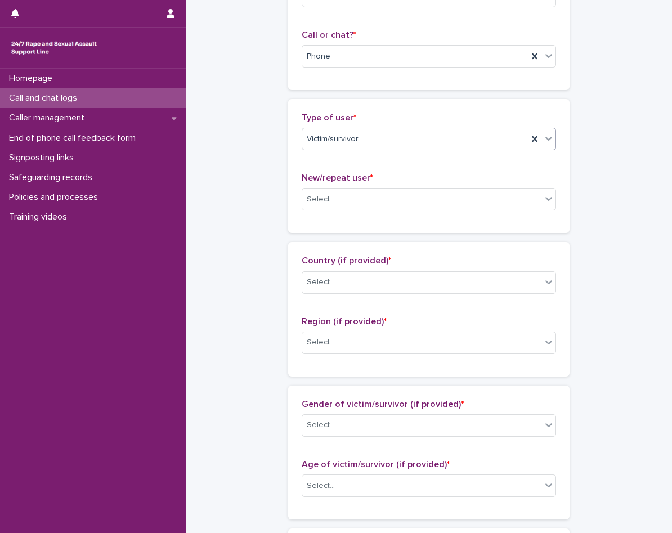
scroll to position [225, 0]
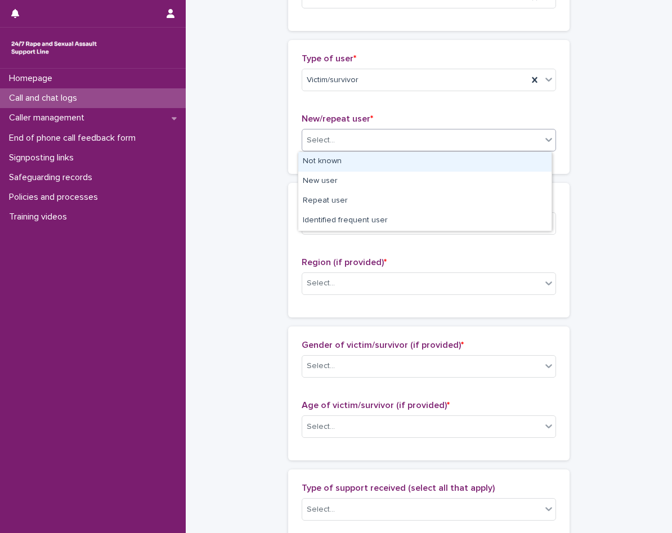
click at [357, 140] on div "Select..." at bounding box center [421, 140] width 239 height 19
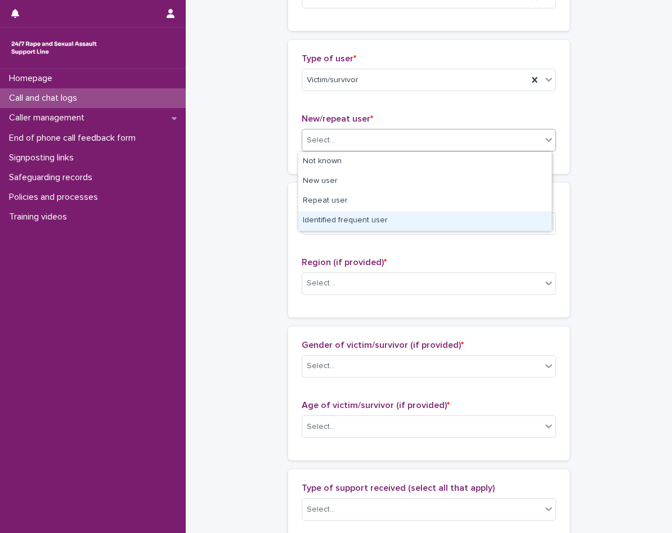
click at [354, 228] on div "Identified frequent user" at bounding box center [424, 221] width 253 height 20
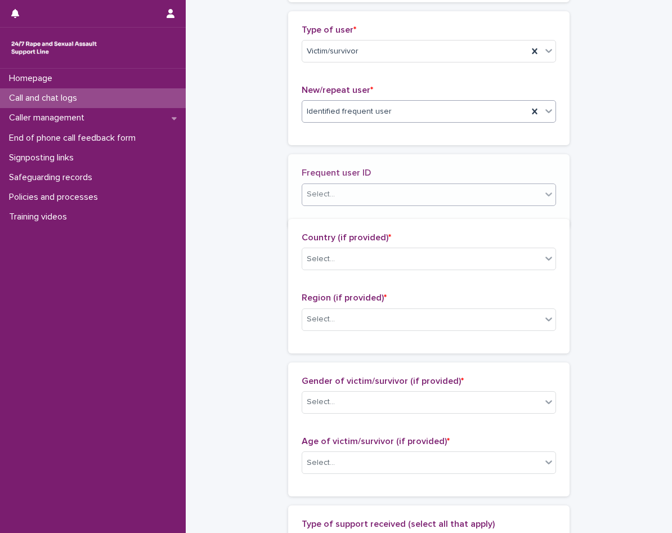
scroll to position [266, 0]
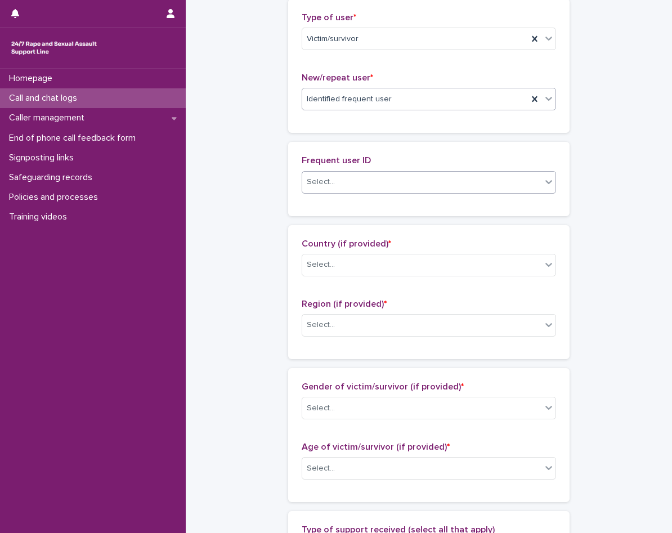
click at [362, 179] on div "Select..." at bounding box center [421, 182] width 239 height 19
type input "****"
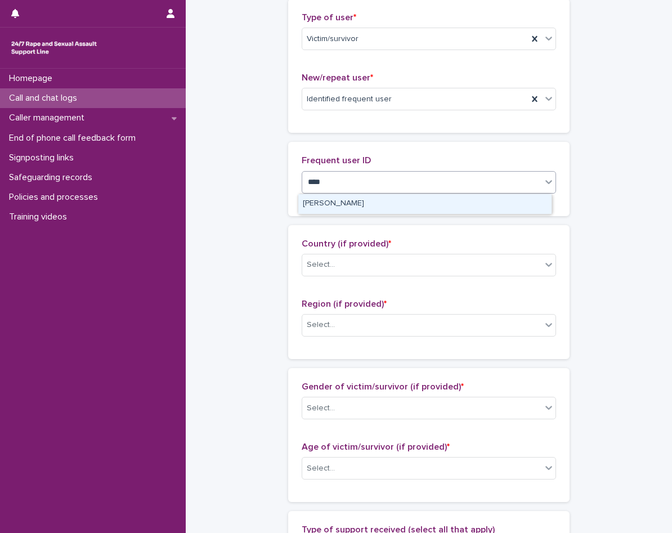
click at [368, 199] on div "[PERSON_NAME]" at bounding box center [424, 204] width 253 height 20
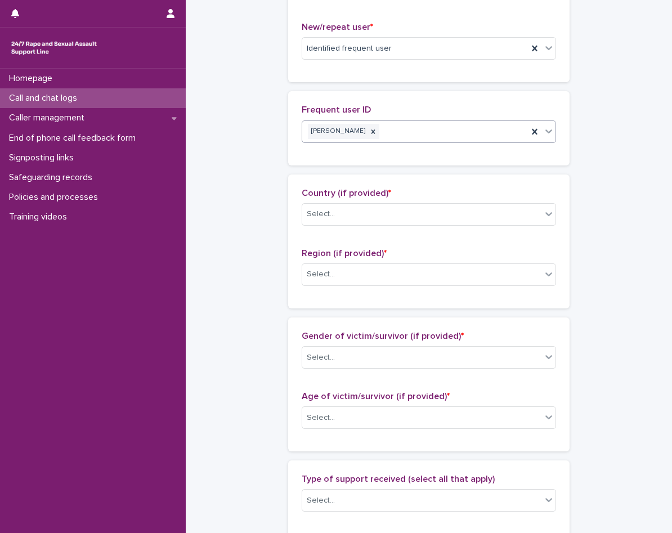
scroll to position [379, 0]
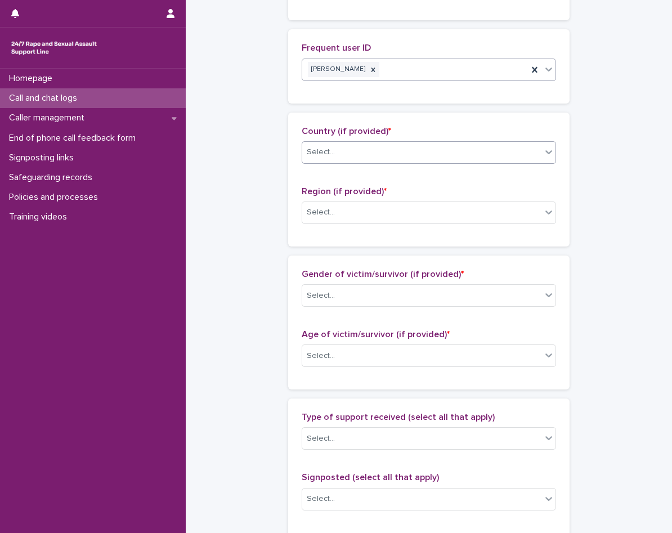
click at [371, 151] on div "Select..." at bounding box center [421, 152] width 239 height 19
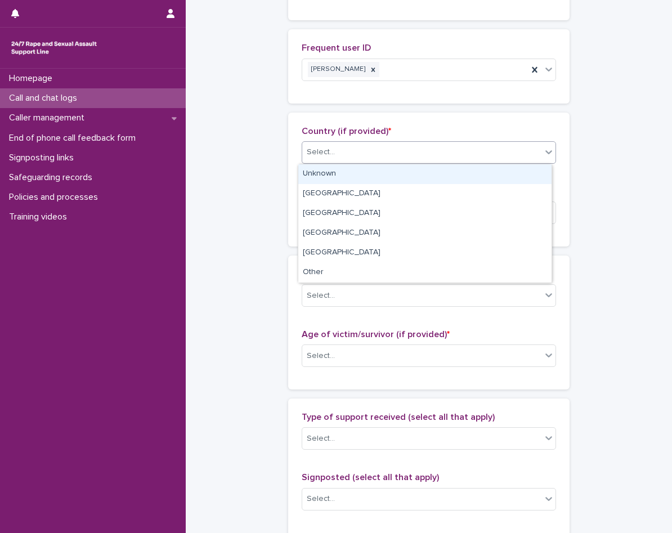
click at [359, 170] on div "Unknown" at bounding box center [424, 174] width 253 height 20
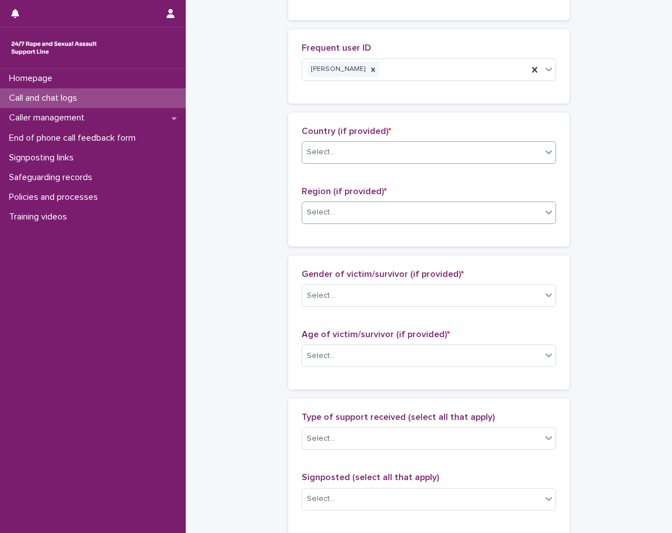
click at [350, 219] on div "Select..." at bounding box center [421, 212] width 239 height 19
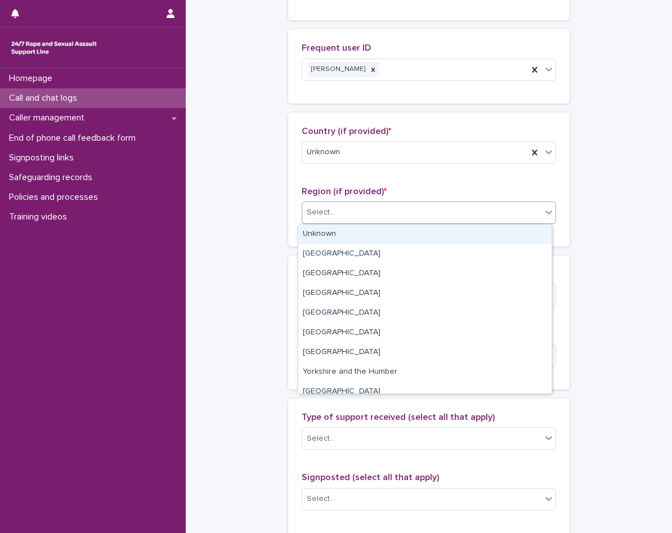
click at [350, 229] on div "Unknown" at bounding box center [424, 234] width 253 height 20
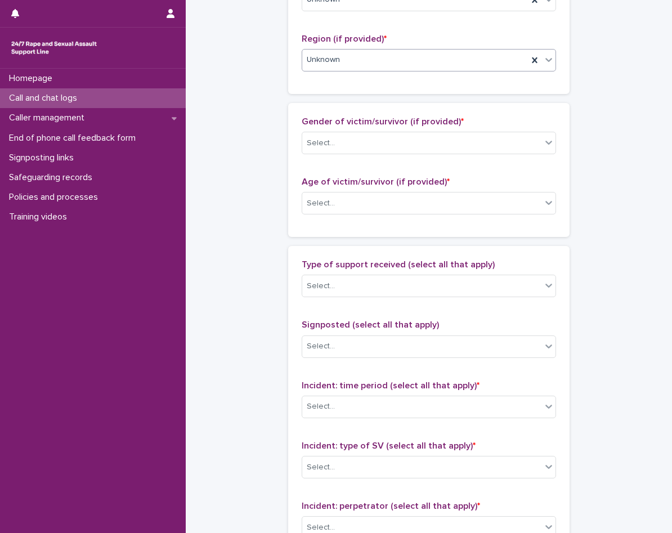
scroll to position [547, 0]
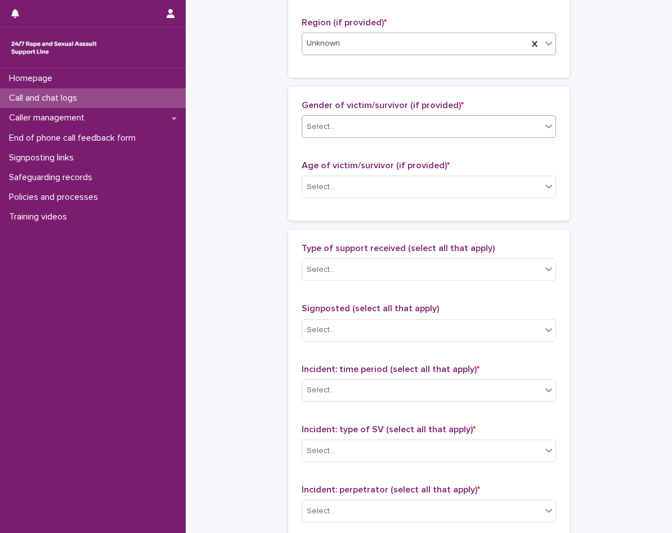
click at [373, 123] on div "Select..." at bounding box center [421, 127] width 239 height 19
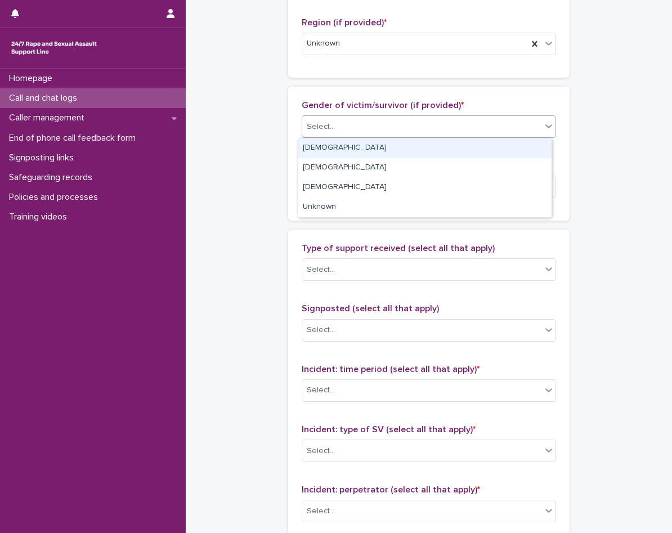
click at [361, 147] on div "Female" at bounding box center [424, 148] width 253 height 20
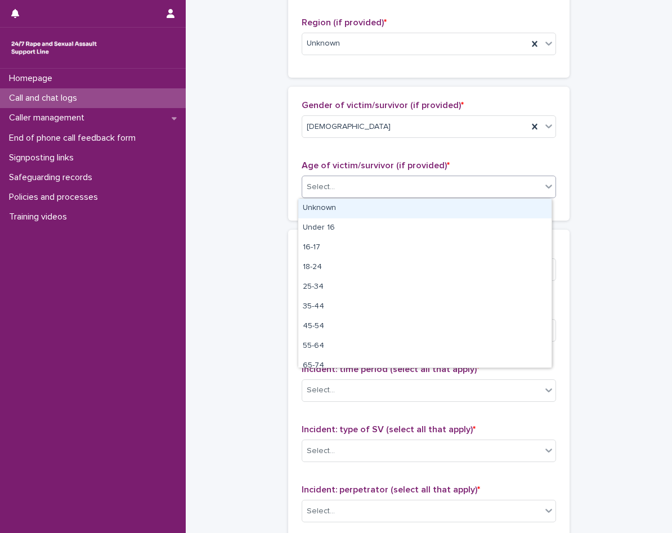
click at [369, 176] on div "Select..." at bounding box center [428, 186] width 254 height 22
click at [361, 210] on div "Unknown" at bounding box center [424, 209] width 253 height 20
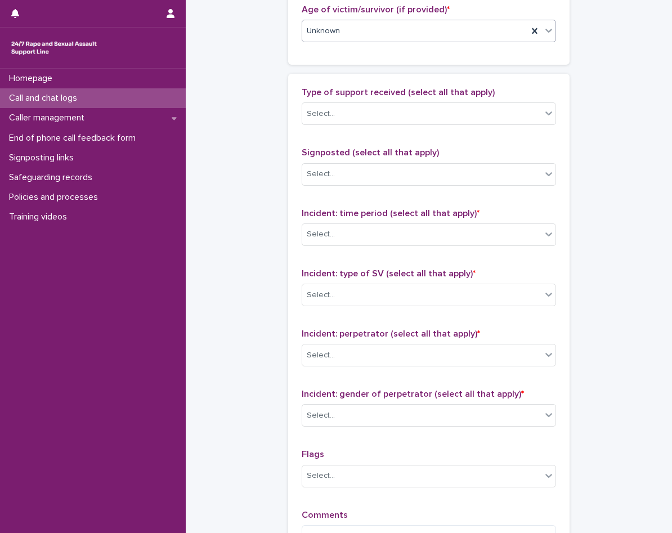
scroll to position [716, 0]
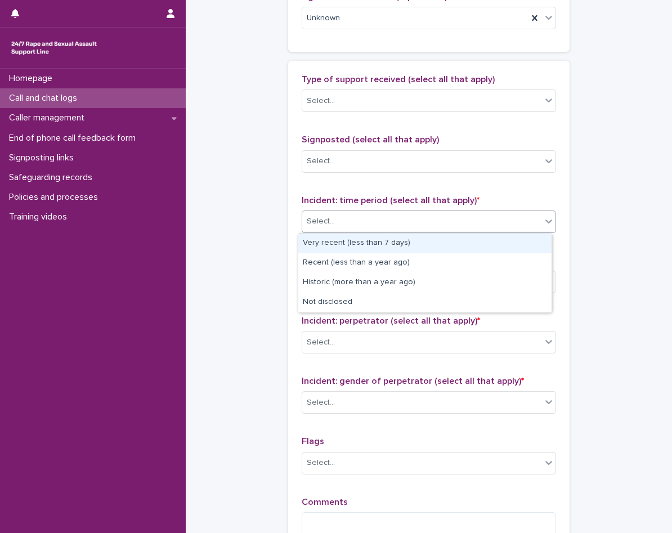
click at [393, 219] on div "Select..." at bounding box center [421, 221] width 239 height 19
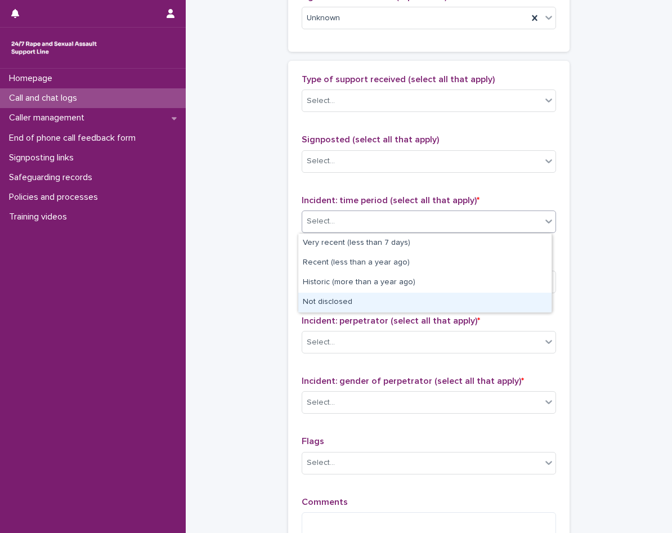
click at [337, 304] on div "Not disclosed" at bounding box center [424, 302] width 253 height 20
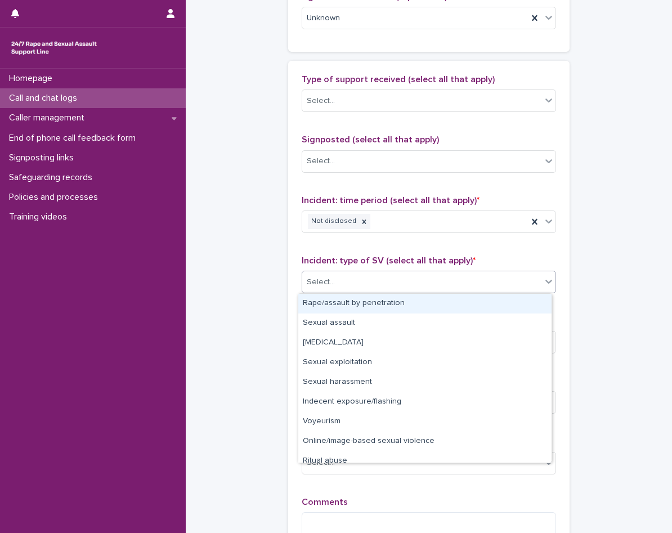
click at [348, 277] on div "Select..." at bounding box center [421, 282] width 239 height 19
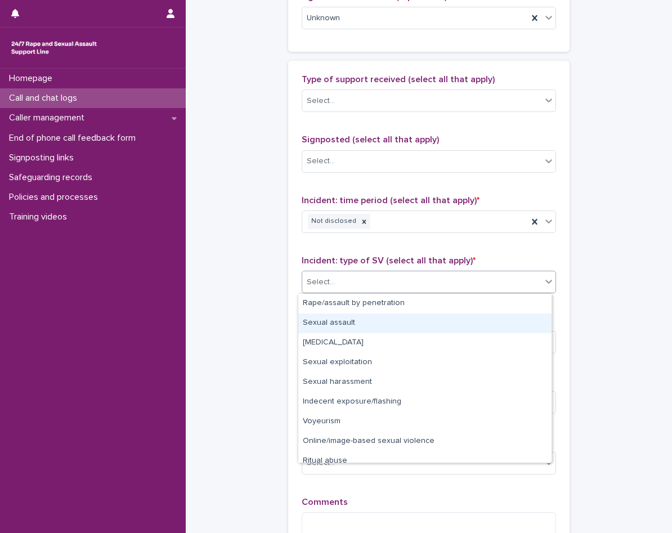
scroll to position [28, 0]
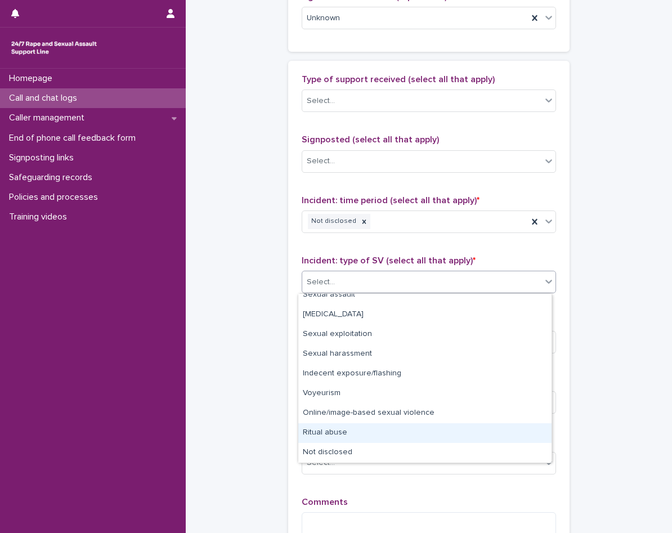
click at [358, 442] on div "Ritual abuse" at bounding box center [424, 433] width 253 height 20
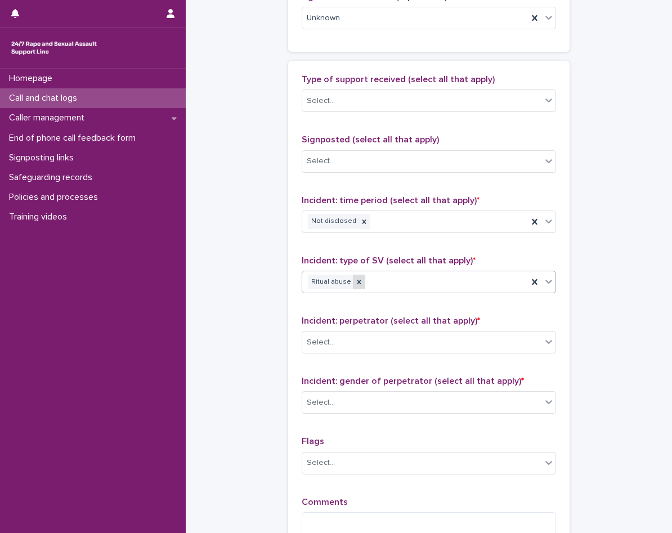
click at [357, 278] on div at bounding box center [359, 281] width 12 height 15
click at [360, 278] on div "Ritual abuse" at bounding box center [415, 282] width 226 height 20
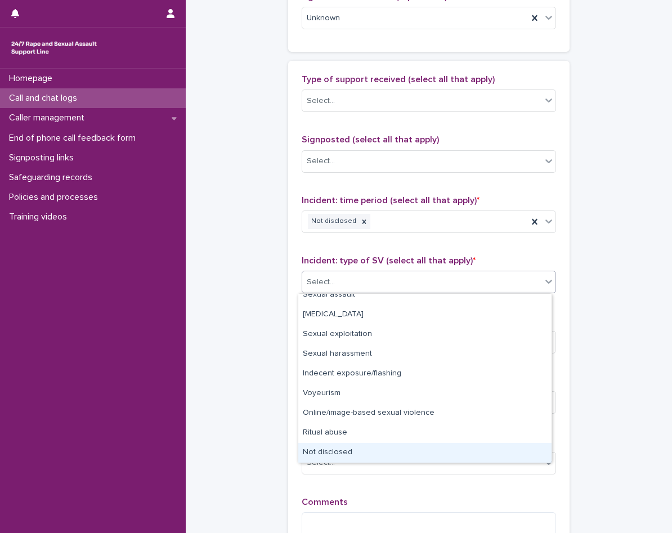
click at [343, 450] on div "Not disclosed" at bounding box center [424, 453] width 253 height 20
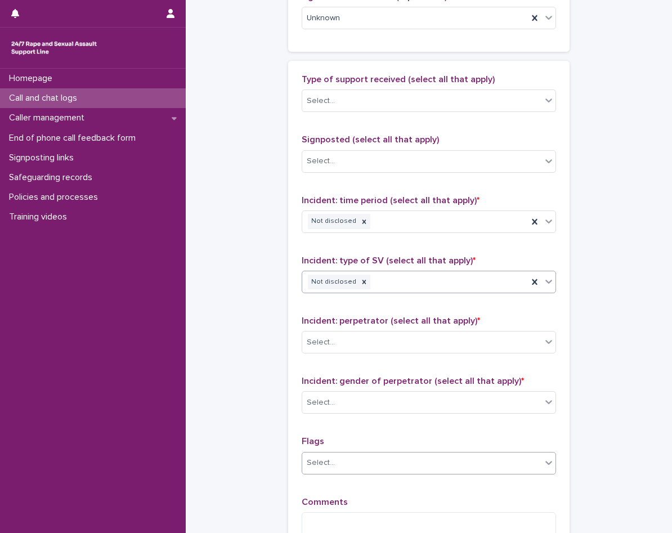
scroll to position [857, 0]
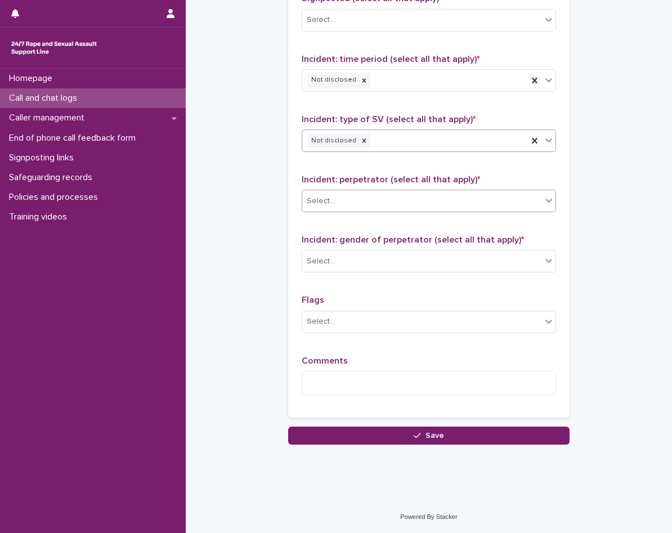
click at [386, 196] on div "Select..." at bounding box center [421, 201] width 239 height 19
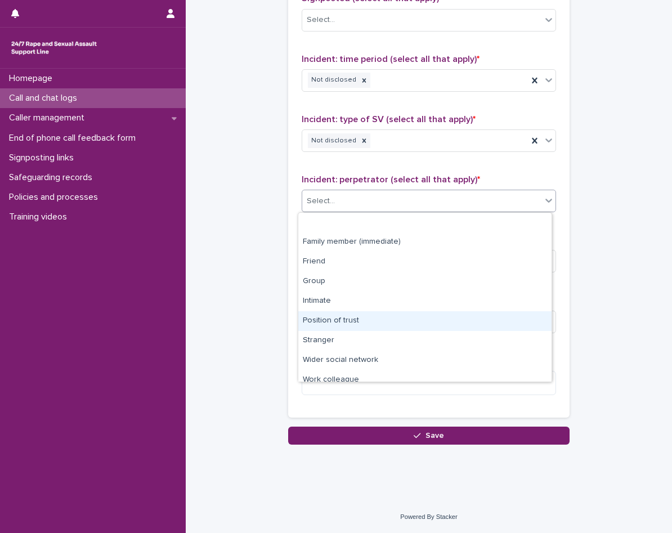
scroll to position [48, 0]
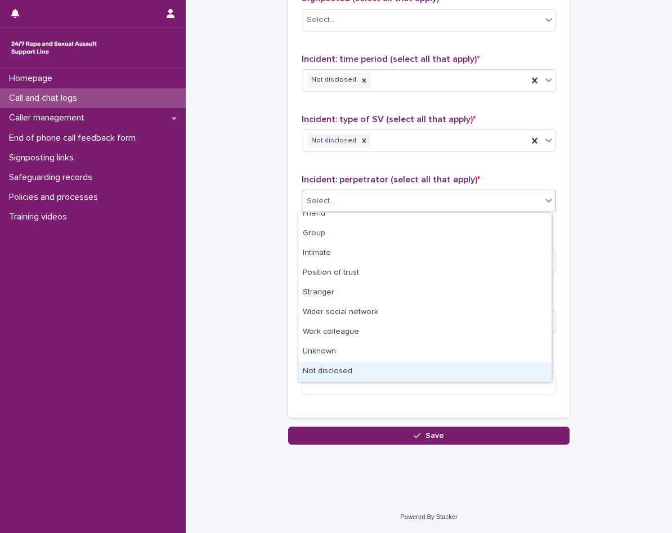
click at [346, 367] on div "Not disclosed" at bounding box center [424, 372] width 253 height 20
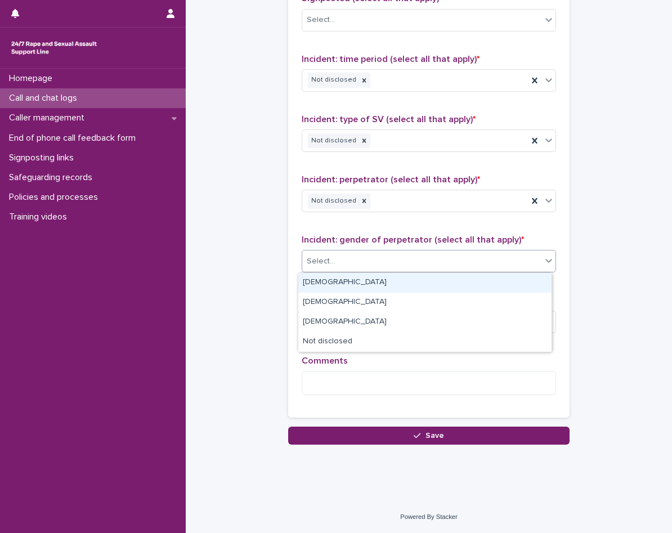
click at [365, 262] on div "Select..." at bounding box center [421, 261] width 239 height 19
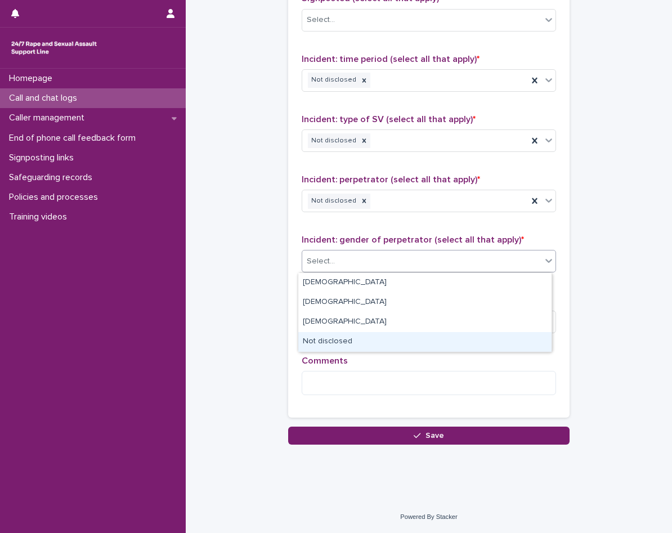
click at [363, 336] on div "Not disclosed" at bounding box center [424, 342] width 253 height 20
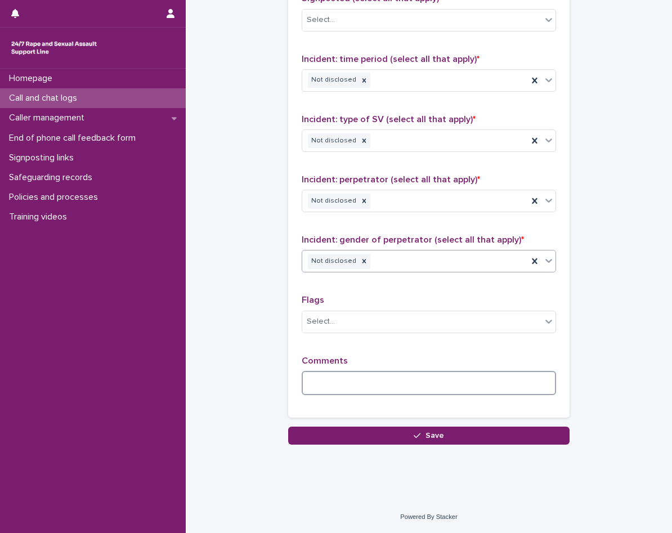
click at [358, 373] on textarea at bounding box center [428, 383] width 254 height 24
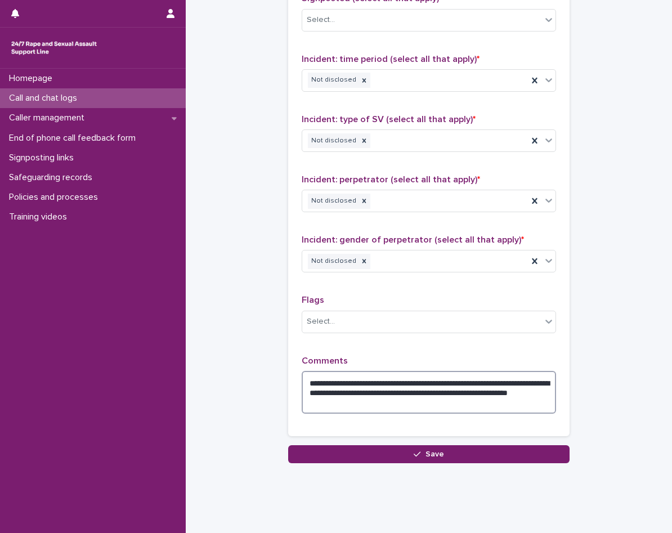
drag, startPoint x: 449, startPoint y: 382, endPoint x: 471, endPoint y: 400, distance: 28.7
click at [471, 400] on textarea "**********" at bounding box center [428, 392] width 254 height 43
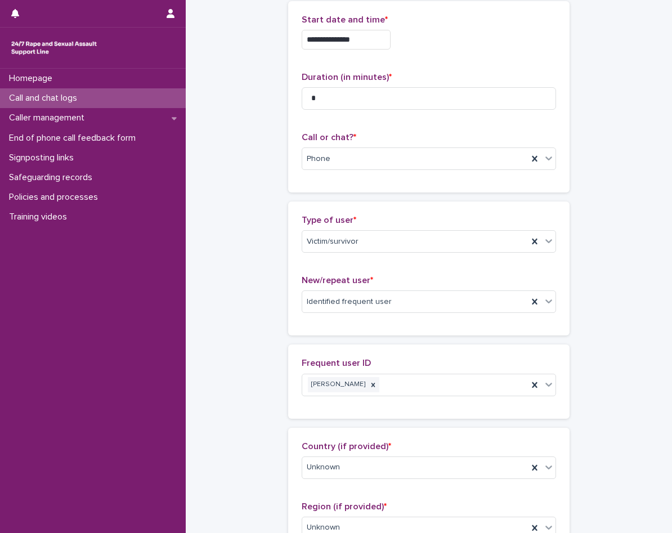
scroll to position [0, 0]
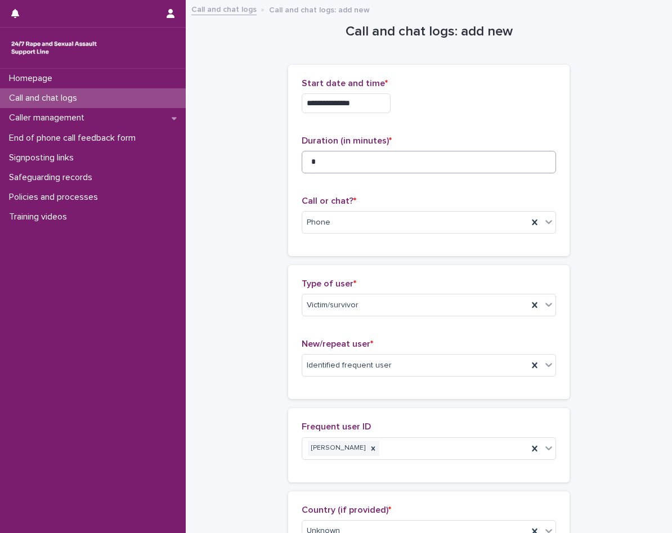
type textarea "**********"
click at [362, 172] on input "*" at bounding box center [428, 162] width 254 height 22
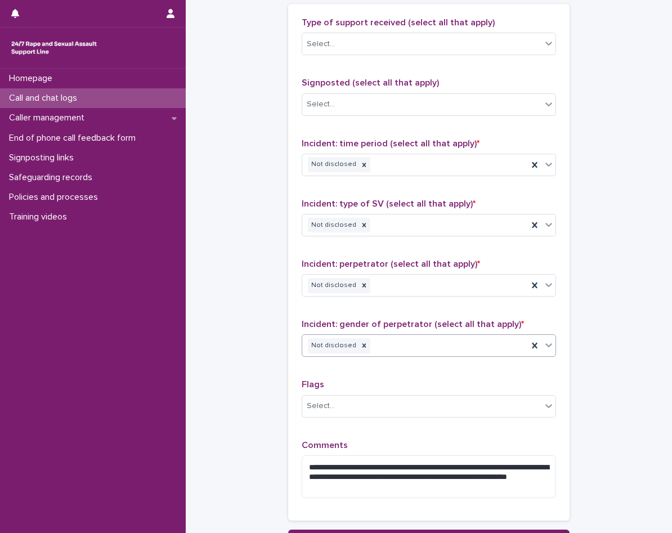
scroll to position [876, 0]
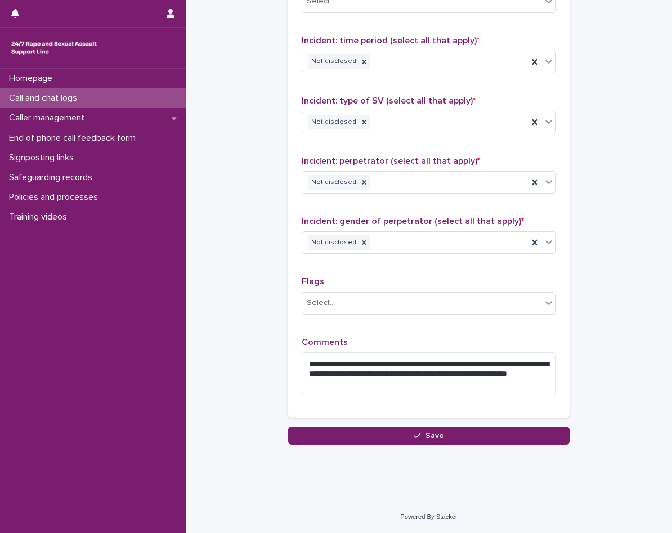
type input "*"
click at [376, 424] on div "**********" at bounding box center [428, 163] width 281 height 525
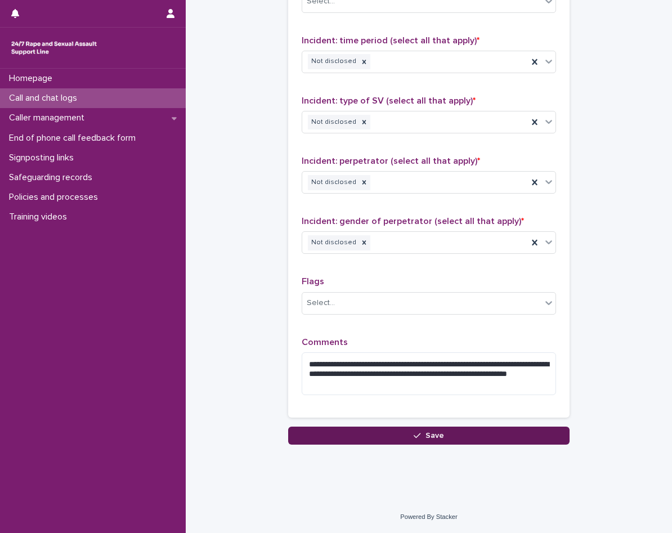
click at [380, 430] on button "Save" at bounding box center [428, 435] width 281 height 18
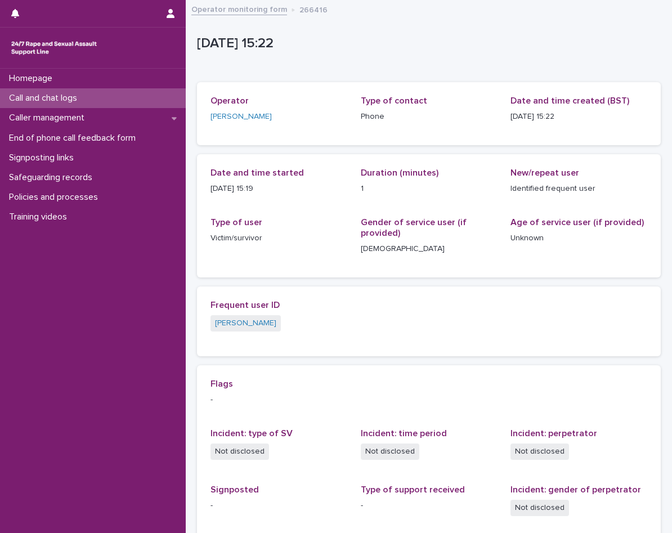
click at [64, 105] on div "Call and chat logs" at bounding box center [93, 98] width 186 height 20
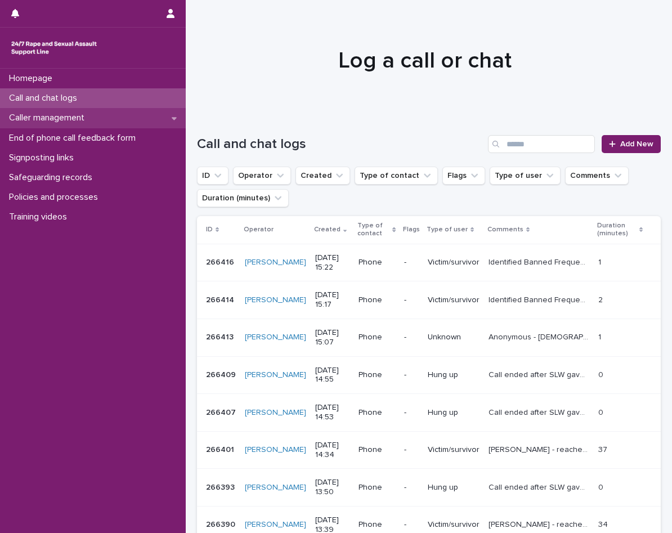
click at [71, 120] on p "Caller management" at bounding box center [48, 117] width 89 height 11
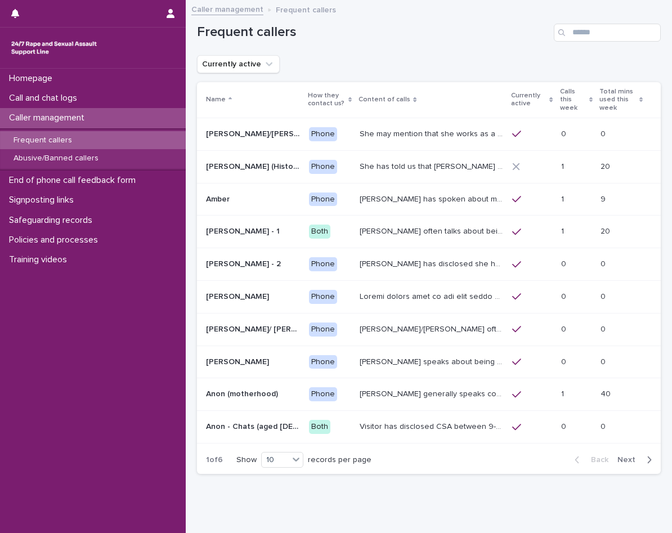
click at [96, 145] on div "Frequent callers" at bounding box center [93, 140] width 186 height 19
click at [98, 103] on div "Call and chat logs" at bounding box center [93, 98] width 186 height 20
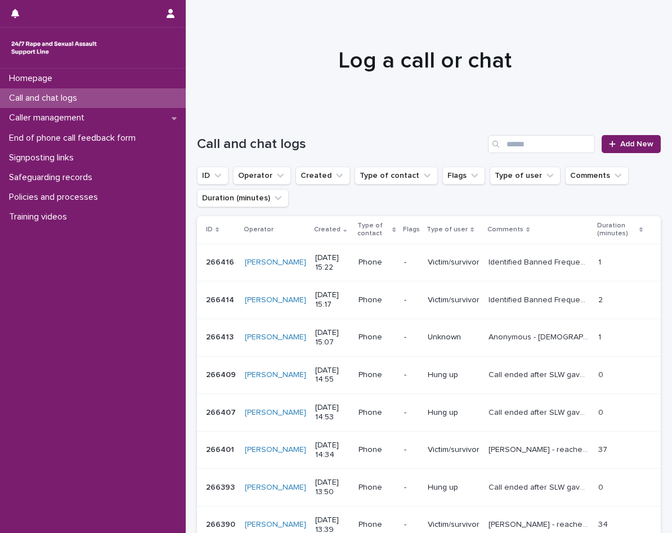
click at [640, 153] on div "Call and chat logs Add New" at bounding box center [428, 139] width 463 height 54
click at [640, 152] on link "Add New" at bounding box center [630, 144] width 59 height 18
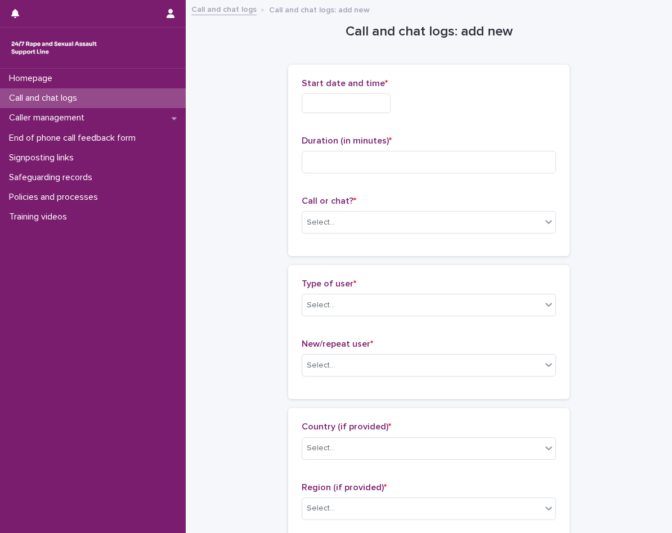
click at [340, 105] on input "text" at bounding box center [345, 103] width 89 height 20
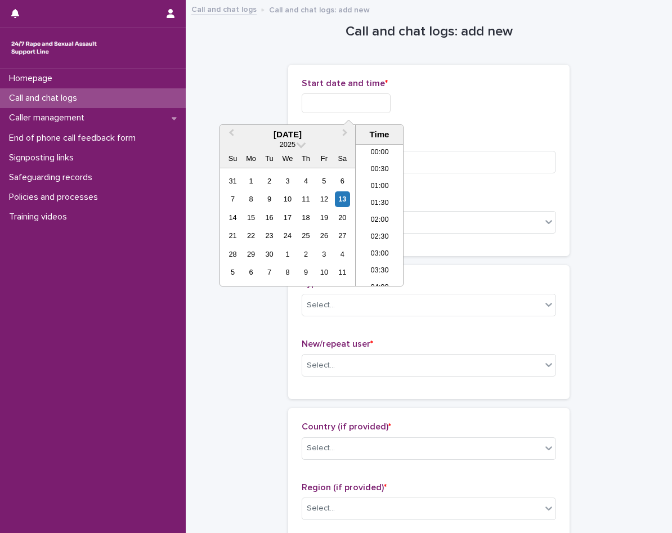
scroll to position [444, 0]
click at [379, 208] on li "15:00" at bounding box center [379, 214] width 48 height 17
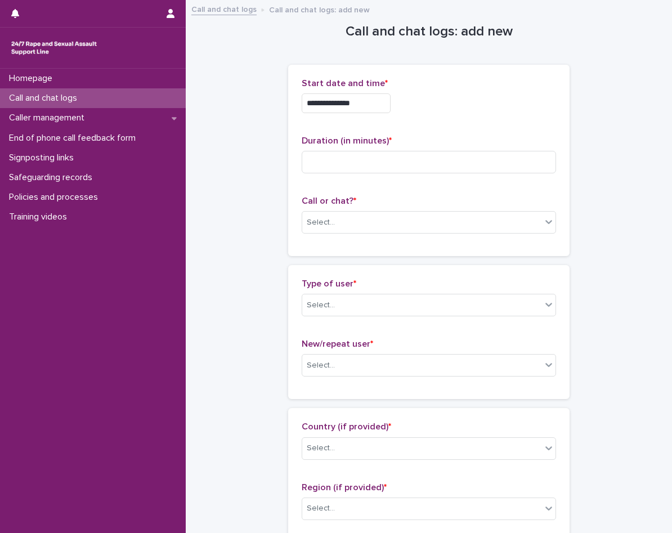
click at [373, 119] on div "**********" at bounding box center [428, 100] width 254 height 44
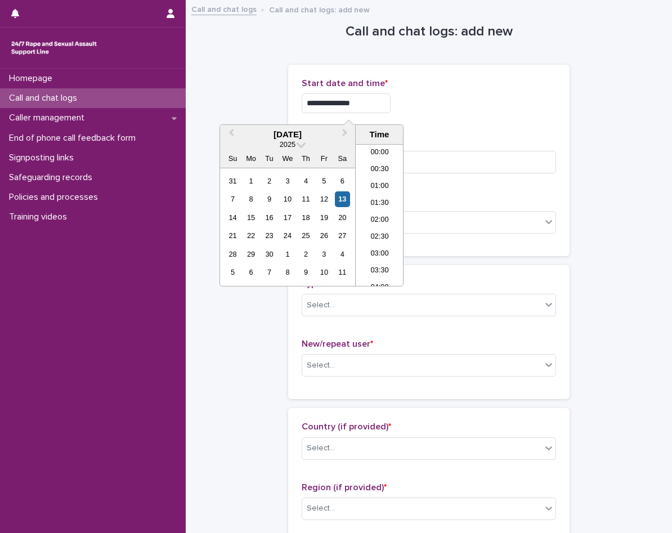
click at [376, 106] on input "**********" at bounding box center [345, 103] width 89 height 20
type input "**********"
click at [512, 127] on div "**********" at bounding box center [428, 160] width 254 height 164
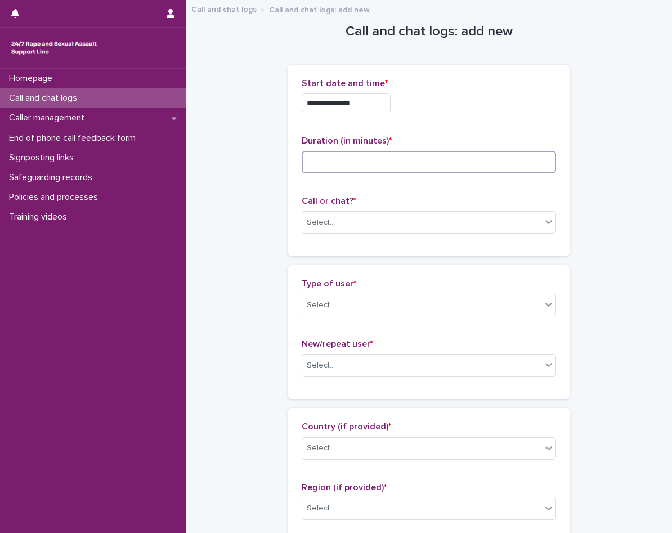
click at [475, 161] on input at bounding box center [428, 162] width 254 height 22
type input "*"
click at [387, 223] on div "Select..." at bounding box center [421, 222] width 239 height 19
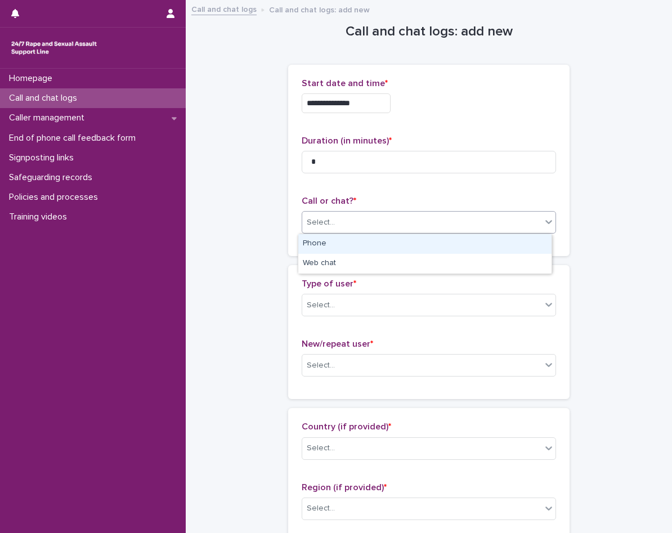
click at [366, 242] on div "Phone" at bounding box center [424, 244] width 253 height 20
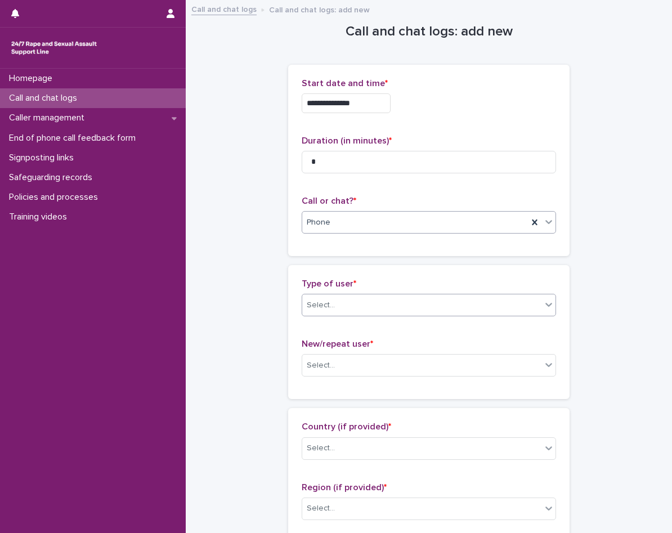
click at [362, 300] on div "Select..." at bounding box center [421, 305] width 239 height 19
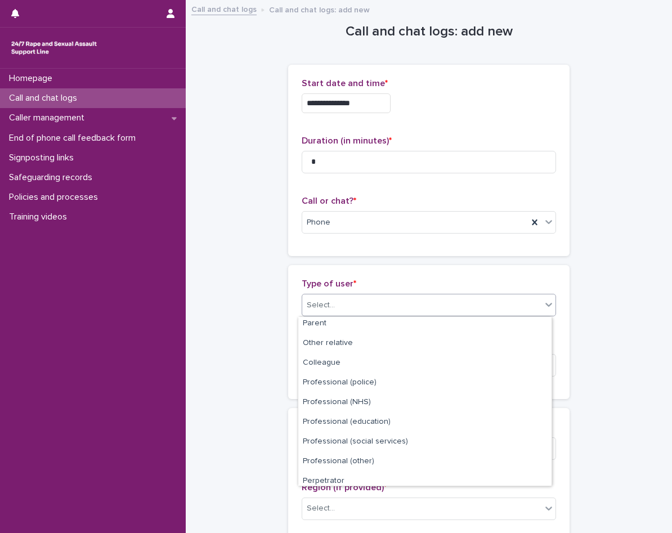
scroll to position [127, 0]
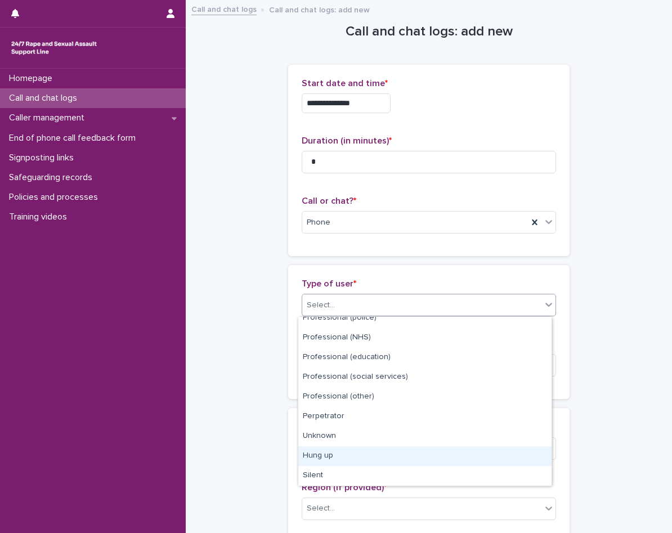
click at [357, 454] on div "Hung up" at bounding box center [424, 456] width 253 height 20
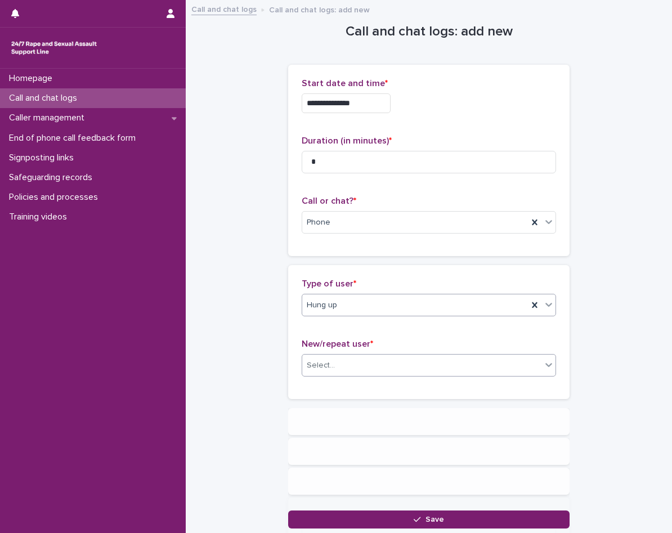
click at [349, 362] on div "Select..." at bounding box center [421, 365] width 239 height 19
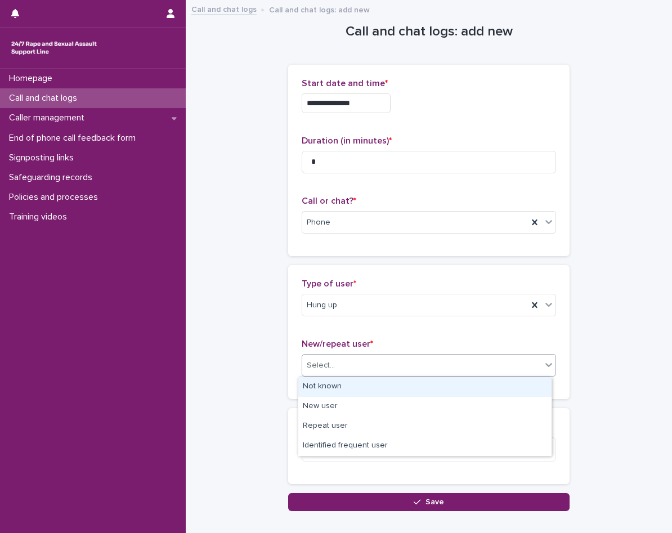
click at [353, 382] on div "Not known" at bounding box center [424, 387] width 253 height 20
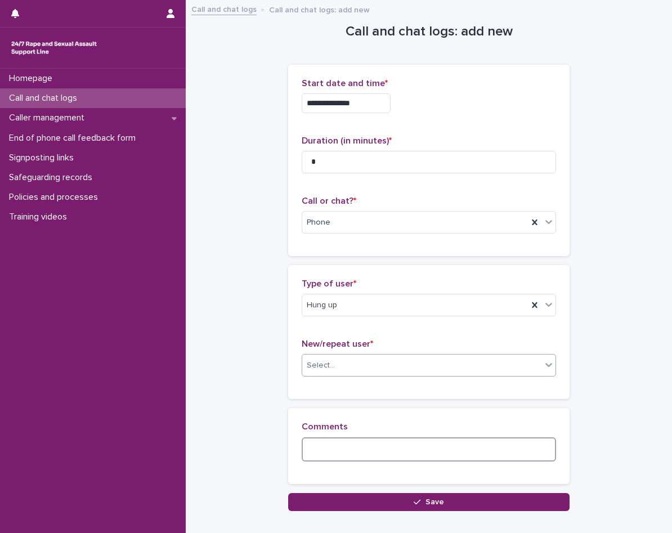
click at [363, 460] on textarea at bounding box center [428, 449] width 254 height 24
type textarea "**********"
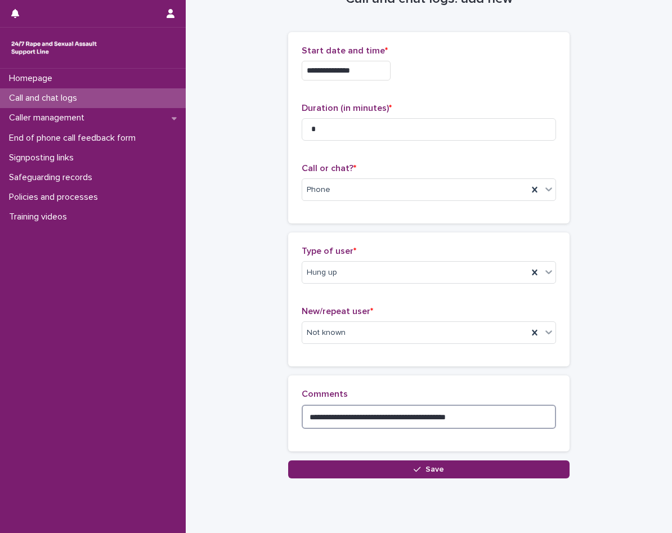
scroll to position [66, 0]
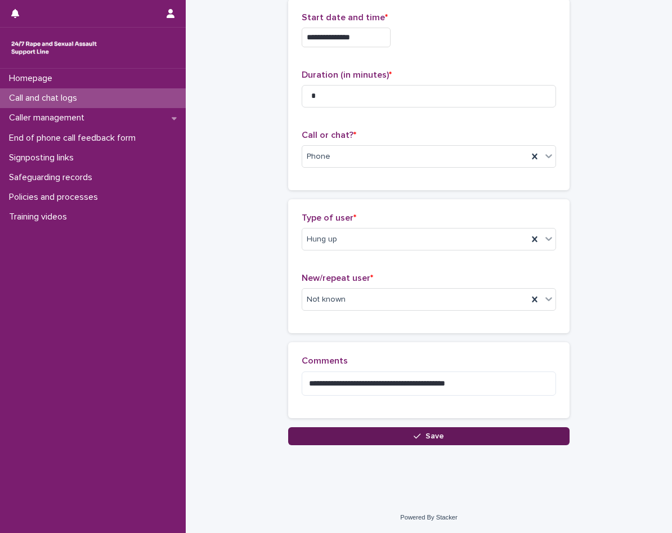
click at [449, 441] on button "Save" at bounding box center [428, 436] width 281 height 18
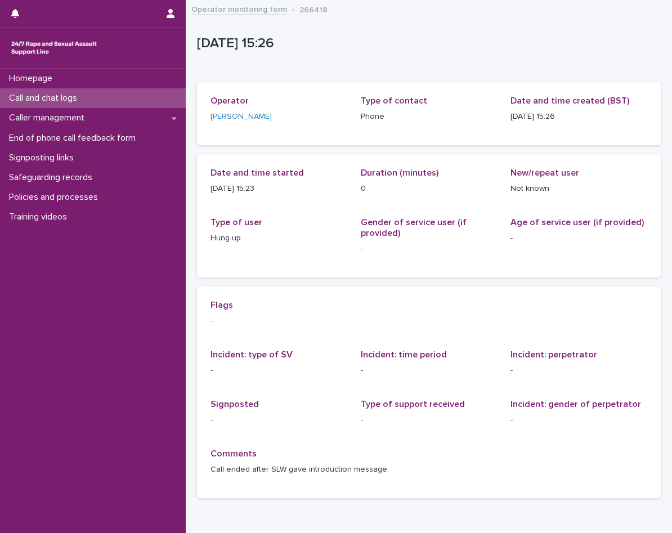
click at [106, 103] on div "Call and chat logs" at bounding box center [93, 98] width 186 height 20
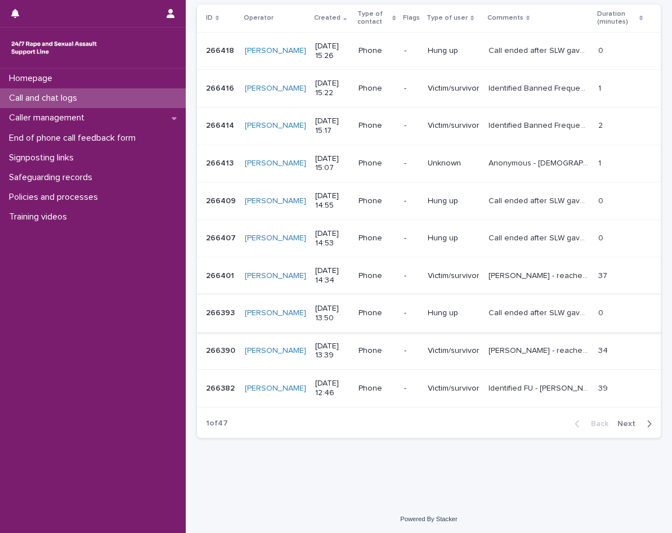
scroll to position [214, 0]
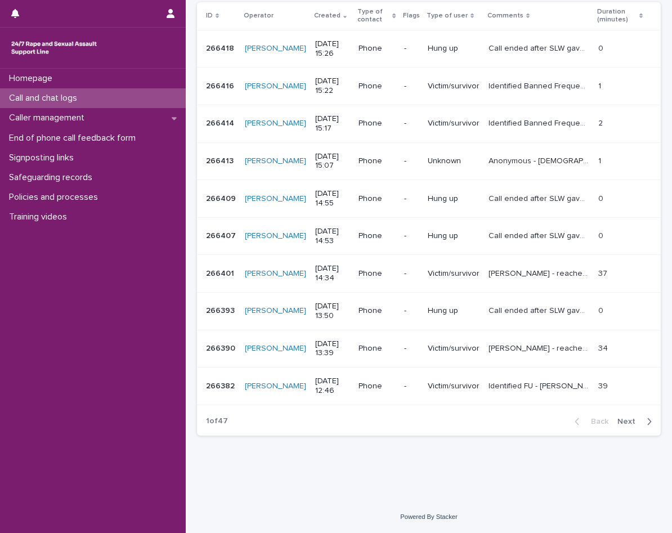
click at [617, 417] on span "Next" at bounding box center [629, 421] width 25 height 8
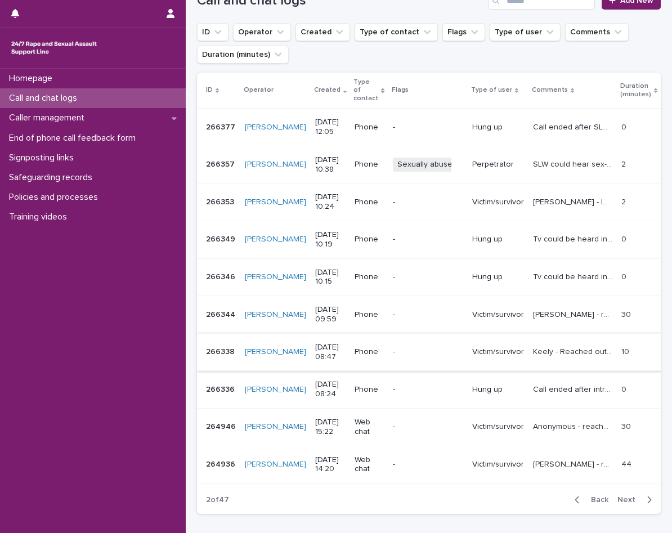
scroll to position [214, 0]
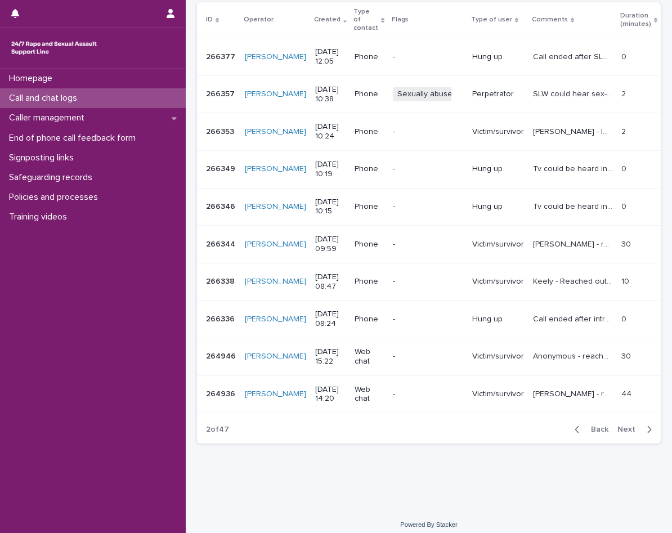
click at [584, 425] on span "Back" at bounding box center [596, 429] width 24 height 8
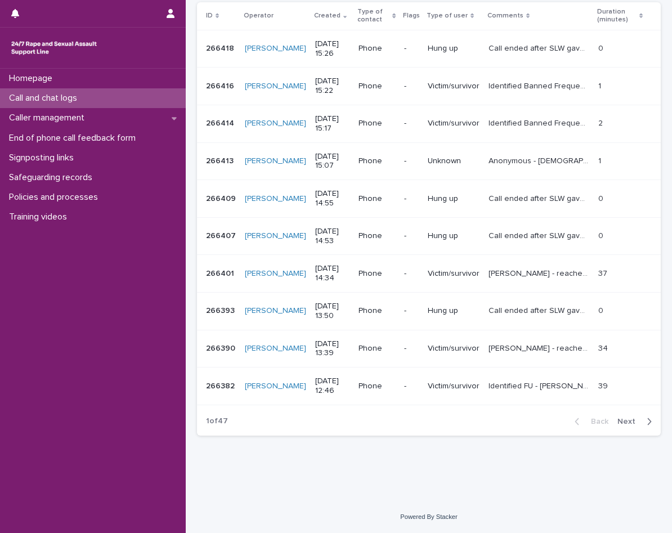
scroll to position [157, 0]
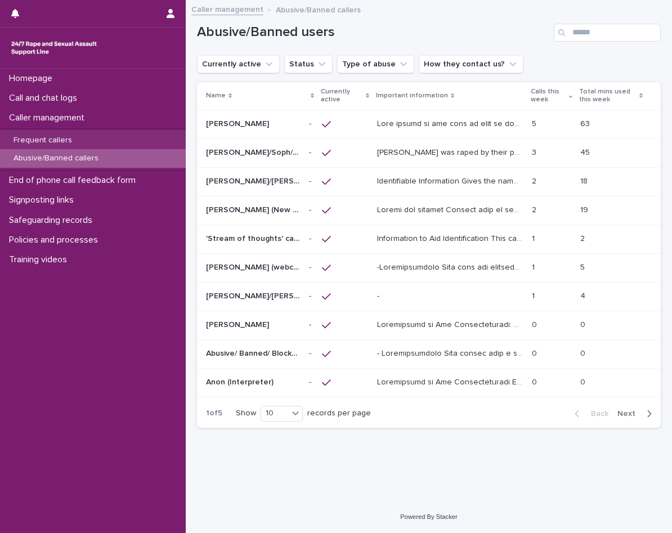
click at [638, 417] on button "Next" at bounding box center [637, 413] width 48 height 10
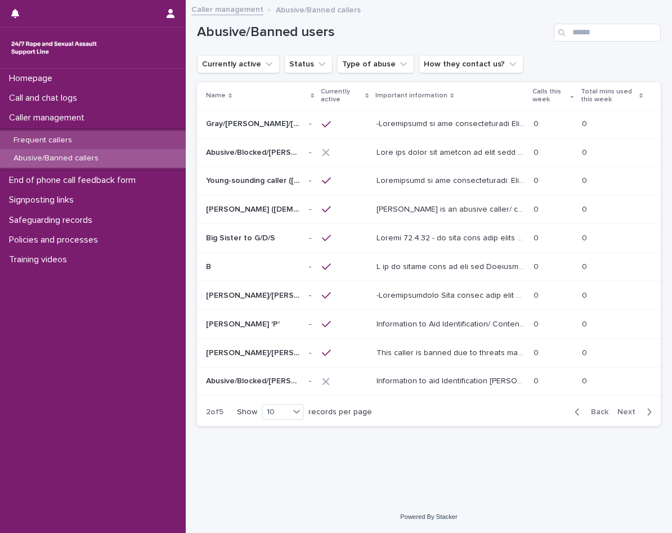
click at [139, 143] on div "Frequent callers" at bounding box center [93, 140] width 186 height 19
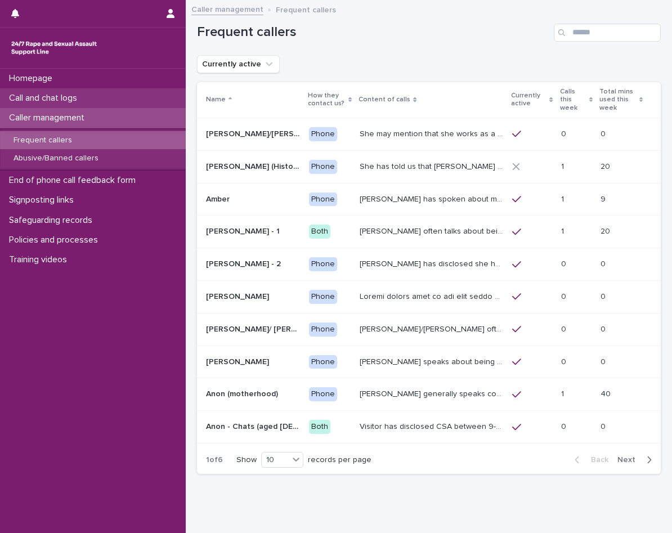
click at [94, 97] on div "Call and chat logs" at bounding box center [93, 98] width 186 height 20
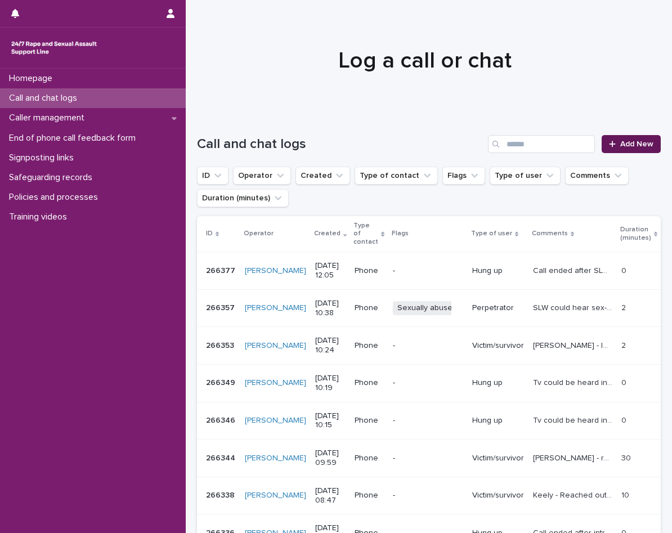
click at [610, 142] on div at bounding box center [614, 144] width 11 height 8
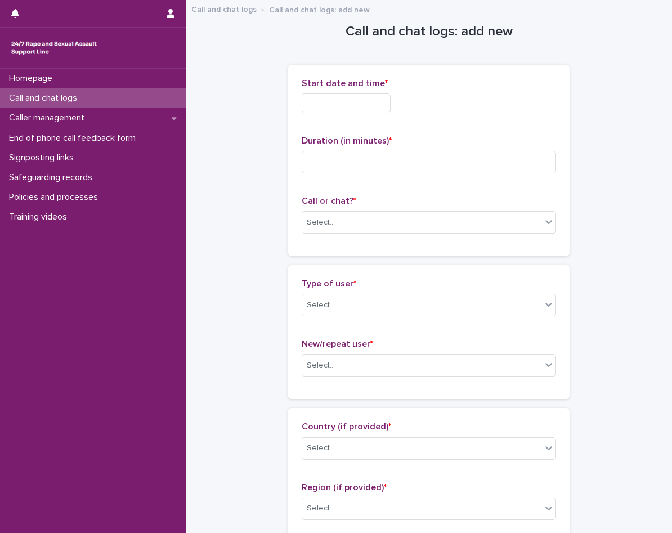
click at [351, 111] on input "text" at bounding box center [345, 103] width 89 height 20
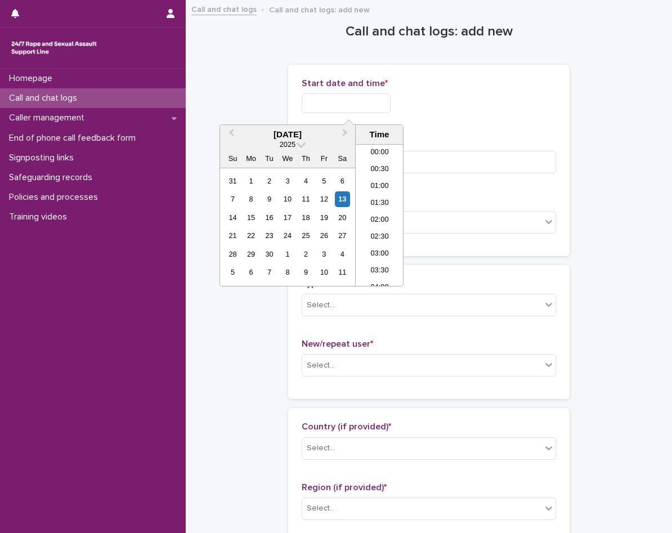
scroll to position [360, 0]
click at [382, 188] on li "11:30" at bounding box center [379, 181] width 48 height 17
click at [364, 111] on input "**********" at bounding box center [345, 103] width 89 height 20
click at [384, 234] on li "12:00" at bounding box center [379, 231] width 48 height 17
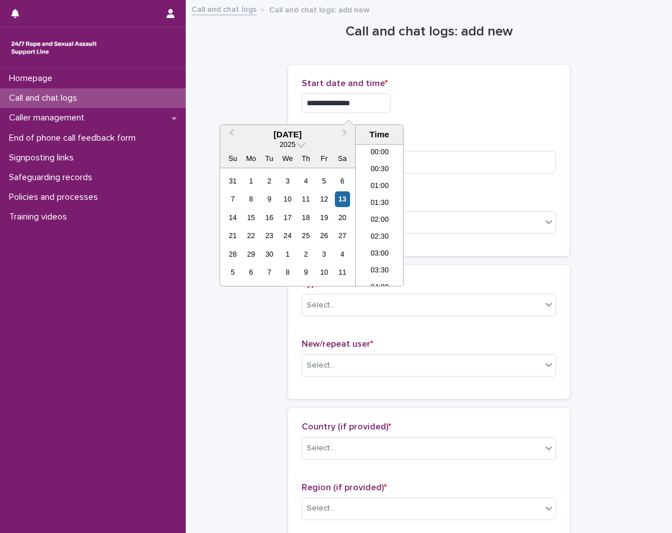
click at [370, 106] on input "**********" at bounding box center [345, 103] width 89 height 20
type input "**********"
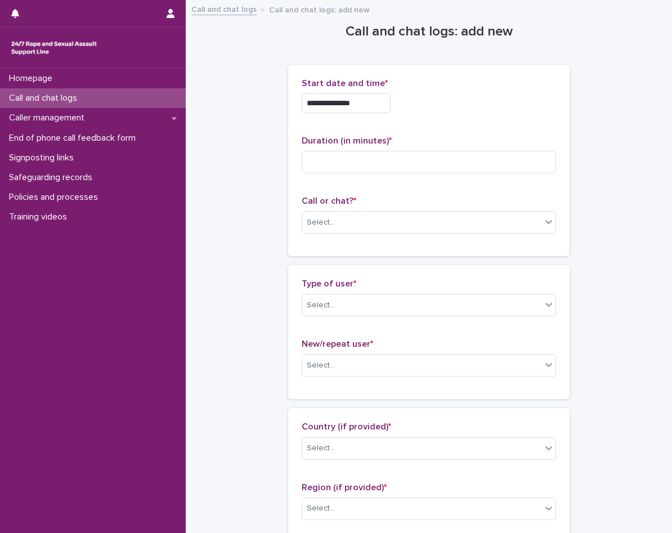
click at [475, 119] on div "**********" at bounding box center [428, 100] width 254 height 44
click at [441, 169] on input at bounding box center [428, 162] width 254 height 22
type input "**"
click at [378, 223] on div "Select..." at bounding box center [421, 222] width 239 height 19
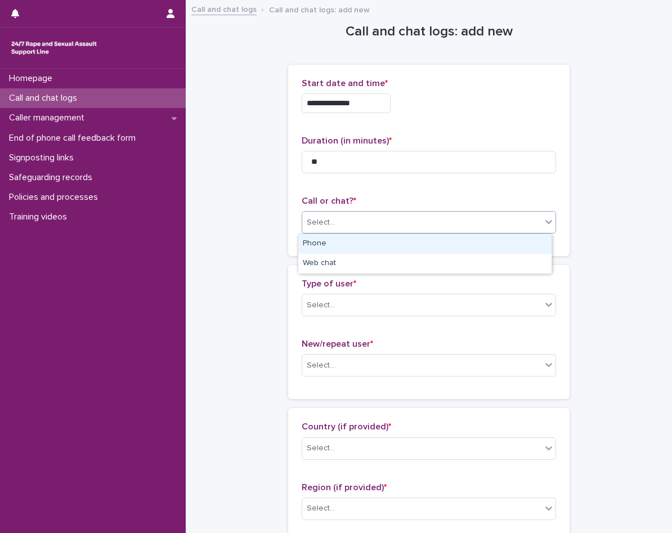
click at [357, 247] on div "Phone" at bounding box center [424, 244] width 253 height 20
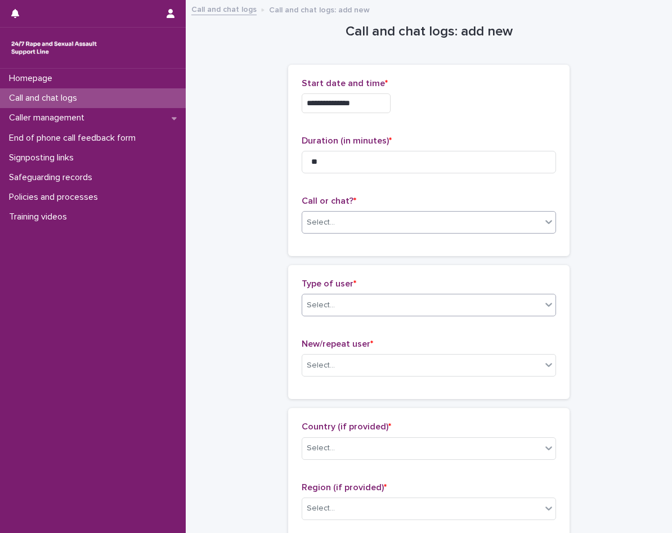
click at [366, 296] on div "Select..." at bounding box center [421, 305] width 239 height 19
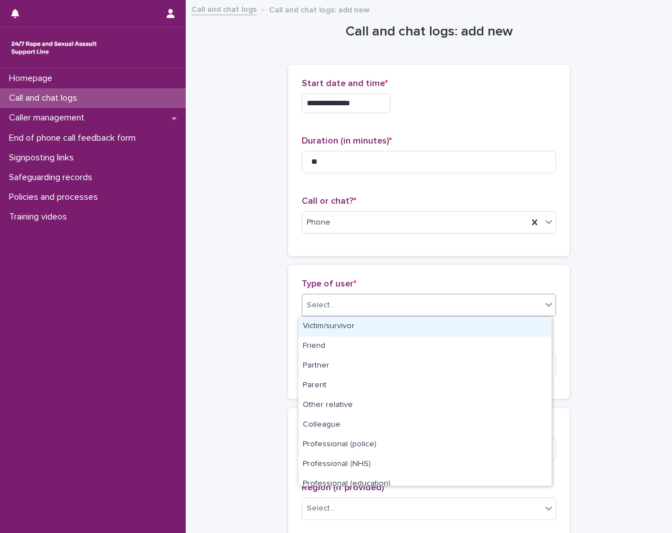
click at [367, 323] on div "Victim/survivor" at bounding box center [424, 327] width 253 height 20
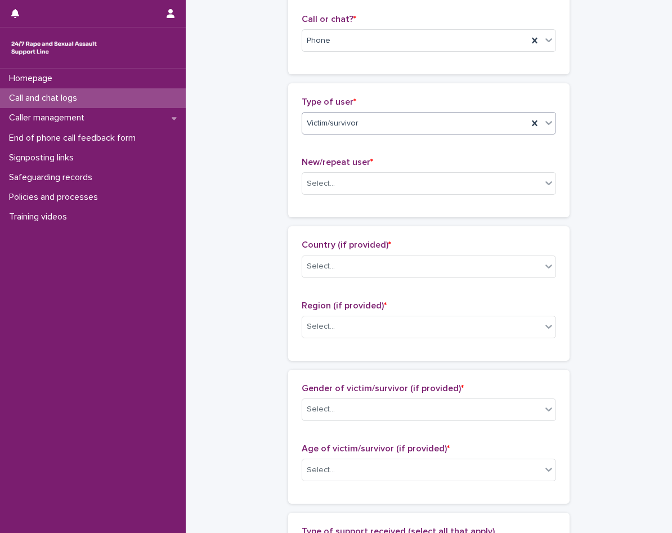
scroll to position [225, 0]
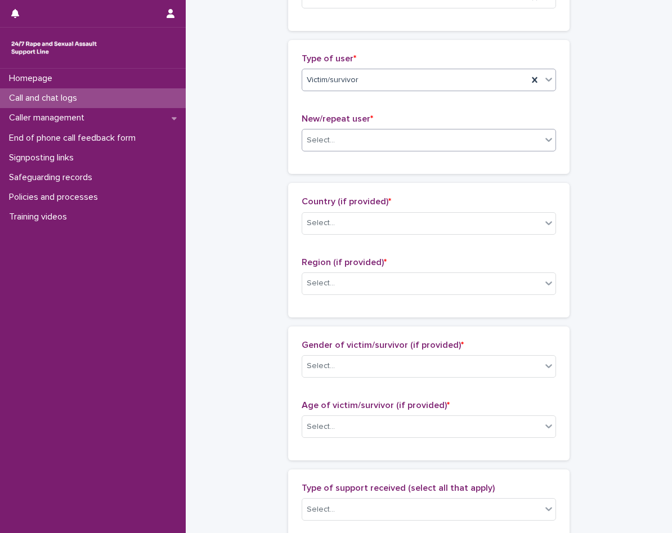
click at [389, 139] on div "Select..." at bounding box center [421, 140] width 239 height 19
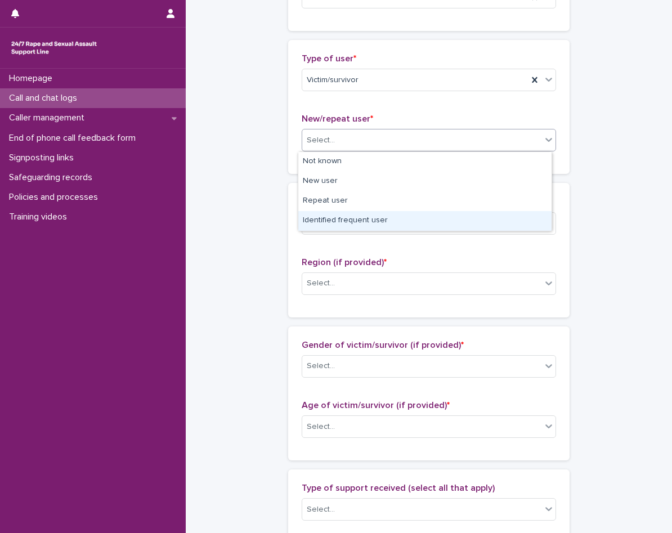
click at [381, 222] on div "Identified frequent user" at bounding box center [424, 221] width 253 height 20
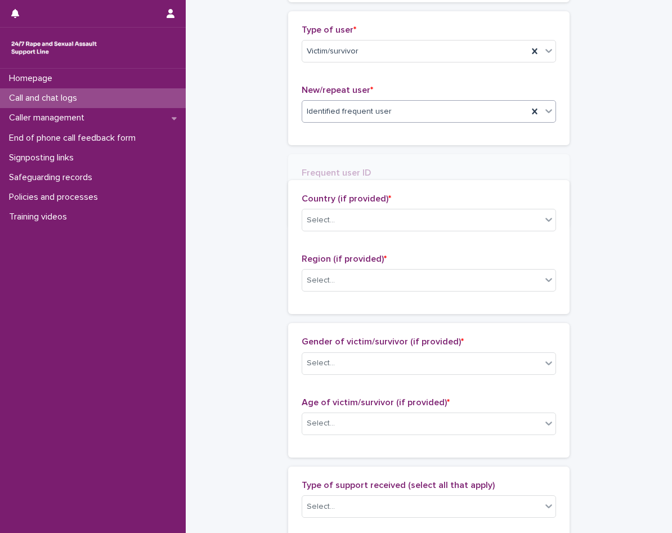
scroll to position [266, 0]
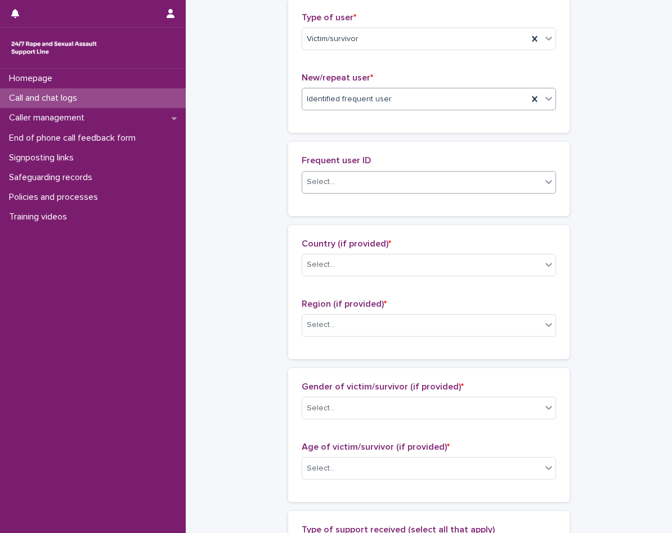
click at [370, 188] on div "Select..." at bounding box center [421, 182] width 239 height 19
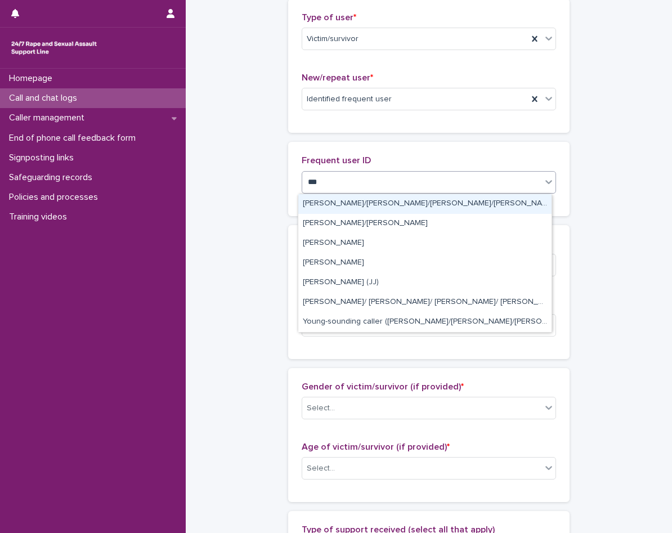
type input "****"
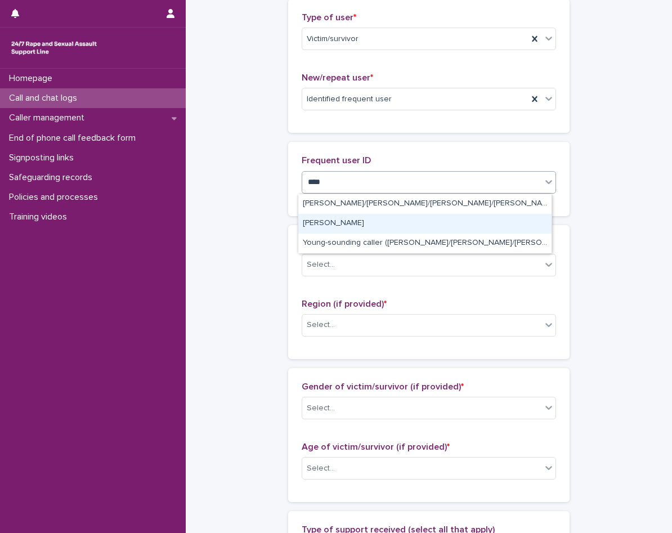
click at [370, 227] on div "[PERSON_NAME]" at bounding box center [424, 224] width 253 height 20
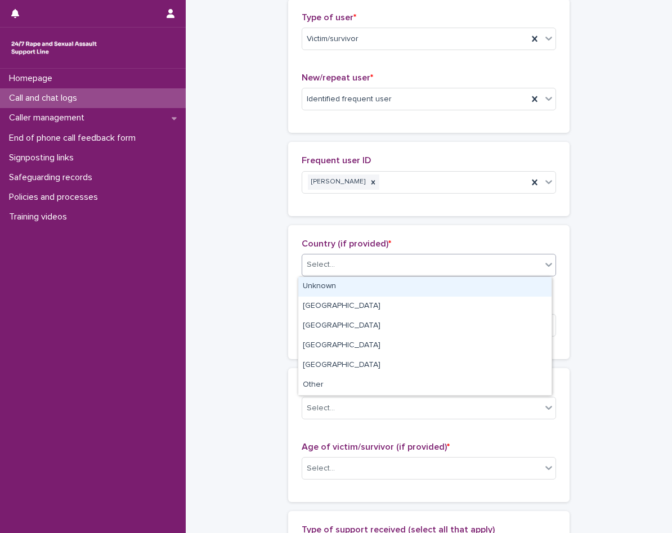
drag, startPoint x: 373, startPoint y: 263, endPoint x: 370, endPoint y: 274, distance: 11.1
click at [372, 264] on div "Select..." at bounding box center [421, 264] width 239 height 19
click at [367, 283] on div "Unknown" at bounding box center [424, 287] width 253 height 20
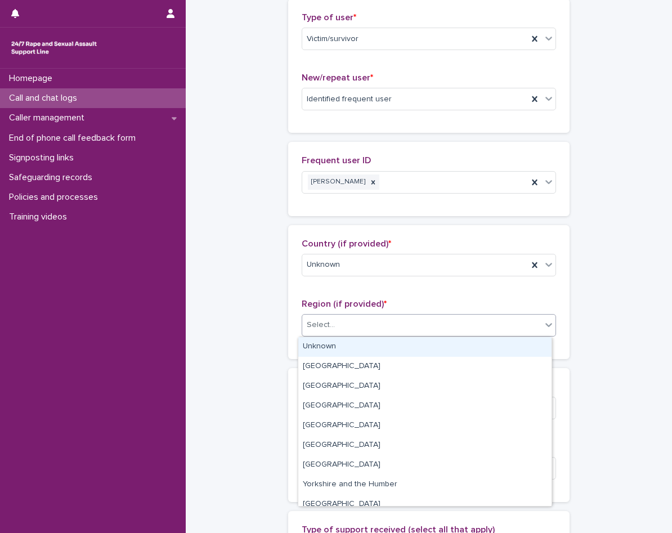
click at [363, 317] on div "Select..." at bounding box center [421, 325] width 239 height 19
click at [351, 342] on div "Unknown" at bounding box center [424, 347] width 253 height 20
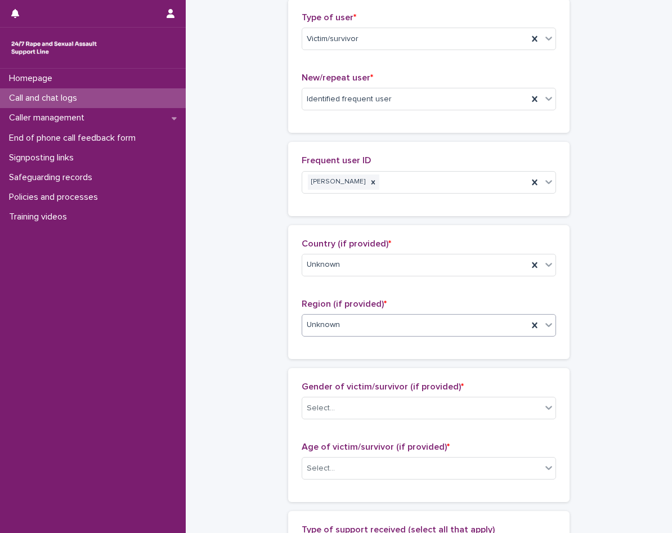
scroll to position [491, 0]
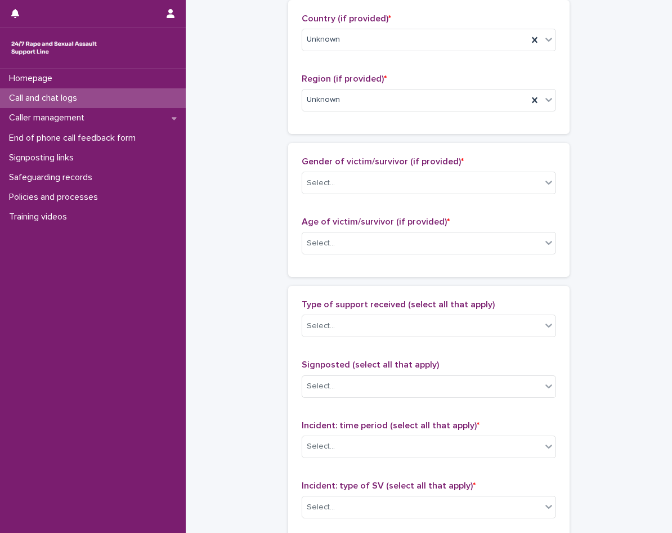
click at [364, 197] on div "Gender of victim/survivor (if provided) * Select..." at bounding box center [428, 179] width 254 height 47
click at [365, 188] on div "Select..." at bounding box center [421, 183] width 239 height 19
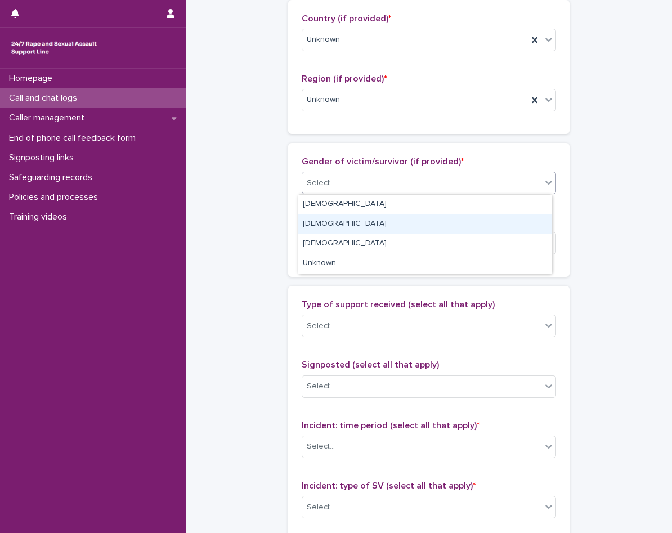
click at [357, 216] on div "Male" at bounding box center [424, 224] width 253 height 20
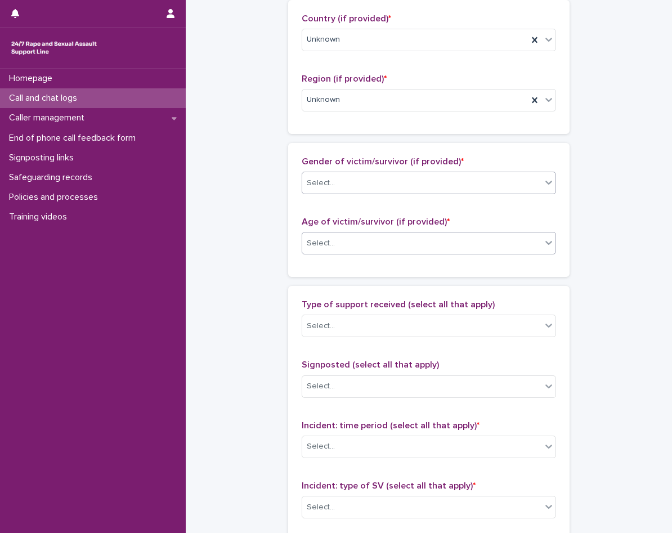
click at [366, 241] on div "Select..." at bounding box center [421, 243] width 239 height 19
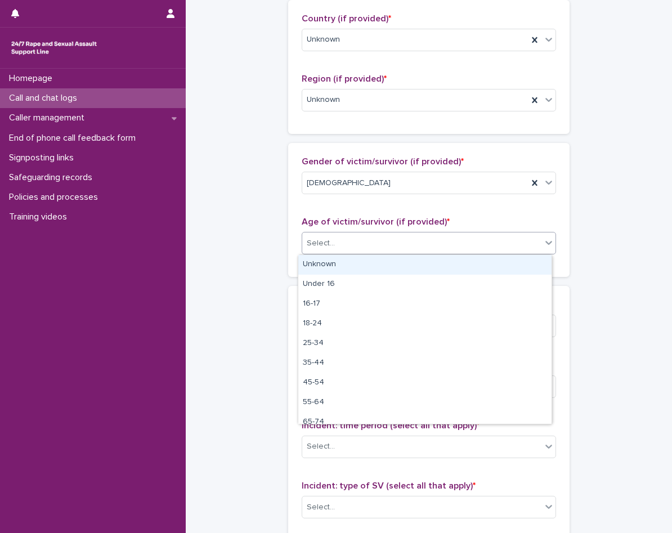
click at [364, 258] on div "Unknown" at bounding box center [424, 265] width 253 height 20
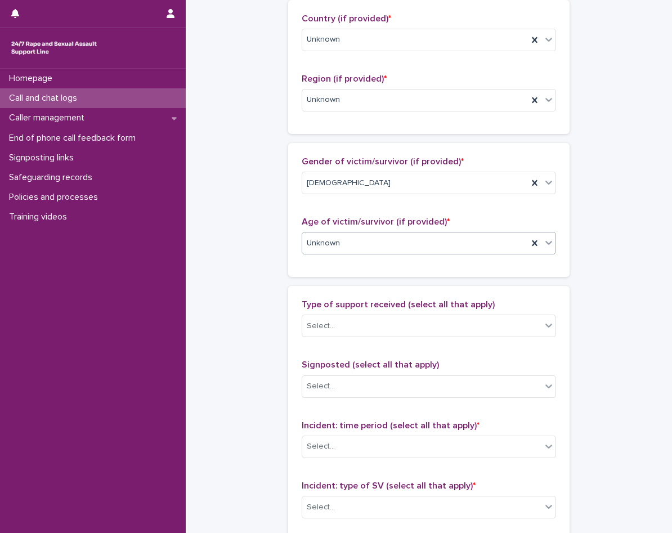
scroll to position [660, 0]
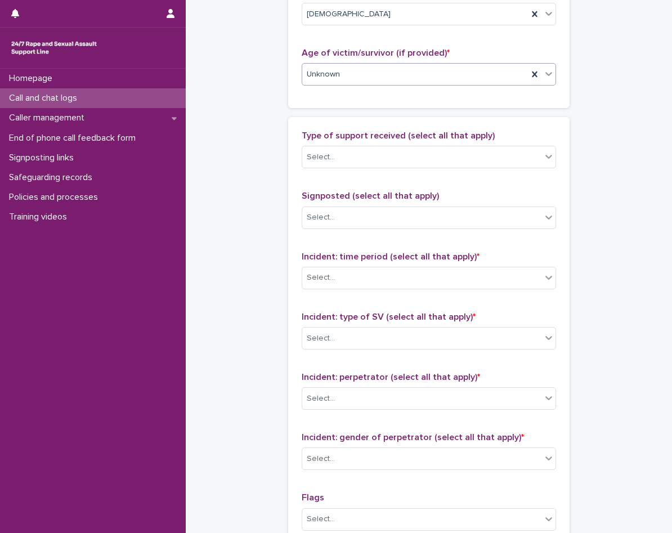
click at [370, 136] on span "Type of support received (select all that apply)" at bounding box center [397, 135] width 193 height 9
click at [370, 158] on div "Select..." at bounding box center [421, 157] width 239 height 19
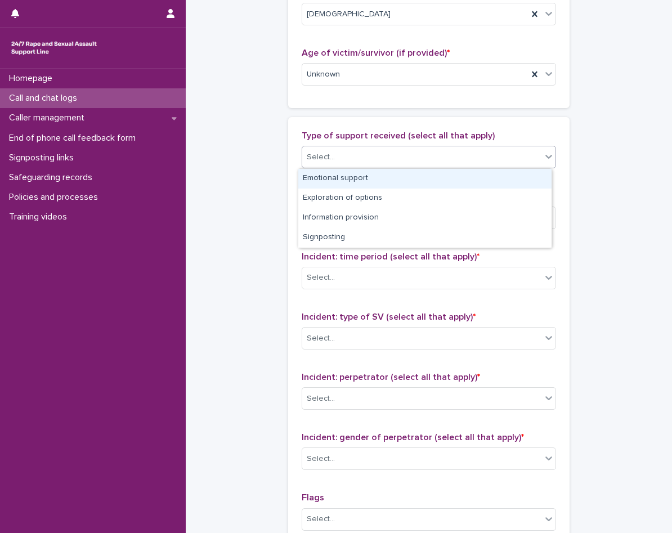
click at [364, 182] on div "Emotional support" at bounding box center [424, 179] width 253 height 20
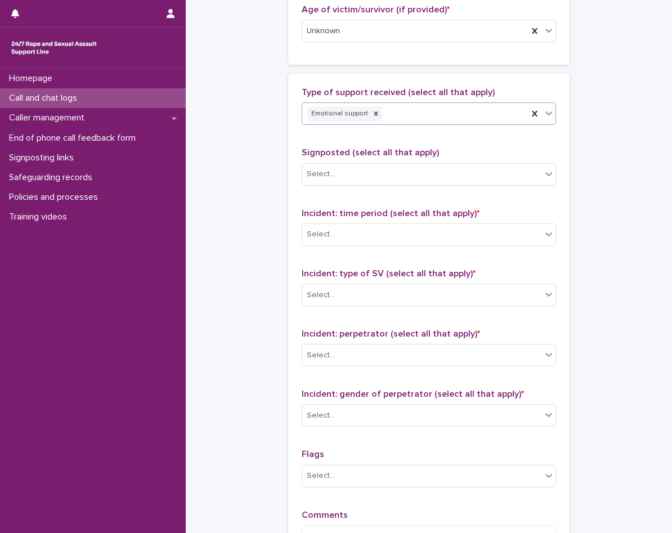
scroll to position [772, 0]
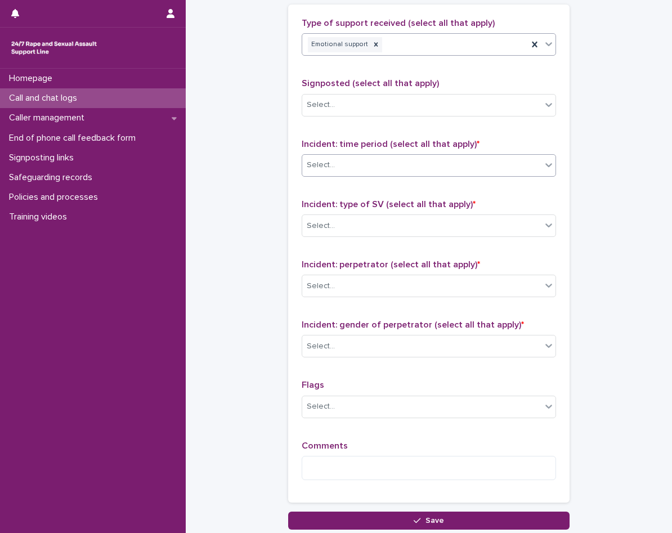
click at [365, 166] on div "Select..." at bounding box center [421, 165] width 239 height 19
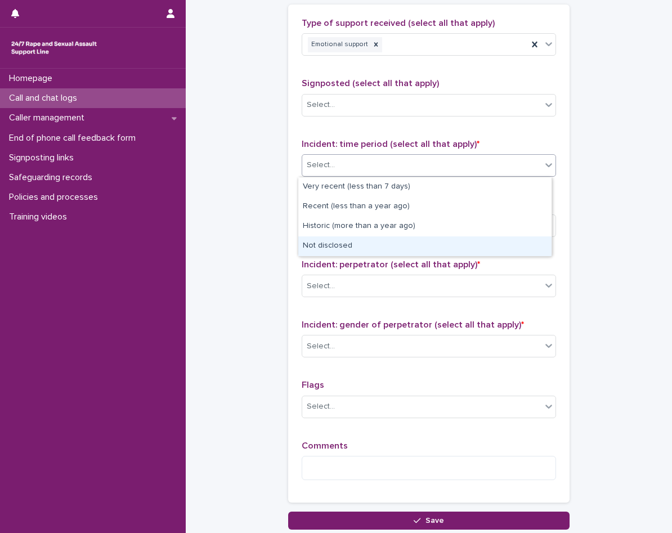
click at [364, 240] on div "Not disclosed" at bounding box center [424, 246] width 253 height 20
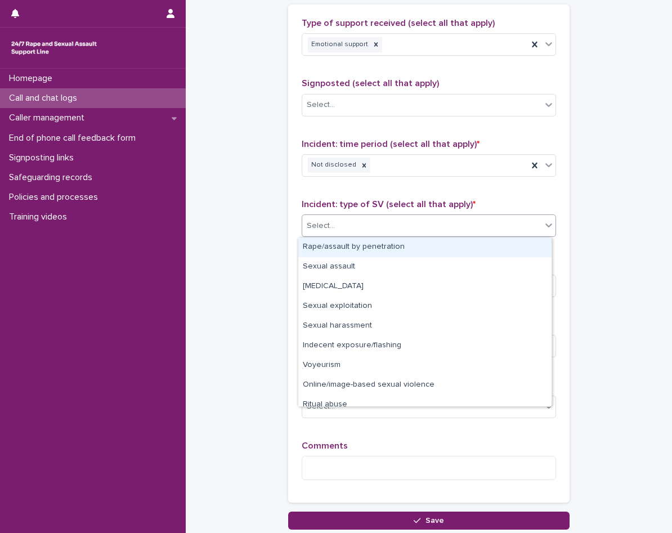
click at [377, 227] on div "Select..." at bounding box center [421, 226] width 239 height 19
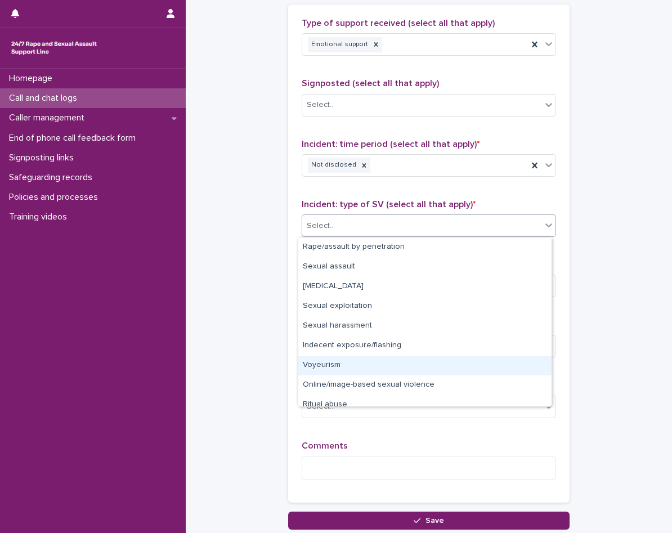
scroll to position [28, 0]
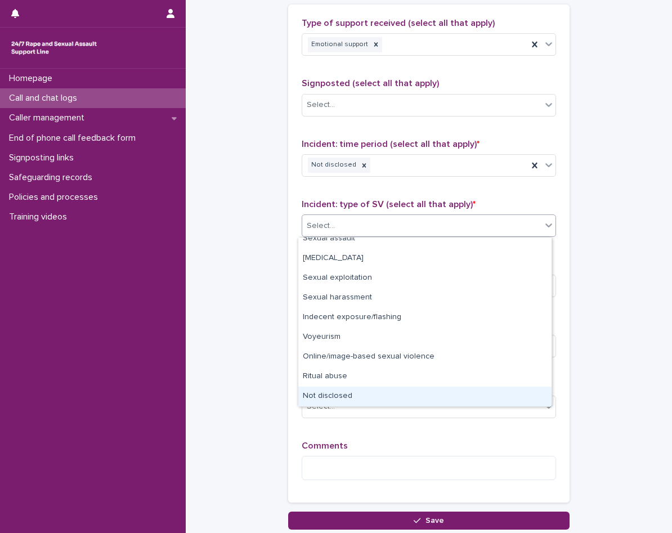
click at [367, 400] on div "Not disclosed" at bounding box center [424, 396] width 253 height 20
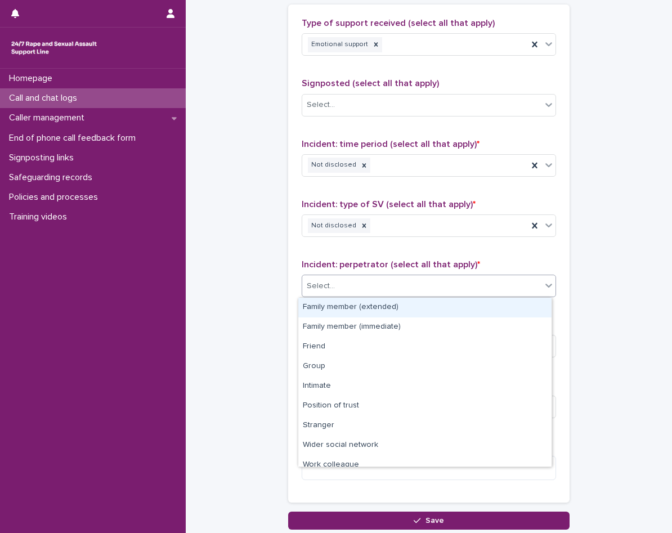
click at [373, 295] on div "Select..." at bounding box center [428, 285] width 254 height 22
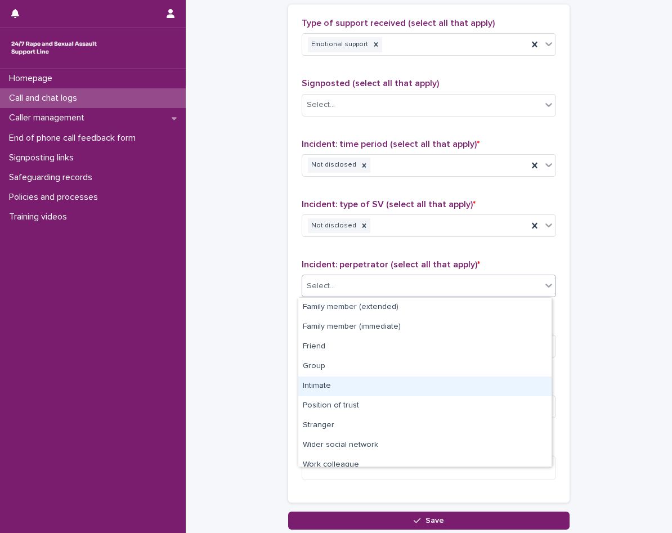
scroll to position [48, 0]
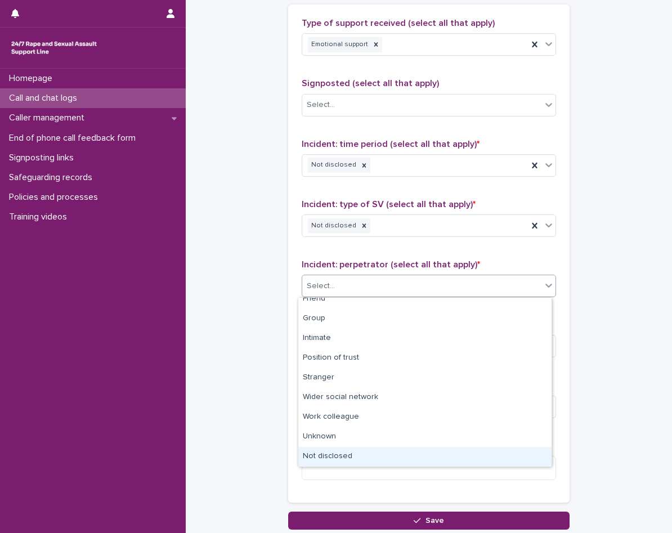
click at [344, 457] on div "Not disclosed" at bounding box center [424, 457] width 253 height 20
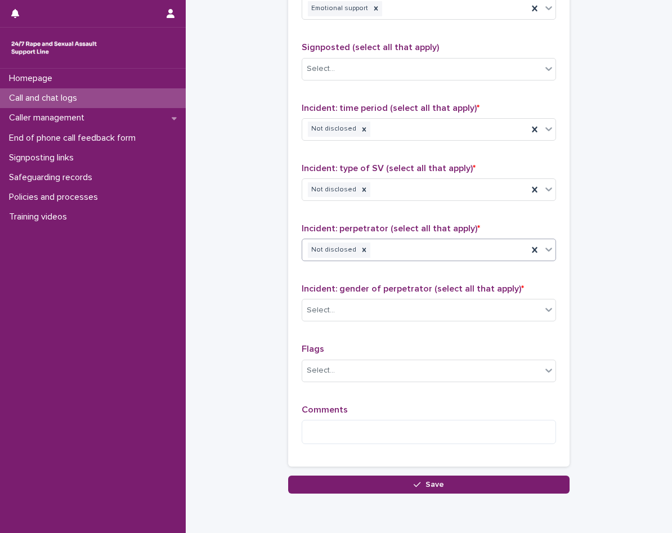
scroll to position [829, 0]
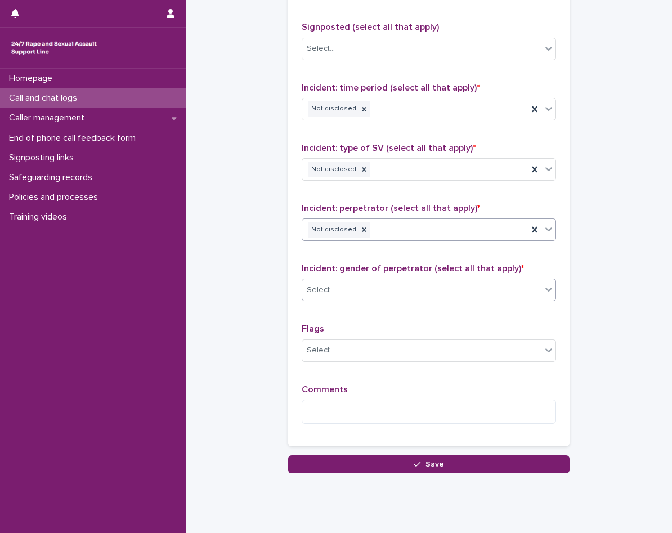
click at [389, 292] on div "Select..." at bounding box center [421, 290] width 239 height 19
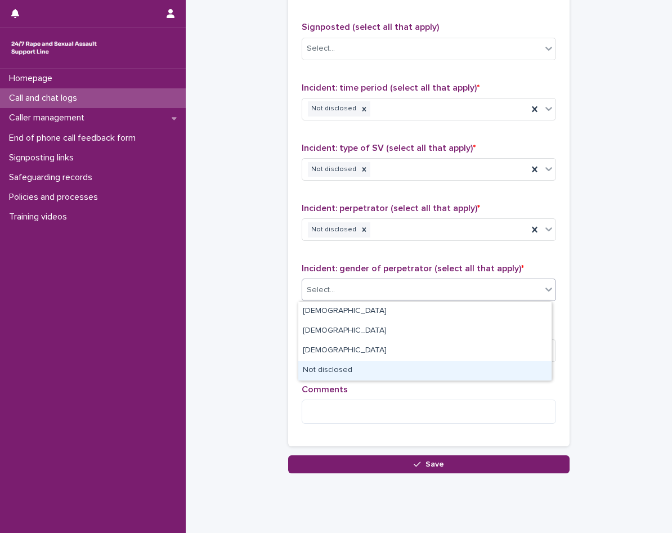
click at [367, 370] on div "Not disclosed" at bounding box center [424, 371] width 253 height 20
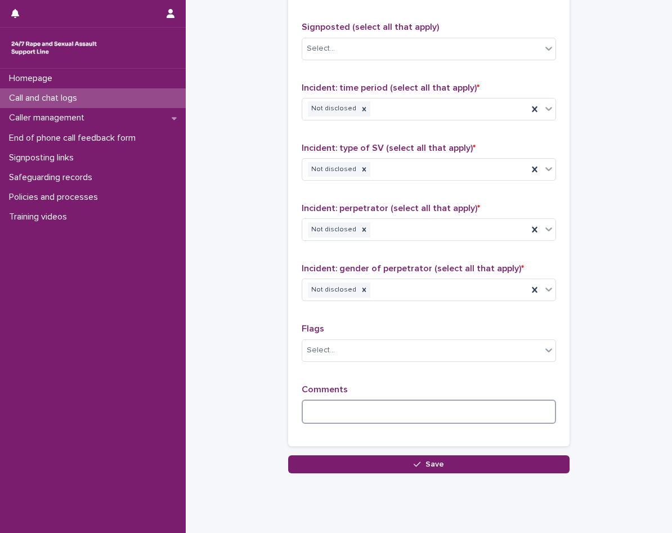
click at [357, 421] on textarea at bounding box center [428, 411] width 254 height 24
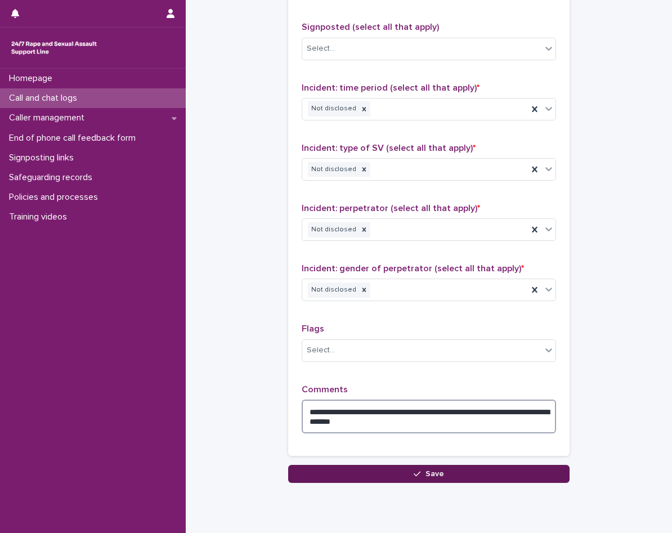
type textarea "**********"
click at [355, 475] on button "Save" at bounding box center [428, 474] width 281 height 18
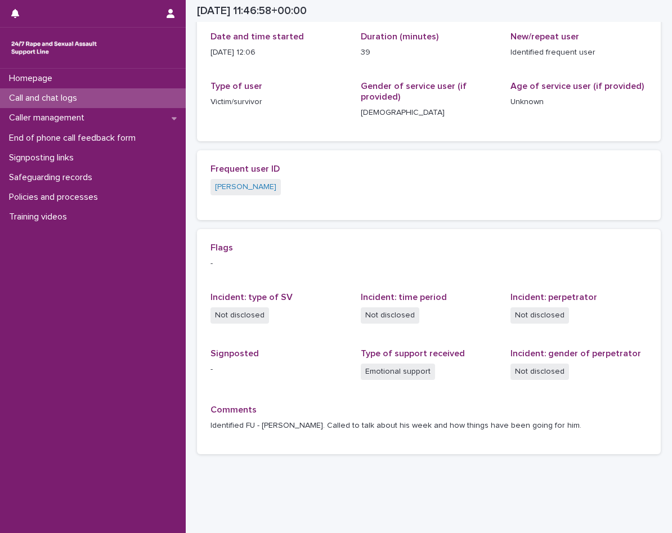
scroll to position [155, 0]
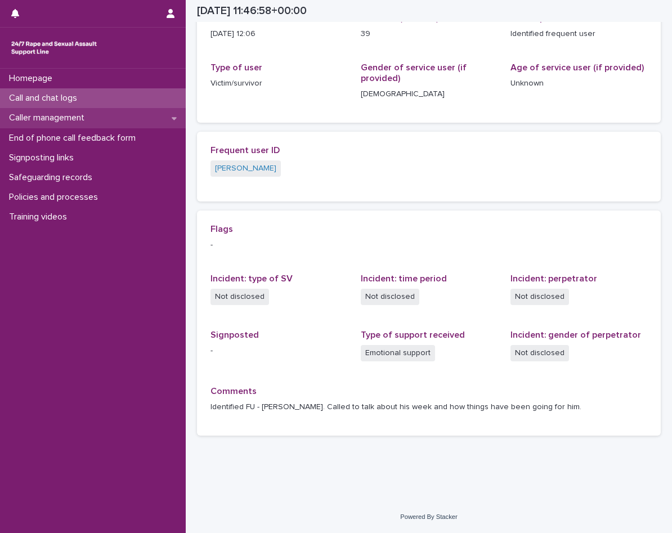
click at [105, 111] on div "Caller management" at bounding box center [93, 118] width 186 height 20
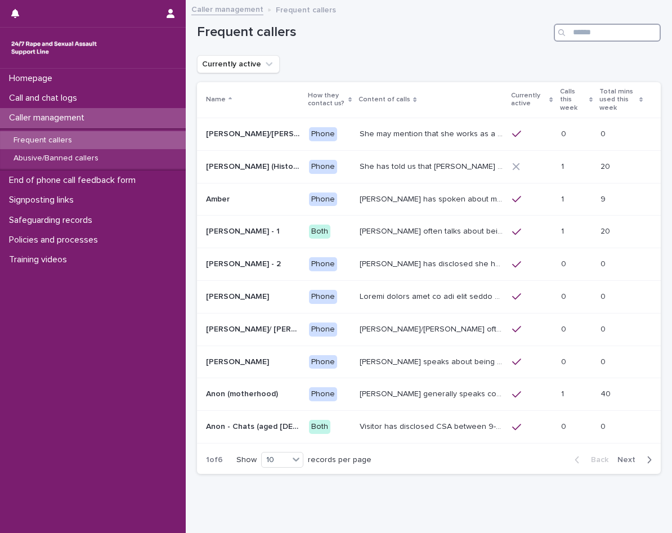
click at [577, 34] on input "Search" at bounding box center [606, 33] width 107 height 18
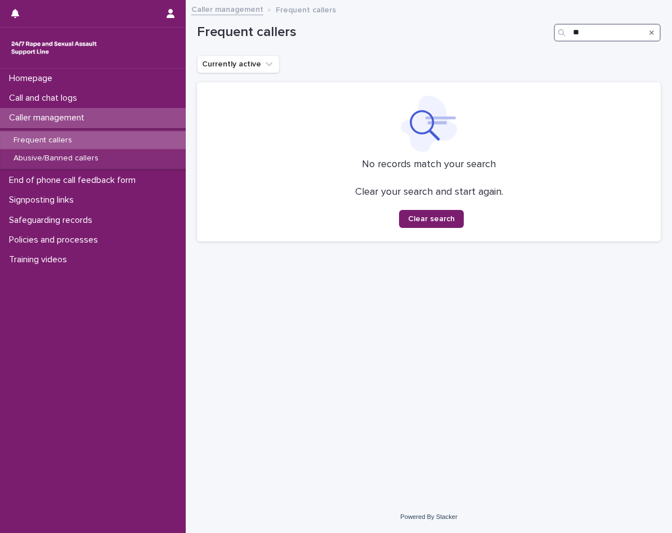
type input "*"
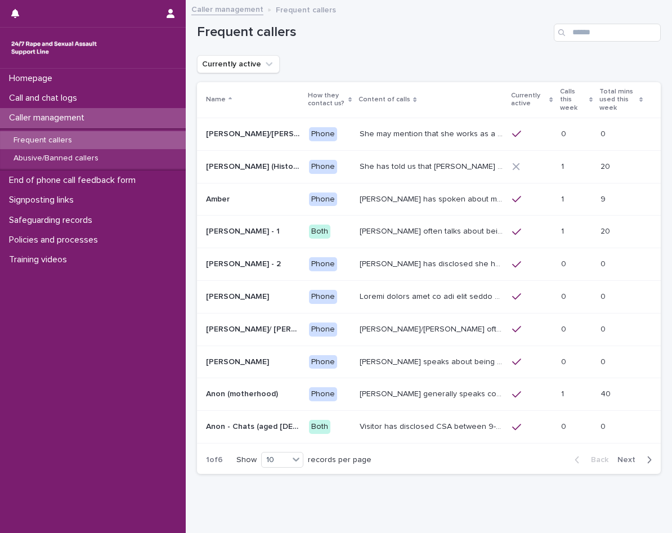
click at [627, 456] on span "Next" at bounding box center [629, 460] width 25 height 8
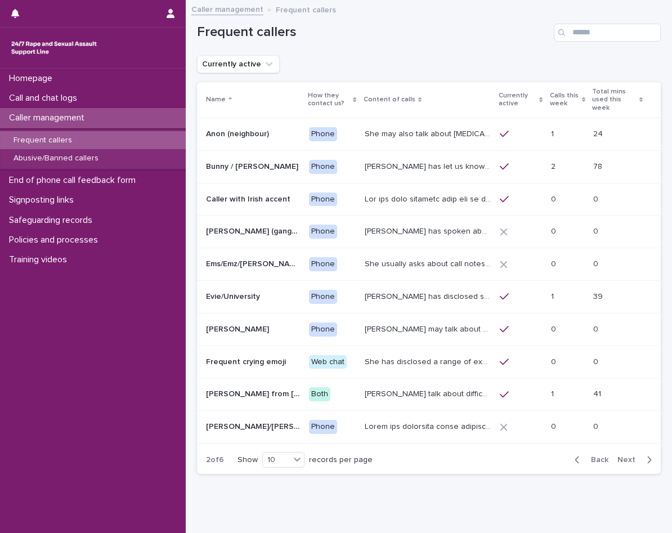
click at [627, 456] on span "Next" at bounding box center [629, 460] width 25 height 8
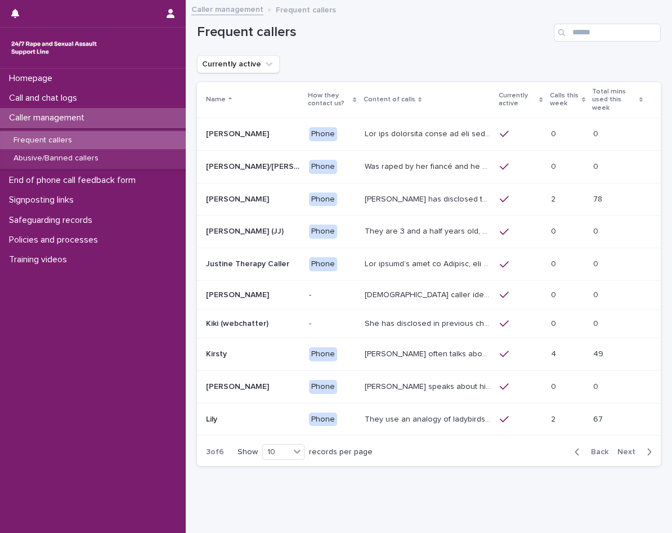
click at [627, 455] on span "Next" at bounding box center [629, 452] width 25 height 8
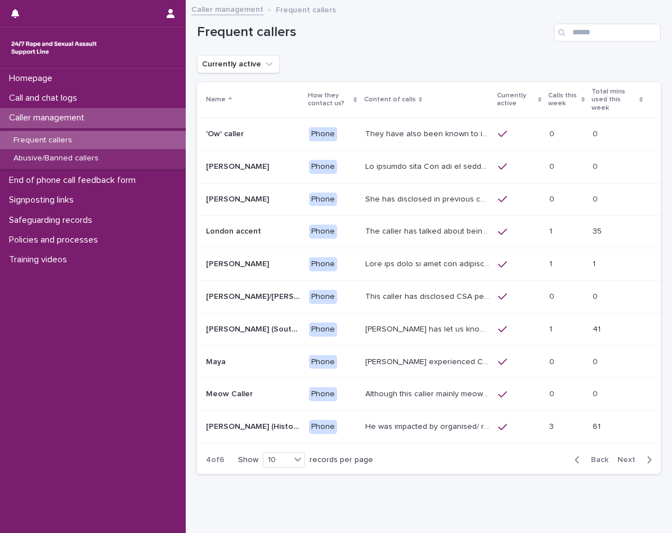
click at [618, 456] on span "Next" at bounding box center [629, 460] width 25 height 8
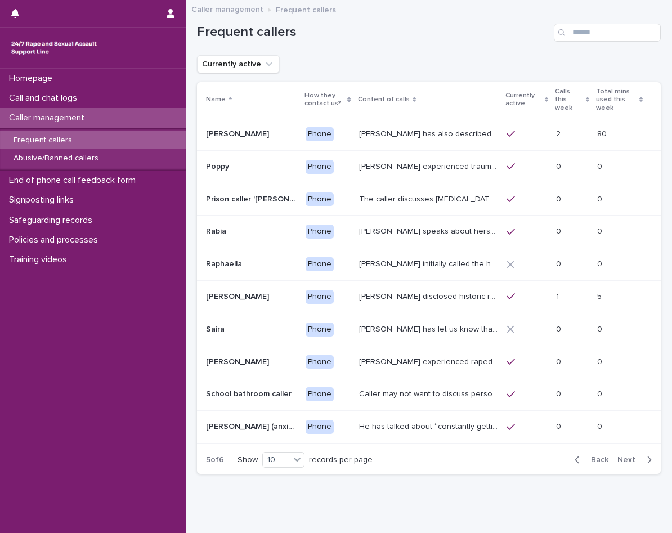
click at [618, 456] on span "Next" at bounding box center [629, 460] width 25 height 8
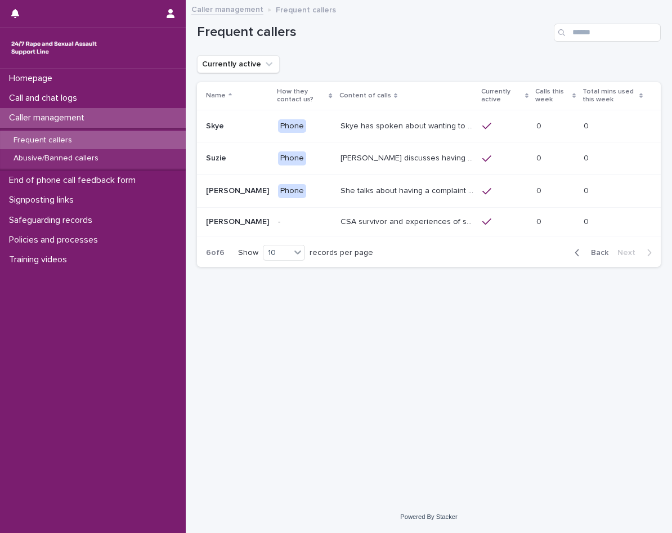
click at [562, 133] on div "0 0" at bounding box center [555, 126] width 38 height 19
click at [406, 172] on td "Suzie discusses having been raped and sexually assaulted twice by a man who she…" at bounding box center [407, 158] width 142 height 33
click at [350, 199] on div "She talks about having a complaint ongoing with the police, and may mention tha…" at bounding box center [406, 191] width 133 height 19
click at [409, 211] on td "CSA survivor and experiences of sexual violence in her teens. Long history of a…" at bounding box center [407, 221] width 142 height 29
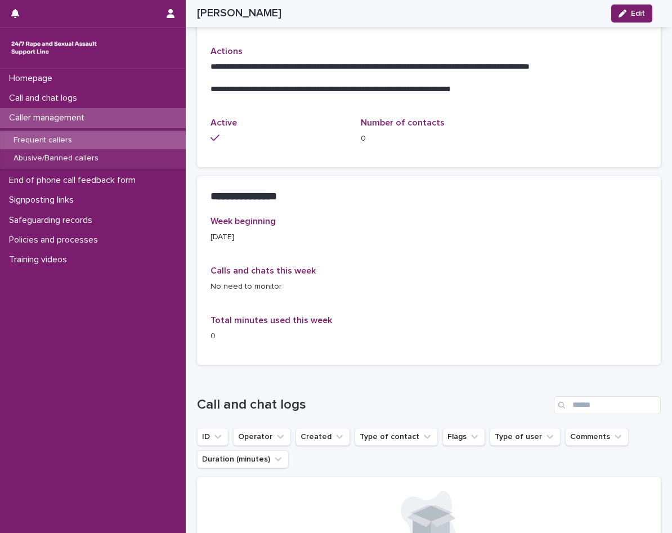
scroll to position [450, 0]
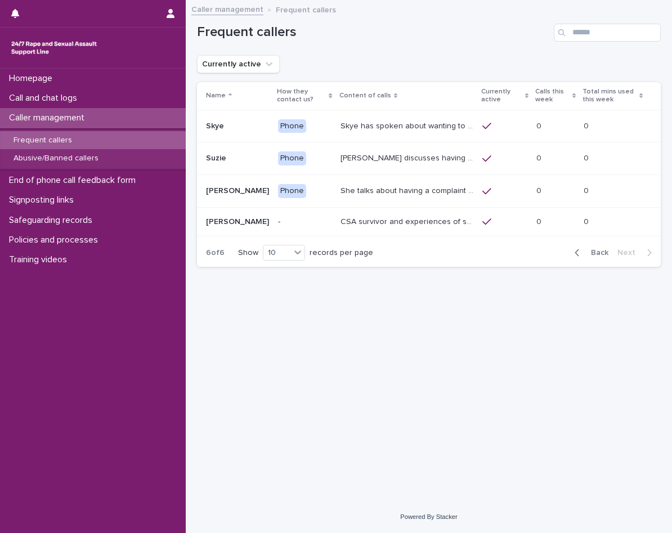
click at [578, 255] on icon "button" at bounding box center [576, 252] width 5 height 10
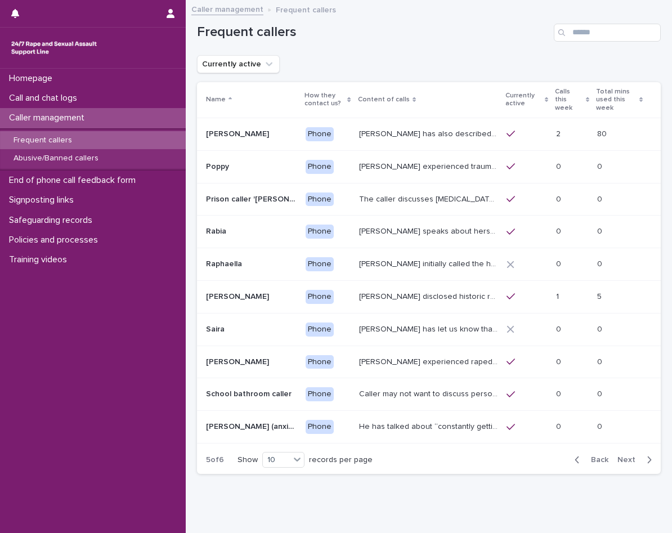
click at [422, 425] on div "He has talked about “constantly getting his girlfriend pregnant.” And that his …" at bounding box center [428, 426] width 138 height 19
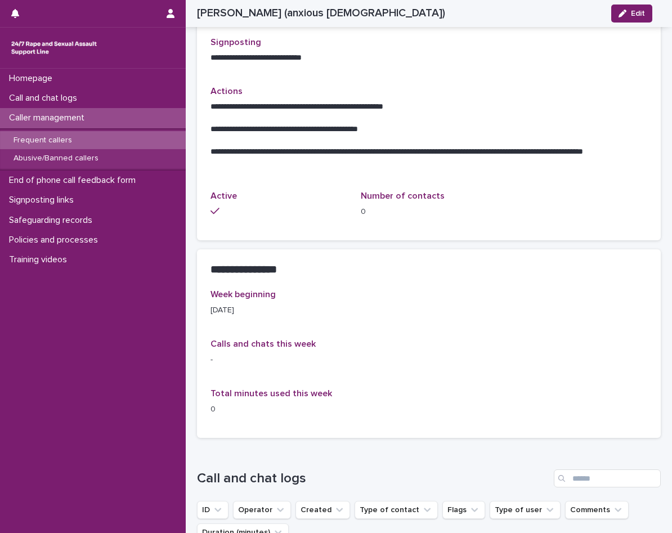
scroll to position [450, 0]
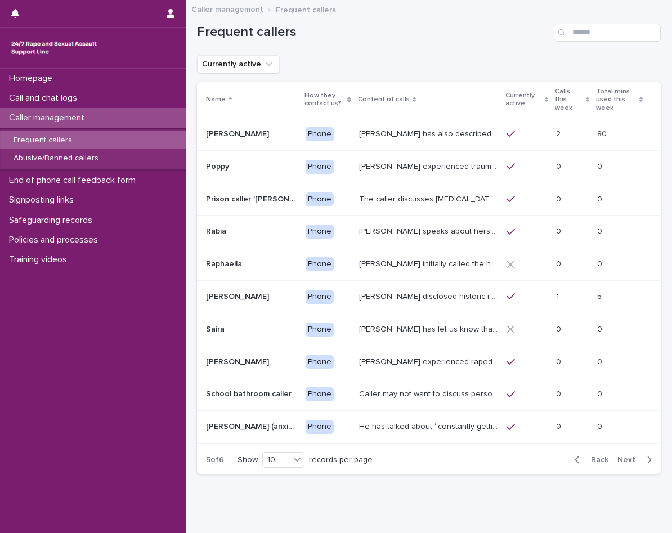
click at [442, 394] on div "Caller may not want to discuss personal details but she has mentioned being in …" at bounding box center [428, 394] width 138 height 19
click at [377, 366] on td "[PERSON_NAME] experienced raped in her house by someone who stole her keys, it …" at bounding box center [427, 361] width 147 height 33
click at [424, 322] on p "[PERSON_NAME] has let us know that she experienced CSA as a teenager: her broth…" at bounding box center [429, 328] width 141 height 12
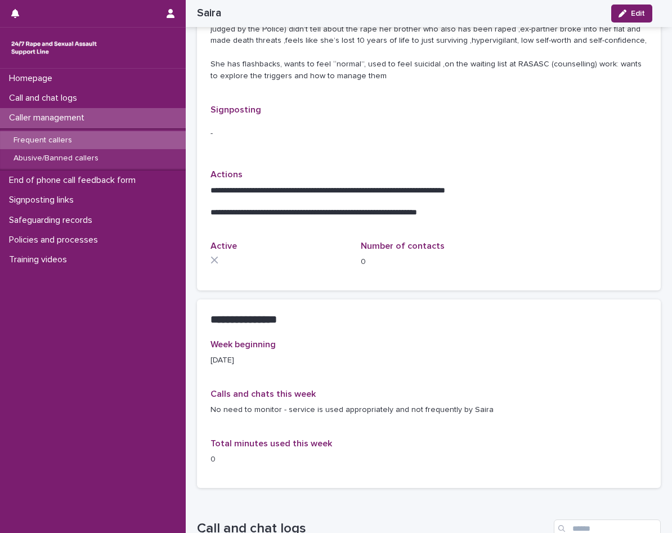
scroll to position [337, 0]
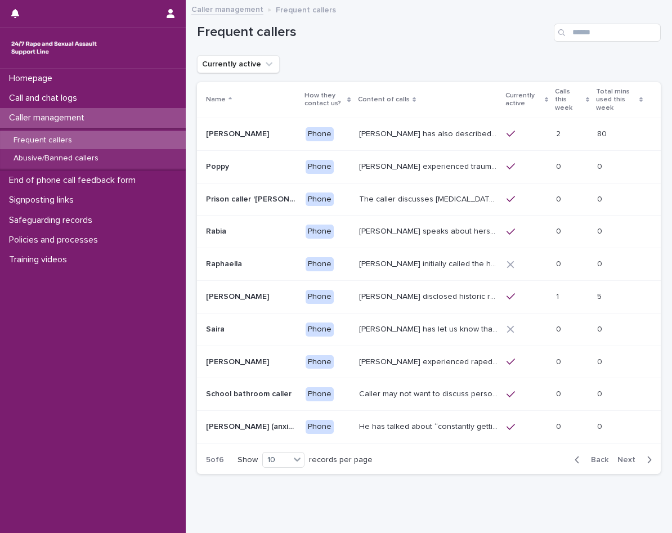
click at [251, 259] on p at bounding box center [251, 264] width 91 height 10
click at [260, 227] on p at bounding box center [251, 232] width 91 height 10
click at [359, 192] on p "The caller discusses [MEDICAL_DATA] in prison. They may say that it is ongoing,…" at bounding box center [429, 198] width 141 height 12
click at [397, 166] on div "Poppy experienced trauma as a child, witnessing her father raping her late moth…" at bounding box center [428, 166] width 138 height 19
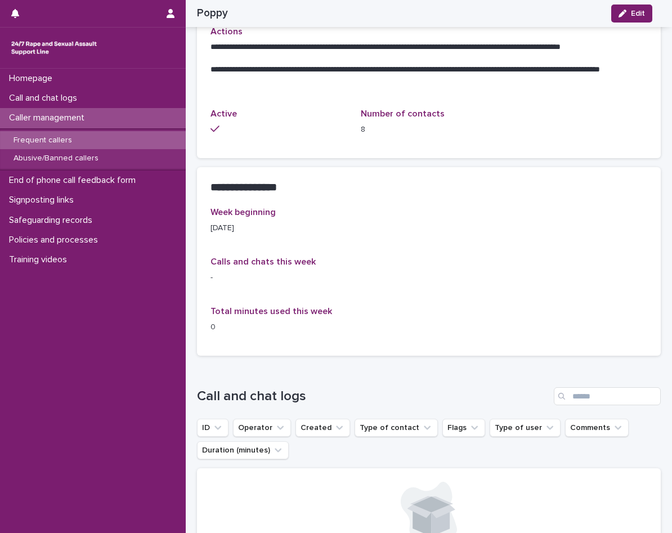
scroll to position [450, 0]
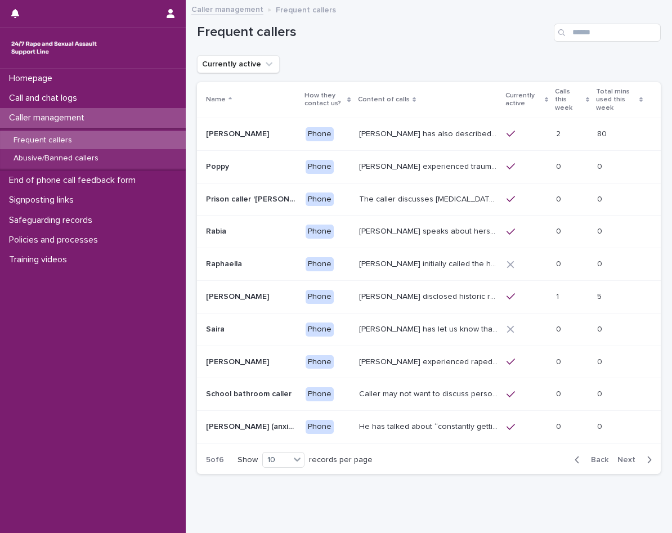
click at [359, 127] on p "[PERSON_NAME] has also described being sexually abused as a child, and on diffe…" at bounding box center [429, 133] width 141 height 12
click at [574, 454] on icon "button" at bounding box center [576, 459] width 5 height 10
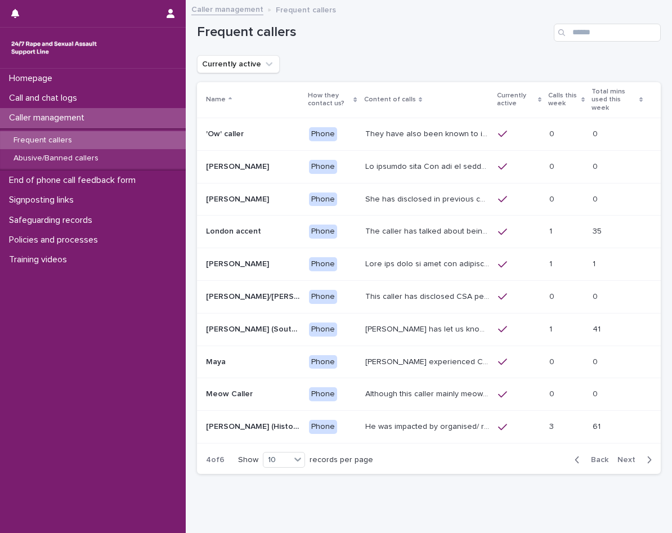
click at [388, 400] on td "Although this caller mainly meows on the call, they have once spoken to a SLW a…" at bounding box center [427, 394] width 133 height 33
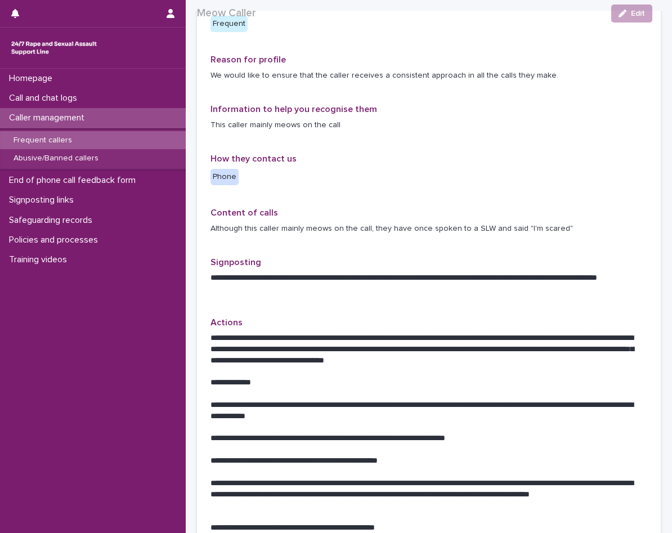
scroll to position [112, 0]
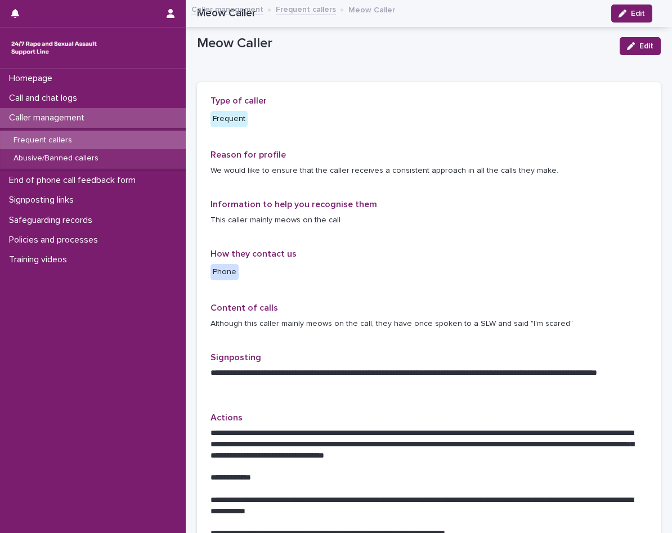
scroll to position [112, 0]
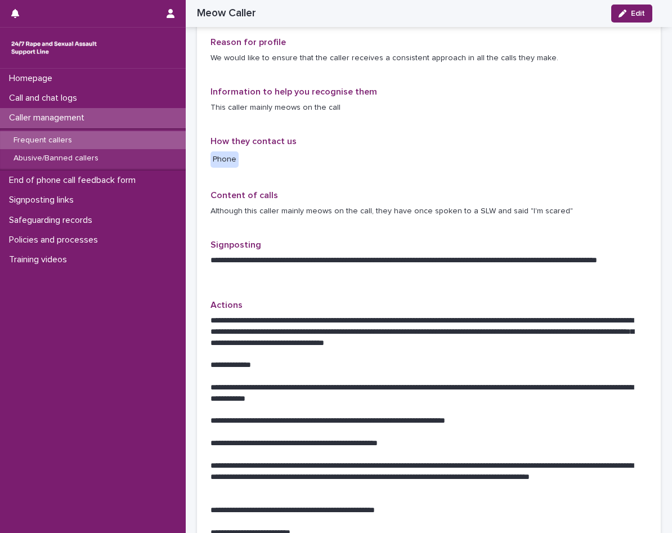
click at [94, 136] on div "Frequent callers" at bounding box center [93, 140] width 186 height 19
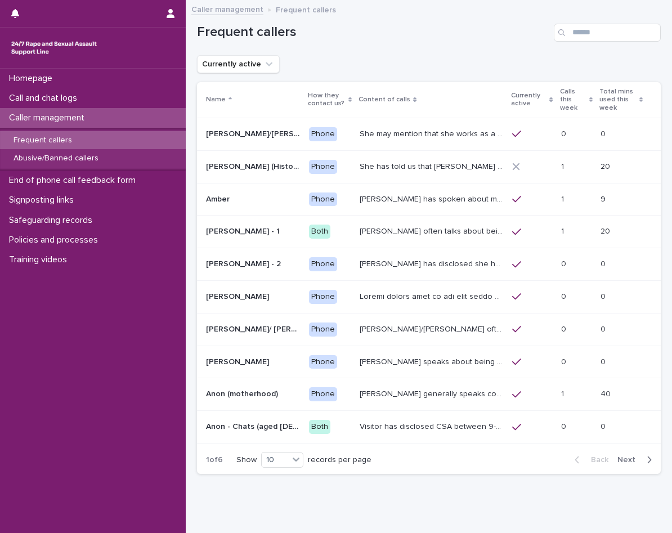
click at [100, 122] on div "Caller management" at bounding box center [93, 118] width 186 height 20
click at [93, 161] on p "Abusive/Banned callers" at bounding box center [55, 159] width 103 height 10
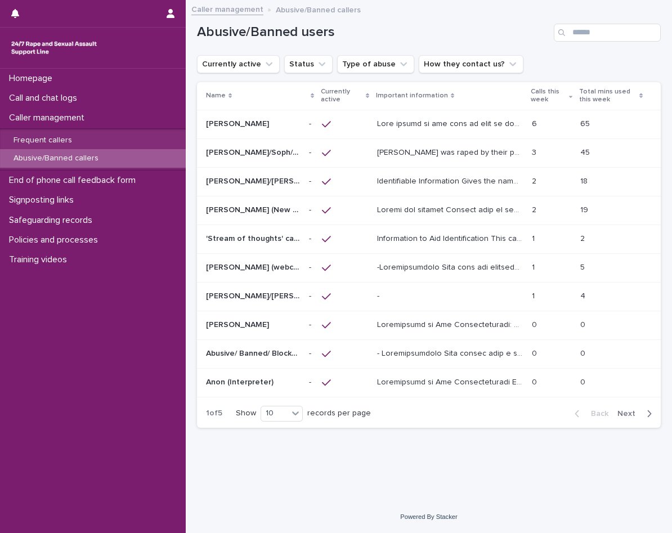
click at [277, 120] on p at bounding box center [253, 124] width 94 height 10
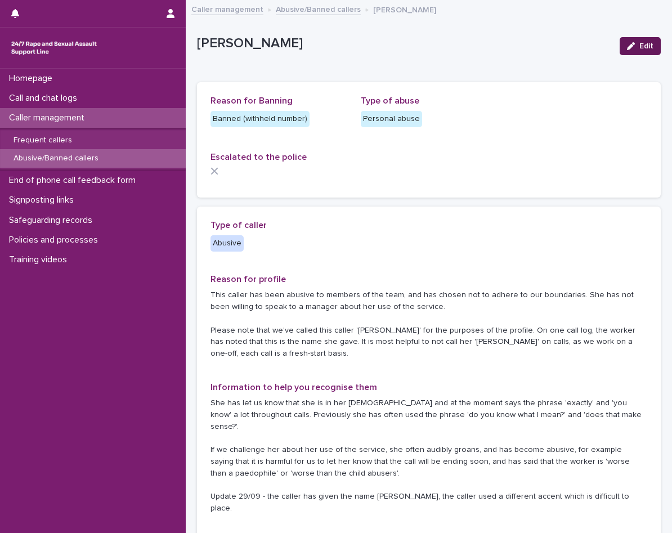
click at [631, 38] on button "Edit" at bounding box center [639, 46] width 41 height 18
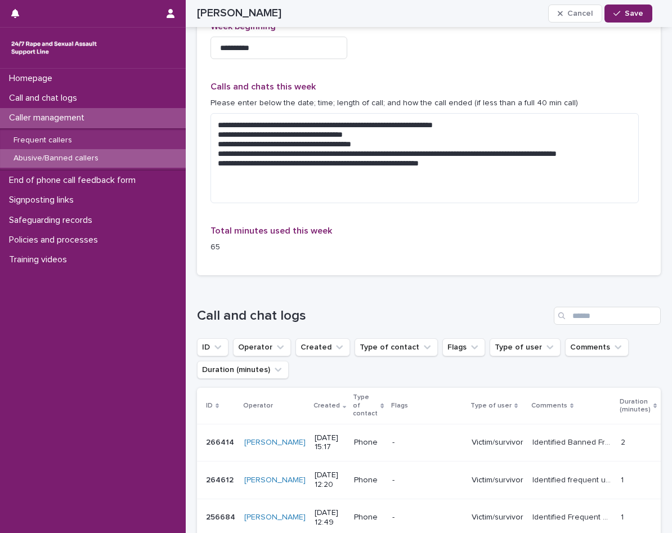
scroll to position [1012, 0]
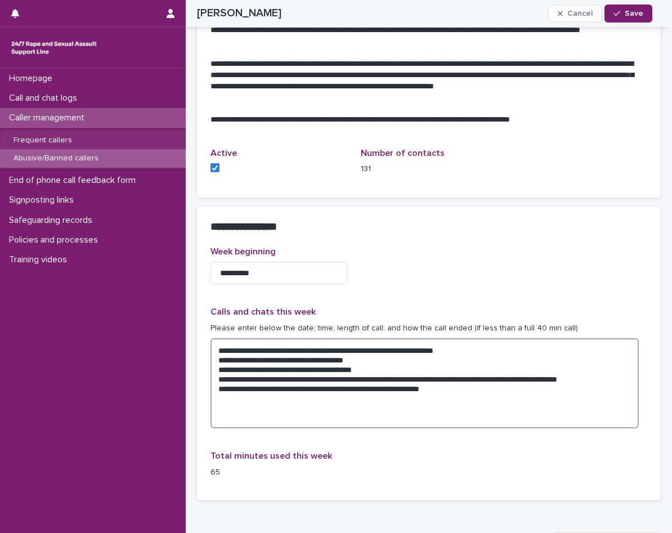
click at [461, 346] on textarea "**********" at bounding box center [424, 383] width 428 height 90
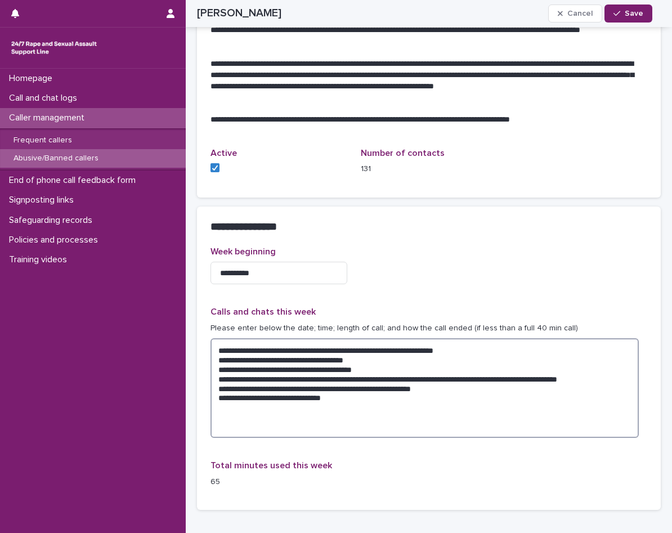
paste textarea "**********"
type textarea "**********"
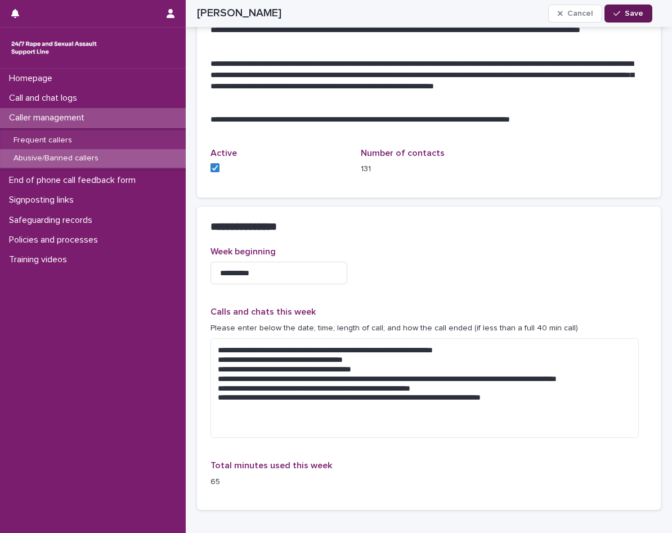
click at [620, 13] on icon "button" at bounding box center [616, 14] width 7 height 8
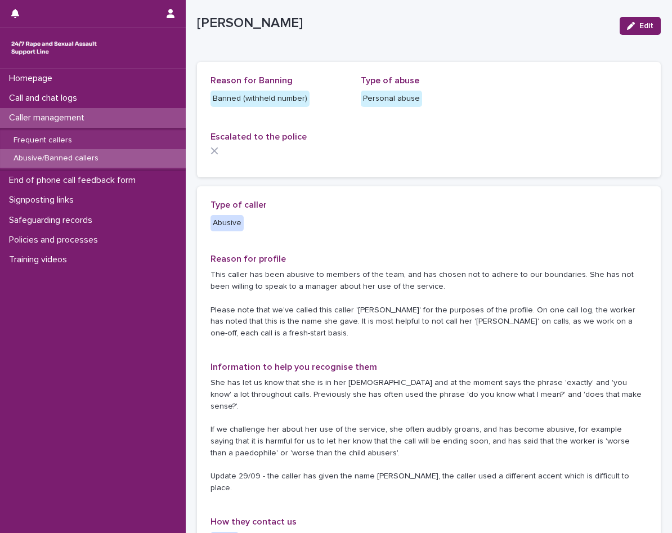
scroll to position [0, 0]
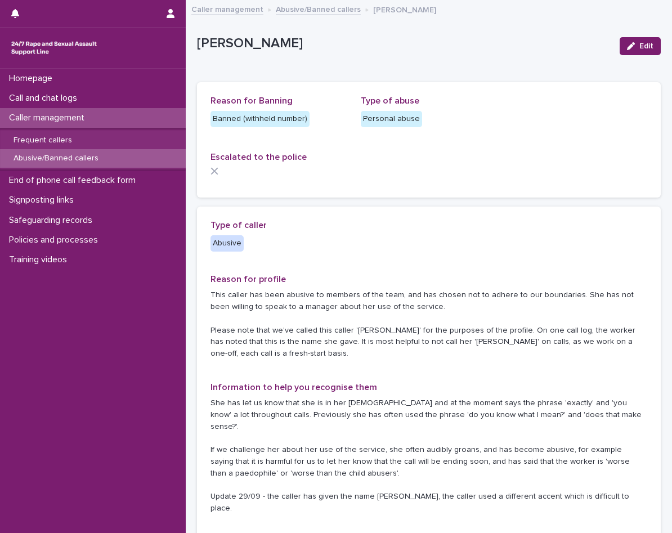
click at [132, 160] on div "Abusive/Banned callers" at bounding box center [93, 158] width 186 height 19
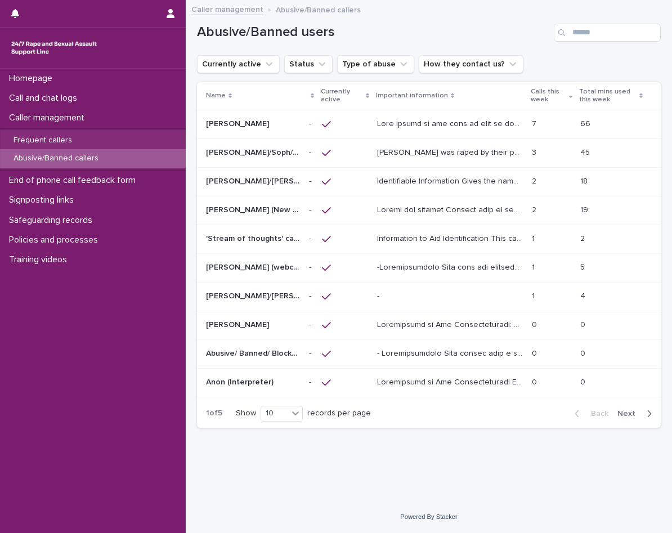
click at [400, 118] on p at bounding box center [451, 123] width 148 height 12
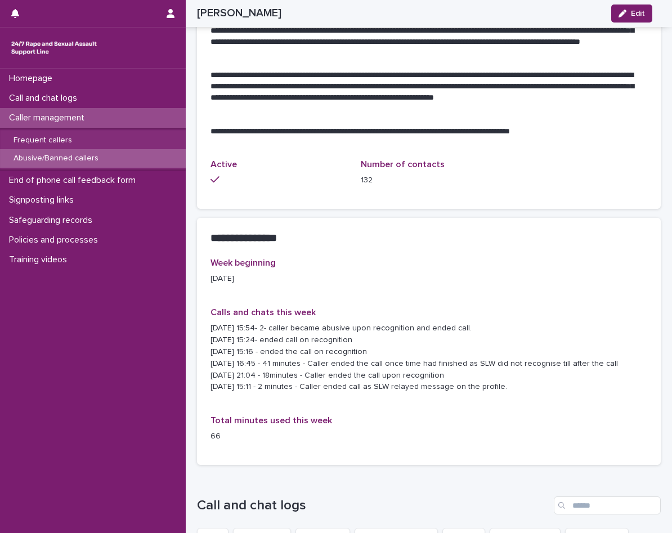
scroll to position [1069, 0]
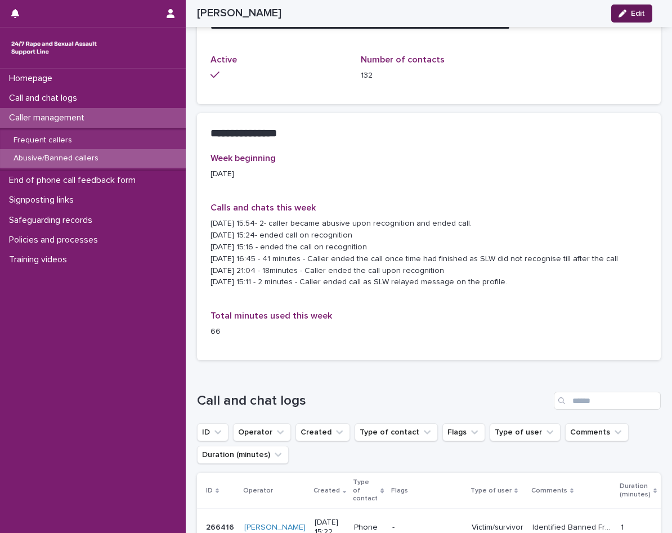
click at [625, 7] on button "Edit" at bounding box center [631, 13] width 41 height 18
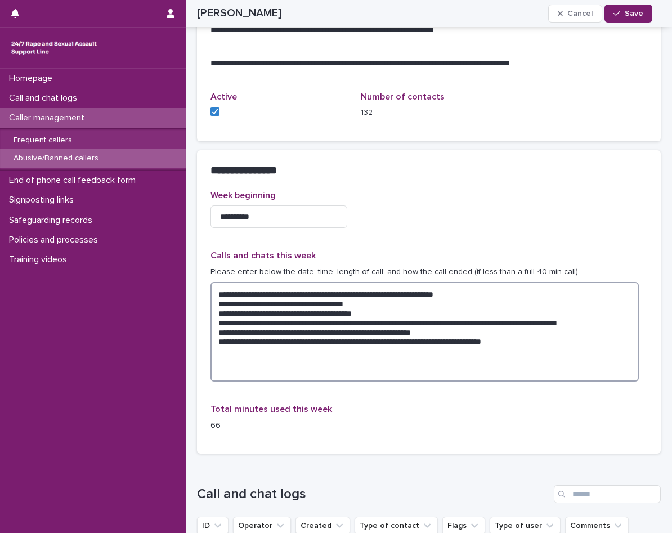
click at [526, 296] on textarea "**********" at bounding box center [424, 332] width 428 height 100
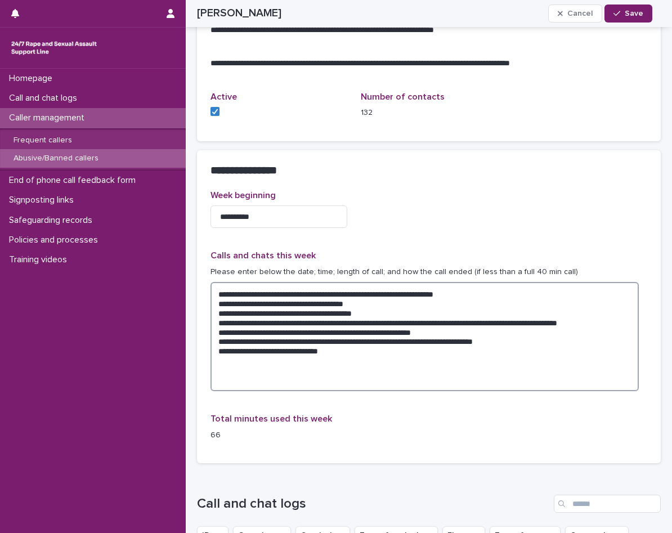
paste textarea "**********"
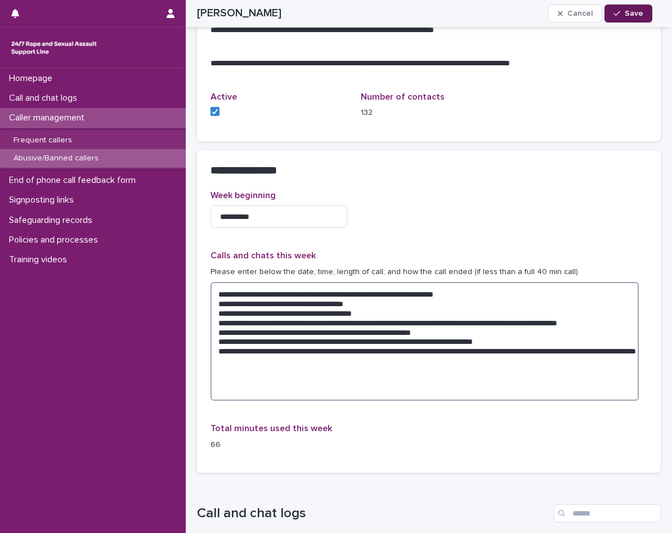
type textarea "**********"
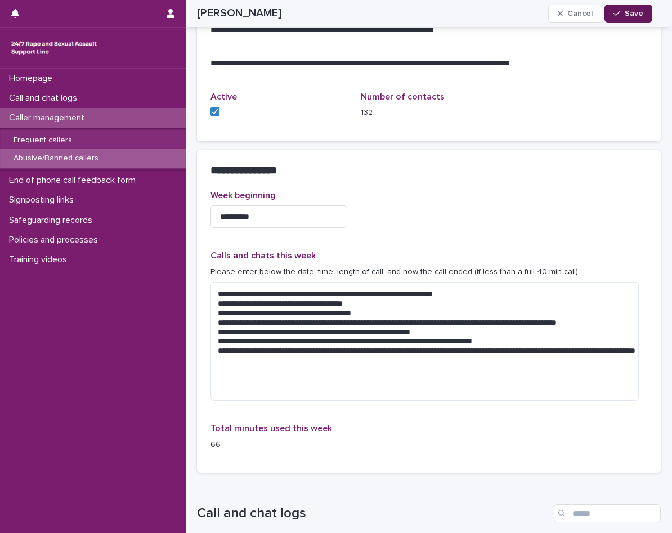
click at [638, 19] on button "Save" at bounding box center [628, 13] width 48 height 18
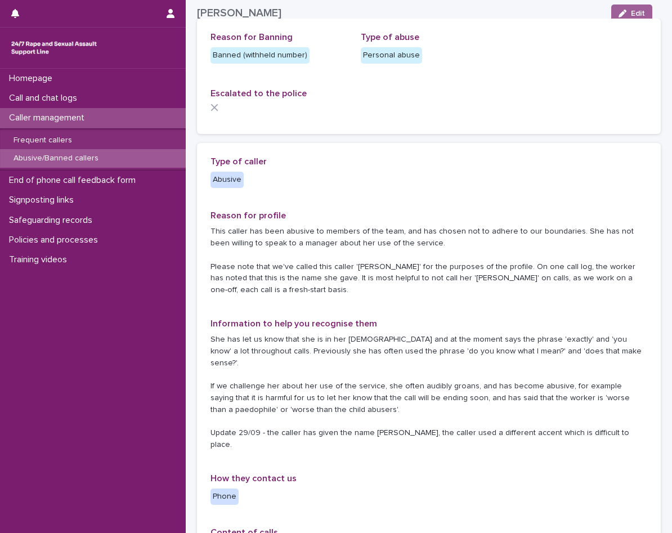
scroll to position [0, 0]
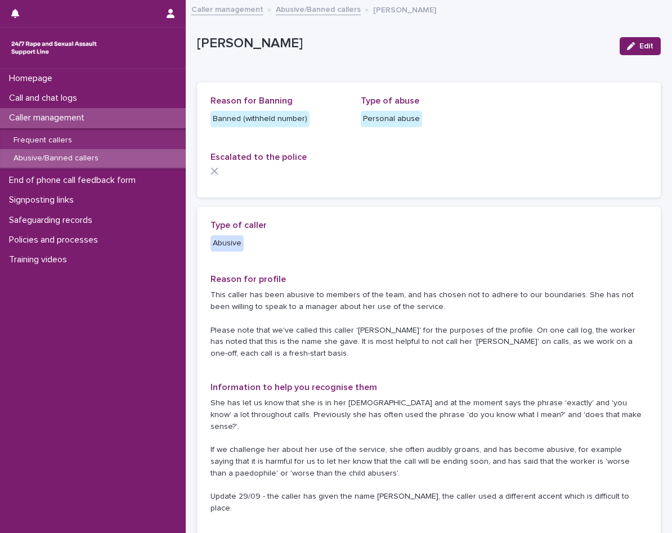
click at [91, 162] on p "Abusive/Banned callers" at bounding box center [55, 159] width 103 height 10
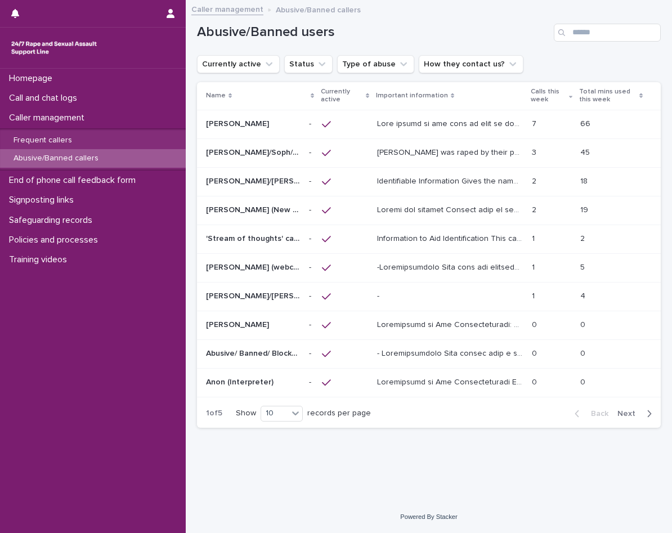
click at [627, 409] on span "Next" at bounding box center [629, 413] width 25 height 8
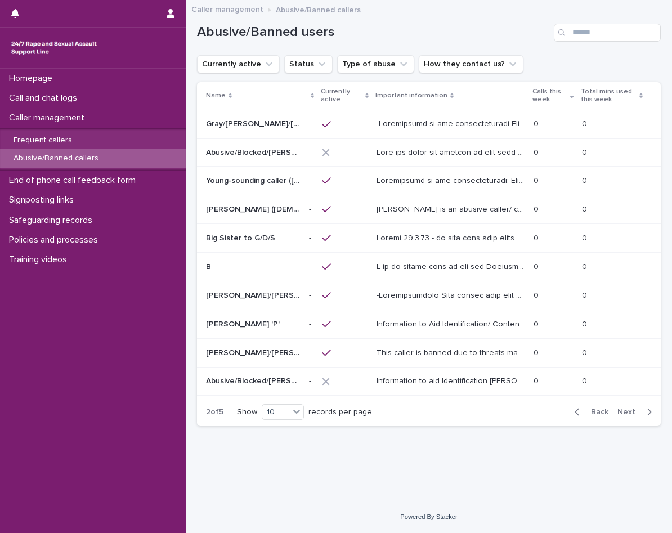
click at [627, 409] on span "Next" at bounding box center [629, 412] width 25 height 8
